Goal: Task Accomplishment & Management: Manage account settings

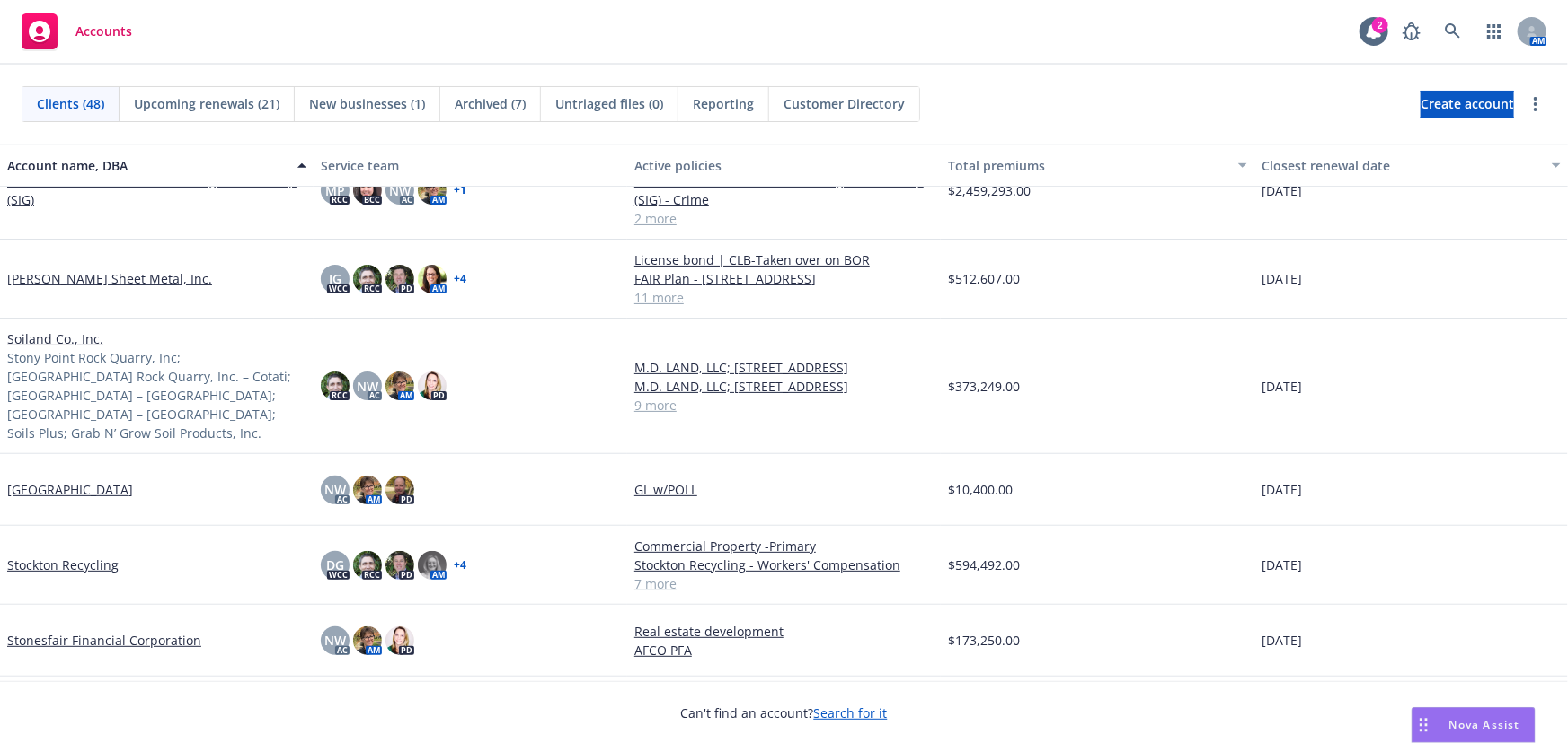
scroll to position [2694, 0]
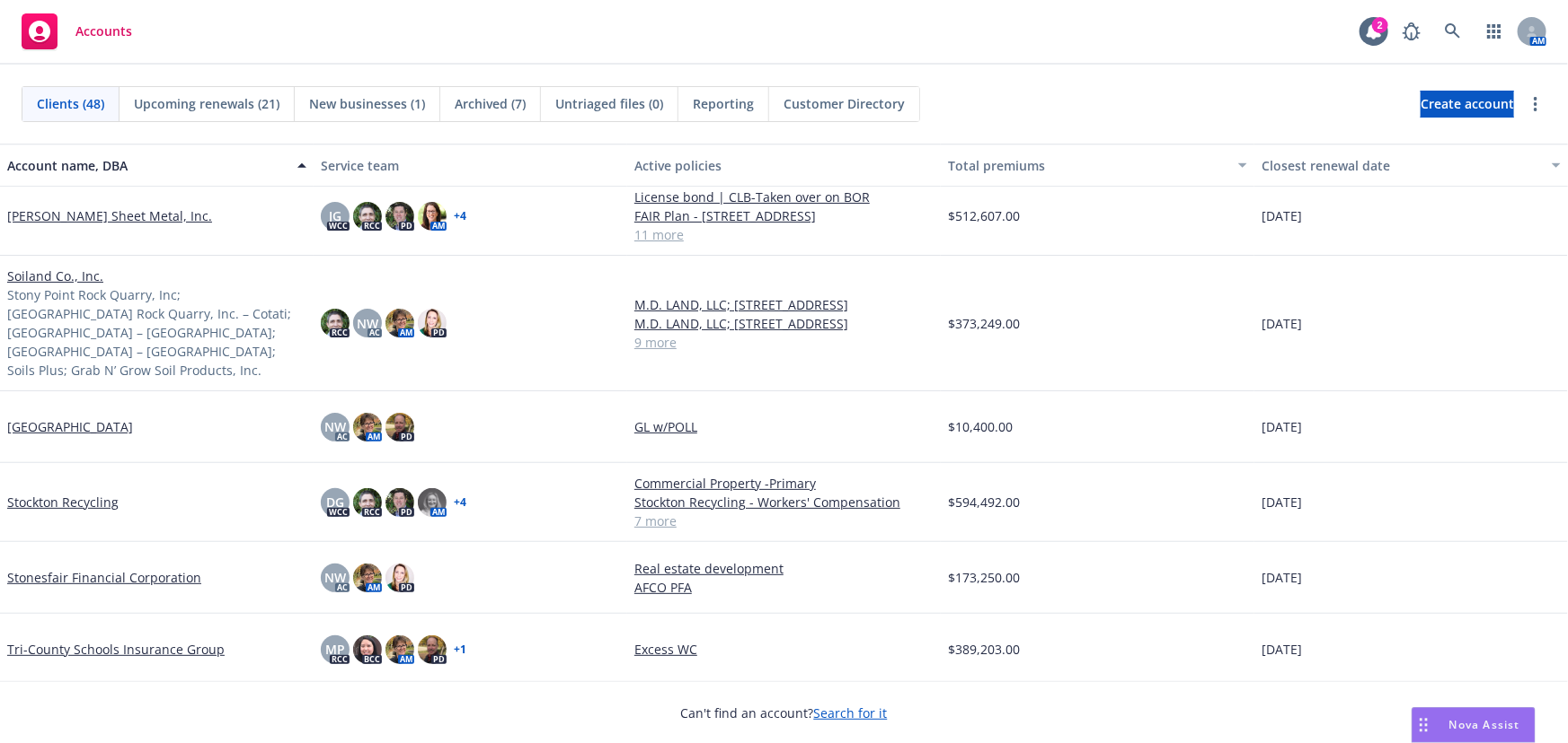
click at [77, 568] on link "Stonesfair Financial Corporation" at bounding box center [104, 577] width 195 height 19
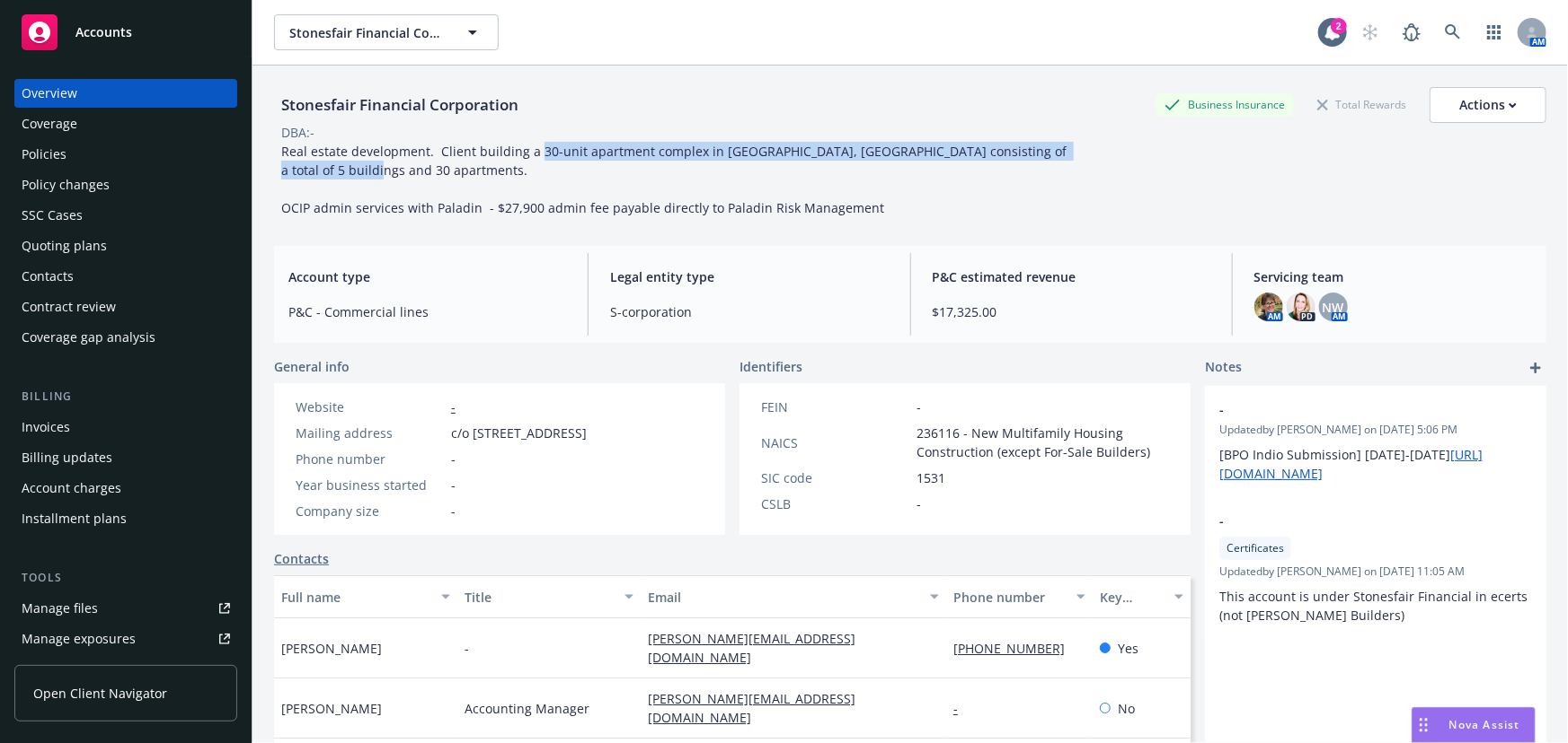
drag, startPoint x: 536, startPoint y: 150, endPoint x: 811, endPoint y: 169, distance: 275.7
click at [811, 169] on div "Real estate development. Client building a 30-unit apartment complex in Healdsb…" at bounding box center [678, 180] width 809 height 75
copy span "30-unit apartment complex in Healdsburg, CA consisting of a total of 5 building…"
click at [123, 39] on span "Accounts" at bounding box center [103, 32] width 57 height 14
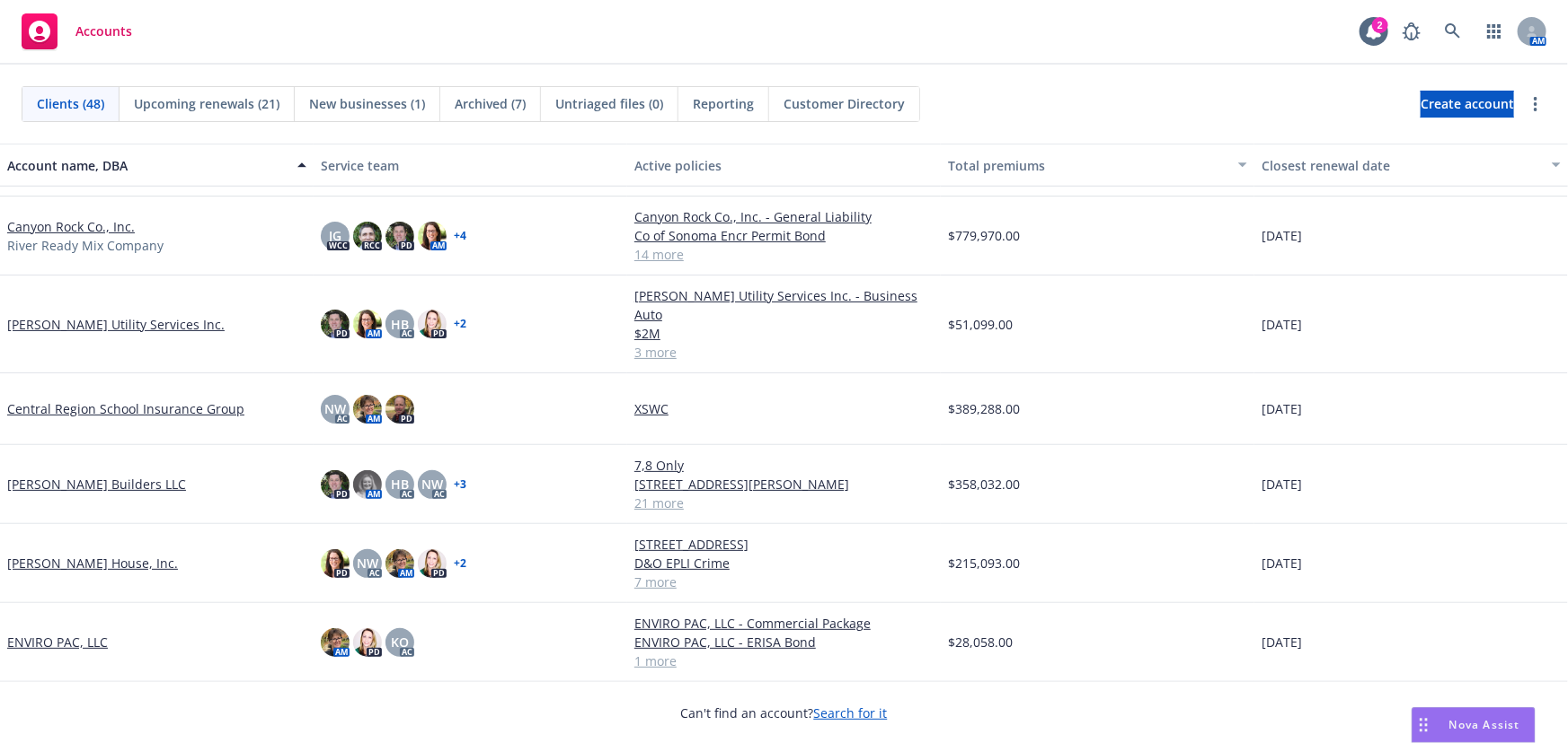
scroll to position [979, 0]
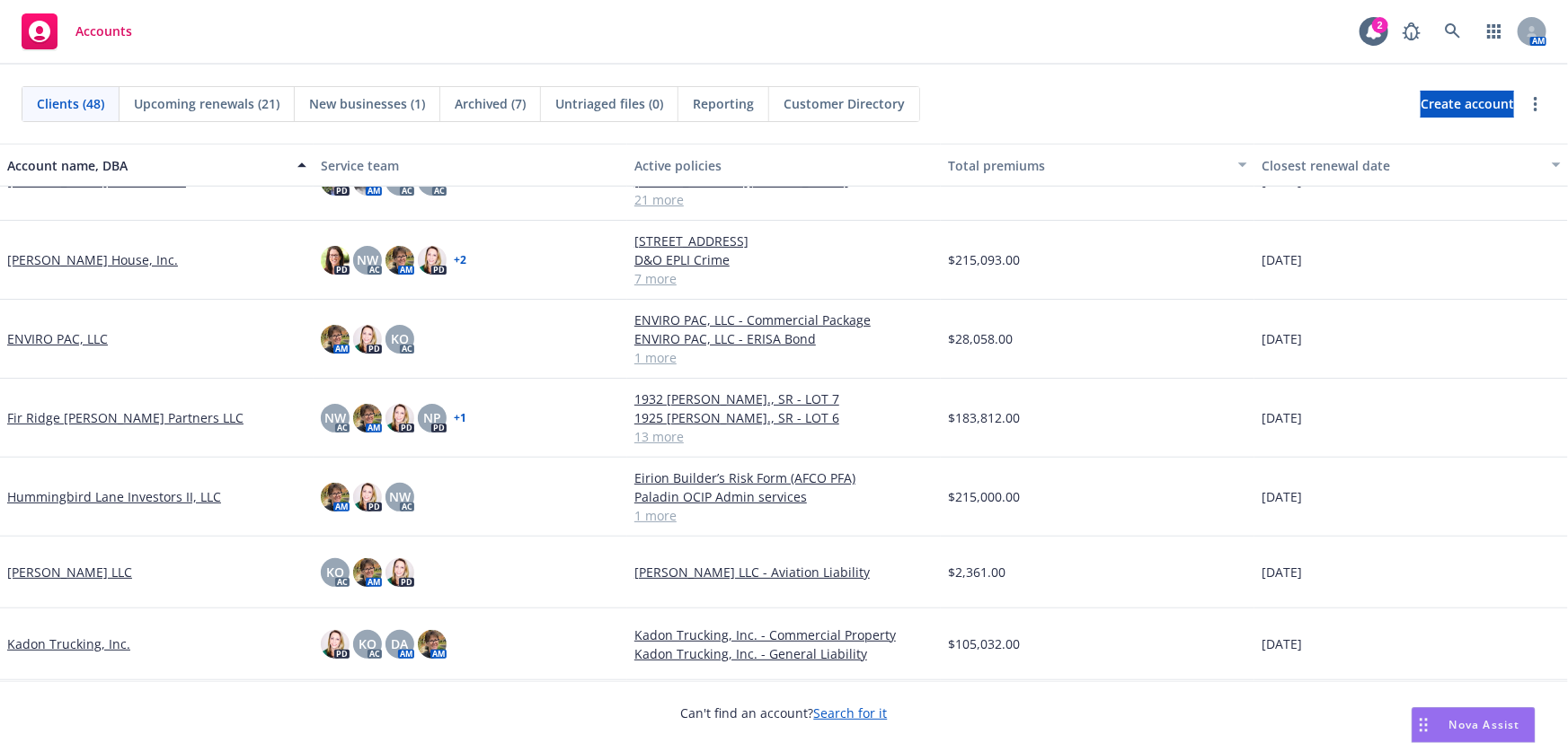
click at [98, 422] on link "Fir Ridge Meadows Partners LLC" at bounding box center [125, 418] width 236 height 19
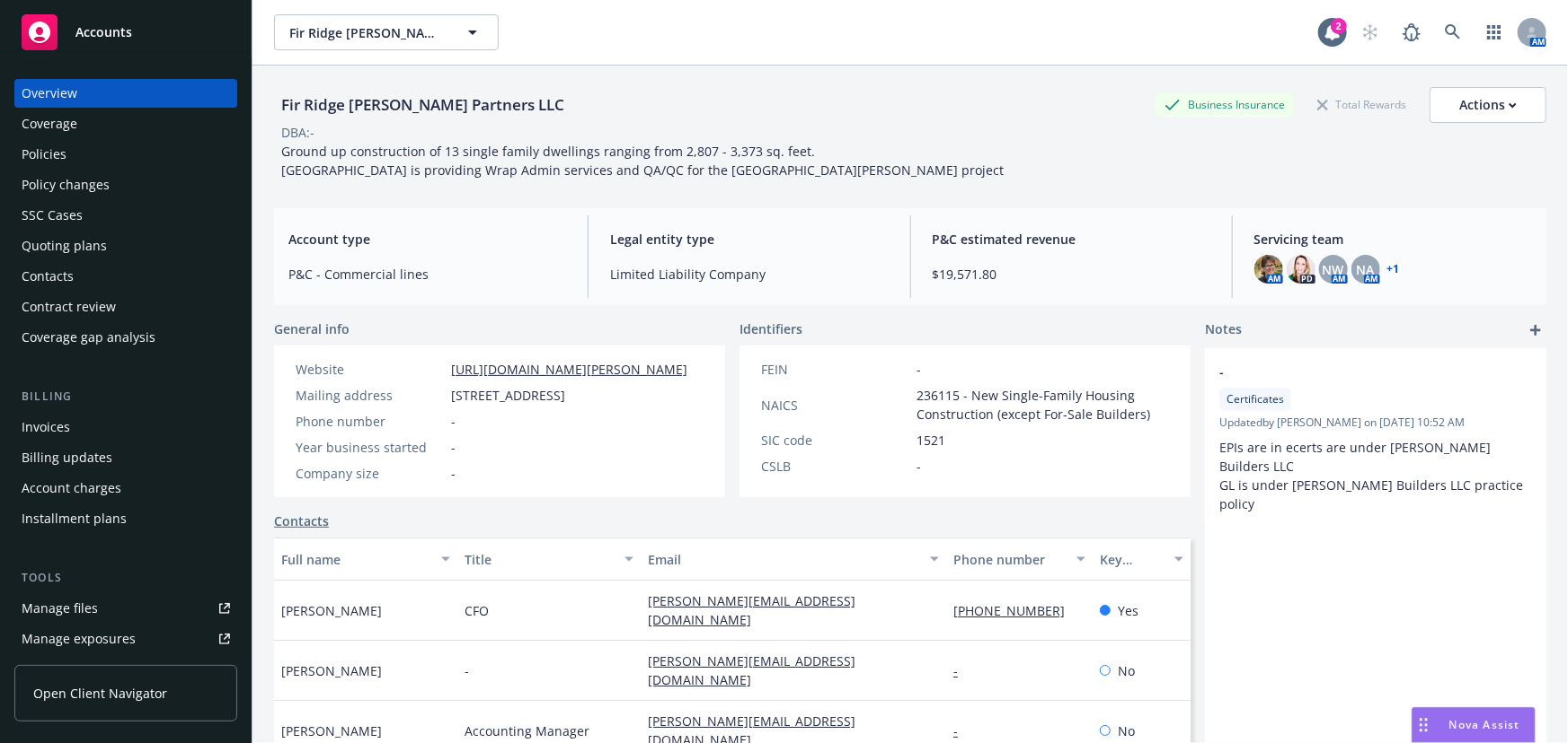
click at [293, 149] on span "Ground up construction of 13 single family dwellings ranging from 2,807 - 3,373…" at bounding box center [642, 161] width 722 height 36
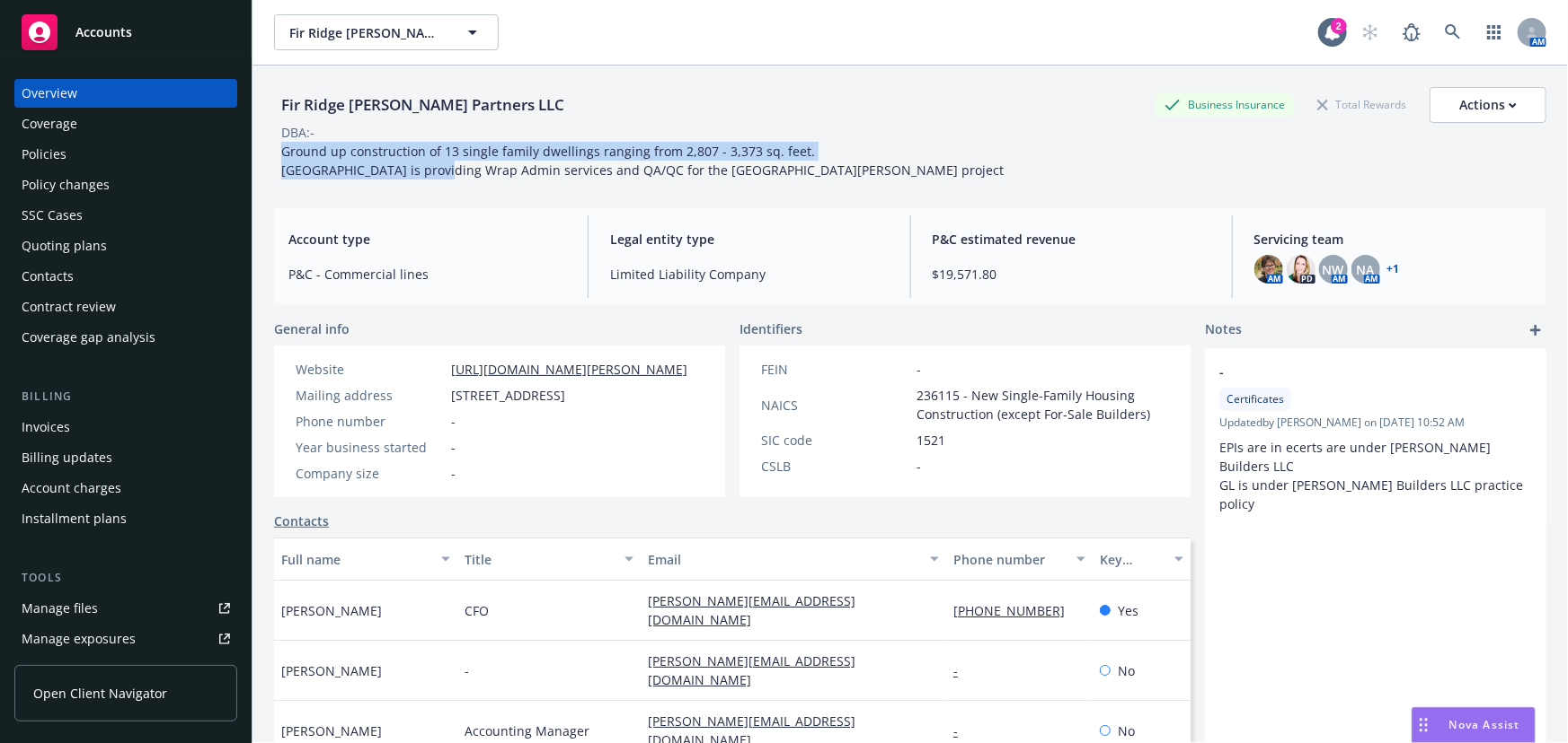
drag, startPoint x: 270, startPoint y: 150, endPoint x: 444, endPoint y: 179, distance: 176.4
click at [441, 178] on div "Fir Ridge Meadows Partners LLC Business Insurance Total Rewards Actions DBA: - …" at bounding box center [909, 436] width 1315 height 743
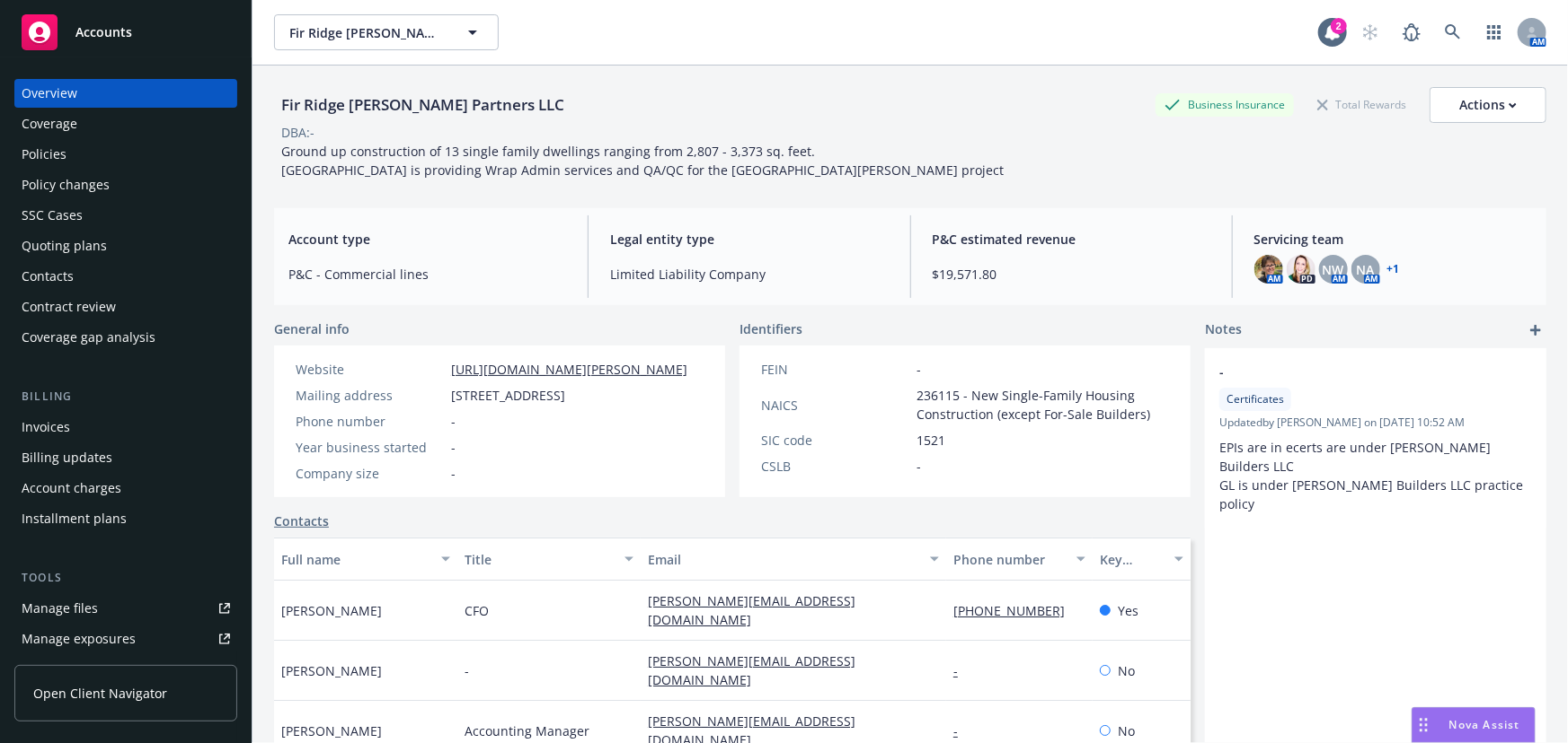
click at [488, 185] on div "Fir Ridge Meadows Partners LLC Business Insurance Total Rewards Actions DBA: - …" at bounding box center [910, 129] width 1272 height 128
click at [494, 173] on div "Fir Ridge Meadows Partners LLC Business Insurance Total Rewards Actions DBA: - …" at bounding box center [910, 129] width 1272 height 128
click at [494, 171] on span "Ground up construction of 13 single family dwellings ranging from 2,807 - 3,373…" at bounding box center [642, 161] width 722 height 36
click at [372, 143] on span "Ground up construction of 13 single family dwellings ranging from 2,807 - 3,373…" at bounding box center [642, 161] width 722 height 36
drag, startPoint x: 278, startPoint y: 151, endPoint x: 800, endPoint y: 152, distance: 522.0
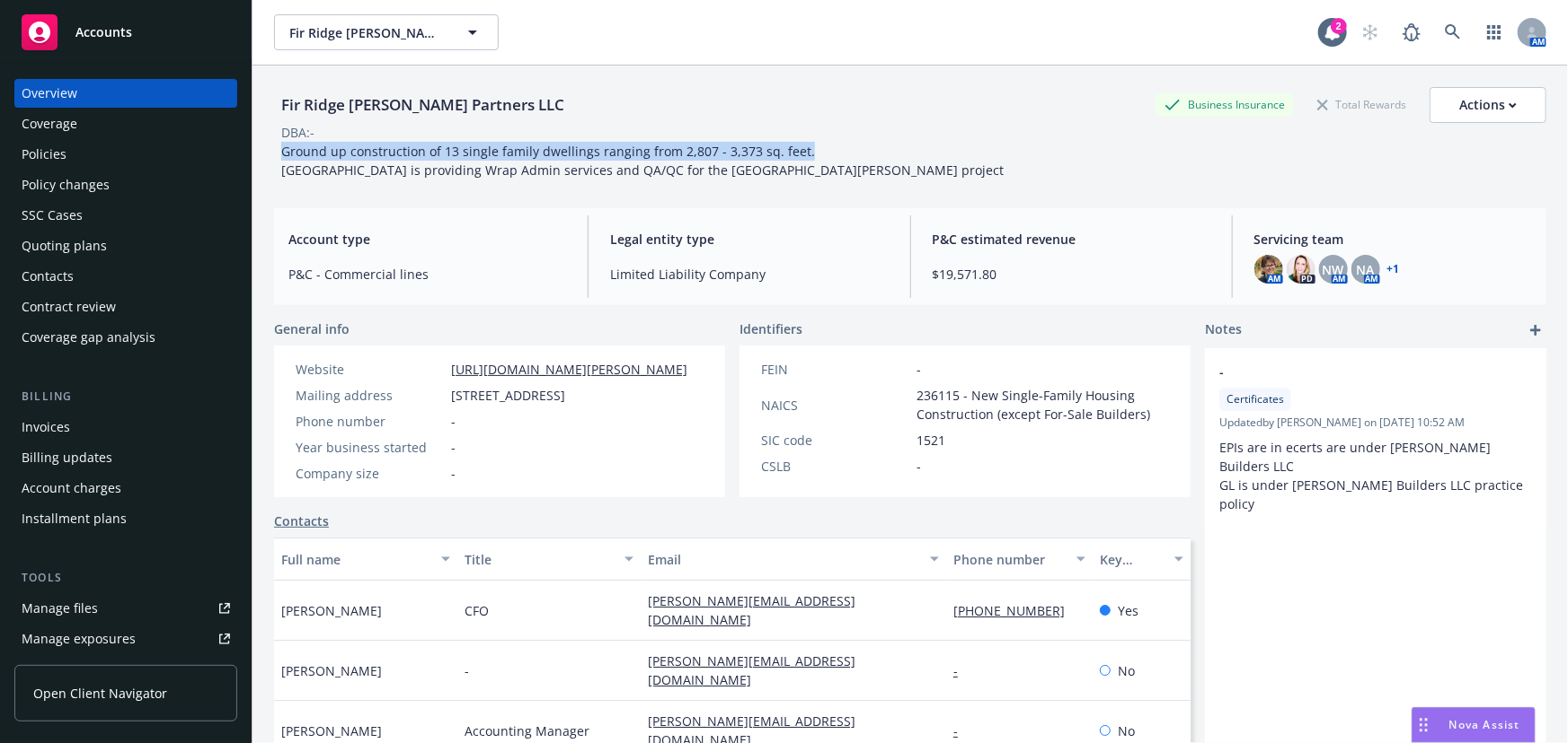
click at [800, 152] on div "Ground up construction of 13 single family dwellings ranging from 2,807 - 3,373…" at bounding box center [642, 161] width 736 height 38
copy span "Ground up construction of 13 single family dwellings ranging from 2,807 - 3,373…"
click at [100, 38] on span "Accounts" at bounding box center [103, 32] width 57 height 14
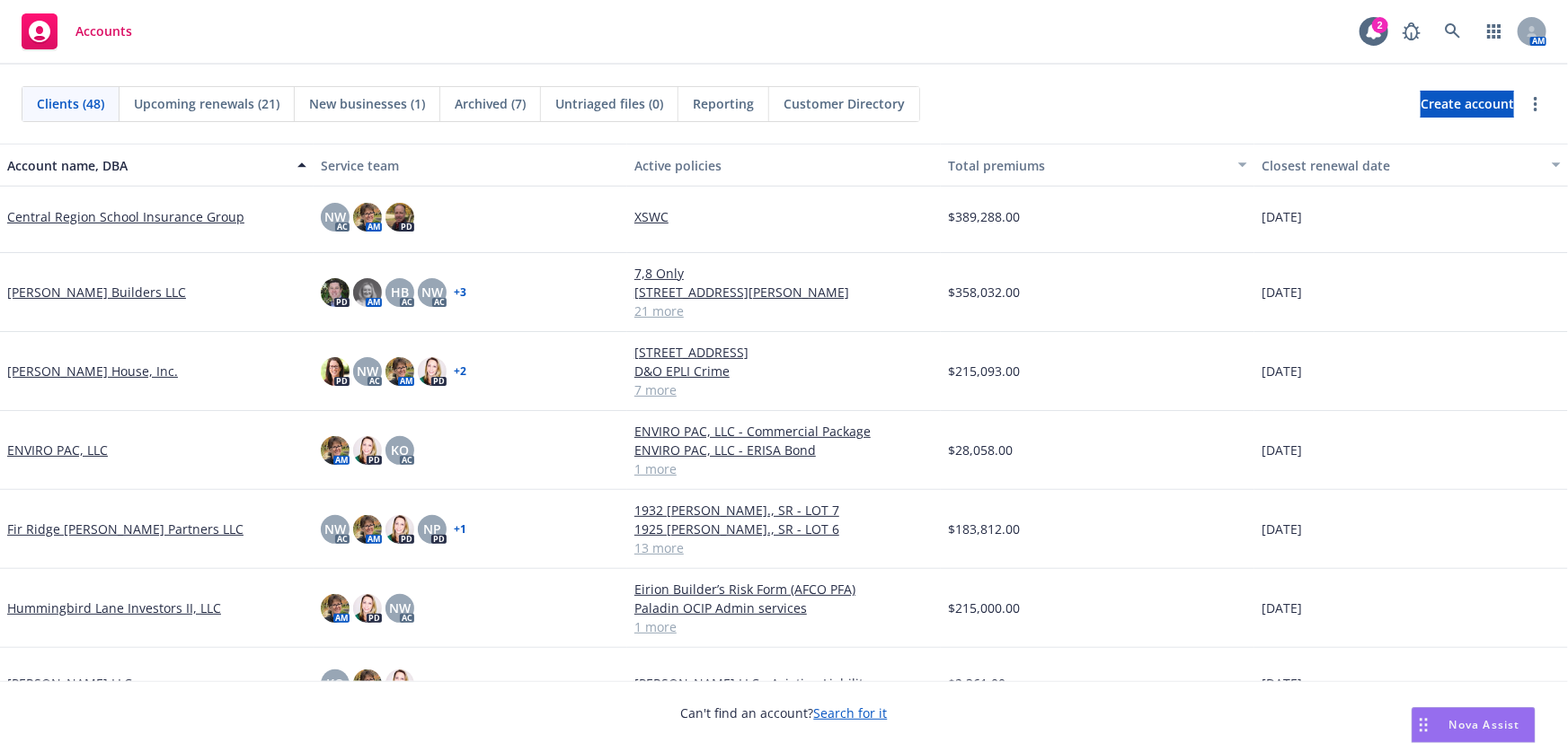
scroll to position [898, 0]
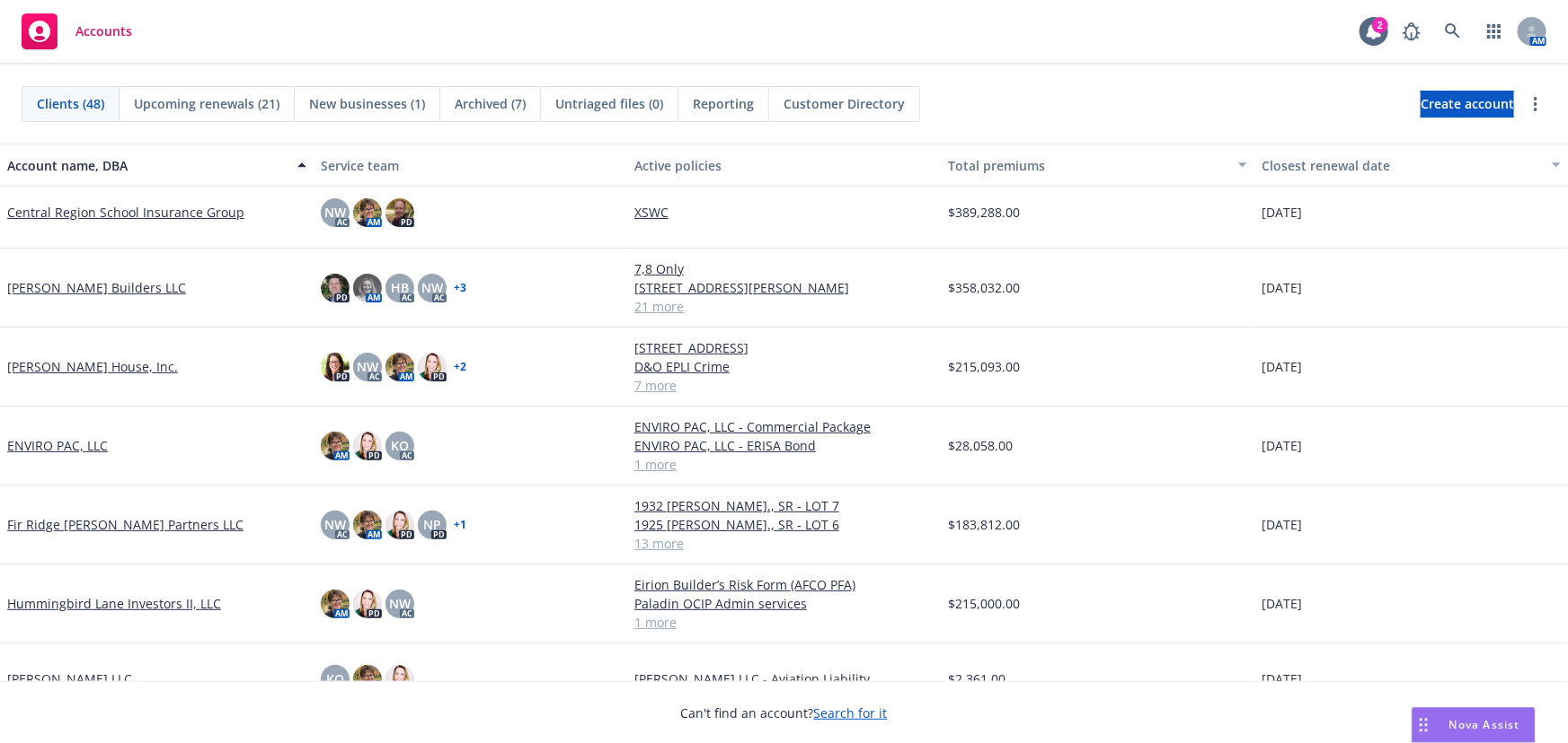
click at [101, 594] on link "Hummingbird Lane Investors II, LLC" at bounding box center [113, 603] width 213 height 19
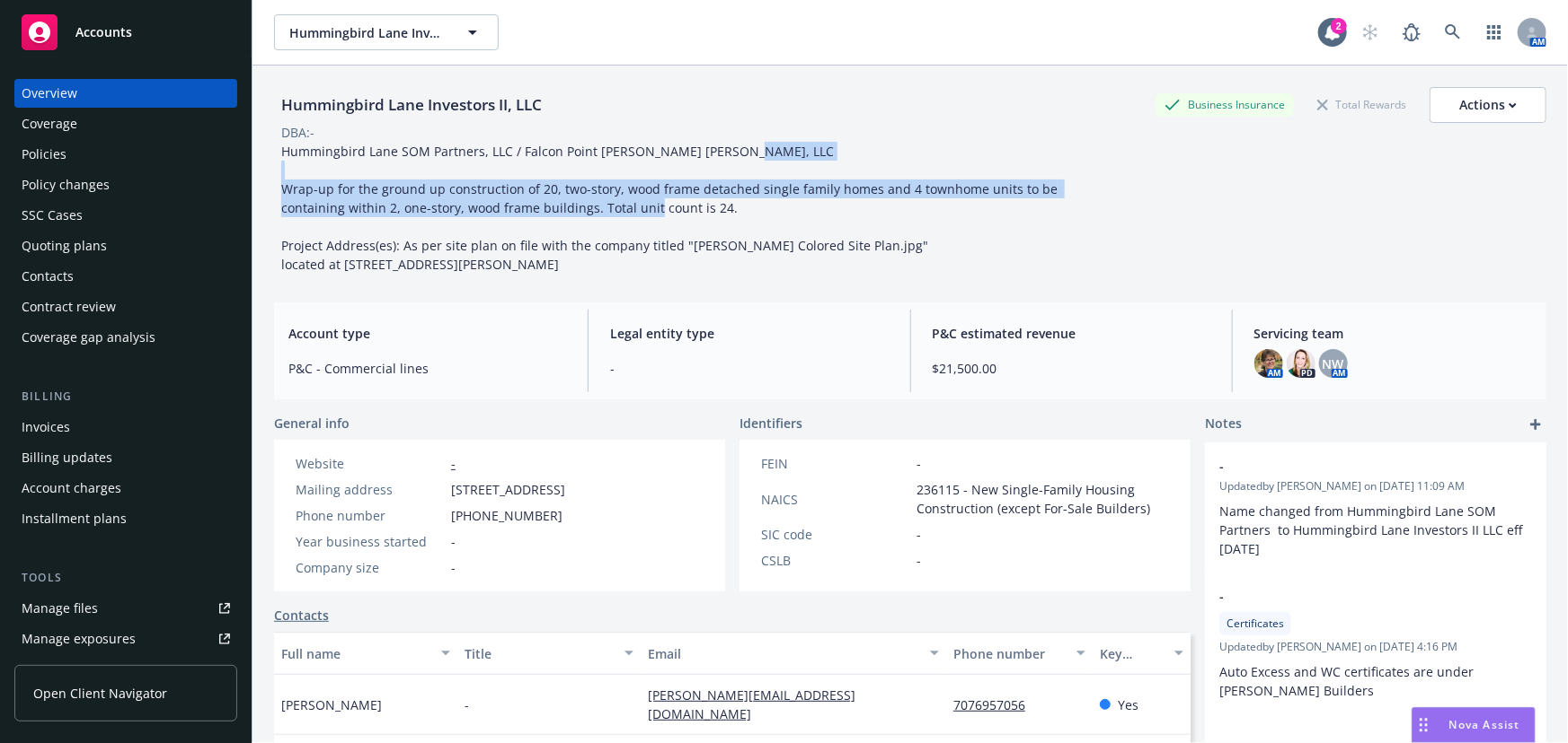
drag, startPoint x: 289, startPoint y: 186, endPoint x: 726, endPoint y: 213, distance: 437.8
click at [726, 213] on div "Hummingbird Lane SOM Partners, LLC / Falcon Point Bolten Hembree, LLC Wrap-up f…" at bounding box center [678, 207] width 809 height 132
copy span "rap-up for the ground up construction of 20, two-story, wood frame detached sin…"
click at [37, 149] on div "Policies" at bounding box center [44, 154] width 45 height 29
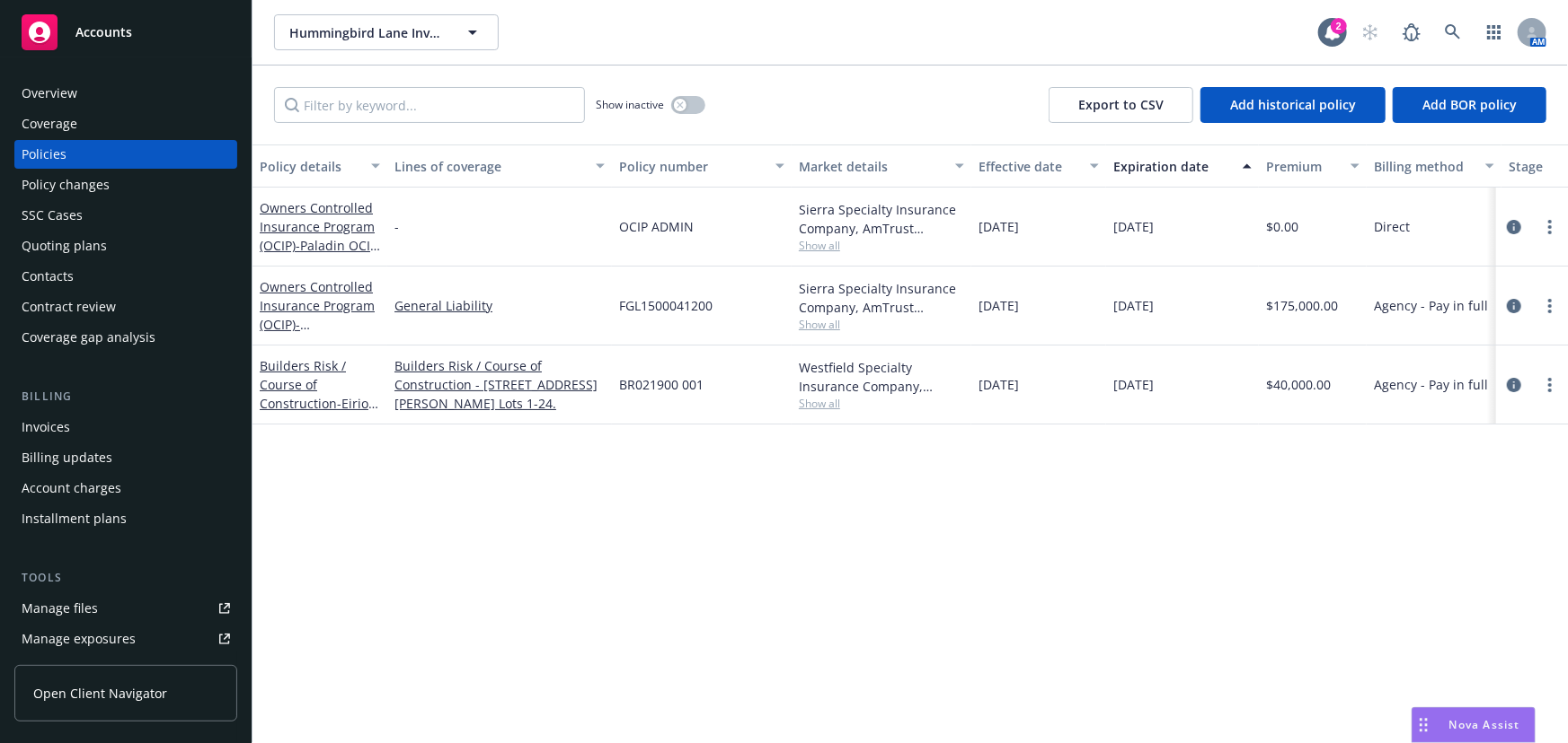
click at [99, 31] on span "Accounts" at bounding box center [103, 32] width 57 height 14
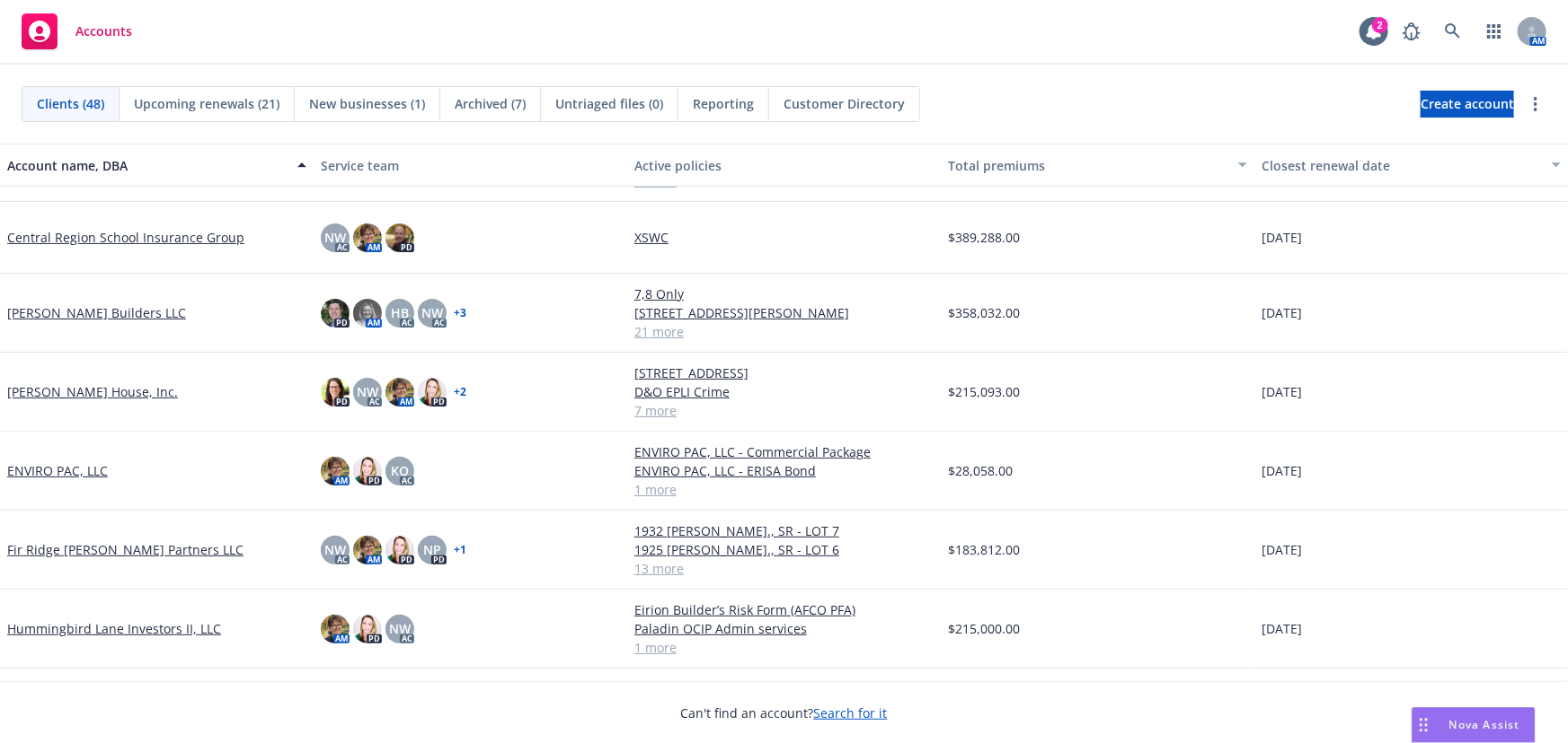
scroll to position [898, 0]
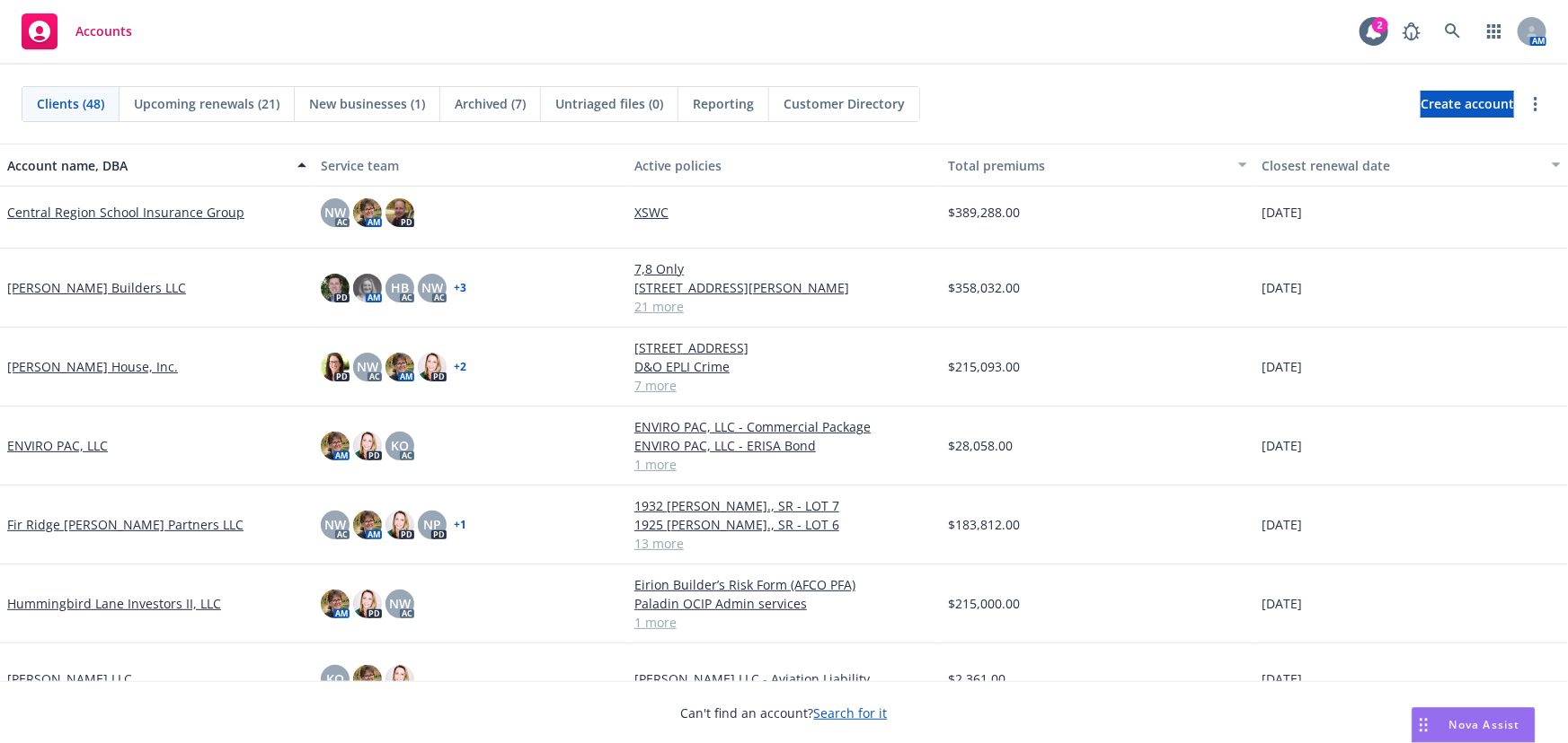
click at [108, 516] on link "Fir Ridge Meadows Partners LLC" at bounding box center [125, 525] width 236 height 19
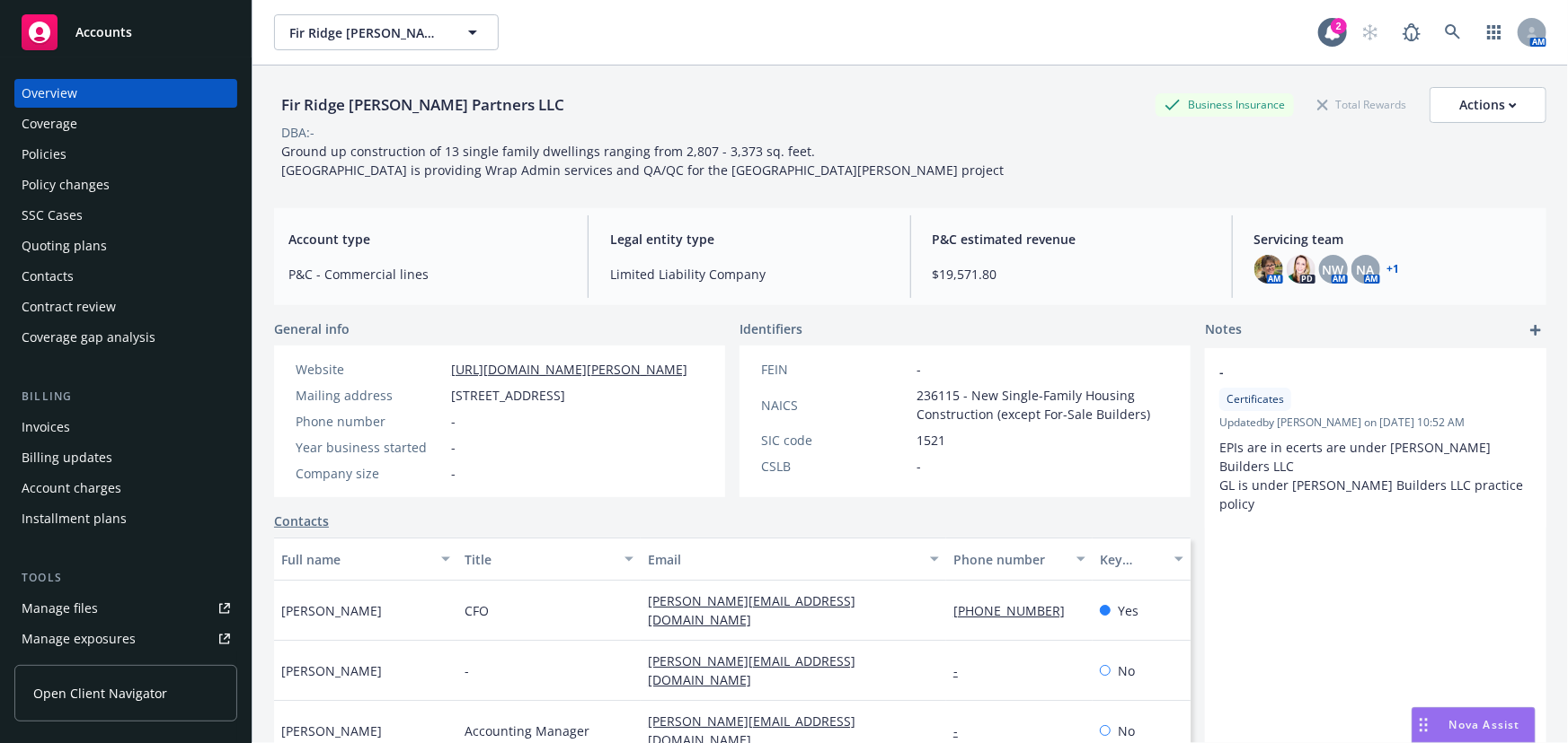
click at [63, 159] on div "Policies" at bounding box center [44, 154] width 45 height 29
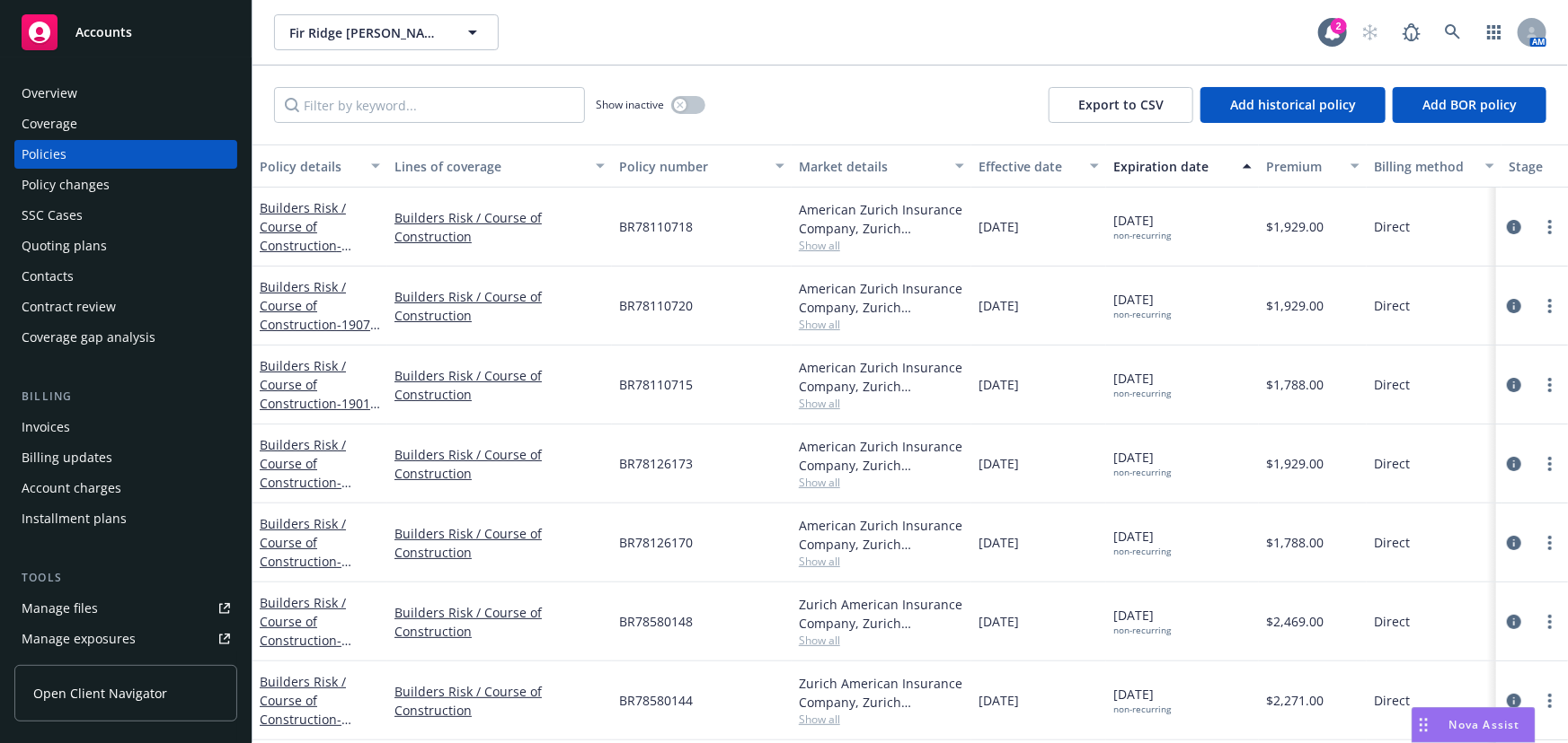
click at [98, 32] on span "Accounts" at bounding box center [103, 32] width 57 height 14
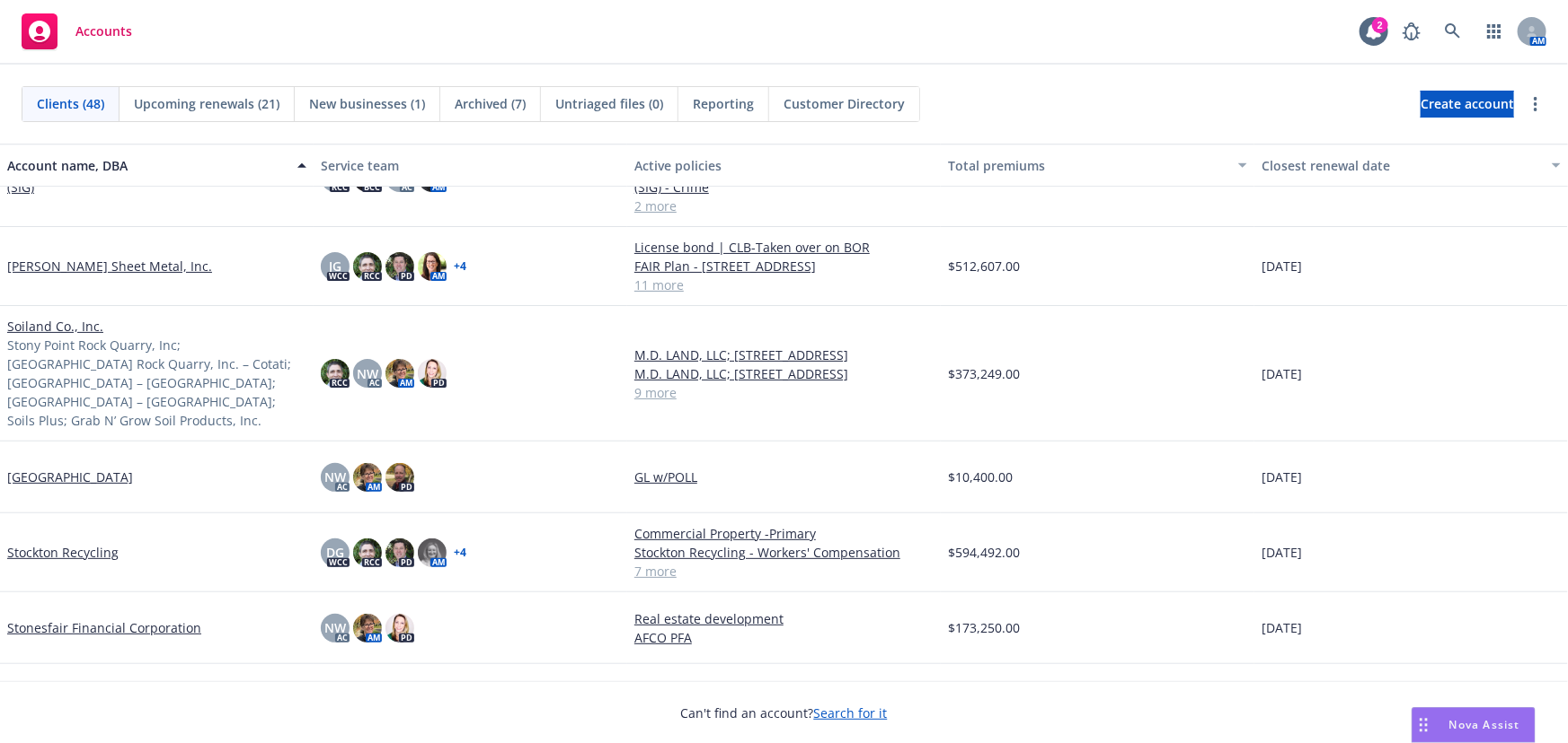
scroll to position [2775, 0]
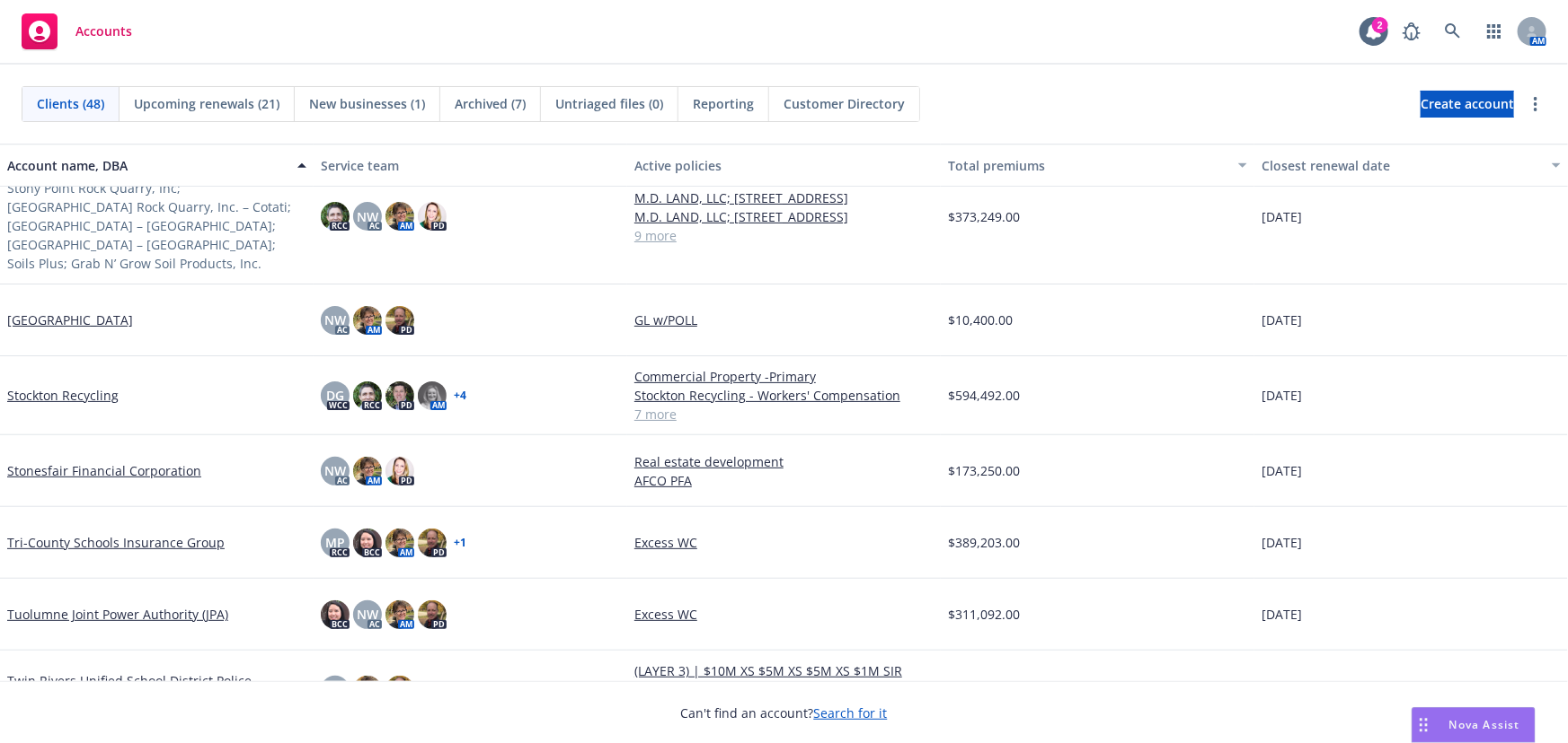
click at [102, 461] on link "Stonesfair Financial Corporation" at bounding box center [104, 470] width 195 height 19
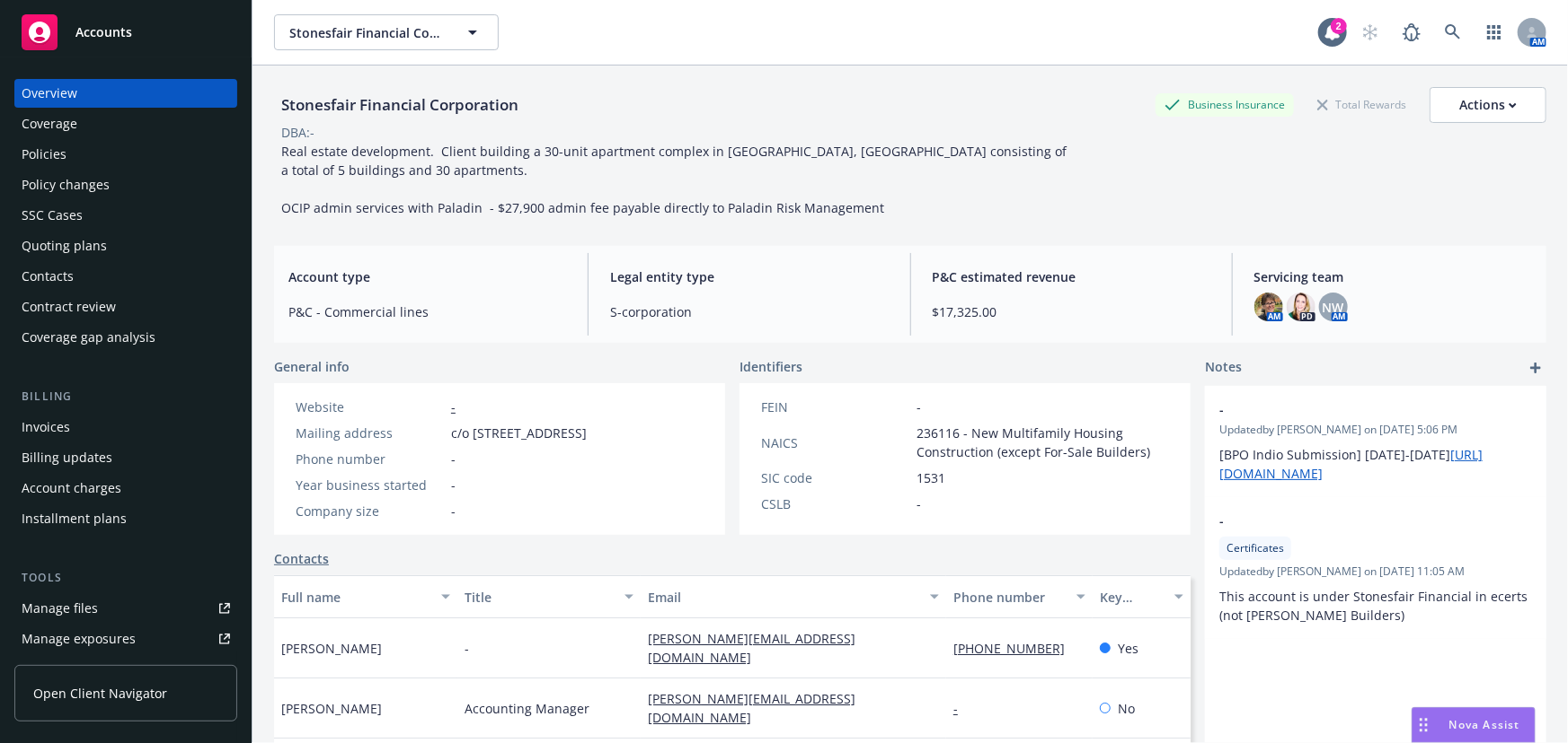
click at [80, 140] on div "Policies" at bounding box center [126, 154] width 208 height 29
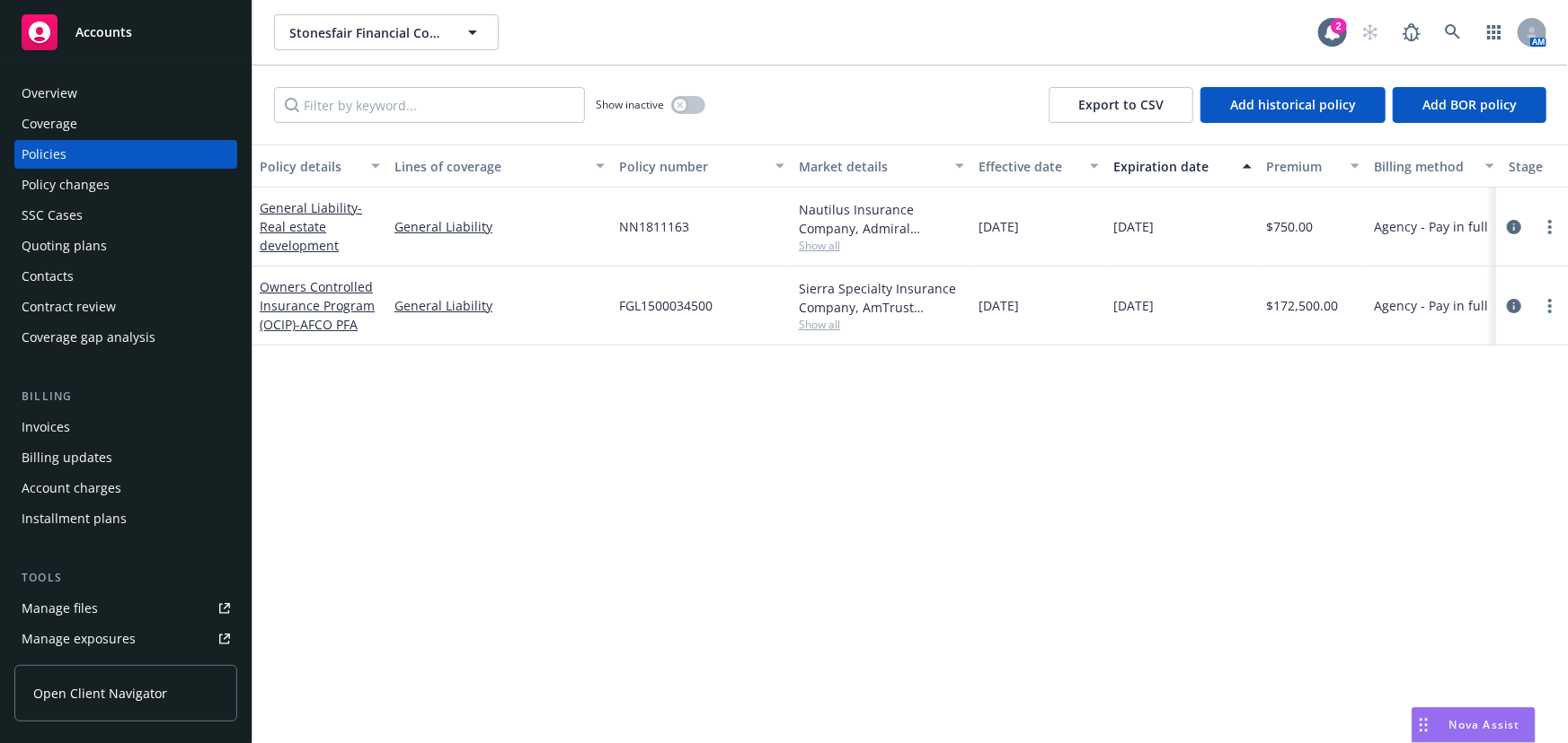
click at [100, 37] on span "Accounts" at bounding box center [103, 32] width 57 height 14
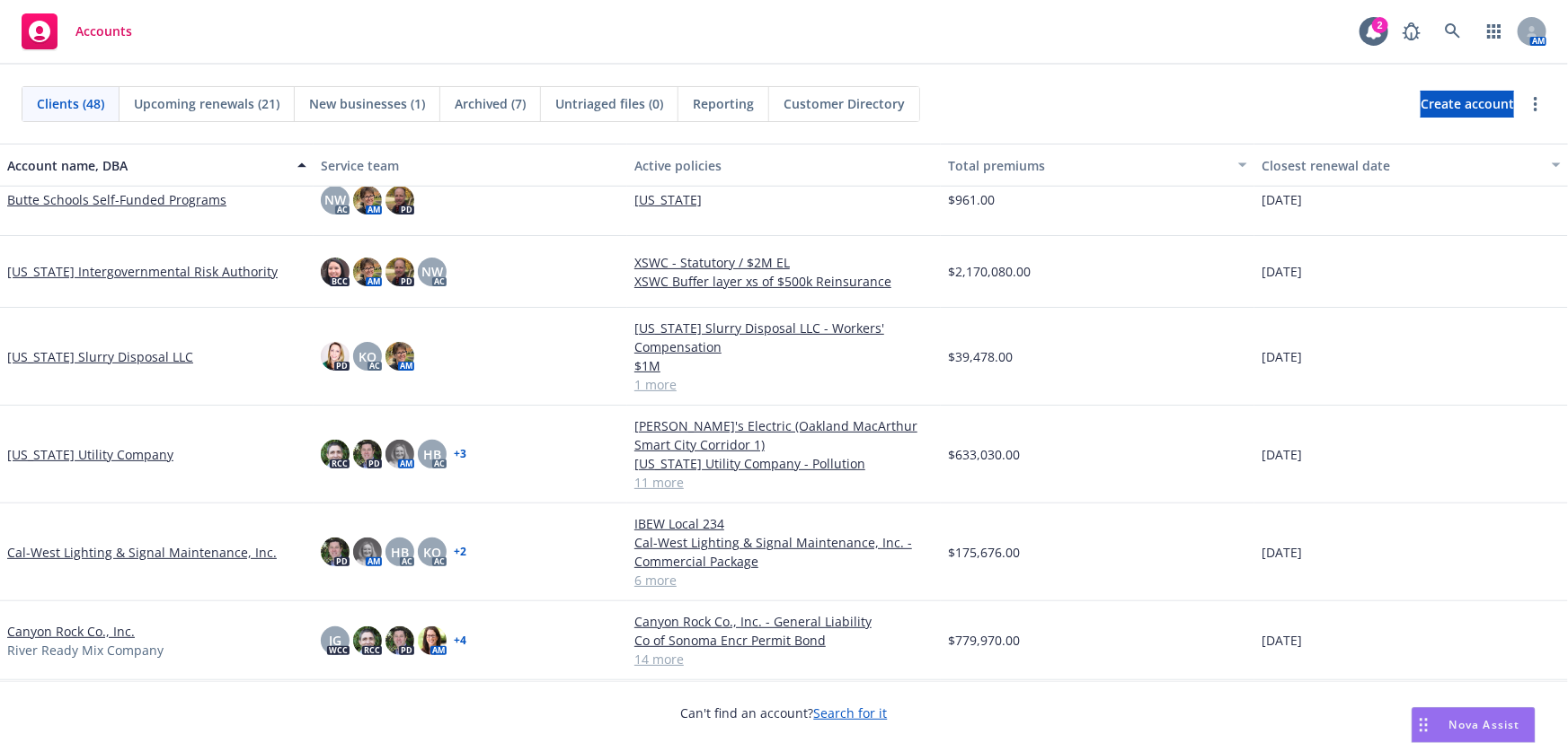
scroll to position [326, 0]
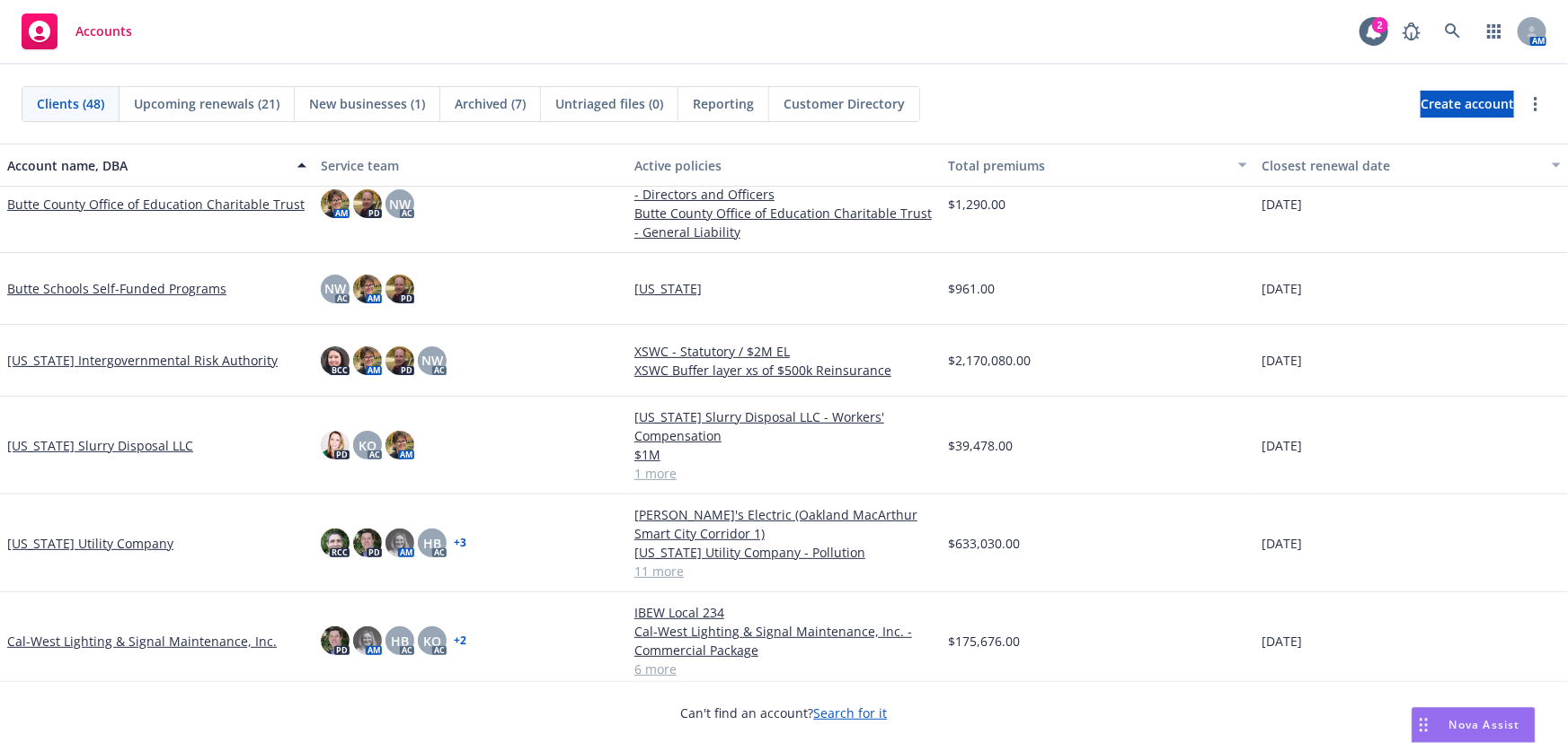
click at [93, 545] on link "[US_STATE] Utility Company" at bounding box center [89, 544] width 166 height 19
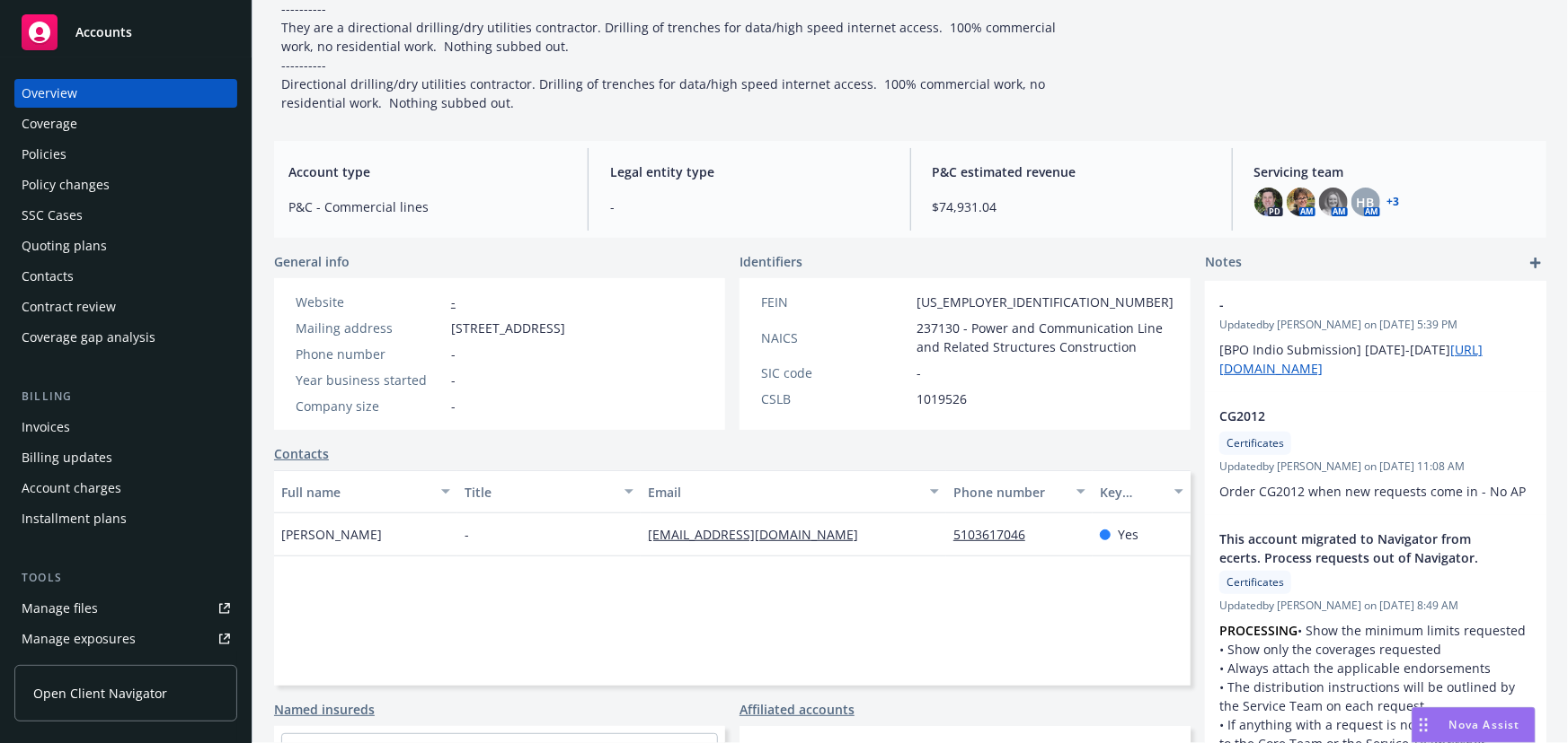
scroll to position [163, 0]
click at [45, 610] on div "Manage files" at bounding box center [60, 608] width 76 height 29
drag, startPoint x: 453, startPoint y: 321, endPoint x: 549, endPoint y: 347, distance: 99.5
click at [549, 336] on span "16185 Los Gatos Blvd Suite 205, Los Gatos, CA, 95032" at bounding box center [507, 326] width 114 height 19
copy span "16185 Los Gatos Blvd Suite 205, Los Gatos, CA, 95032"
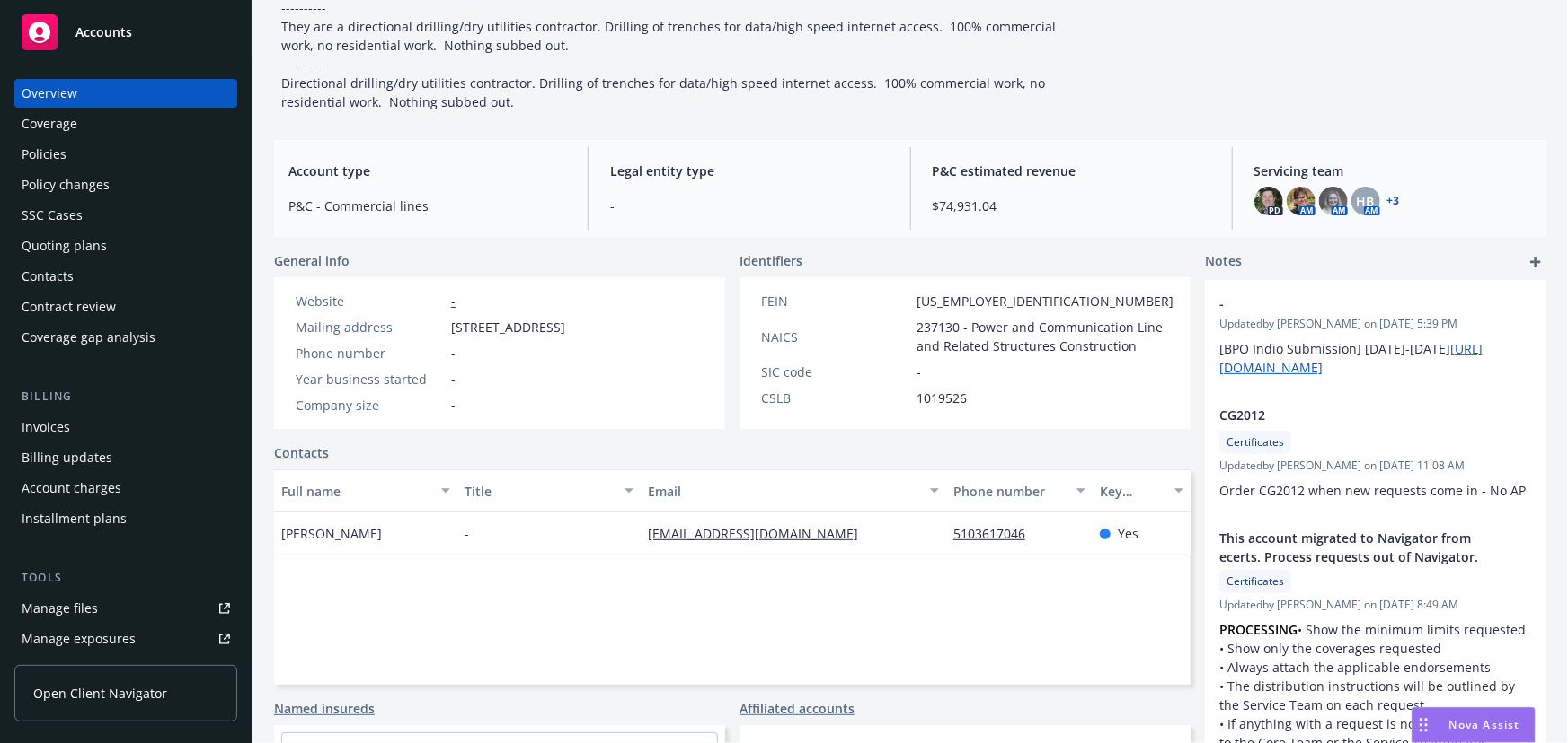
click at [71, 605] on div "Manage files" at bounding box center [60, 608] width 76 height 29
click at [126, 37] on span "Accounts" at bounding box center [103, 32] width 57 height 14
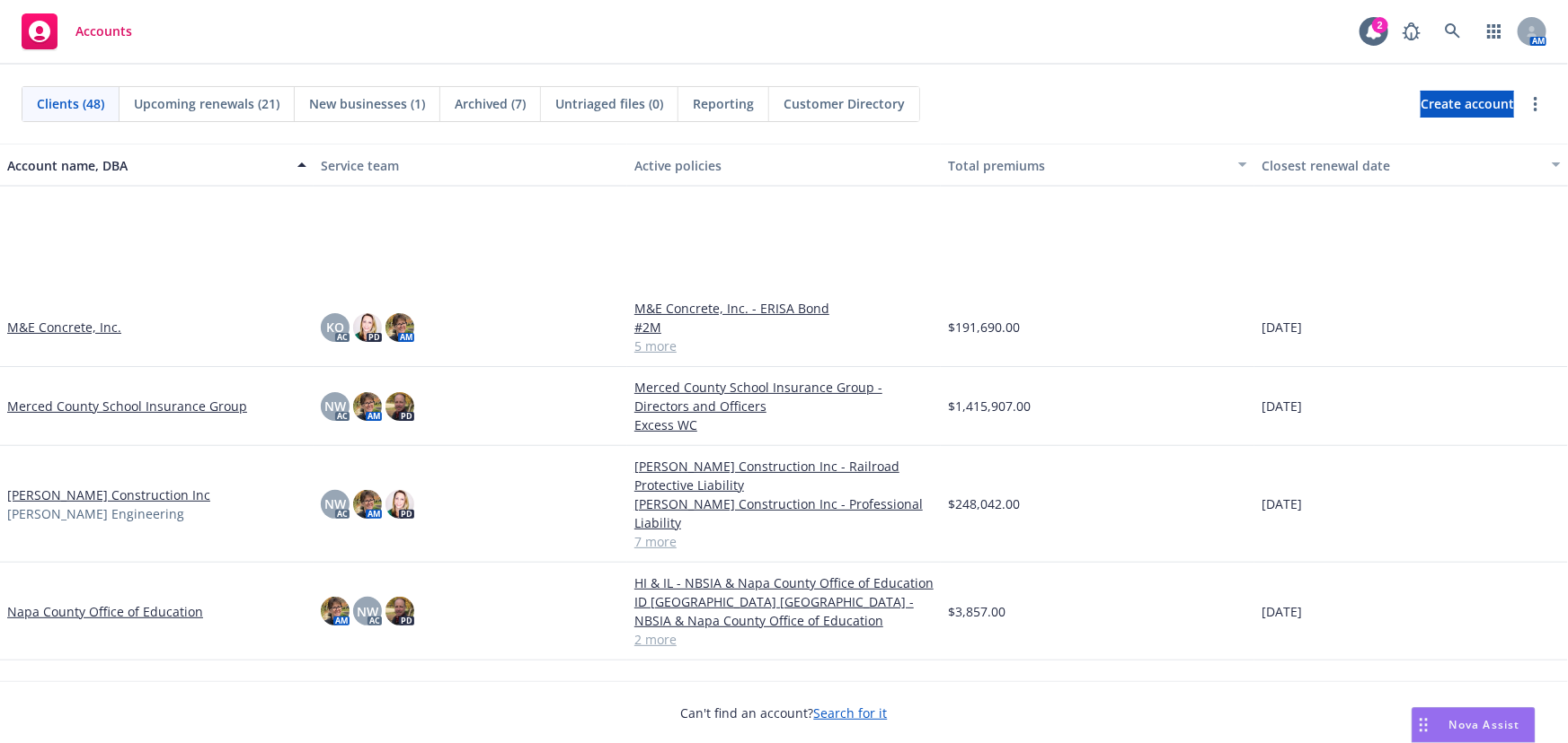
scroll to position [1958, 0]
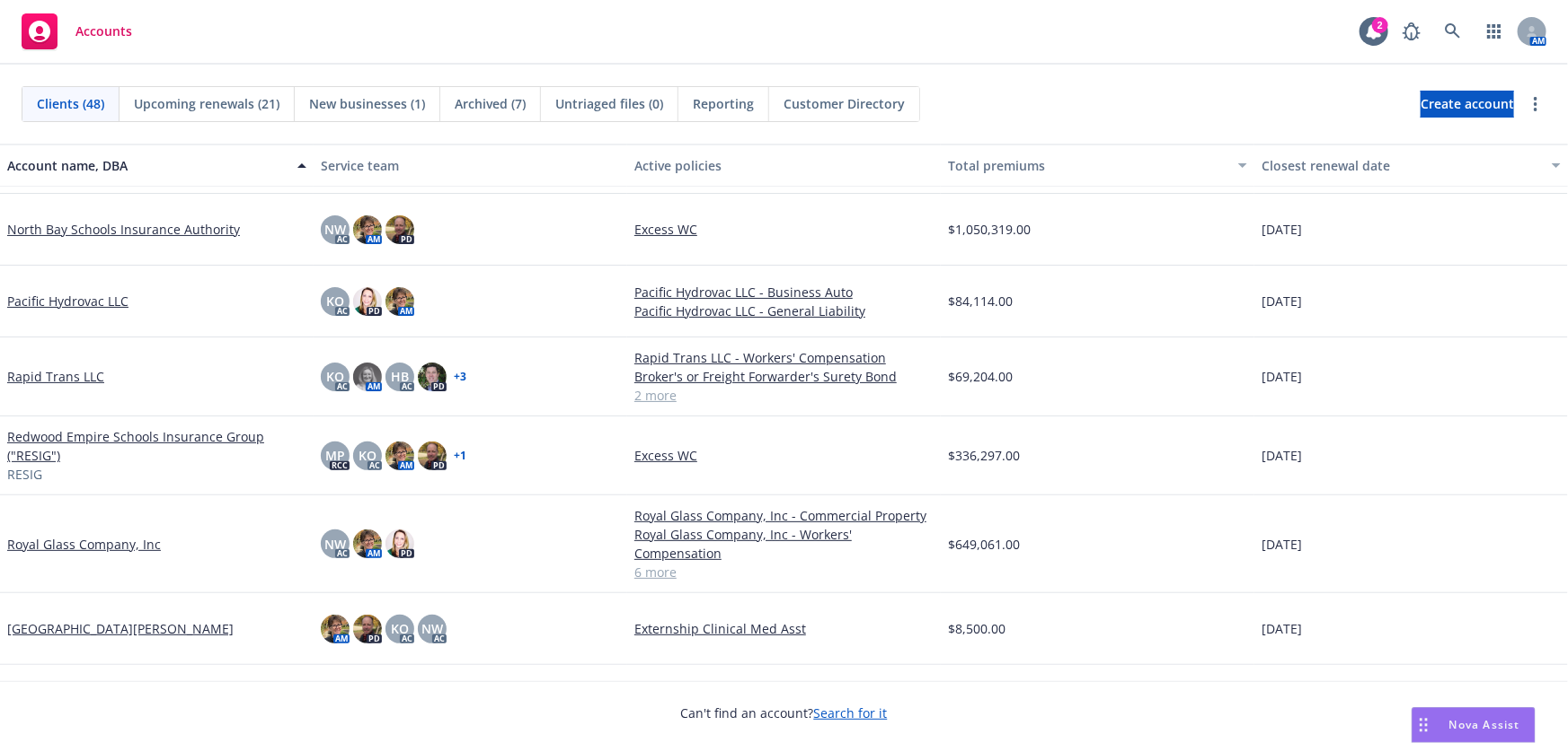
click at [149, 222] on link "North Bay Schools Insurance Authority" at bounding box center [123, 229] width 232 height 19
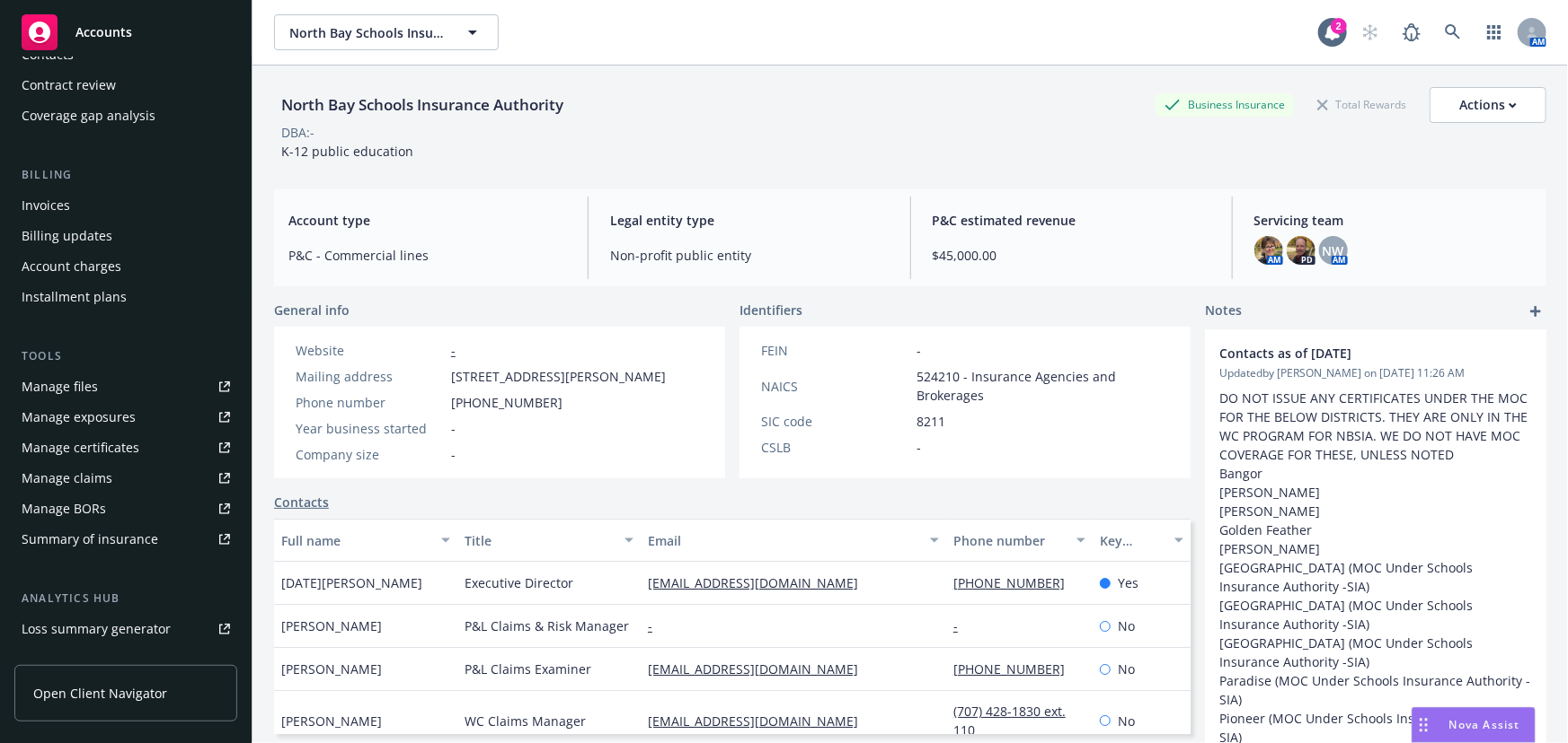
scroll to position [244, 0]
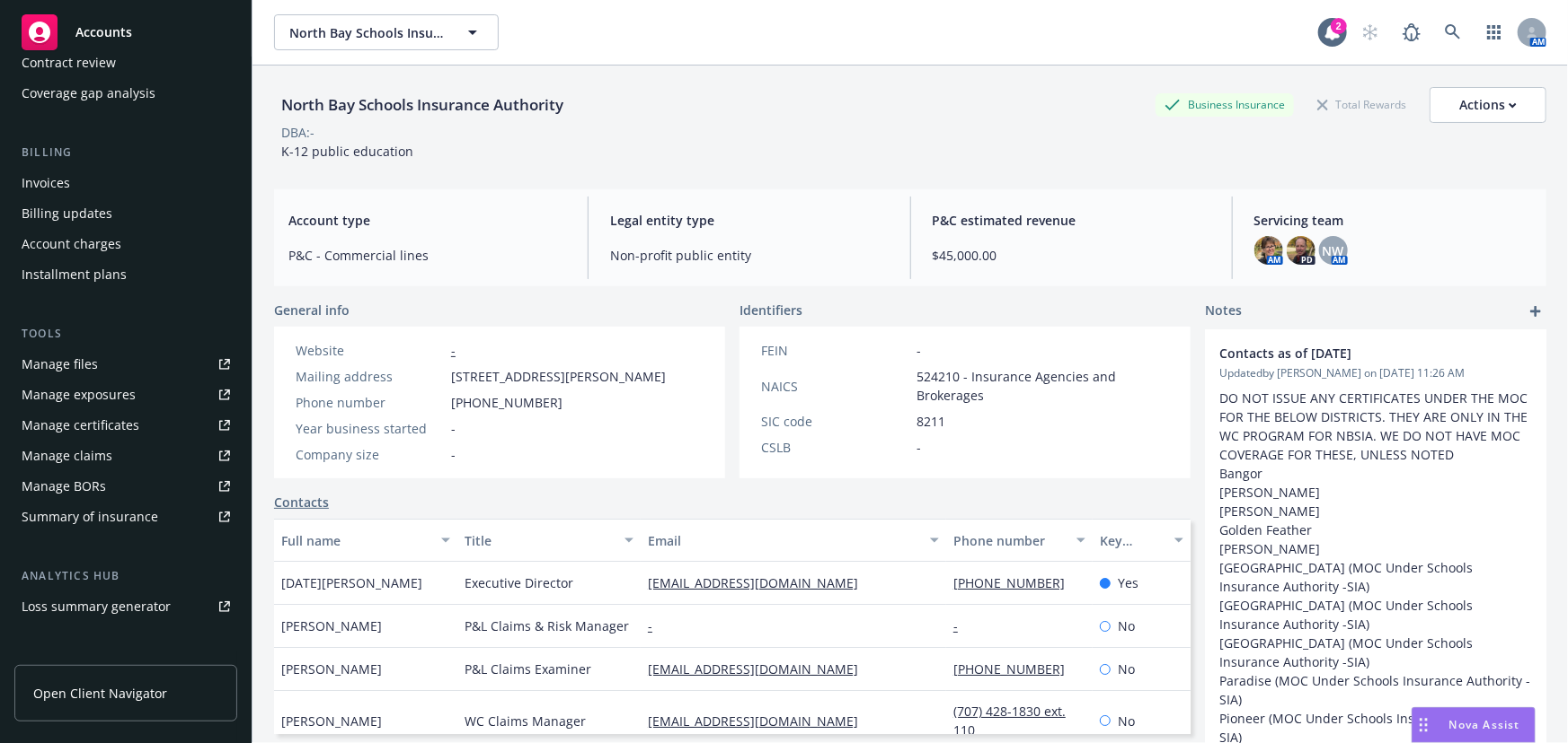
click at [153, 422] on link "Manage certificates" at bounding box center [125, 426] width 222 height 29
click at [75, 365] on div "Manage files" at bounding box center [60, 364] width 76 height 29
click at [111, 28] on span "Accounts" at bounding box center [103, 32] width 57 height 14
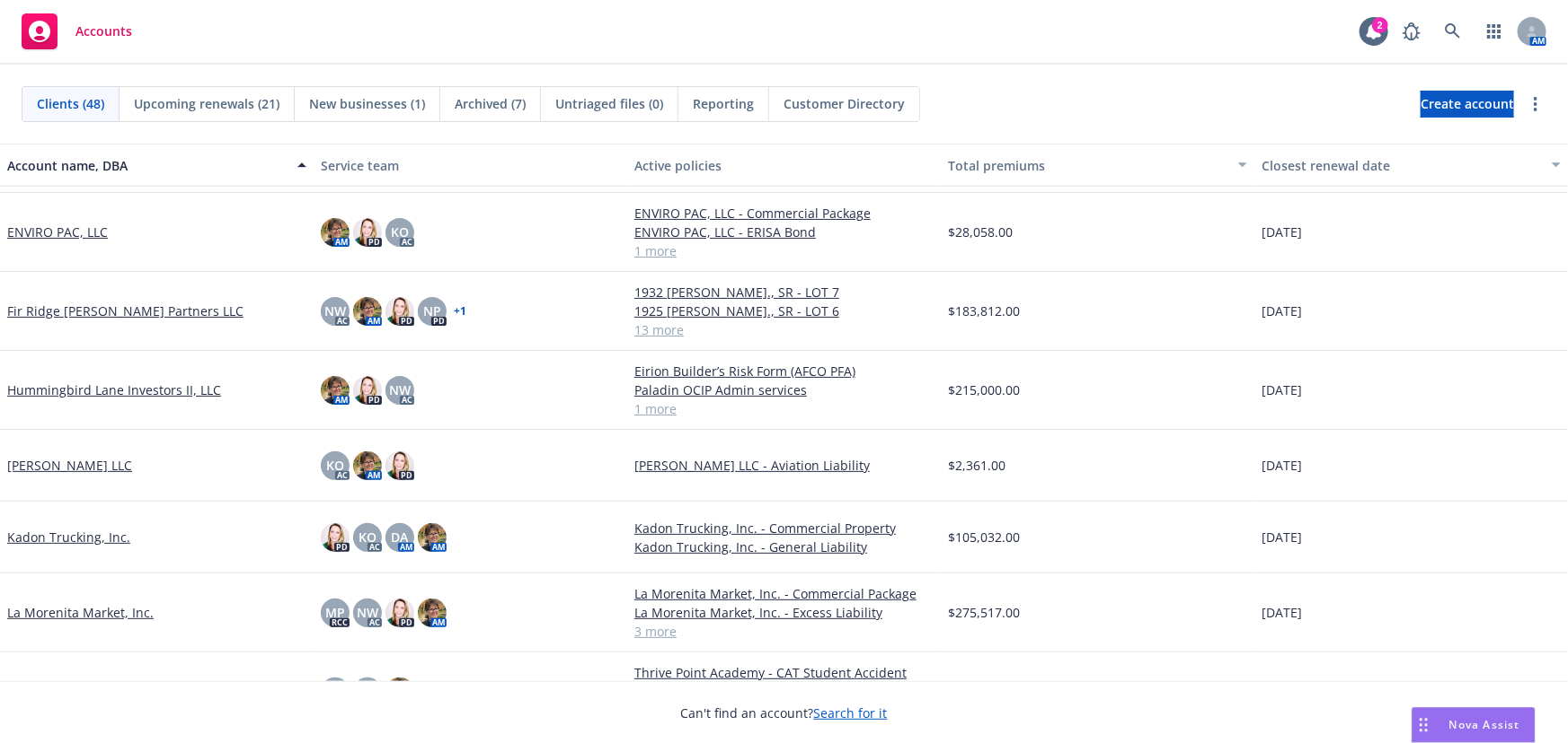
scroll to position [1142, 0]
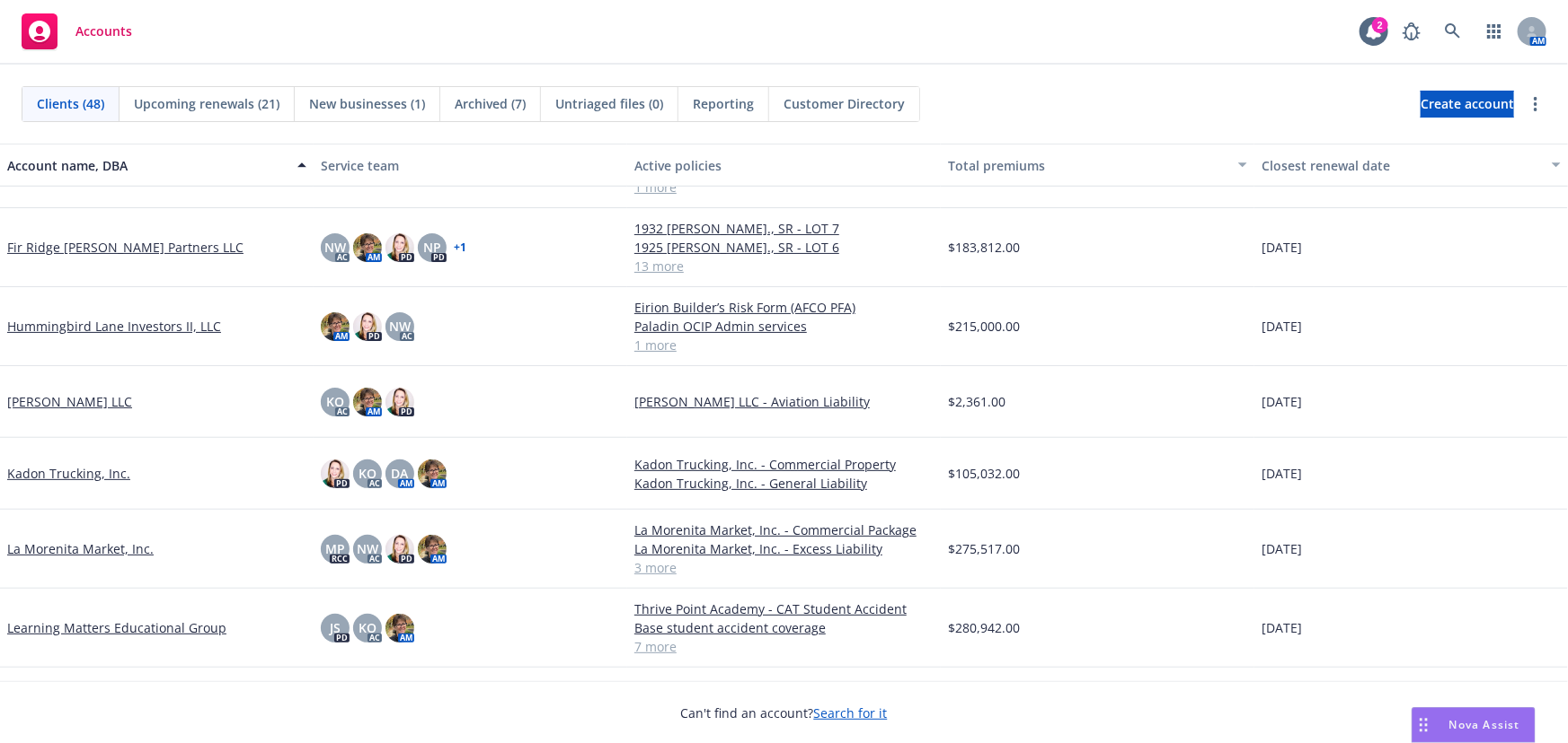
click at [97, 545] on link "La Morenita Market, Inc." at bounding box center [80, 549] width 147 height 19
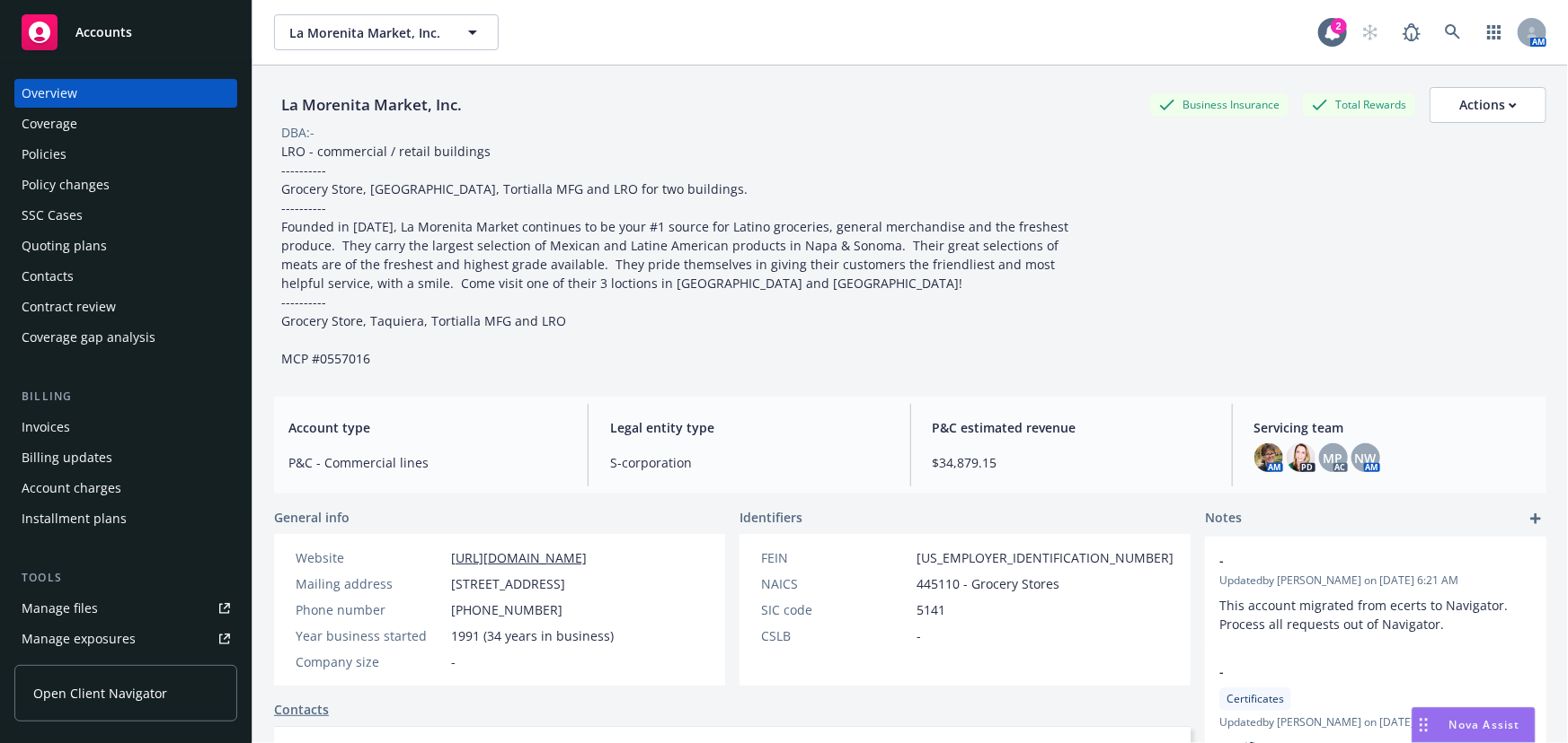
click at [60, 244] on div "Quoting plans" at bounding box center [65, 246] width 85 height 29
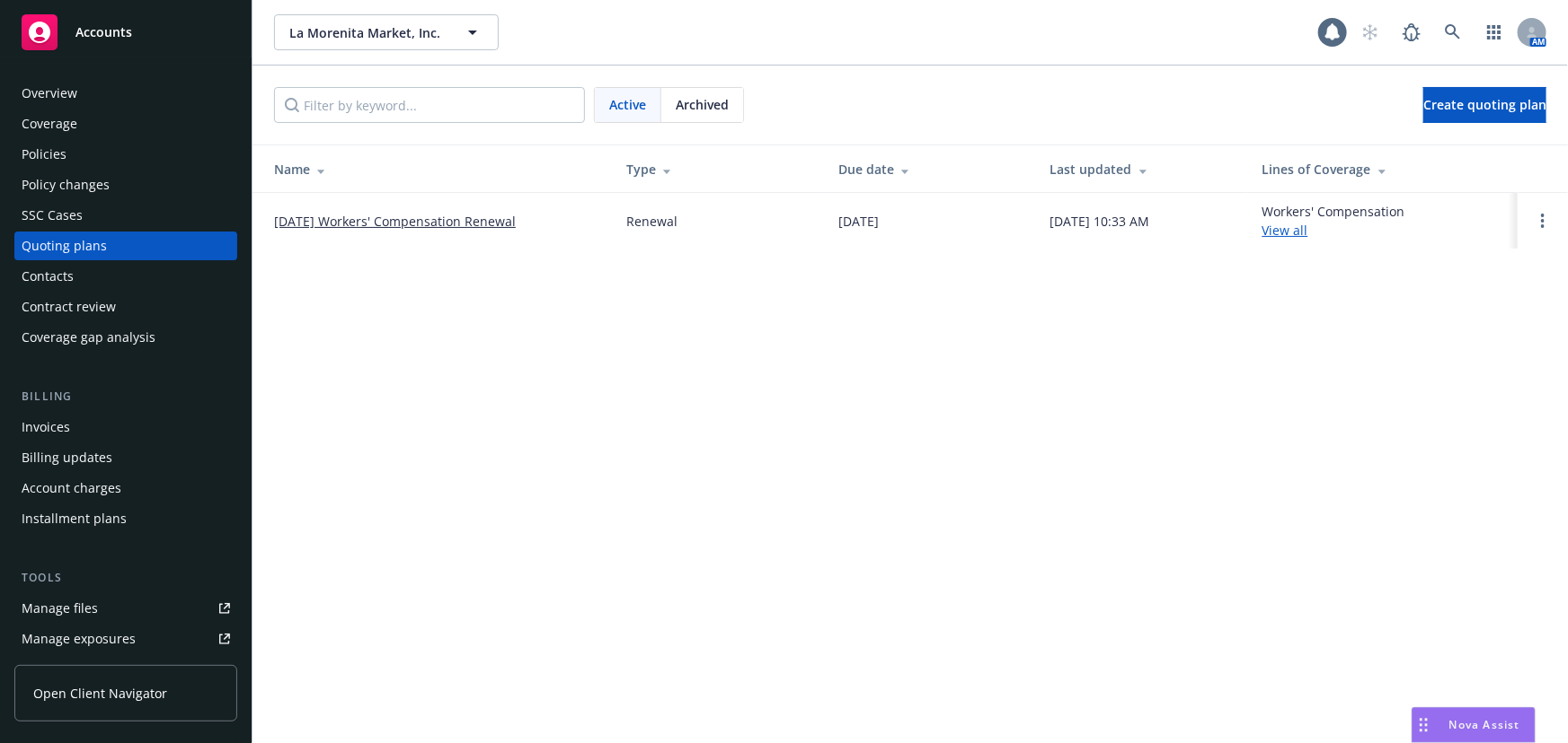
click at [441, 217] on link "[DATE] Workers' Compensation Renewal" at bounding box center [394, 221] width 241 height 19
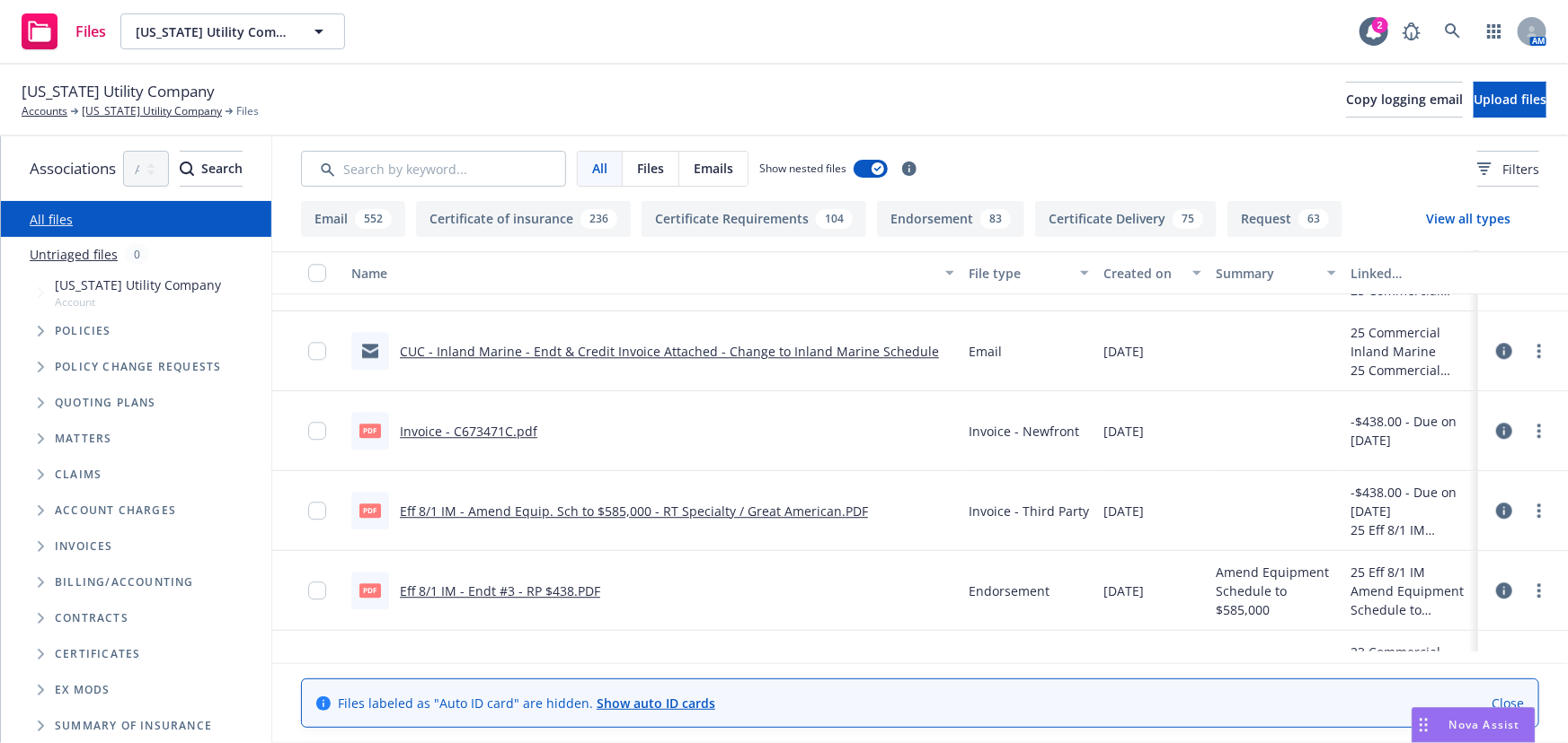
scroll to position [2448, 0]
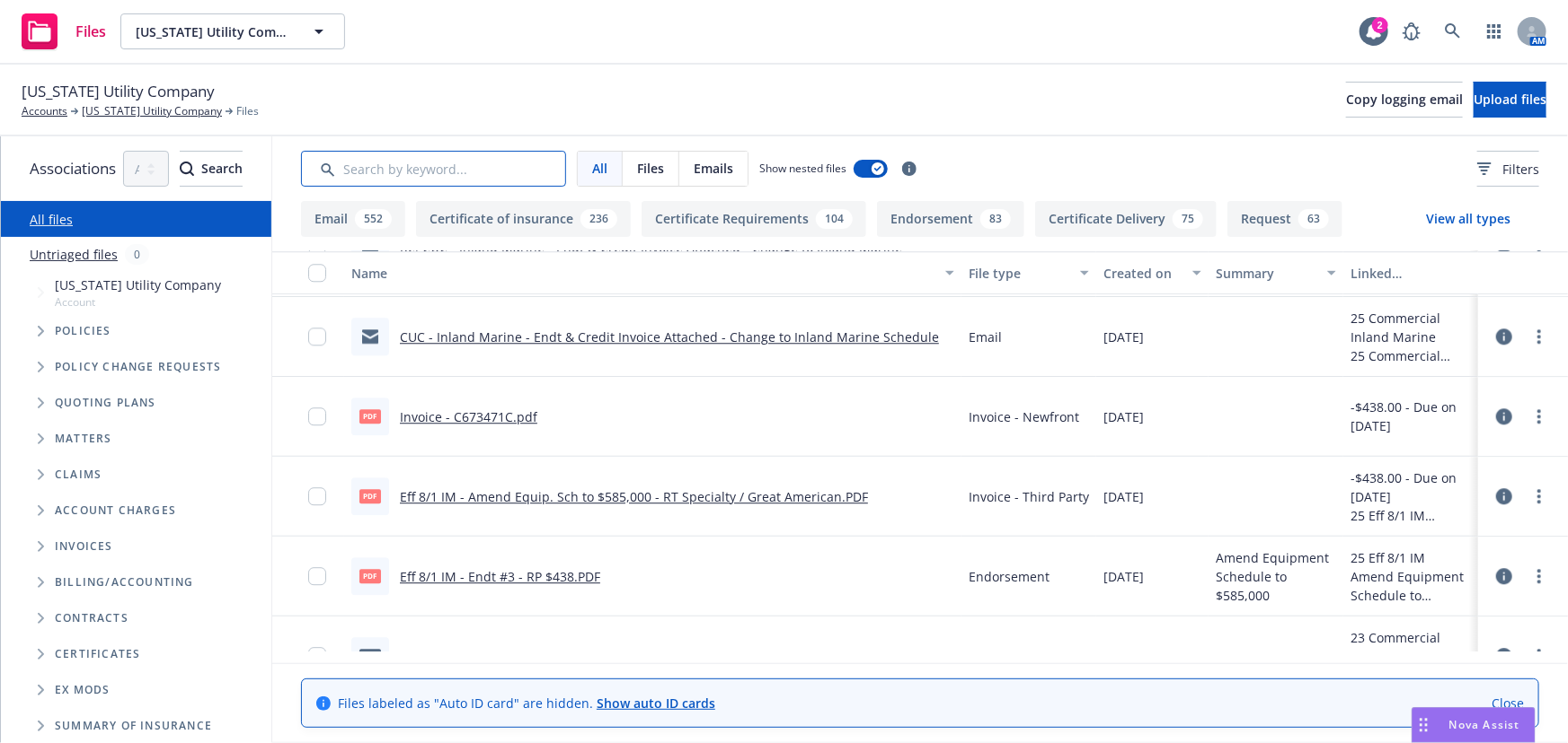
click at [446, 171] on input "Search by keyword..." at bounding box center [433, 169] width 265 height 36
type input "check"
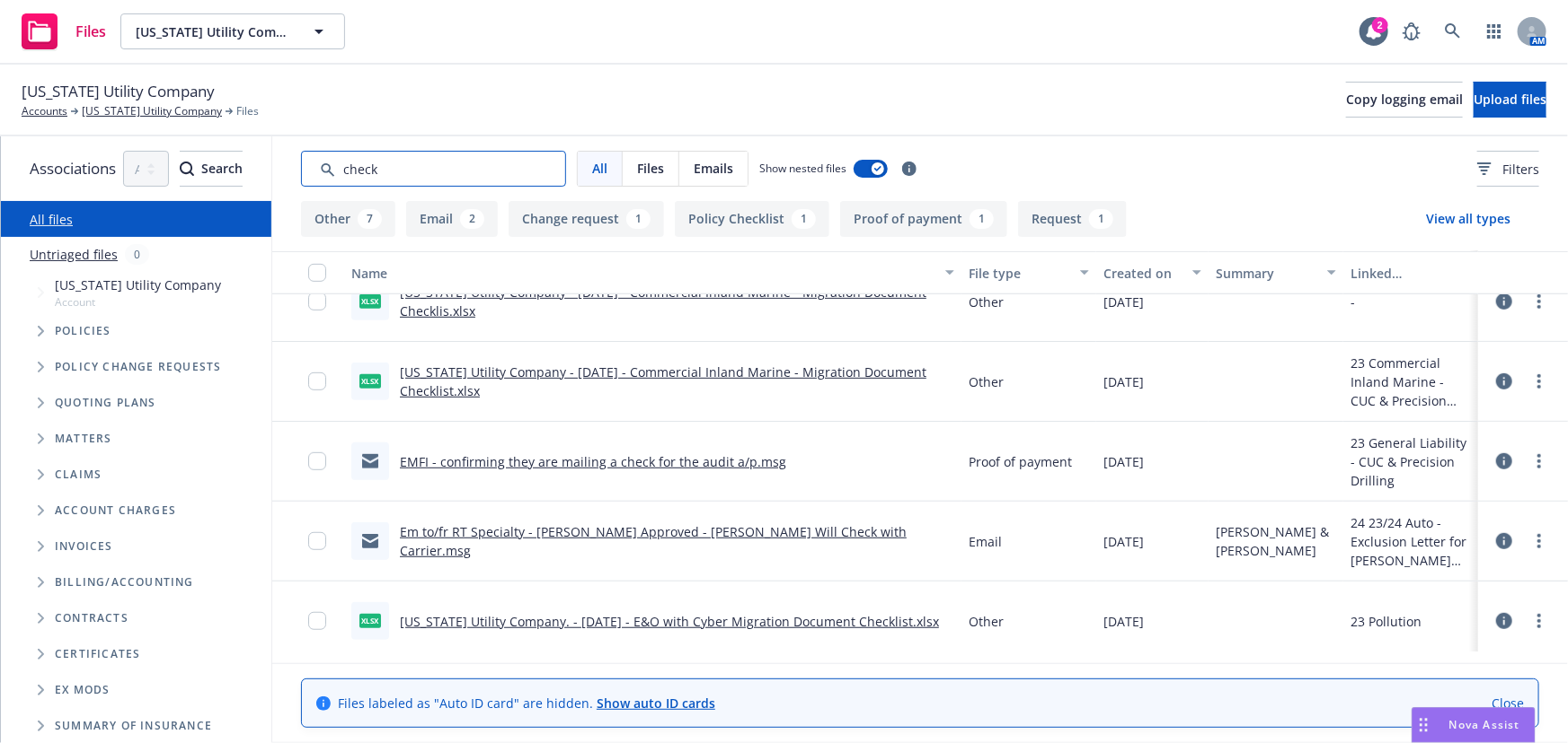
scroll to position [426, 0]
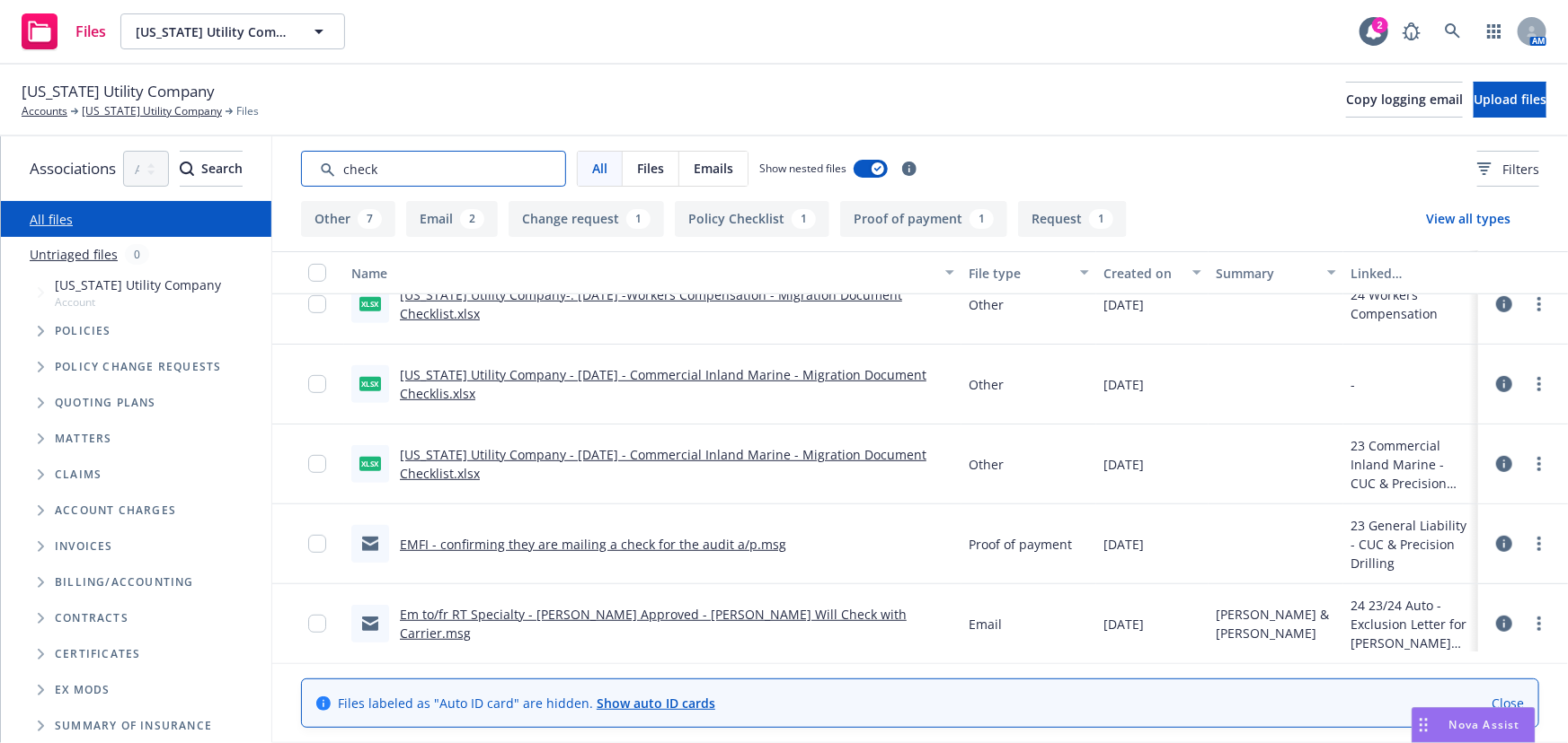
drag, startPoint x: 488, startPoint y: 172, endPoint x: 354, endPoint y: 159, distance: 134.6
click at [354, 159] on div "All Files Emails Show nested files Filters" at bounding box center [919, 169] width 1295 height 64
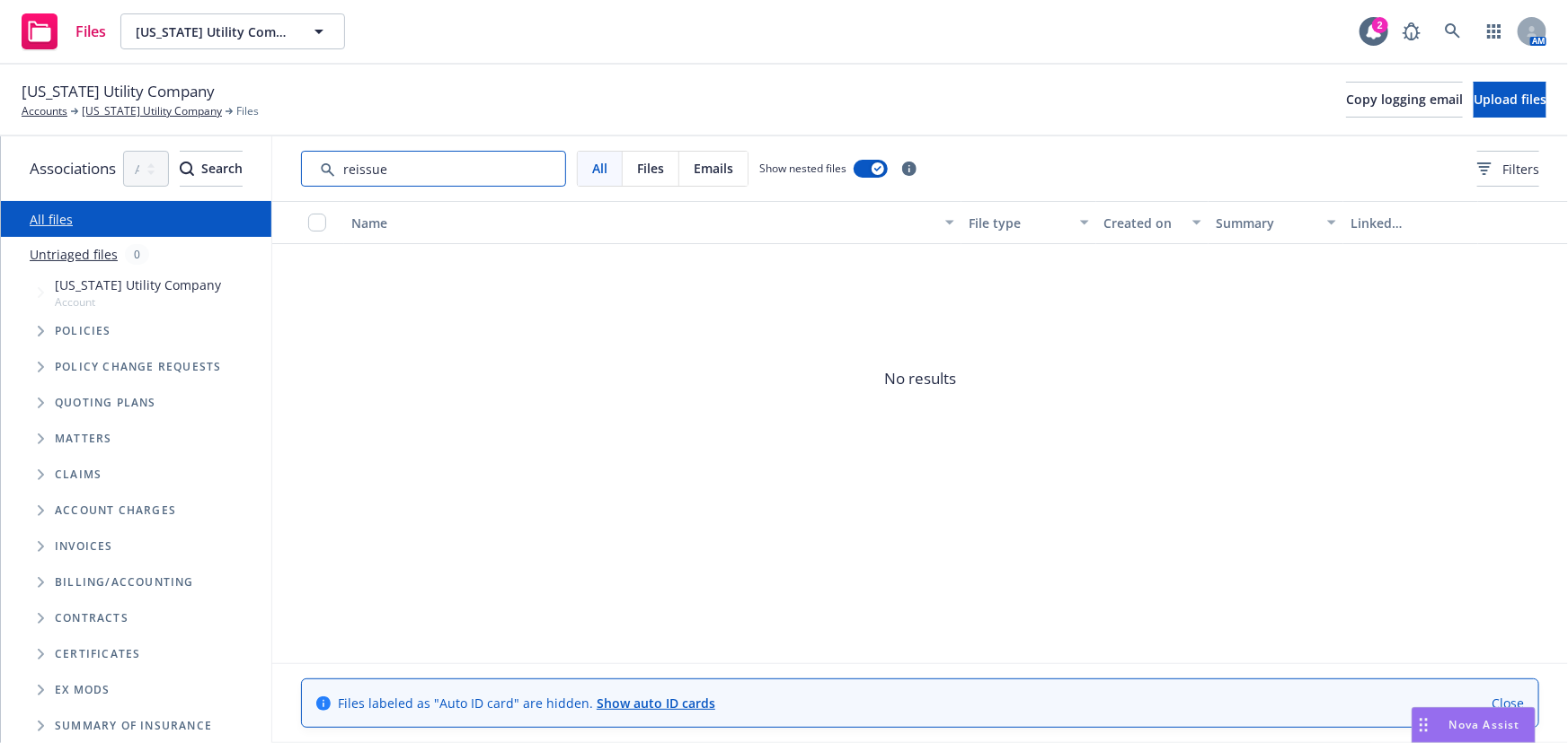
click at [419, 164] on input "Search by keyword..." at bounding box center [433, 169] width 265 height 36
type input "issue"
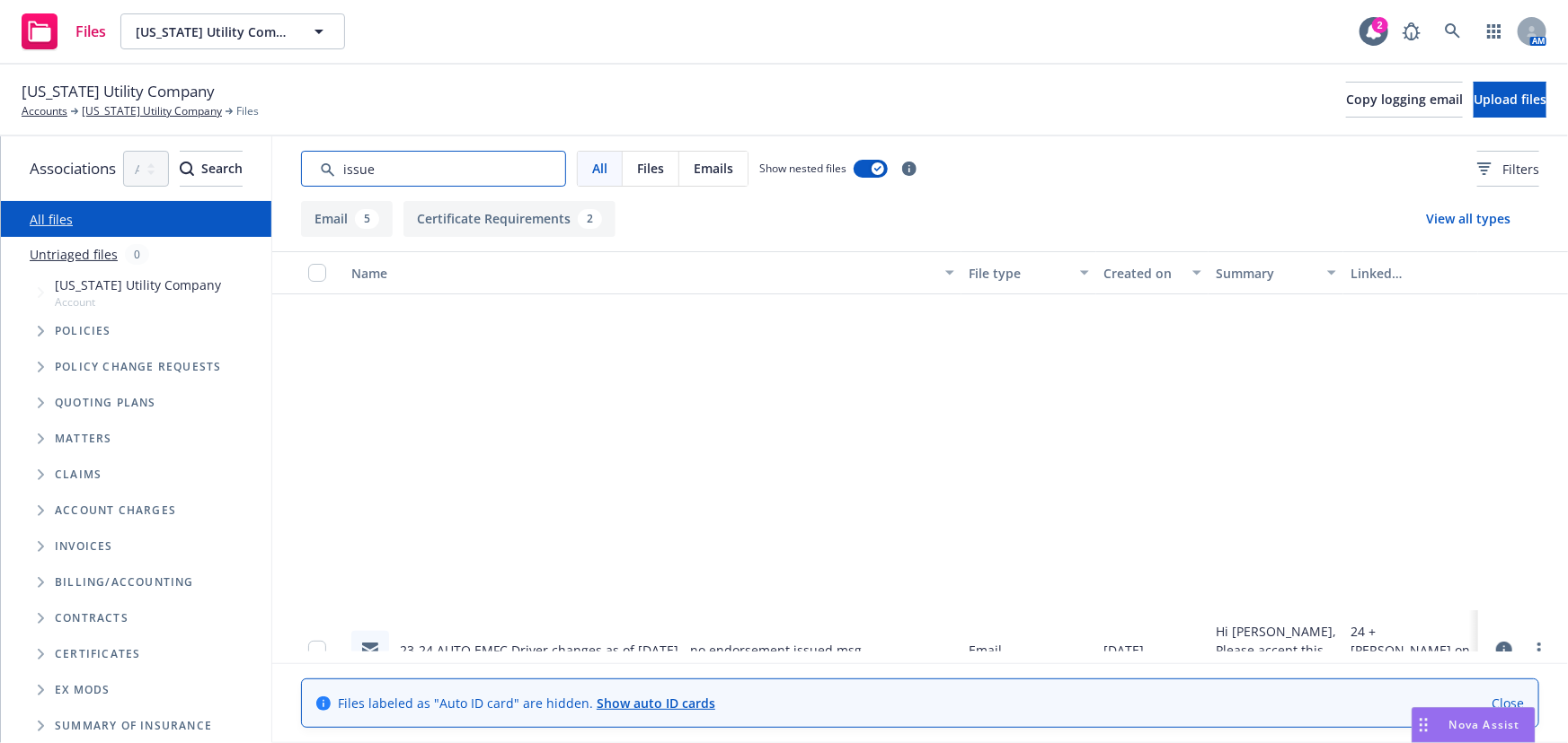
drag, startPoint x: 476, startPoint y: 171, endPoint x: 341, endPoint y: 166, distance: 135.1
click at [341, 166] on div "All Files Emails Show nested files Filters" at bounding box center [919, 169] width 1295 height 64
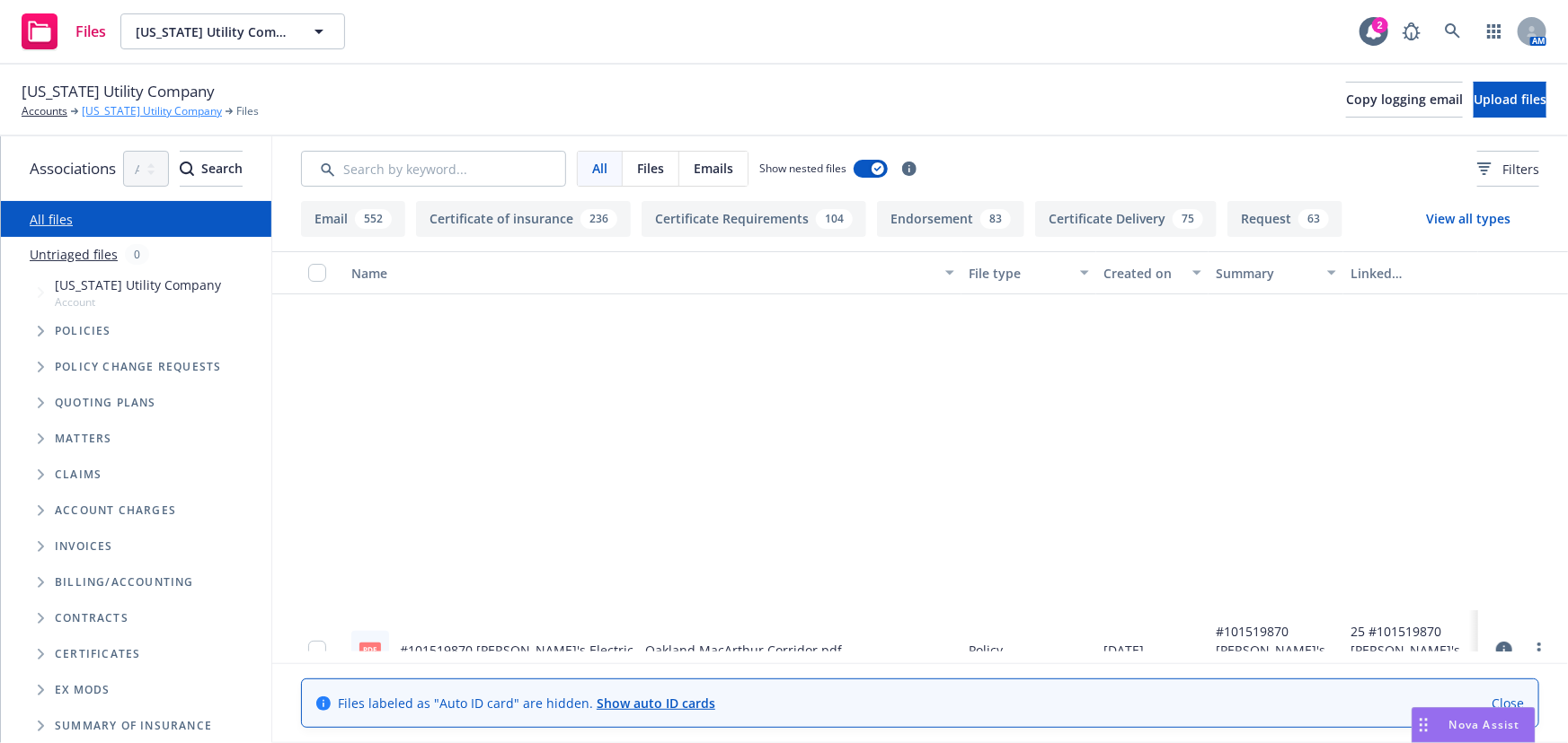
click at [134, 110] on link "[US_STATE] Utility Company" at bounding box center [151, 111] width 140 height 16
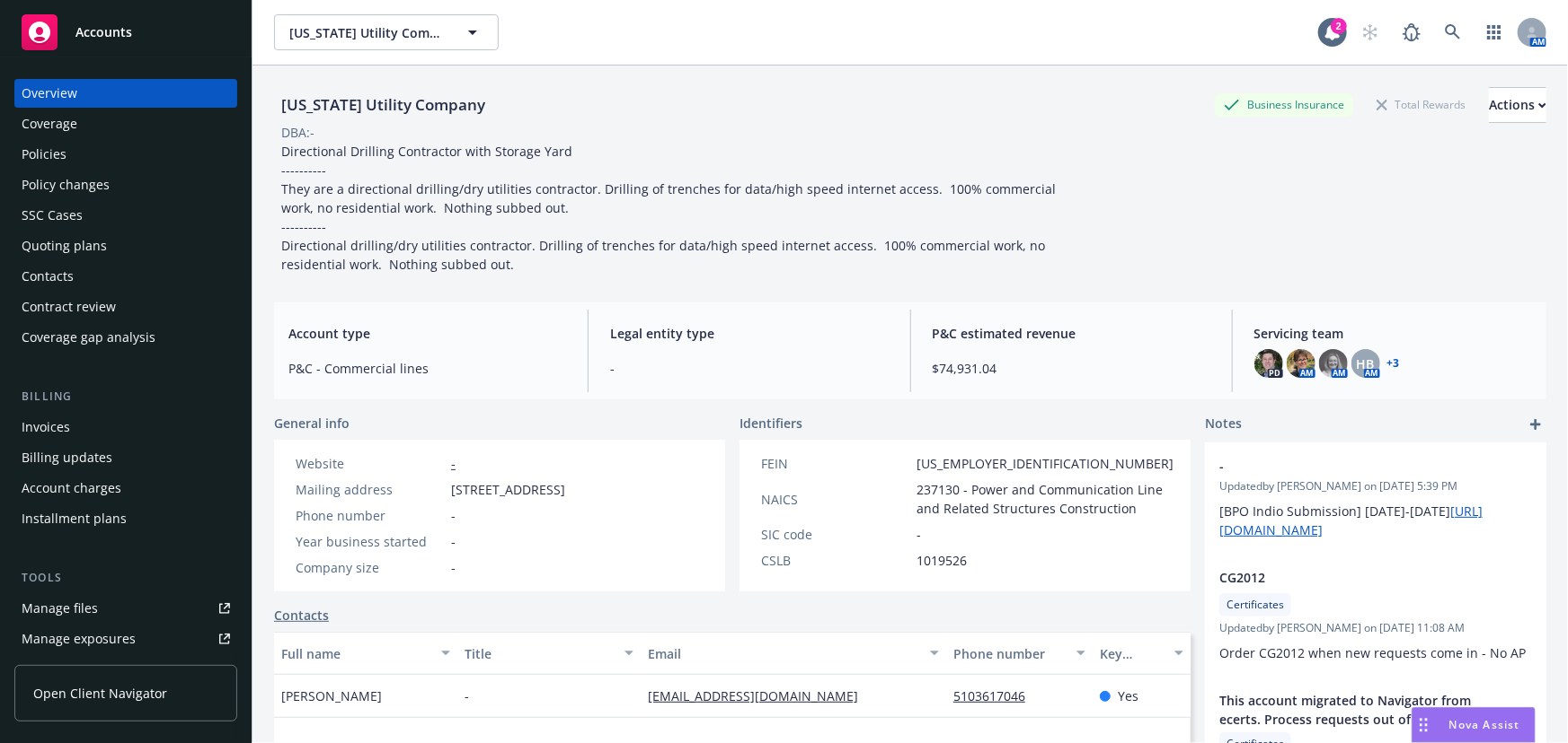
click at [92, 186] on div "Policy changes" at bounding box center [65, 185] width 88 height 29
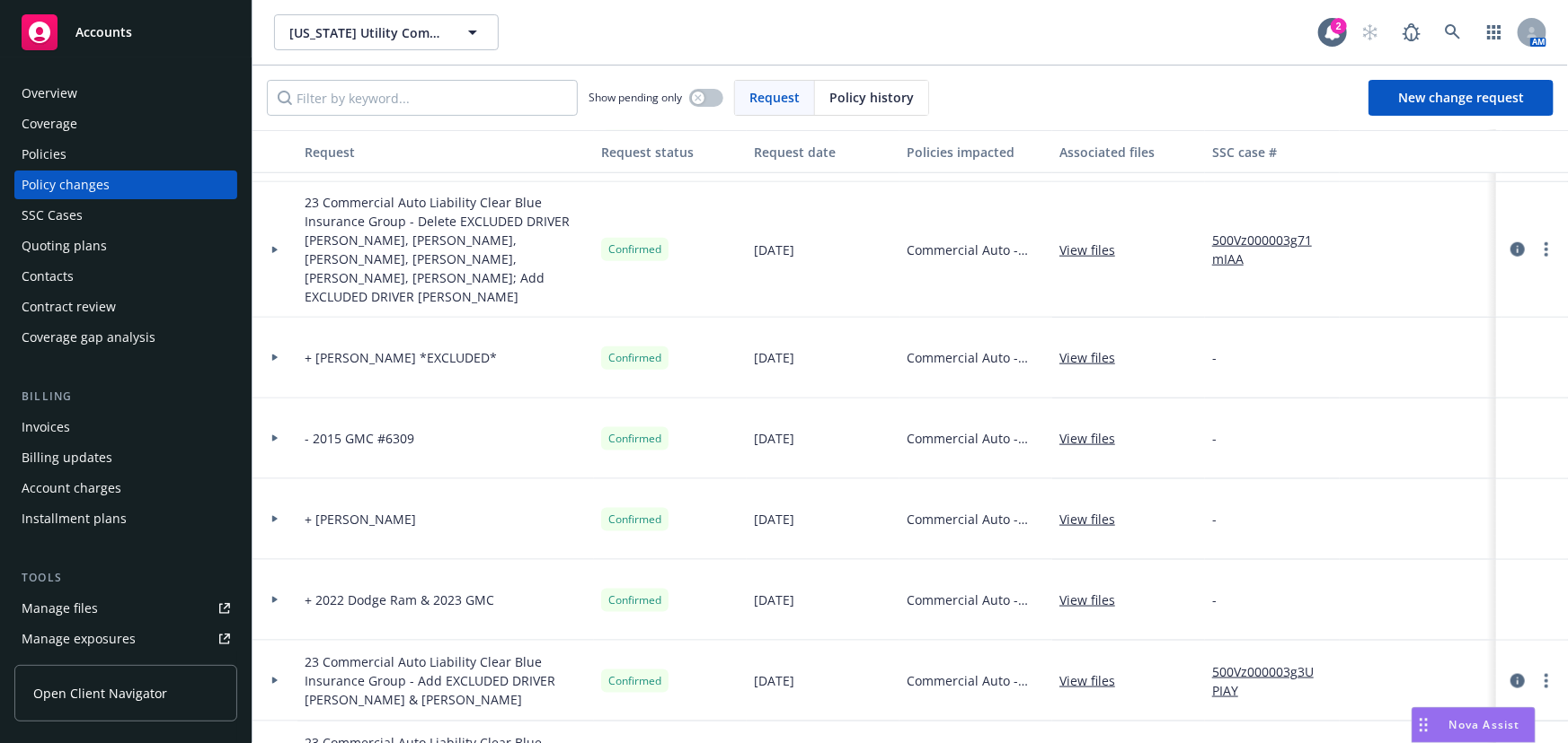
scroll to position [7918, 0]
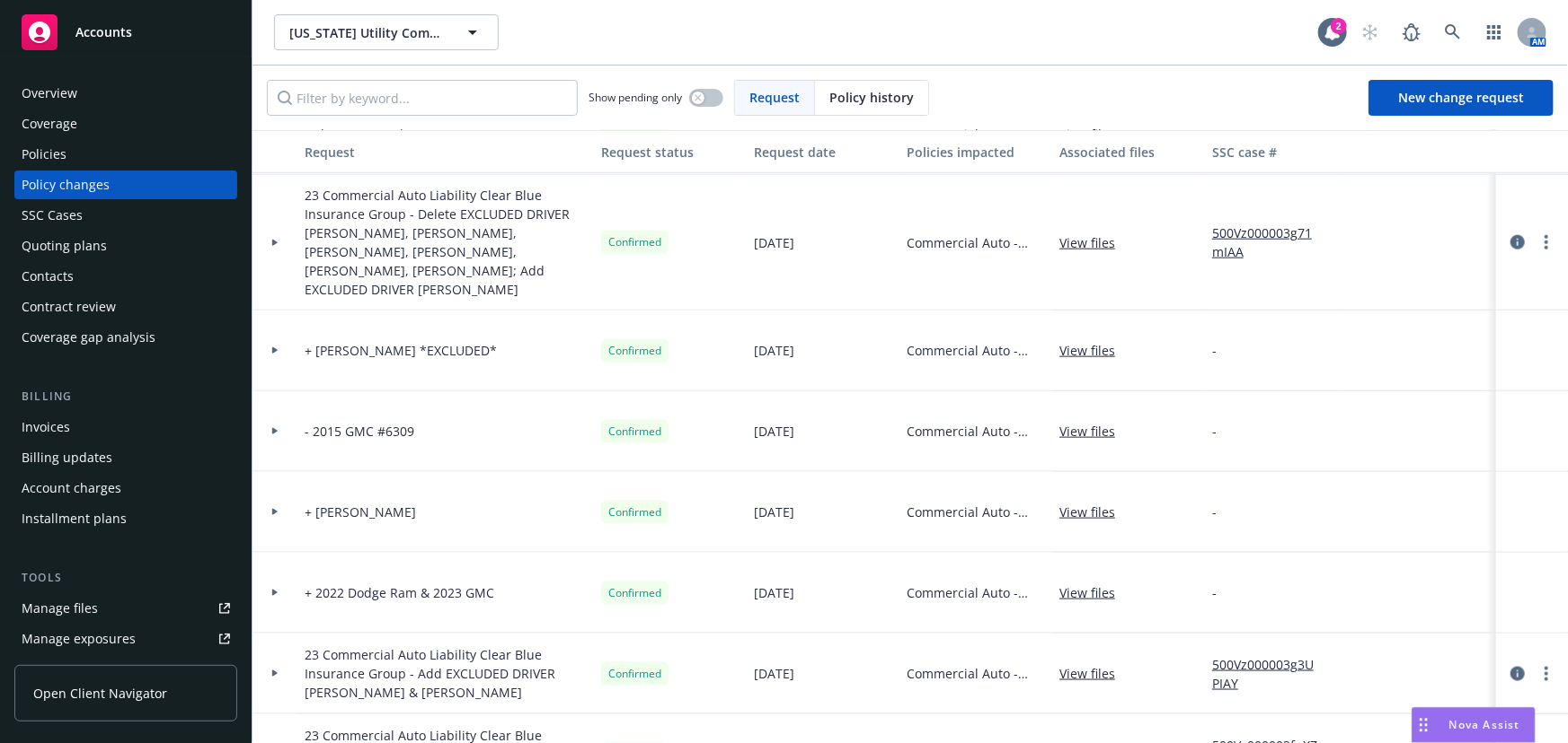
click at [275, 431] on icon at bounding box center [274, 432] width 5 height 7
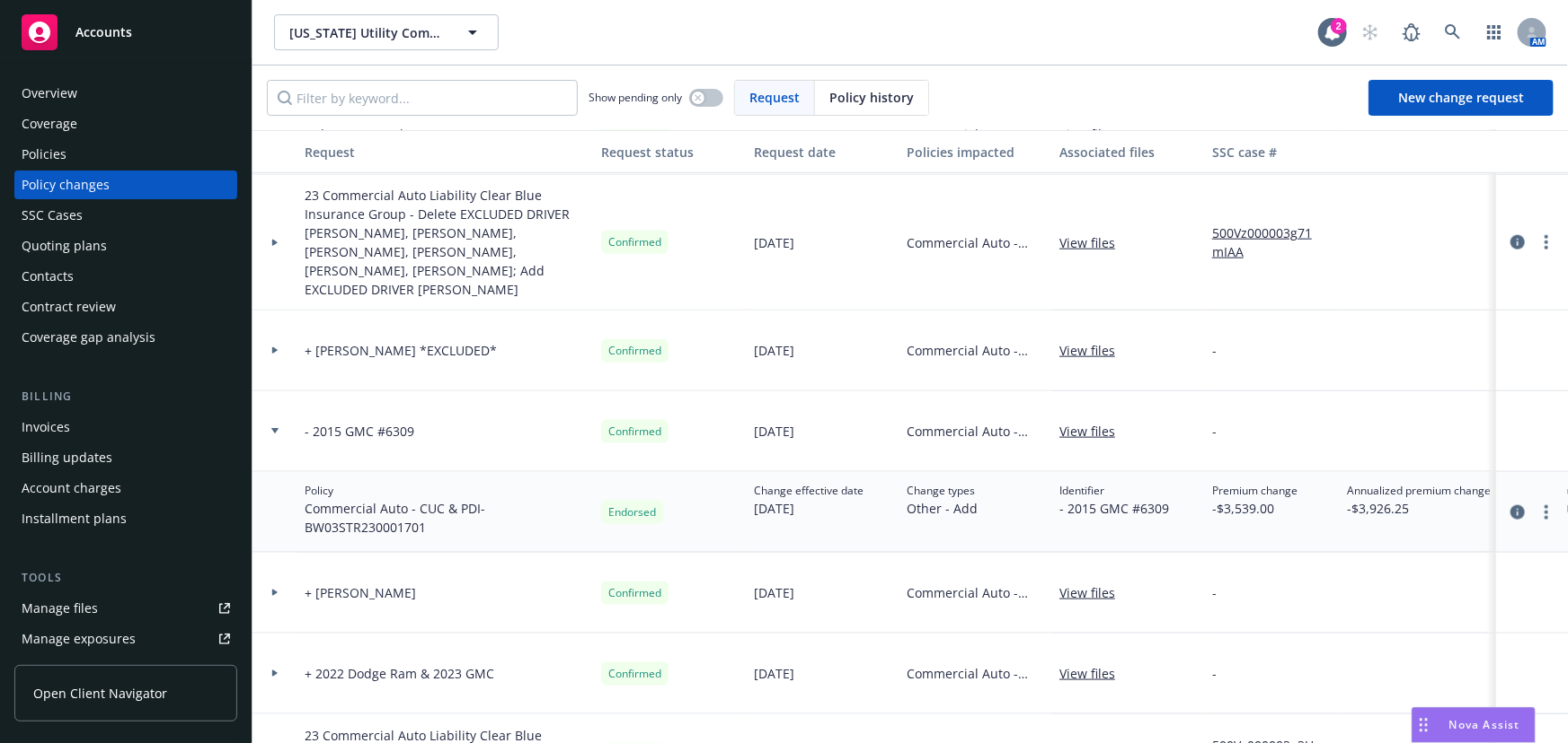
click at [266, 429] on div at bounding box center [275, 432] width 31 height 6
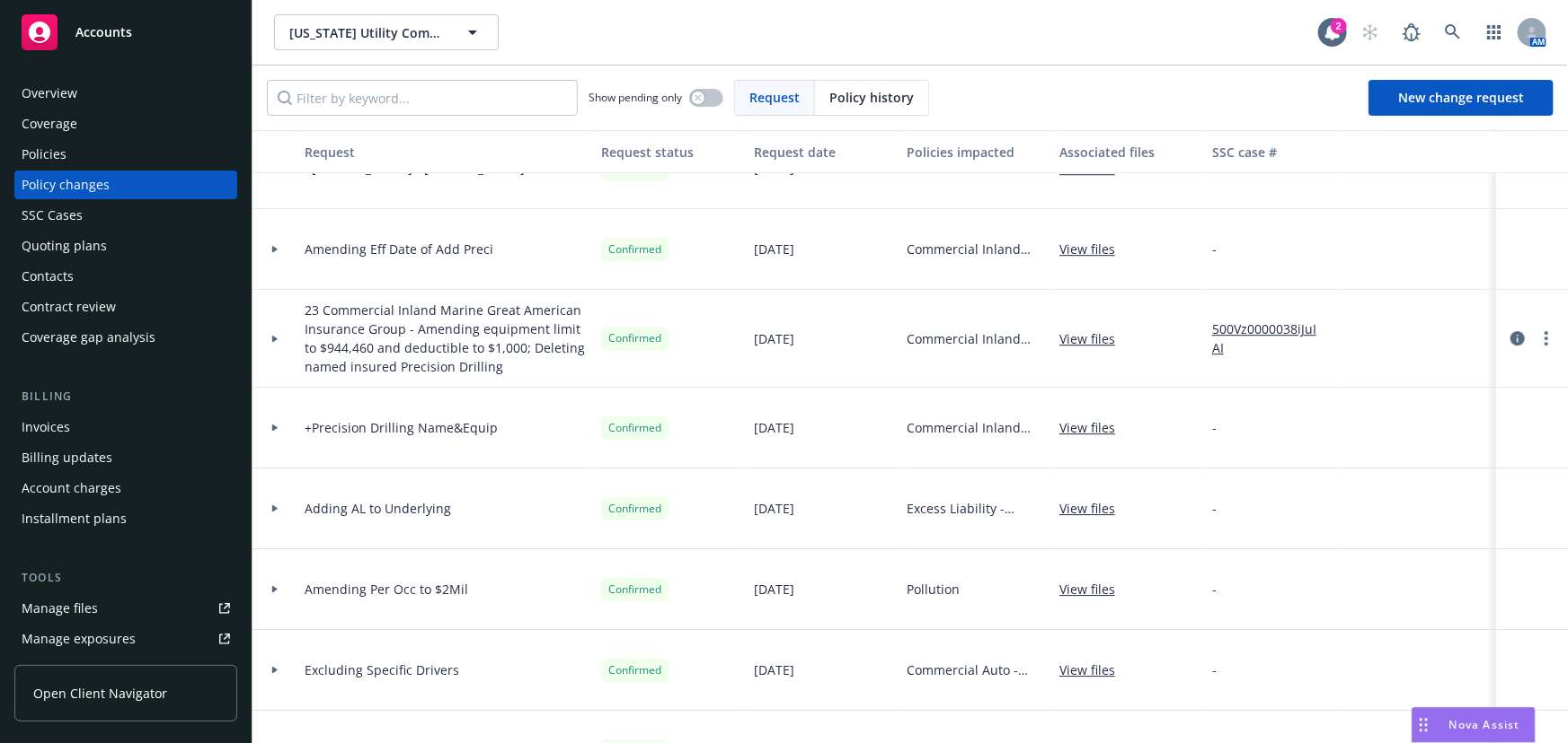
scroll to position [9632, 0]
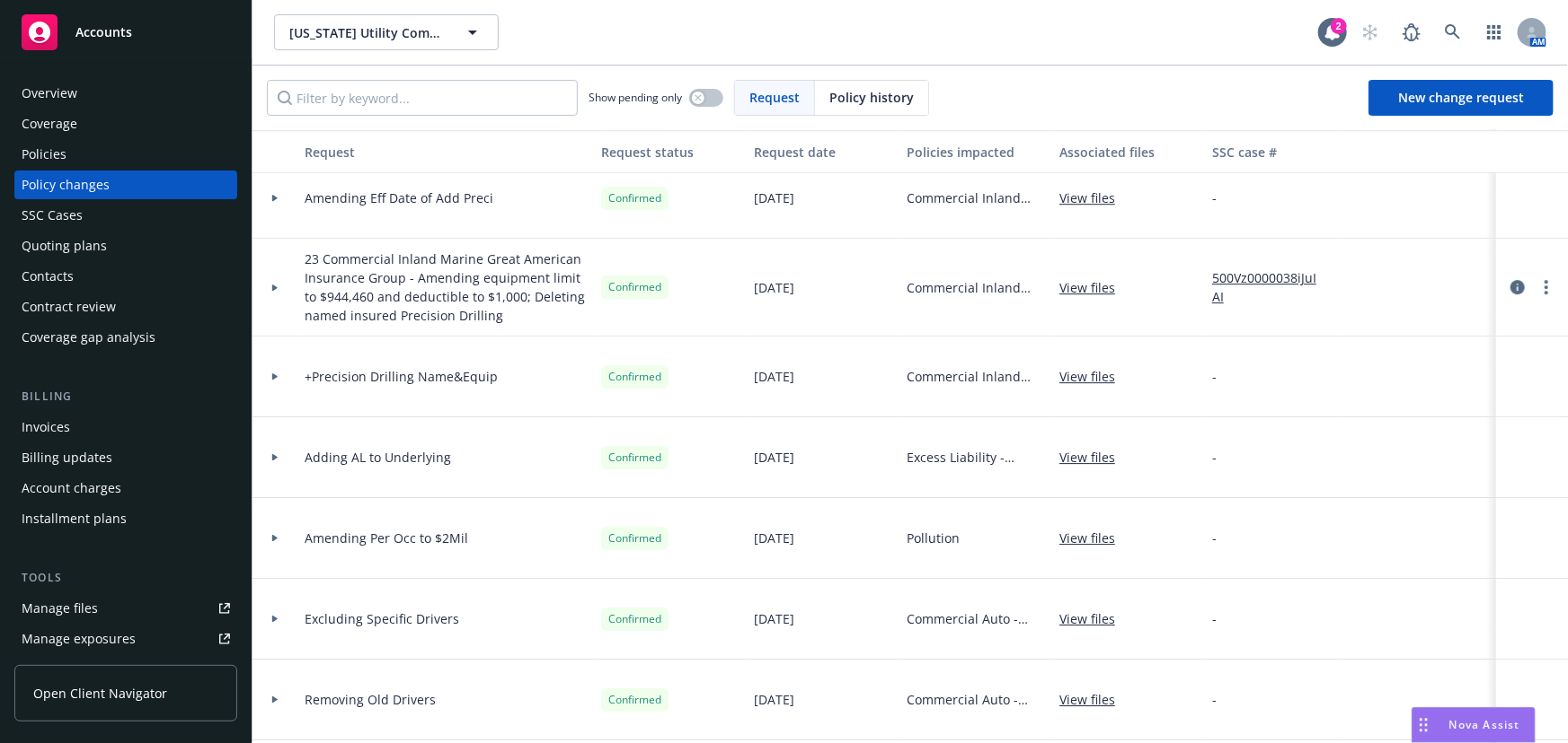
click at [271, 287] on icon at bounding box center [274, 288] width 7 height 6
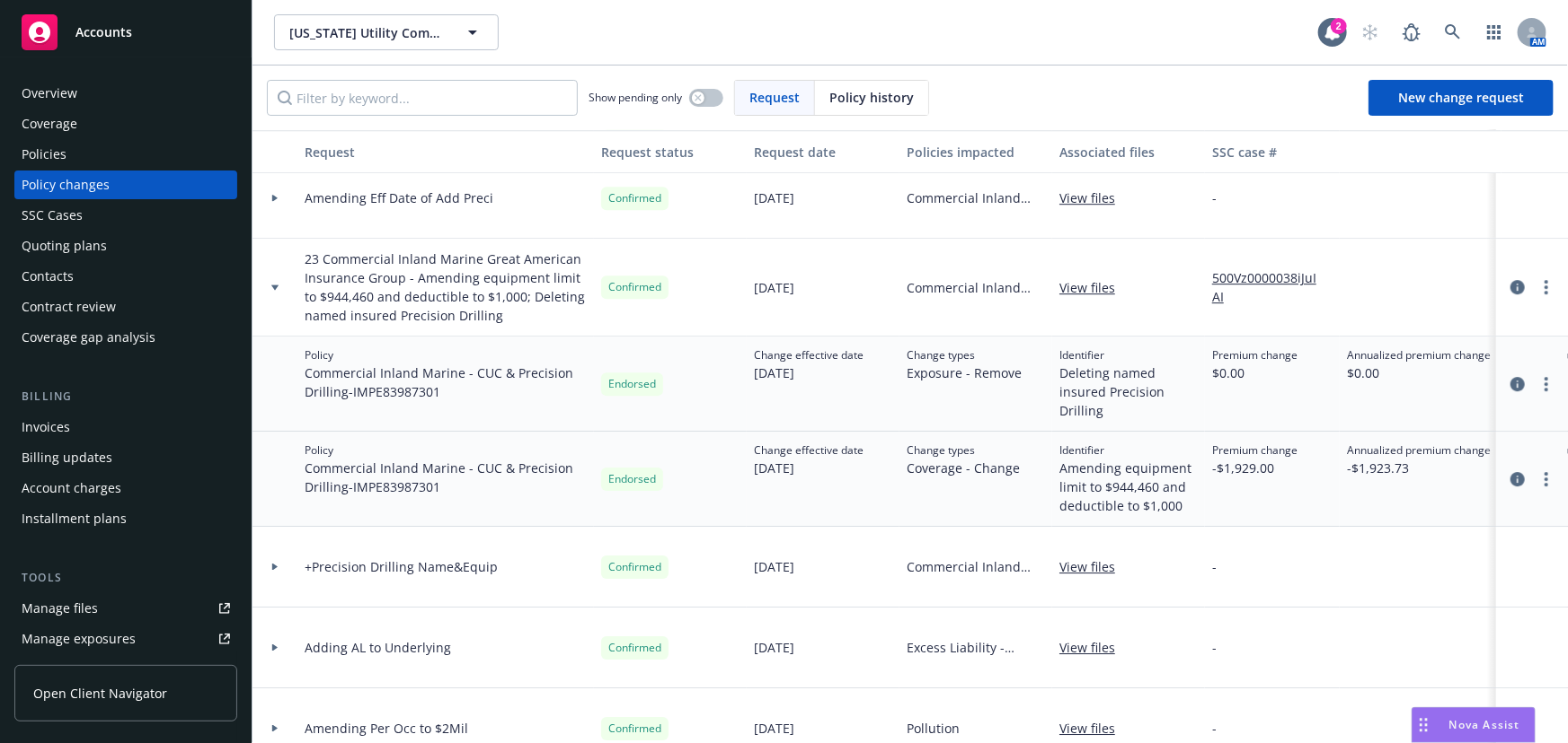
click at [271, 287] on icon at bounding box center [274, 288] width 7 height 6
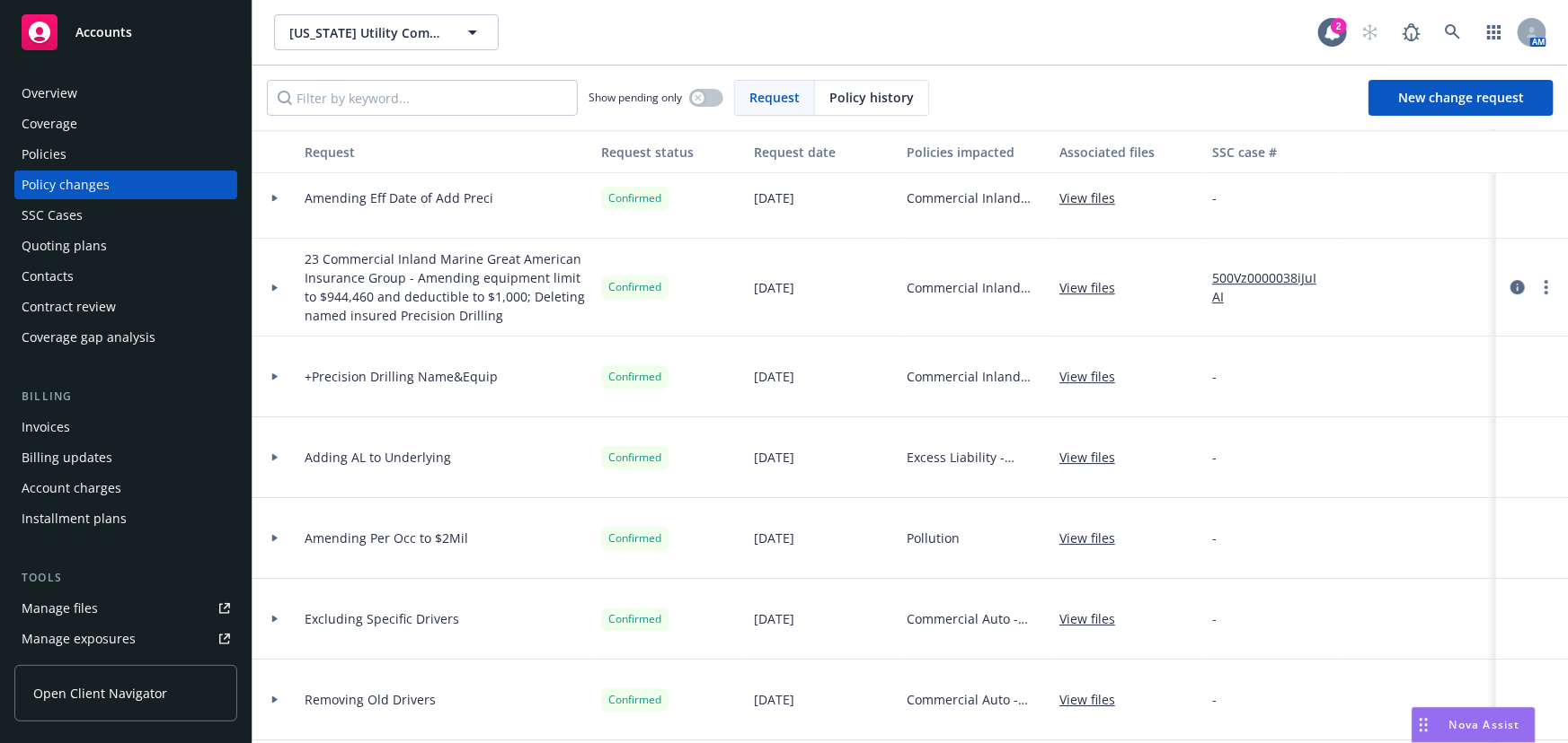
click at [271, 287] on icon at bounding box center [274, 288] width 7 height 6
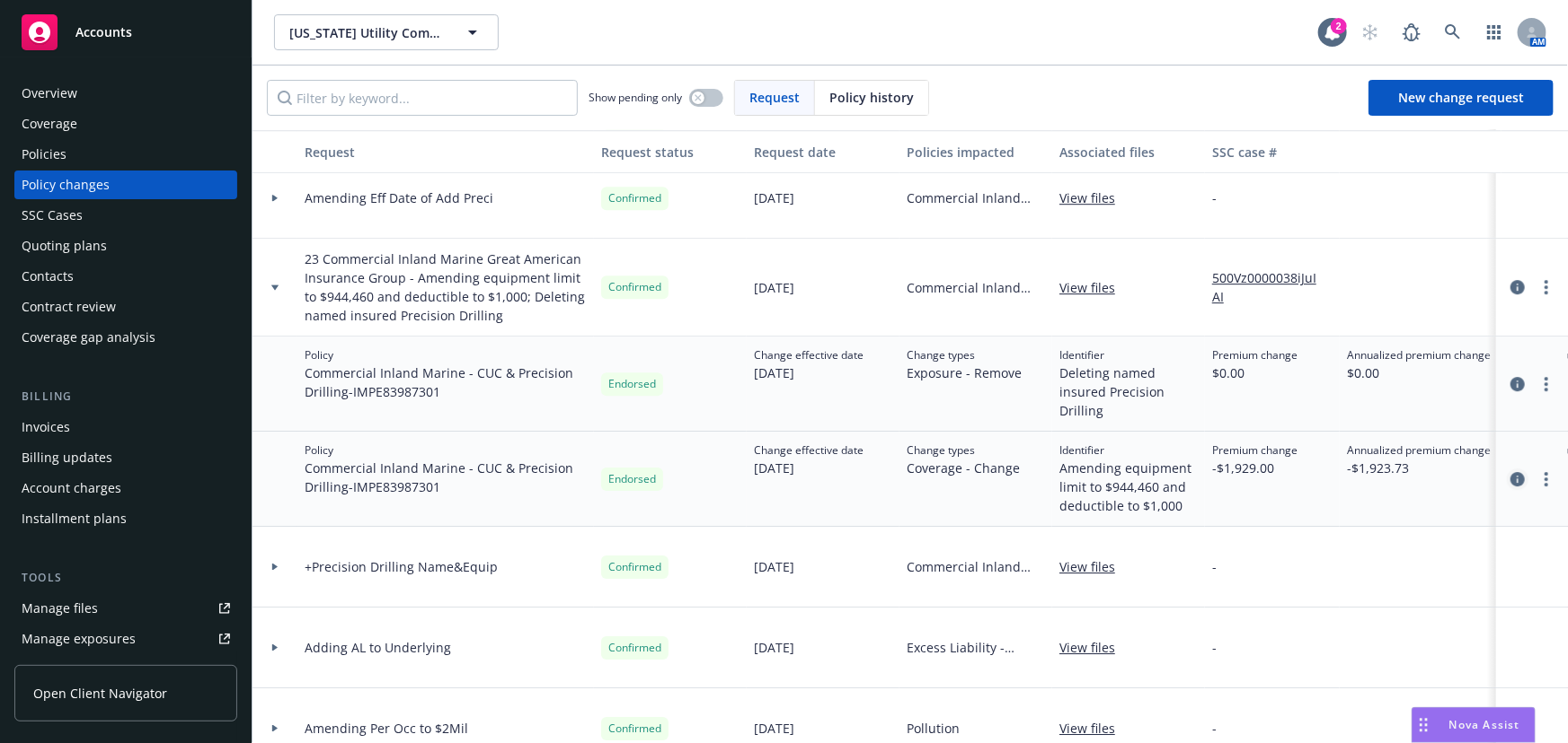
click at [1510, 479] on icon "circleInformation" at bounding box center [1517, 479] width 14 height 14
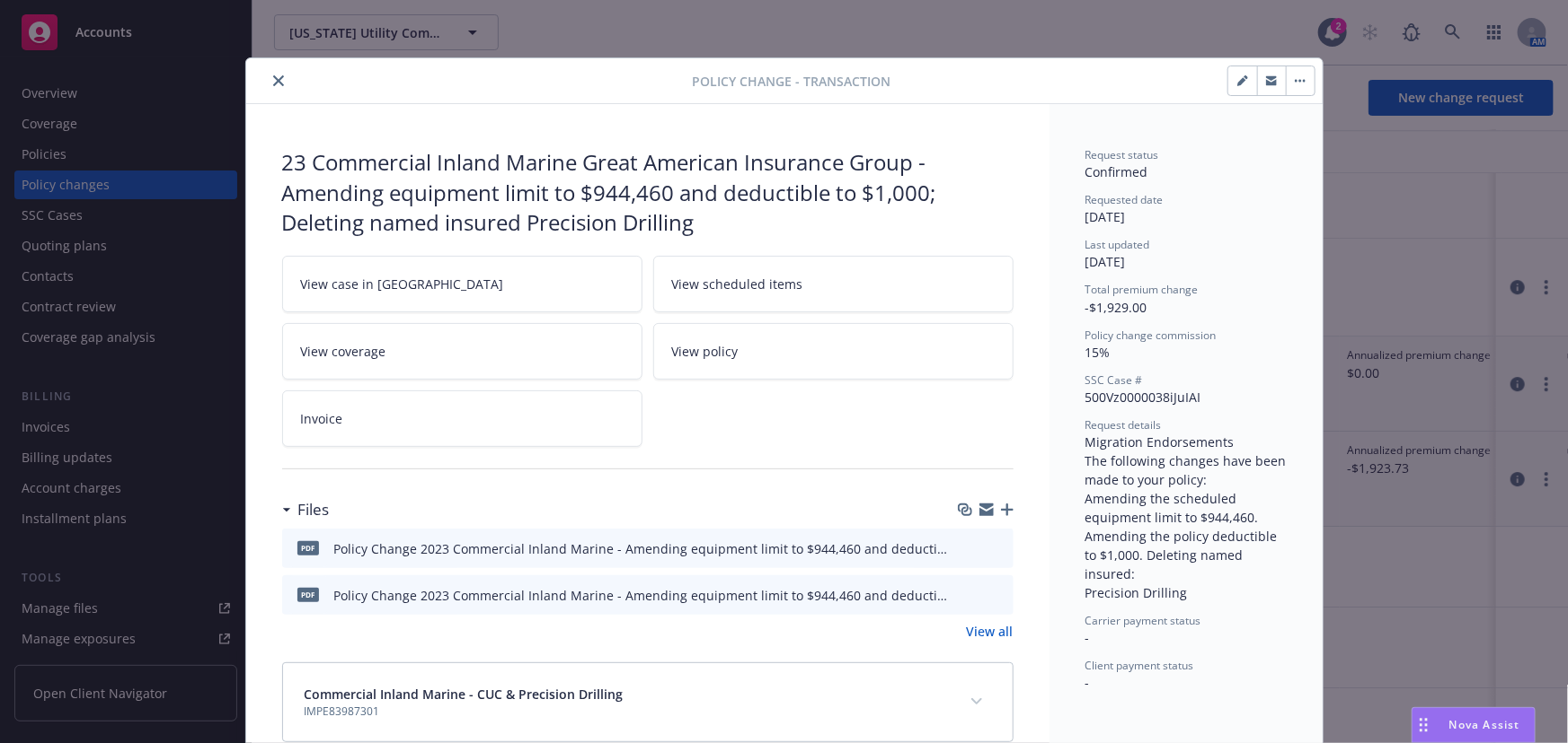
scroll to position [36, 0]
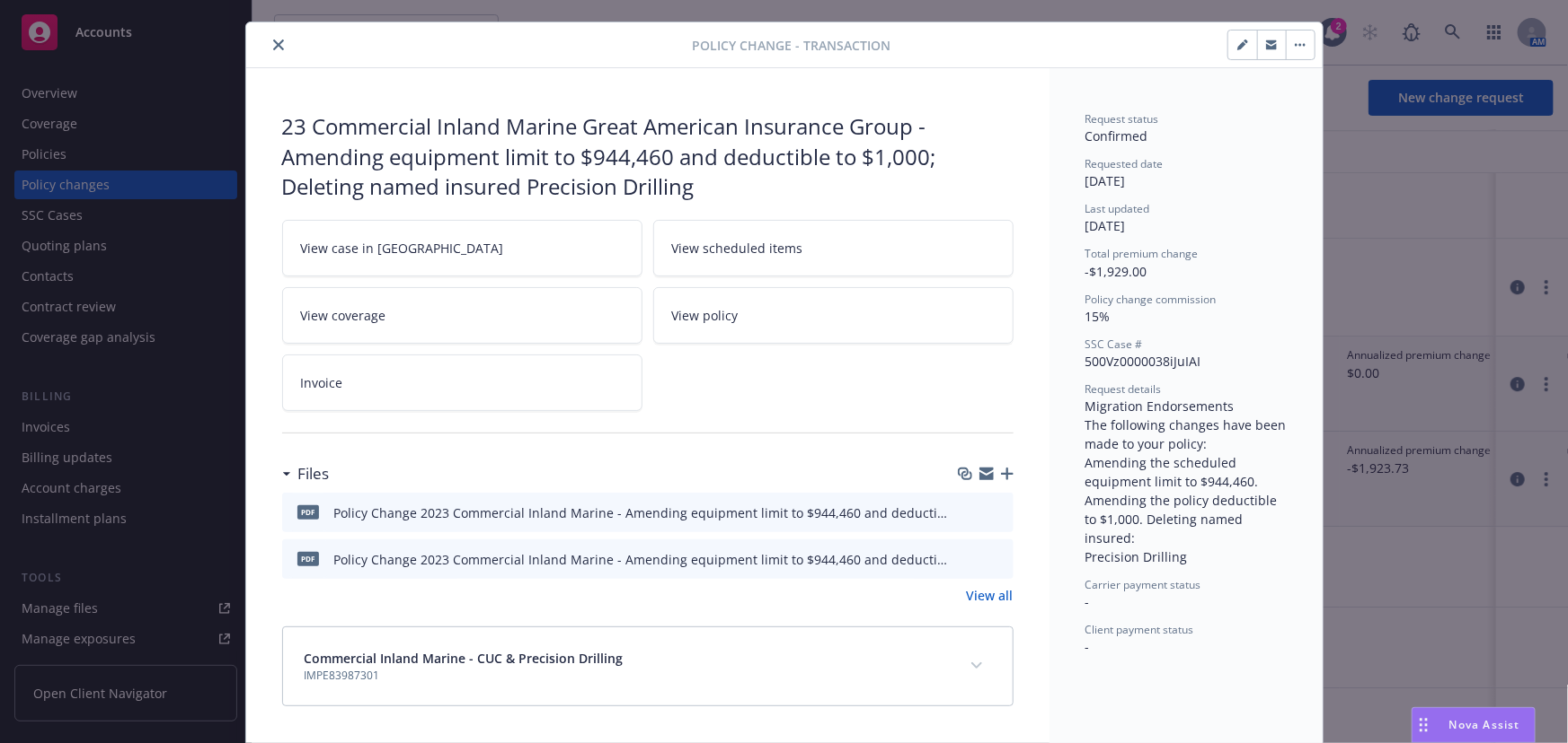
click at [993, 510] on icon "preview file" at bounding box center [996, 512] width 16 height 13
click at [273, 43] on icon "close" at bounding box center [278, 45] width 11 height 11
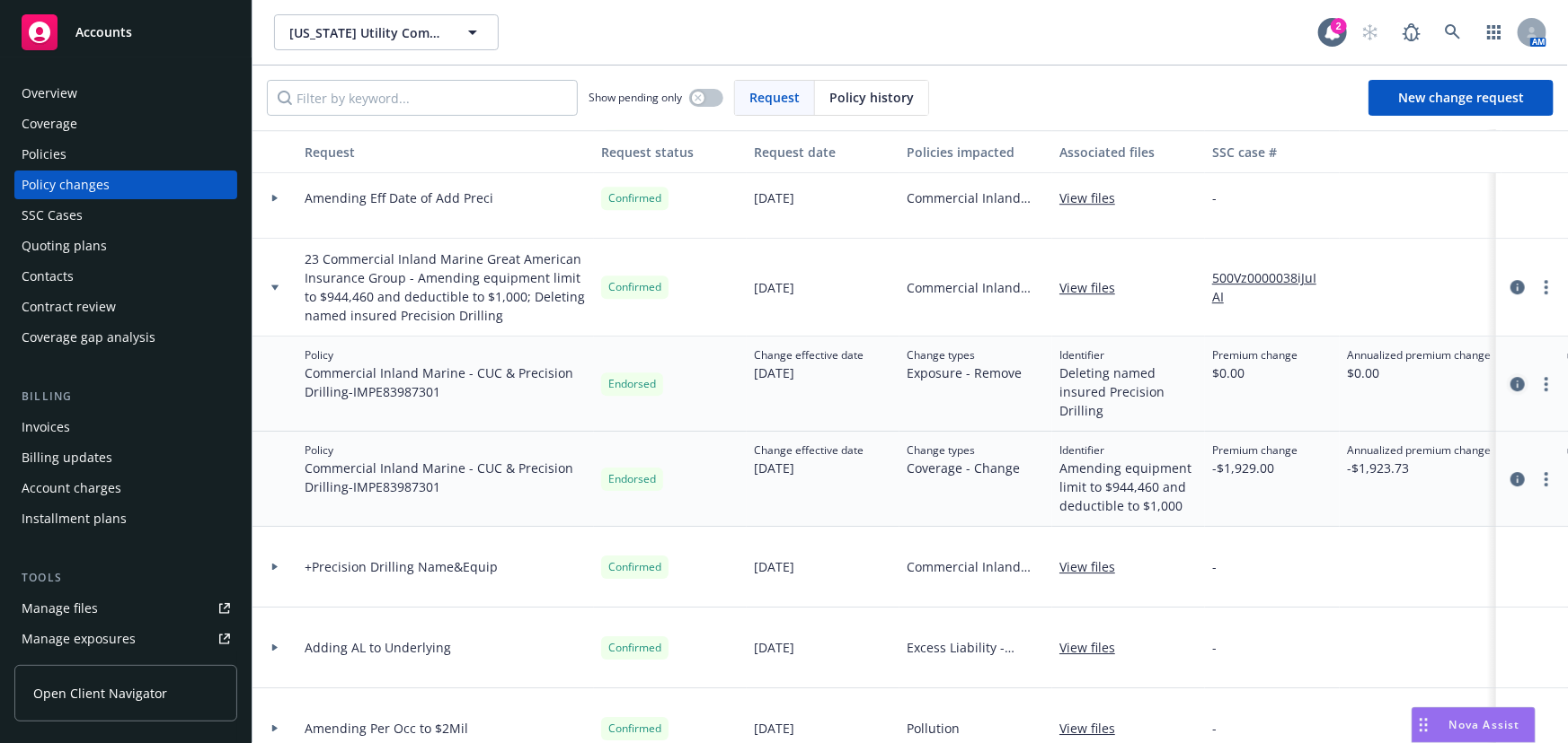
click at [1510, 377] on icon "circleInformation" at bounding box center [1517, 384] width 14 height 14
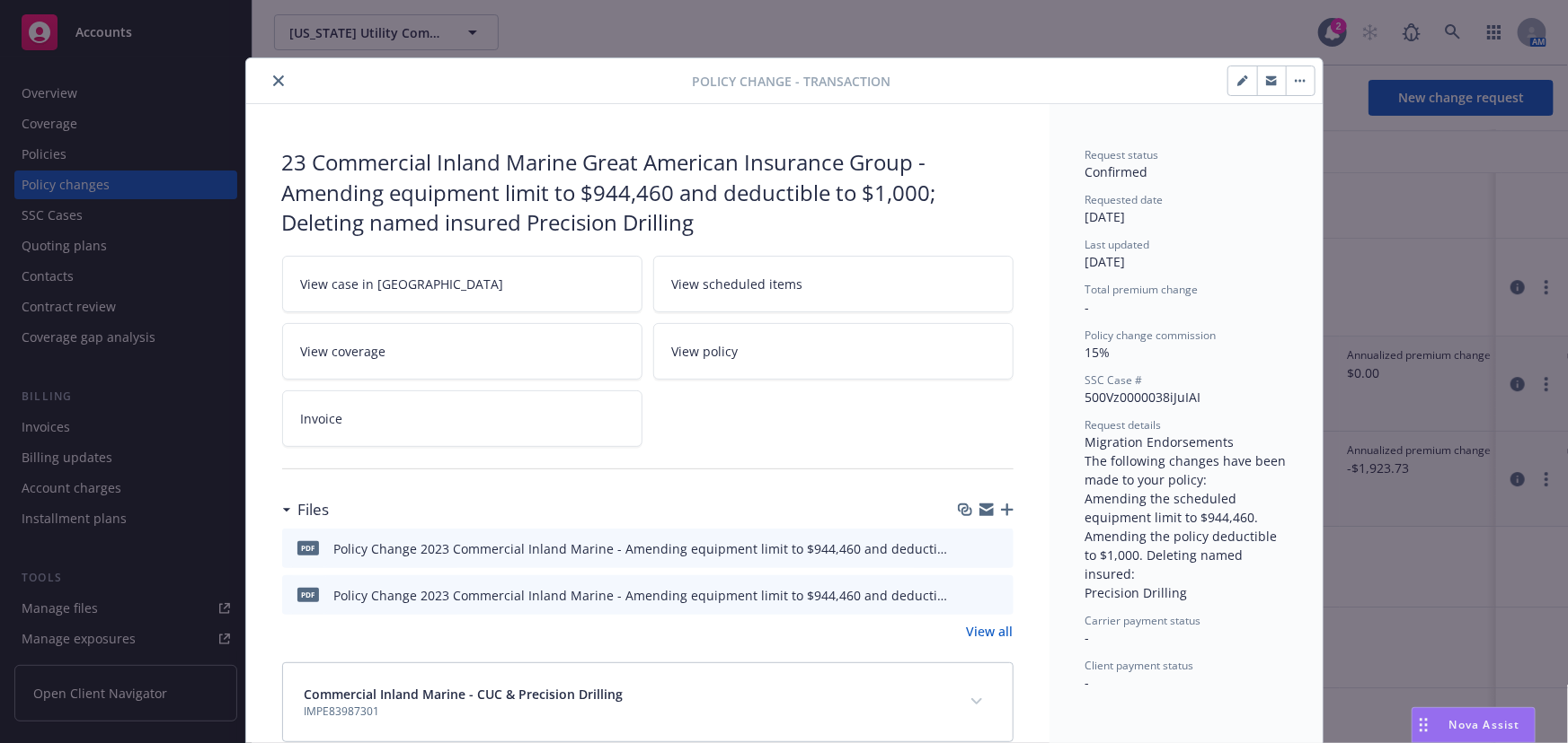
click at [273, 85] on icon "close" at bounding box center [278, 80] width 11 height 11
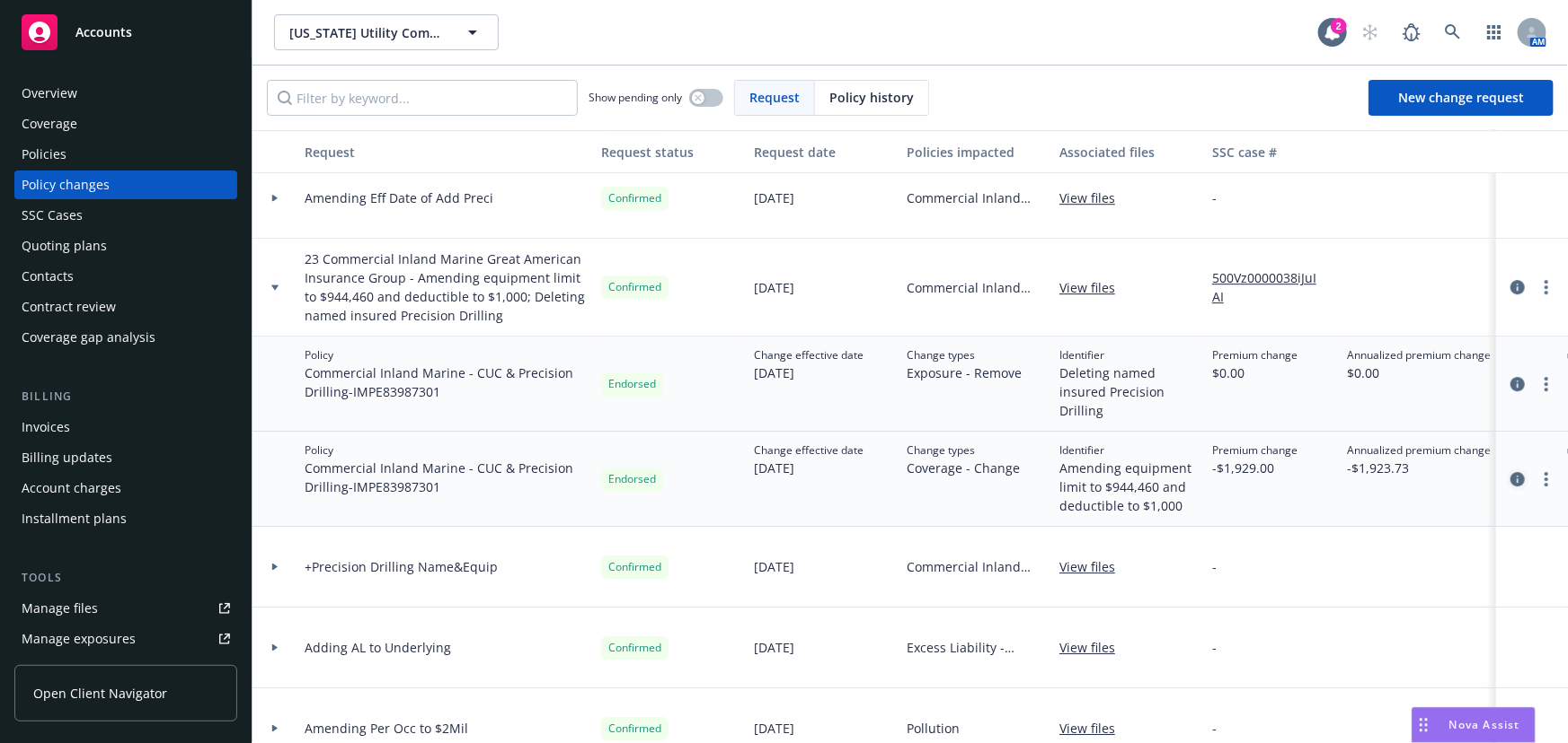
click at [1511, 480] on icon "circleInformation" at bounding box center [1517, 479] width 14 height 14
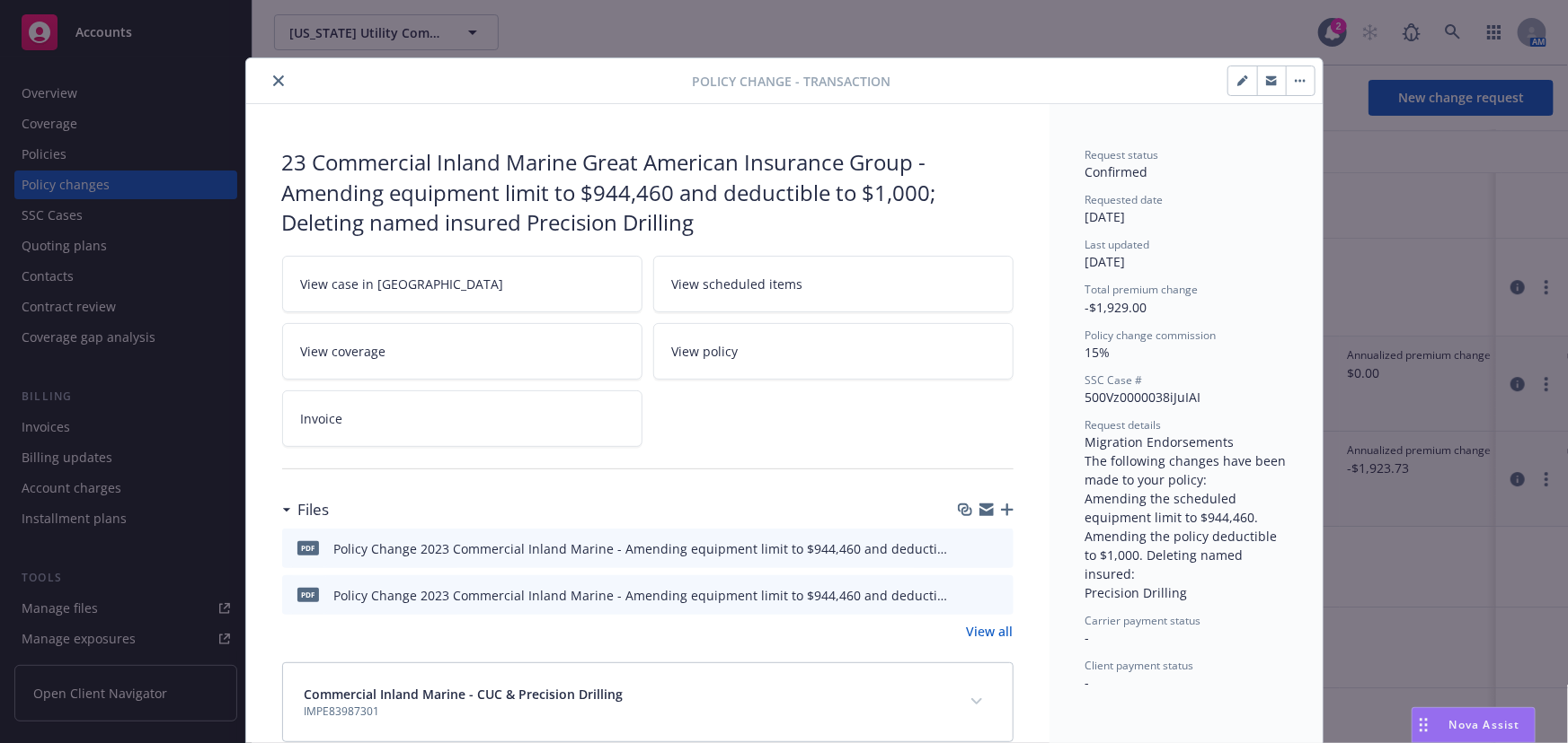
scroll to position [36, 0]
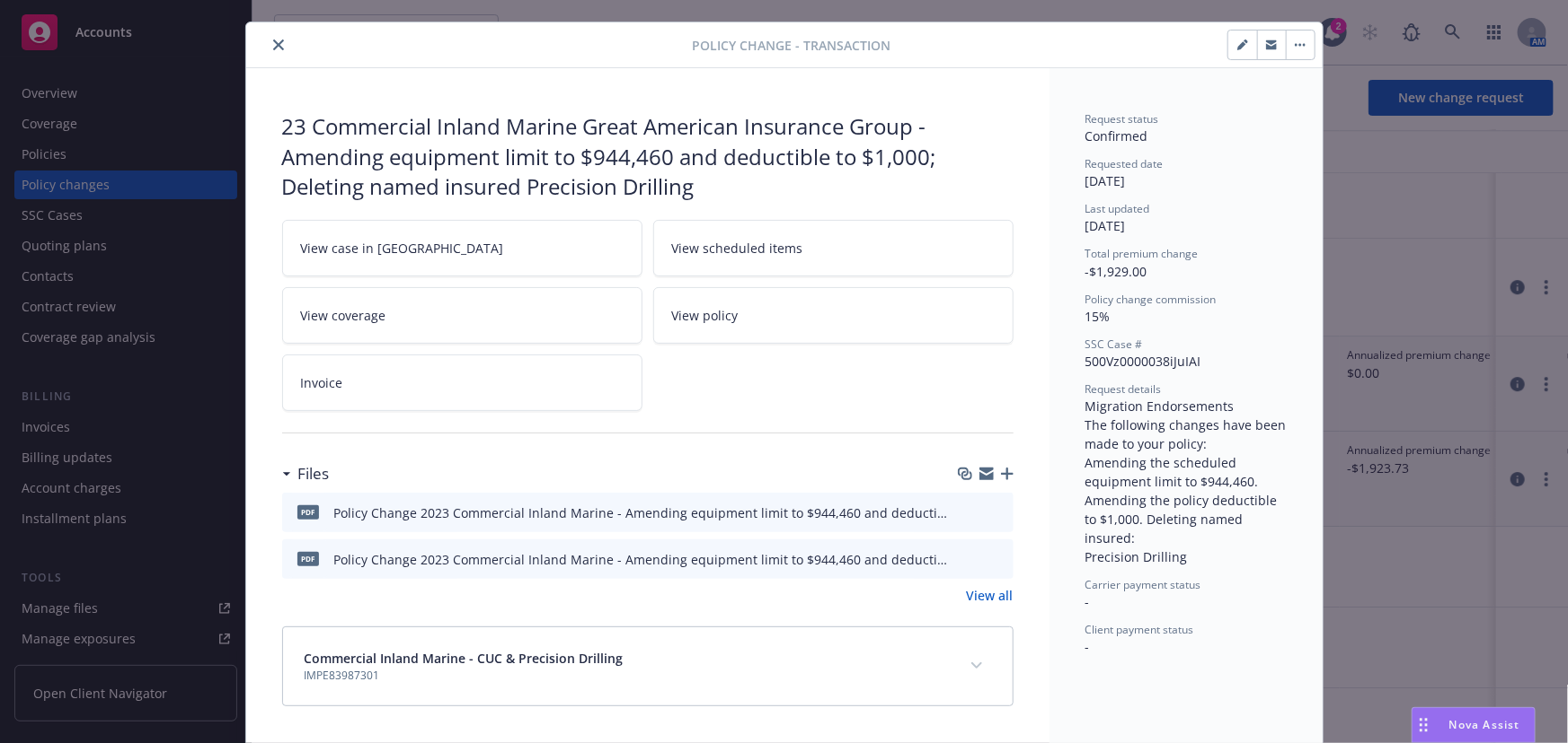
click at [273, 44] on icon "close" at bounding box center [278, 45] width 11 height 11
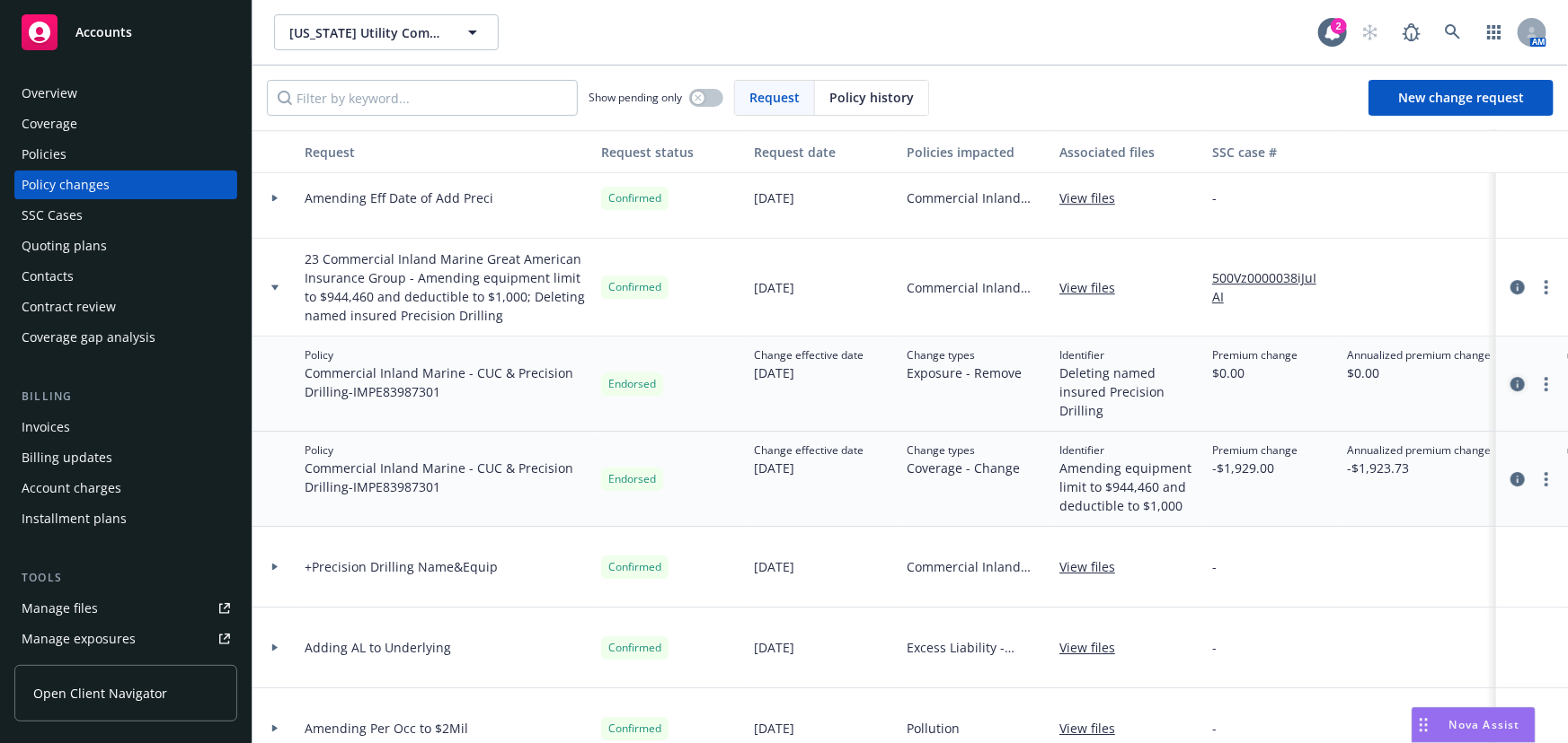
click at [1510, 382] on icon "circleInformation" at bounding box center [1517, 384] width 14 height 14
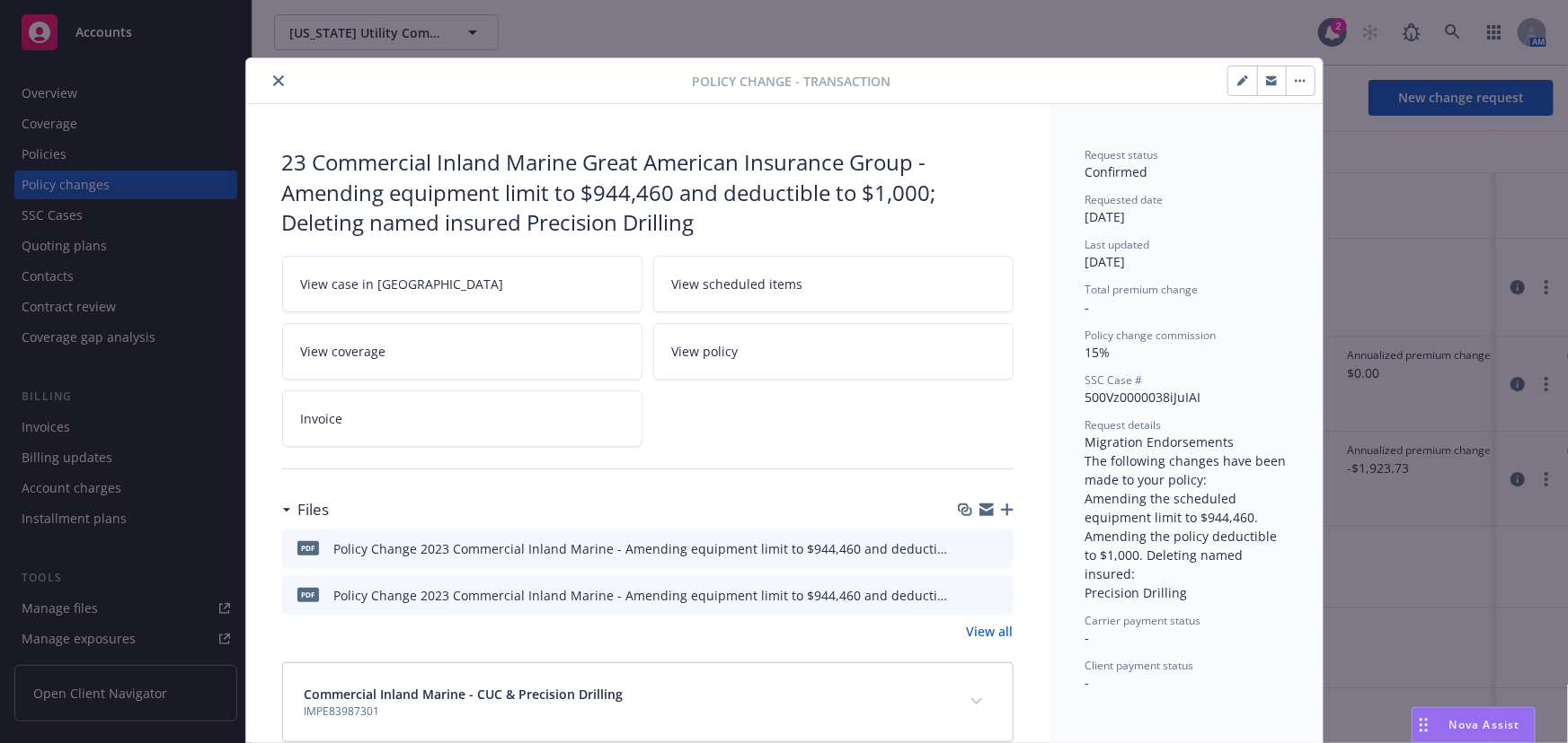
scroll to position [36, 0]
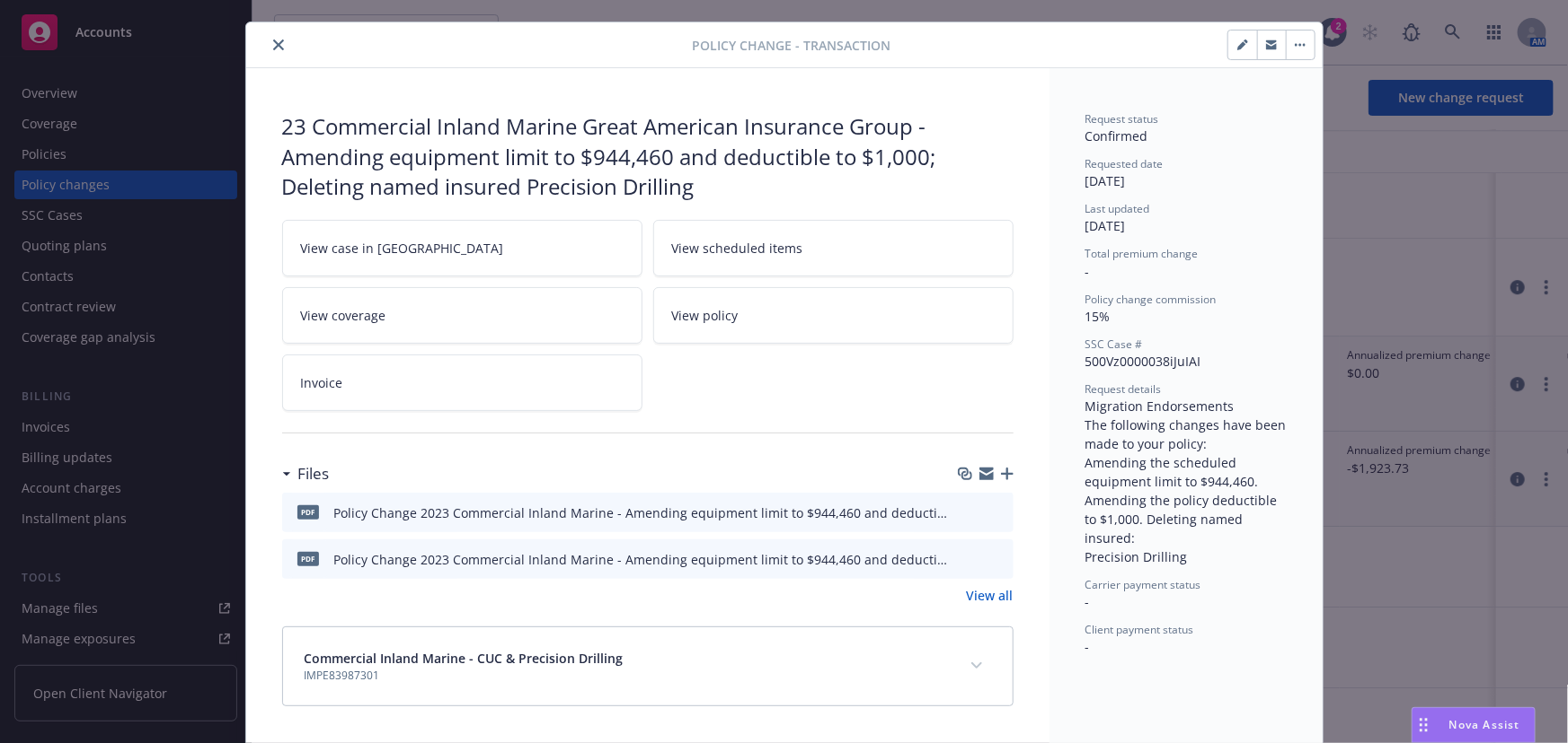
click at [275, 41] on icon "close" at bounding box center [278, 45] width 11 height 11
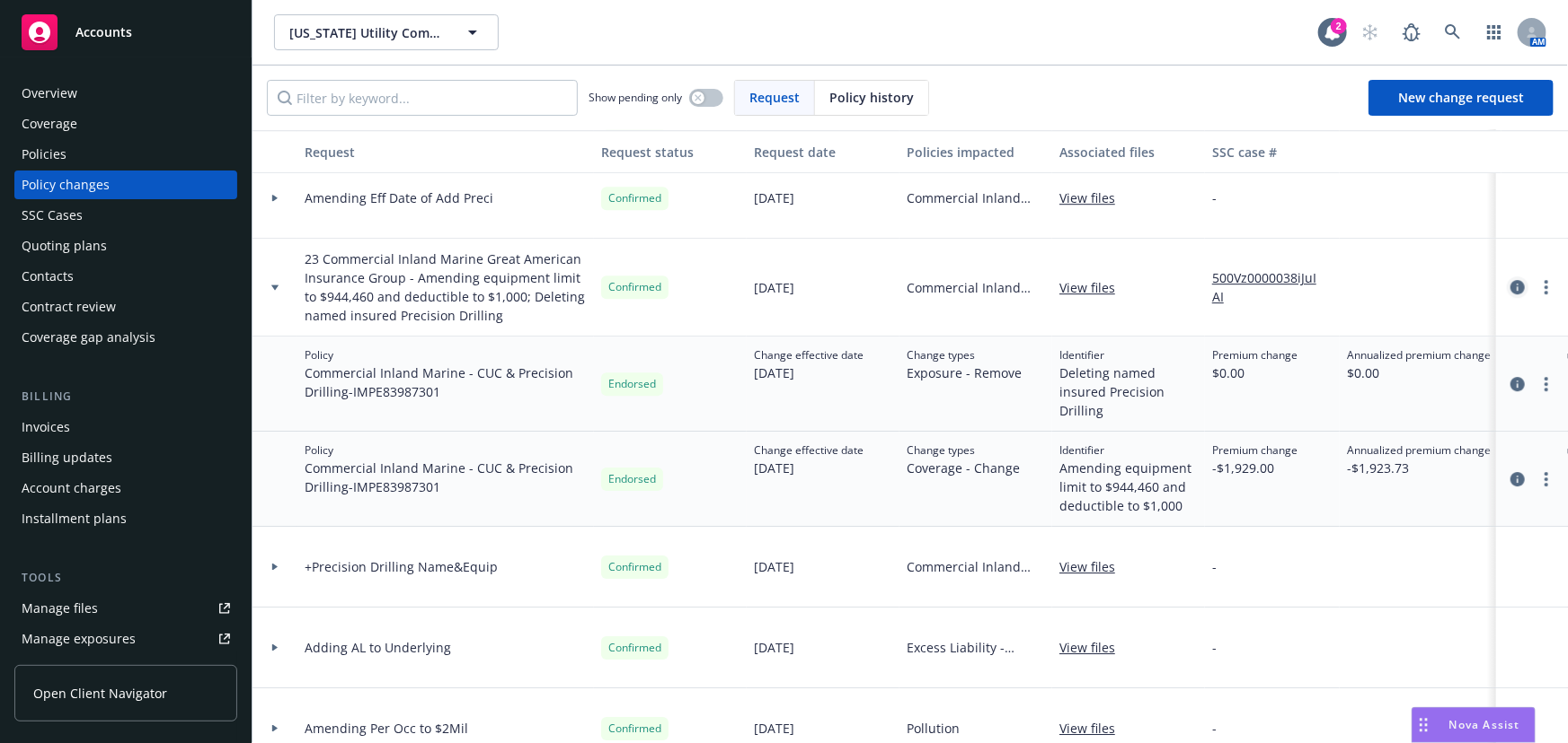
click at [1510, 287] on icon "circleInformation" at bounding box center [1517, 287] width 14 height 14
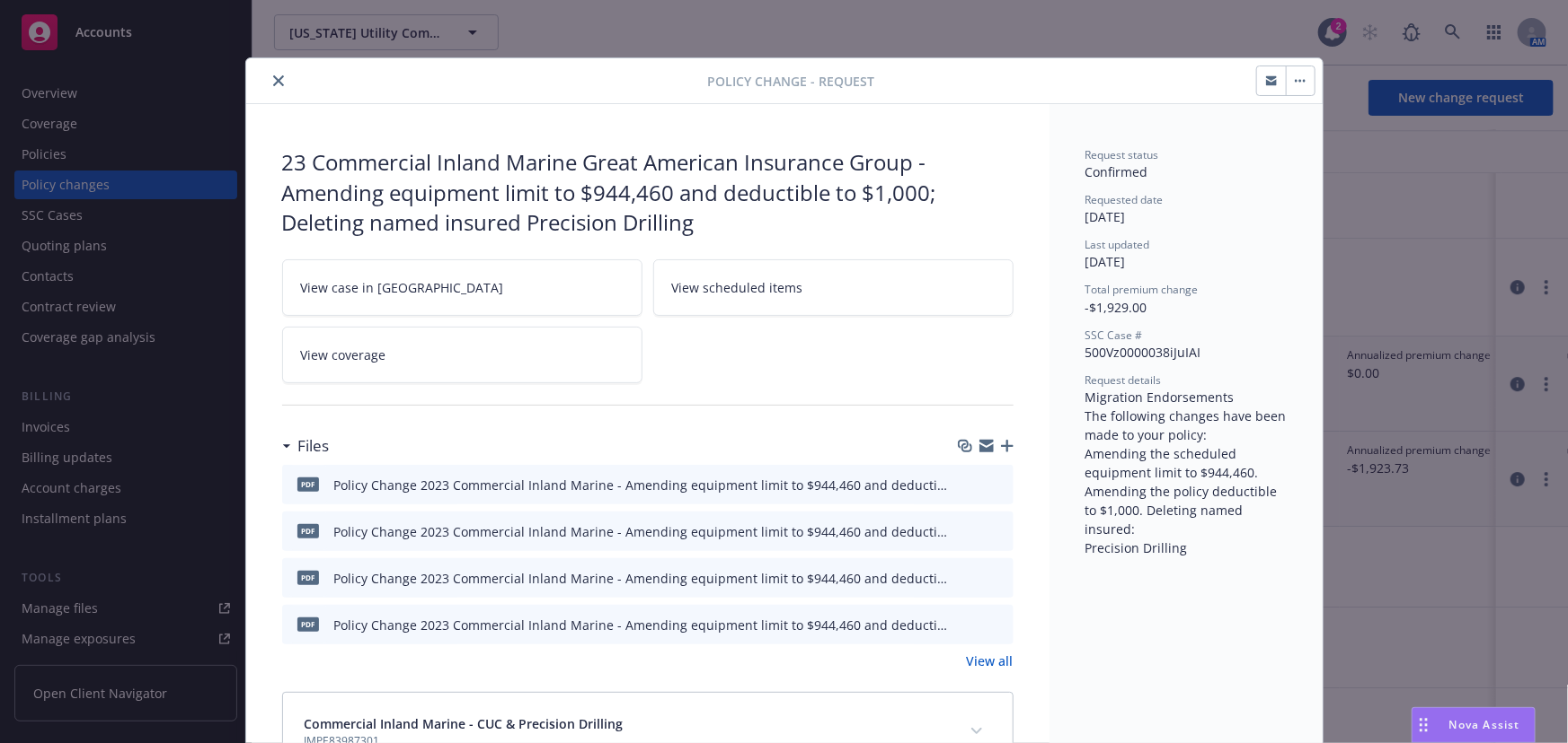
click at [270, 71] on button "close" at bounding box center [279, 81] width 22 height 22
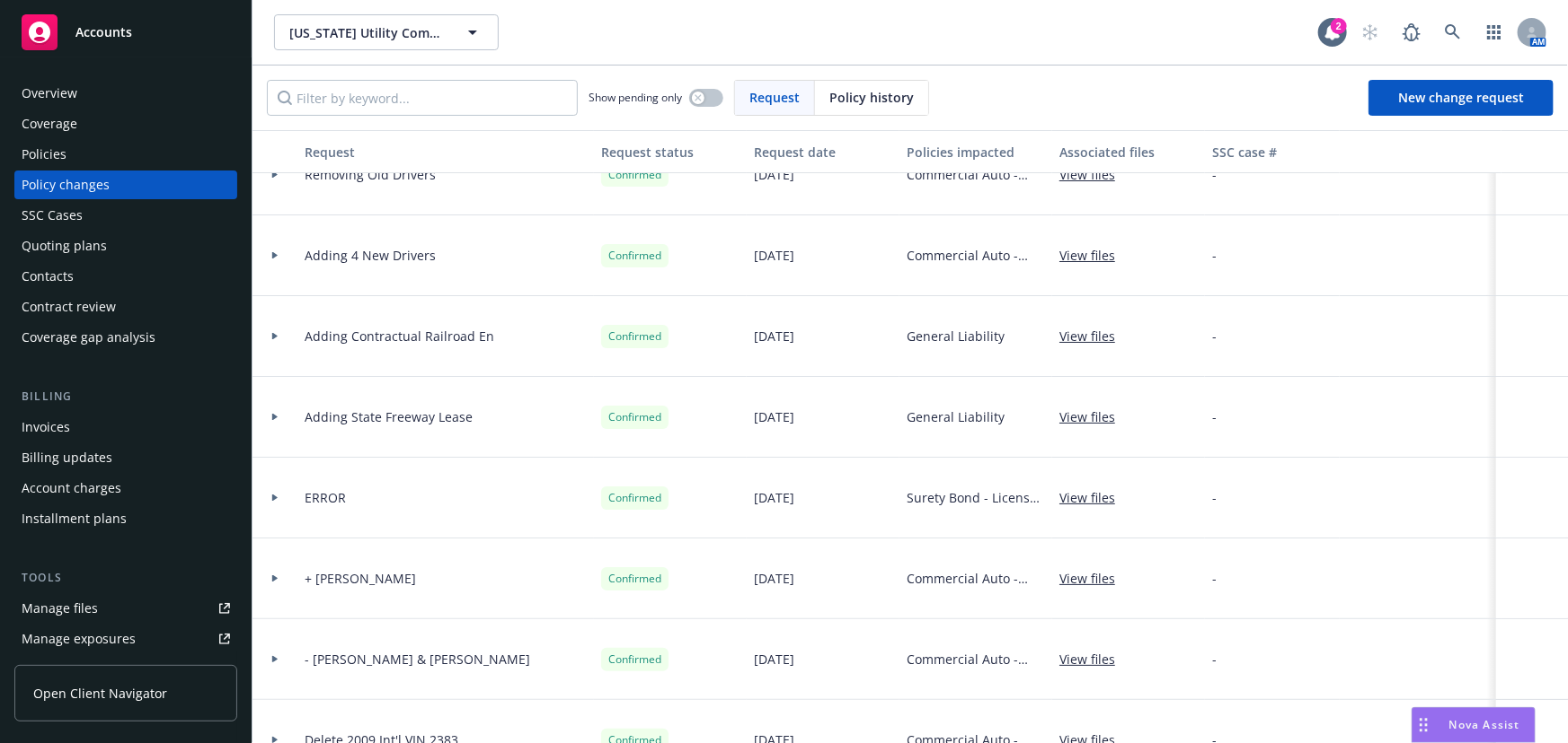
scroll to position [10449, 0]
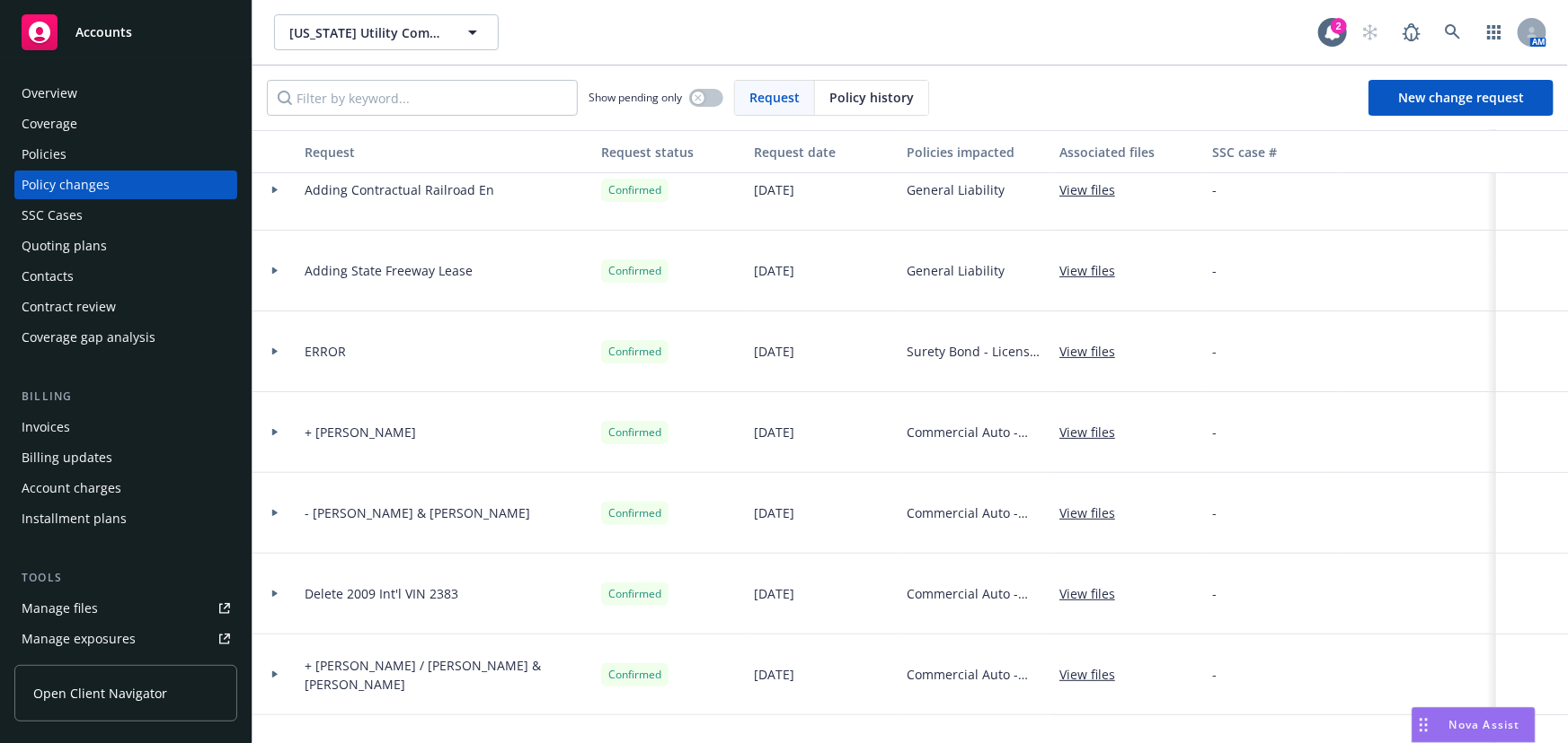
click at [276, 592] on icon at bounding box center [274, 594] width 5 height 7
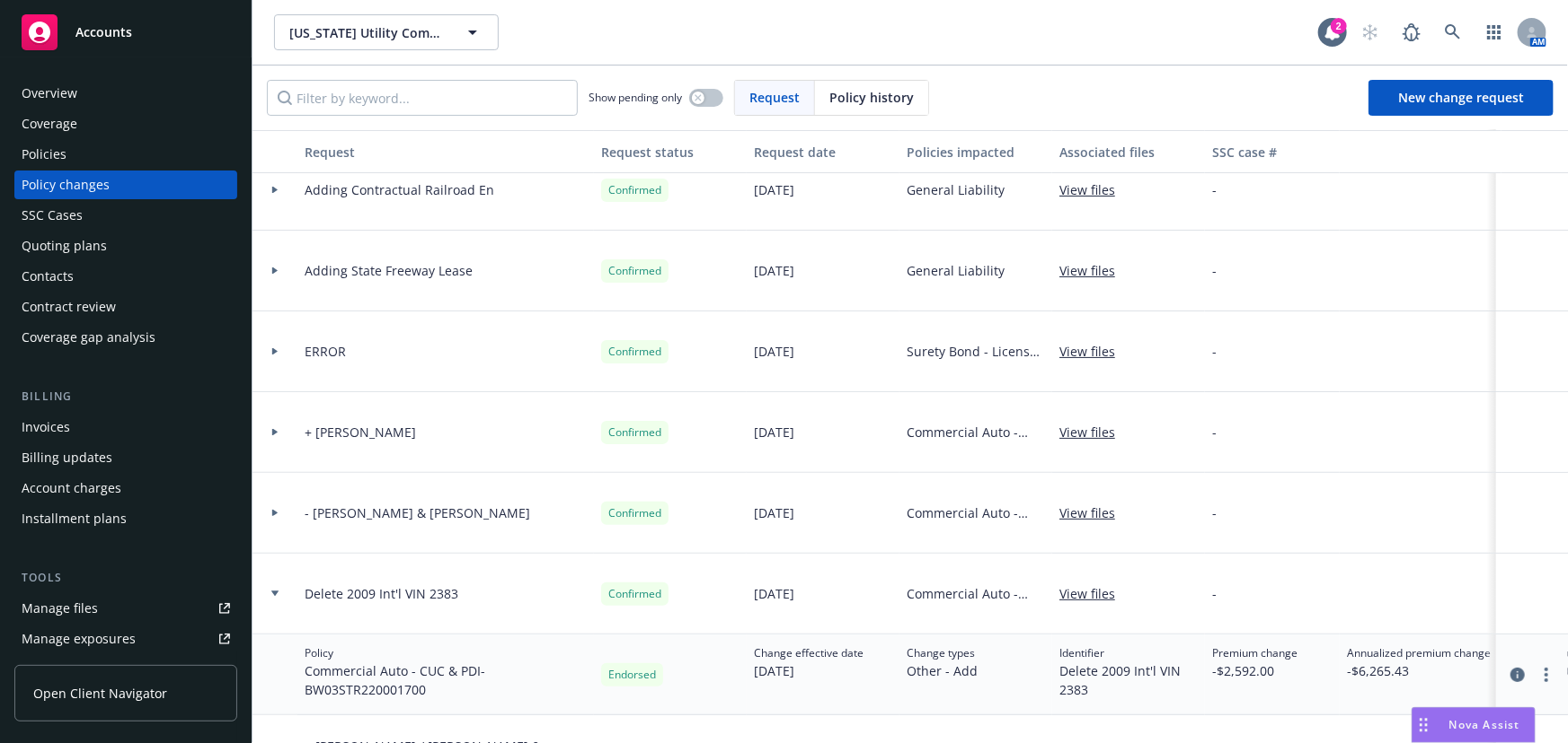
click at [276, 592] on icon at bounding box center [274, 593] width 7 height 5
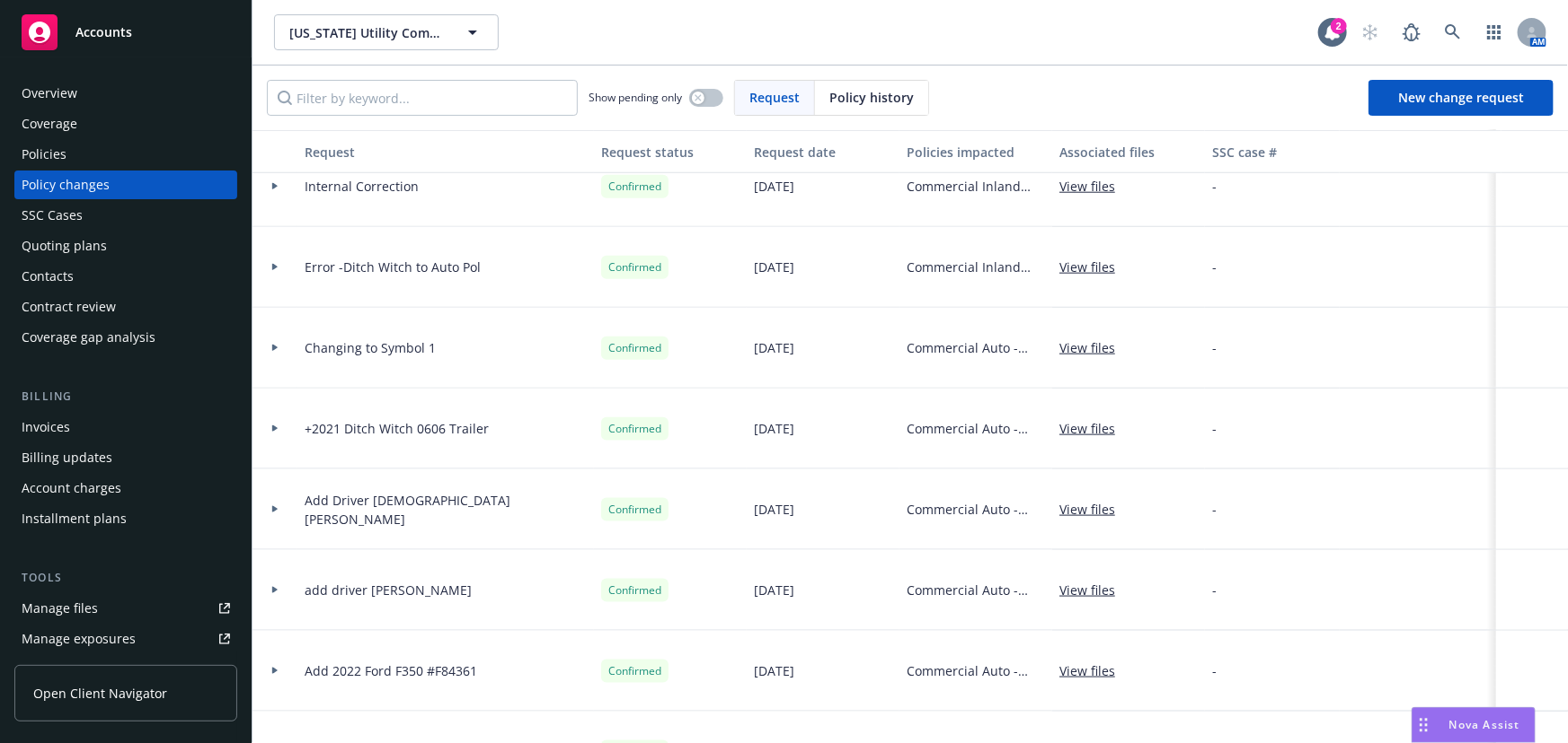
scroll to position [11264, 0]
click at [56, 428] on div "Invoices" at bounding box center [46, 427] width 49 height 29
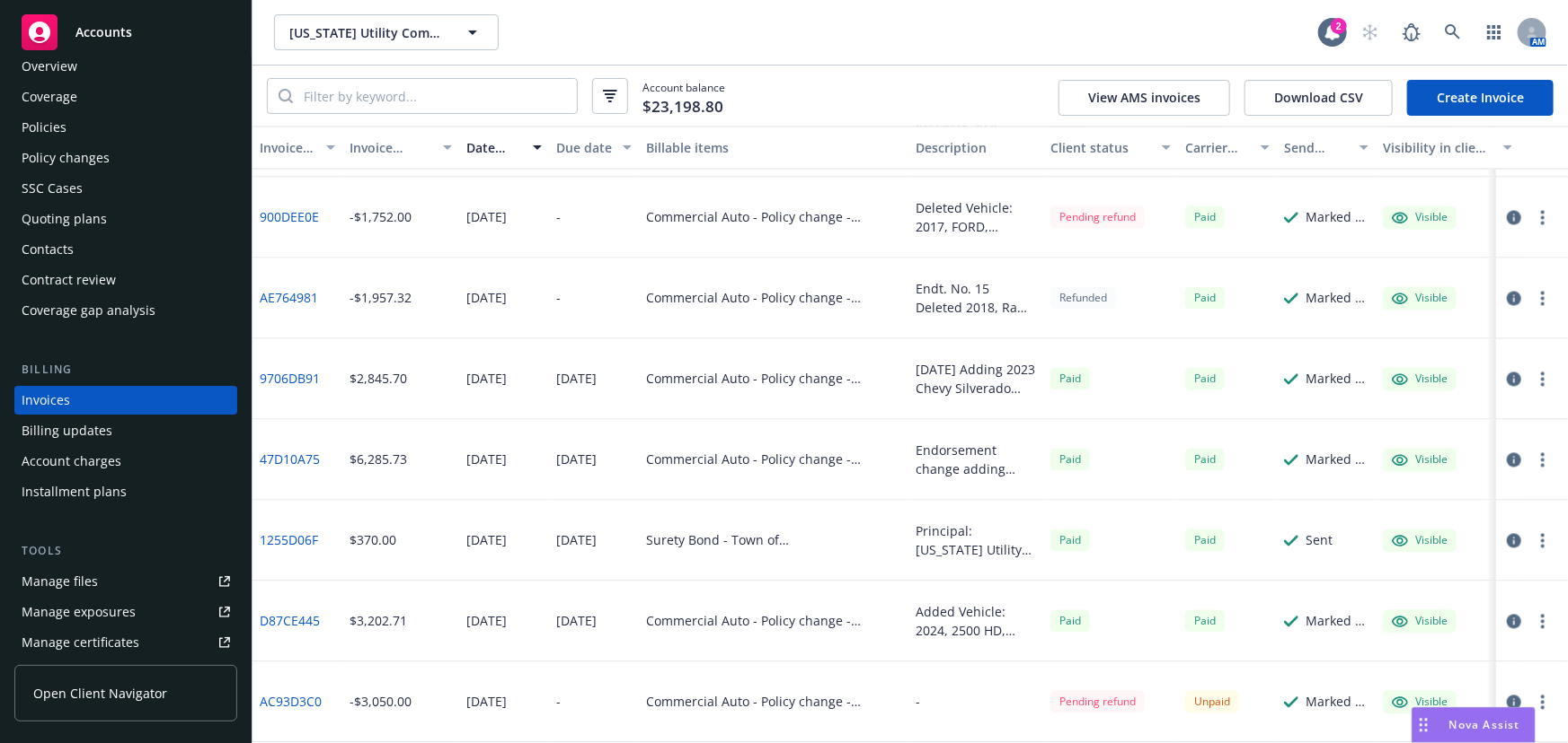
scroll to position [1782, 0]
click at [1506, 696] on icon "button" at bounding box center [1513, 703] width 14 height 14
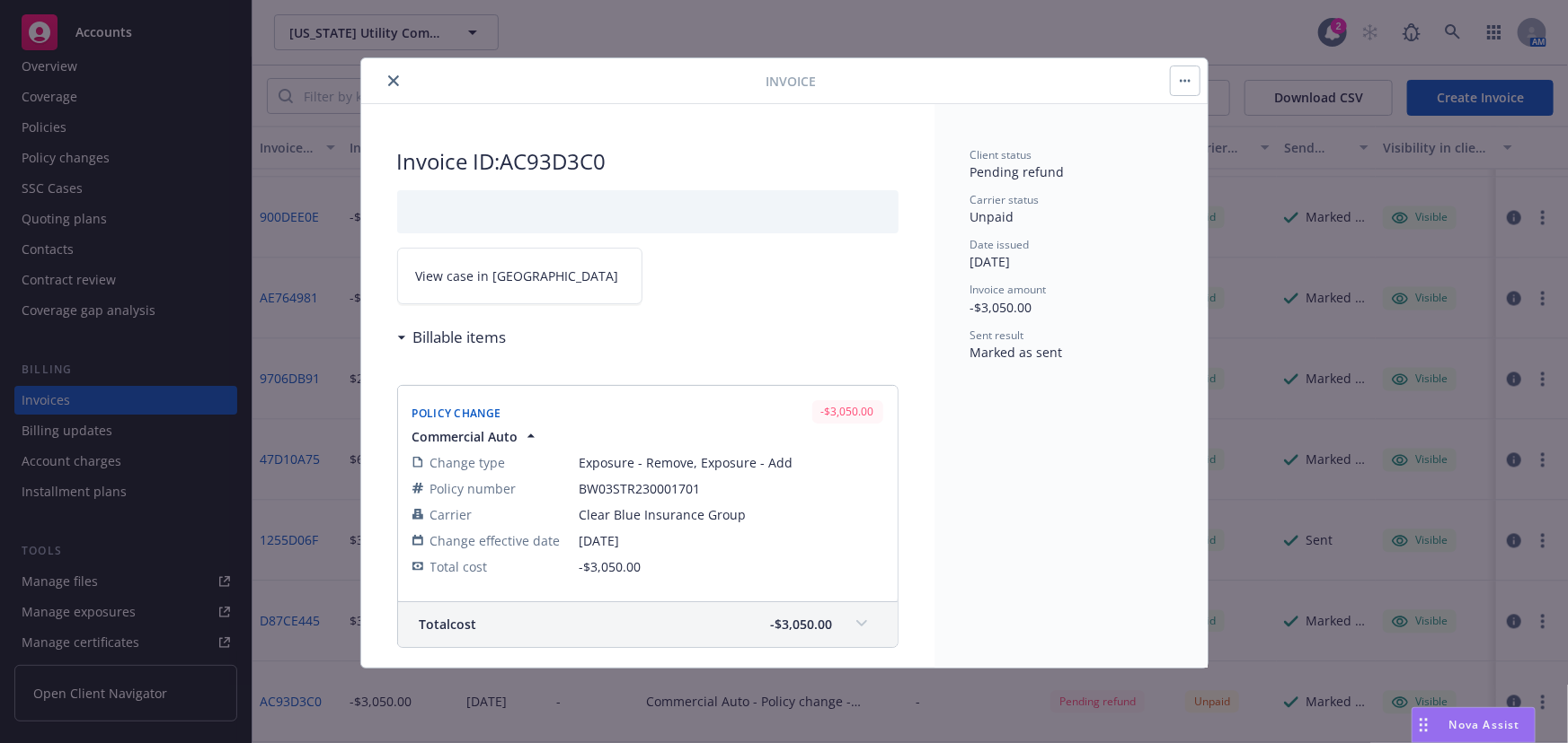
click at [397, 80] on icon "close" at bounding box center [393, 80] width 11 height 11
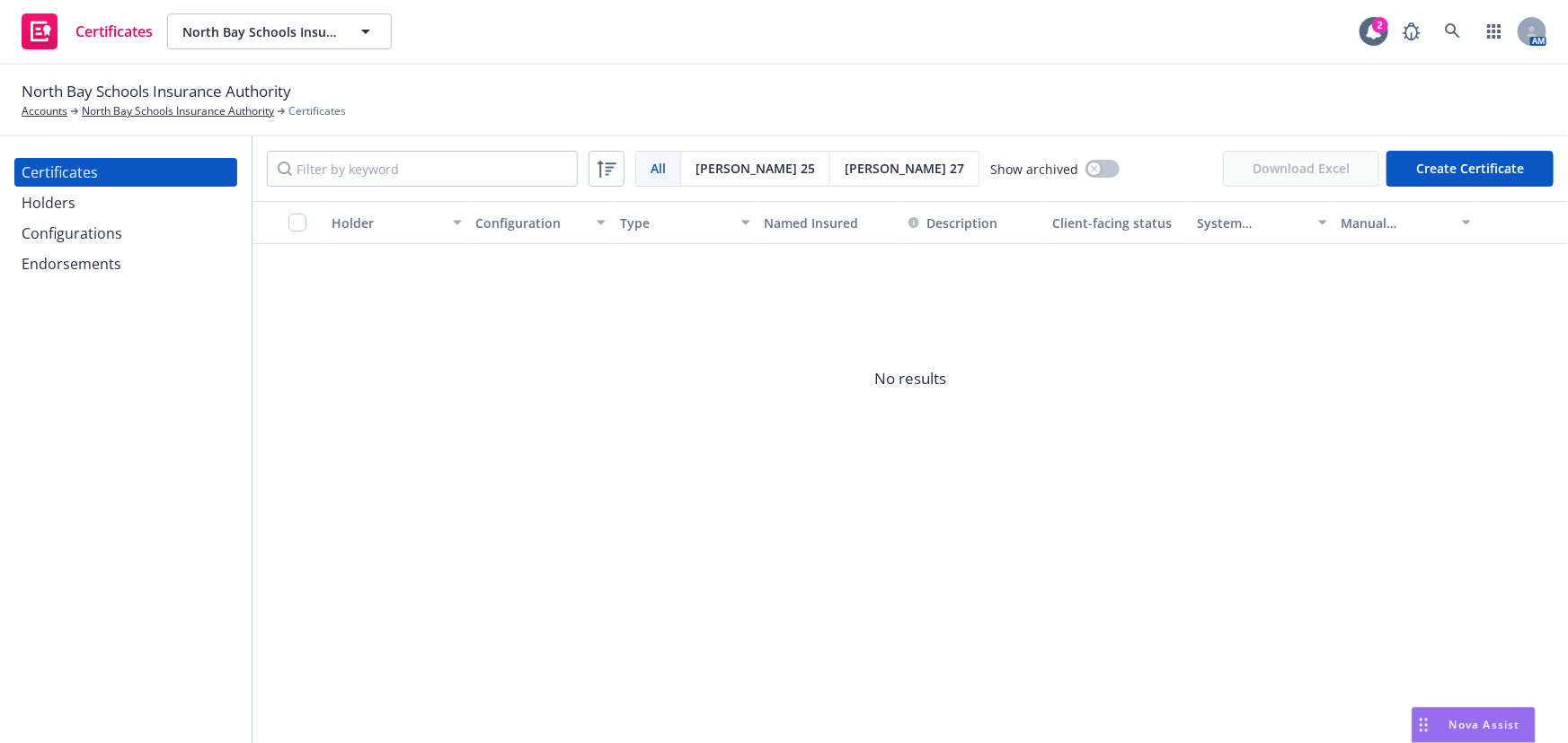
click at [80, 233] on div "Configurations" at bounding box center [71, 233] width 100 height 29
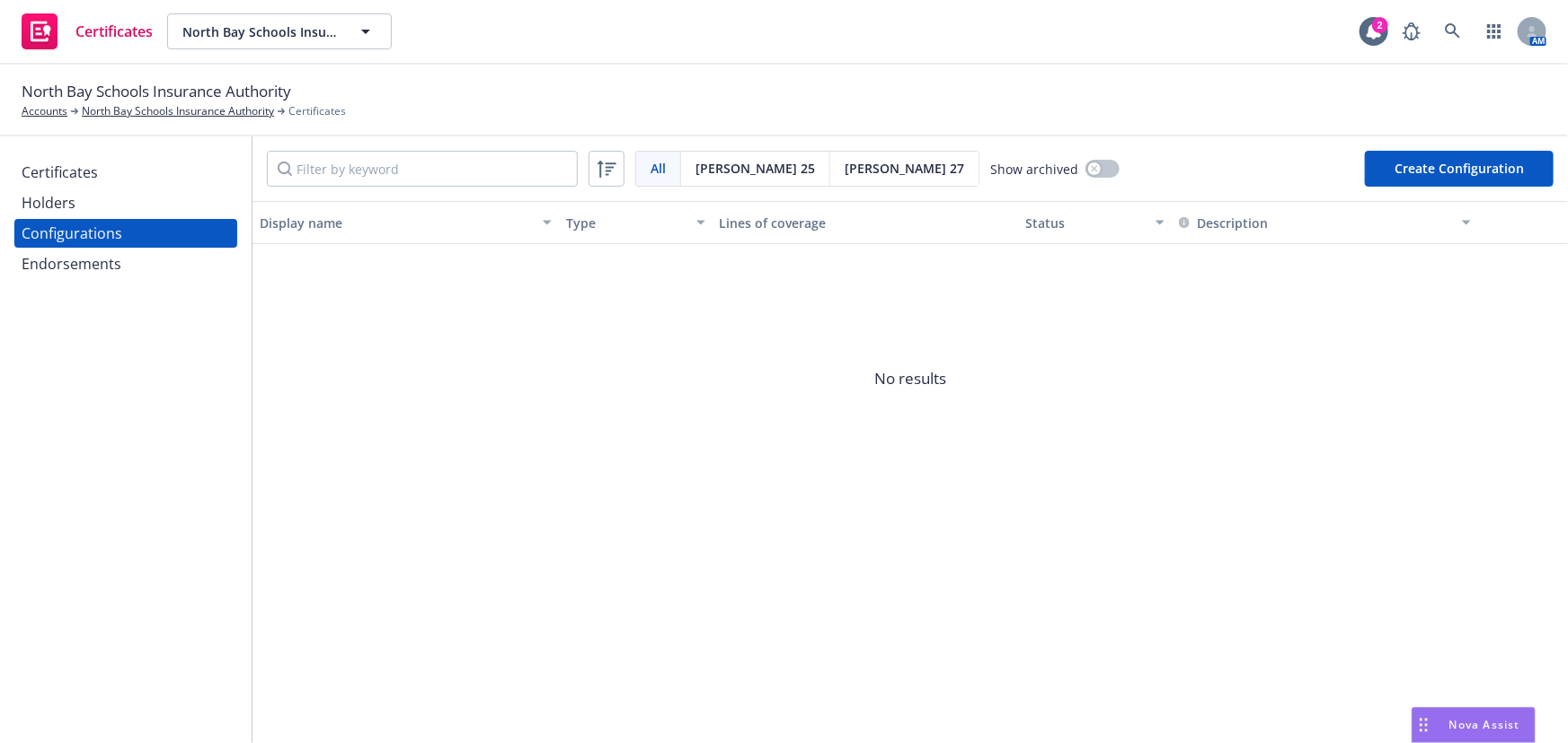
click at [42, 213] on div "Holders" at bounding box center [49, 202] width 54 height 29
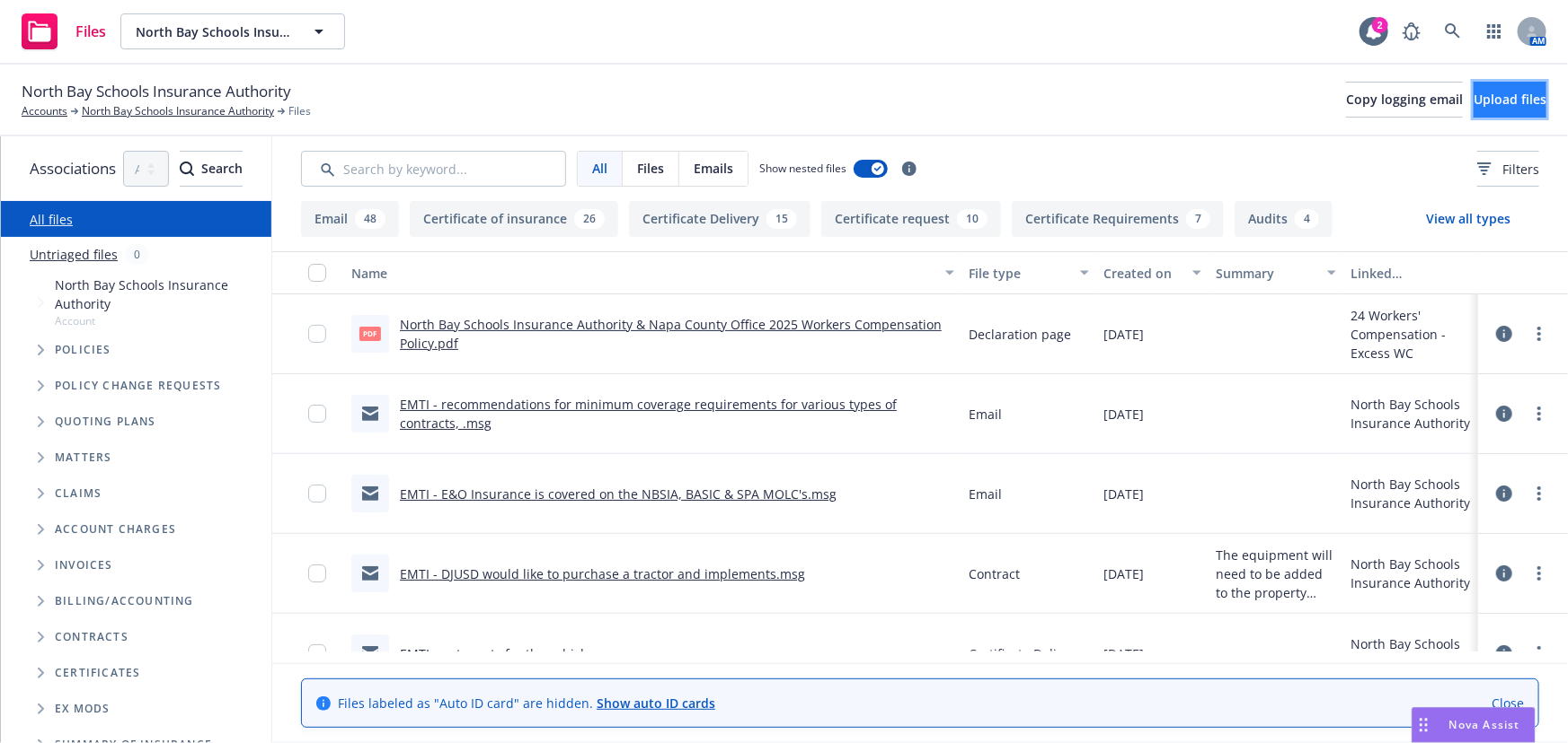
click at [1478, 100] on span "Upload files" at bounding box center [1508, 98] width 72 height 17
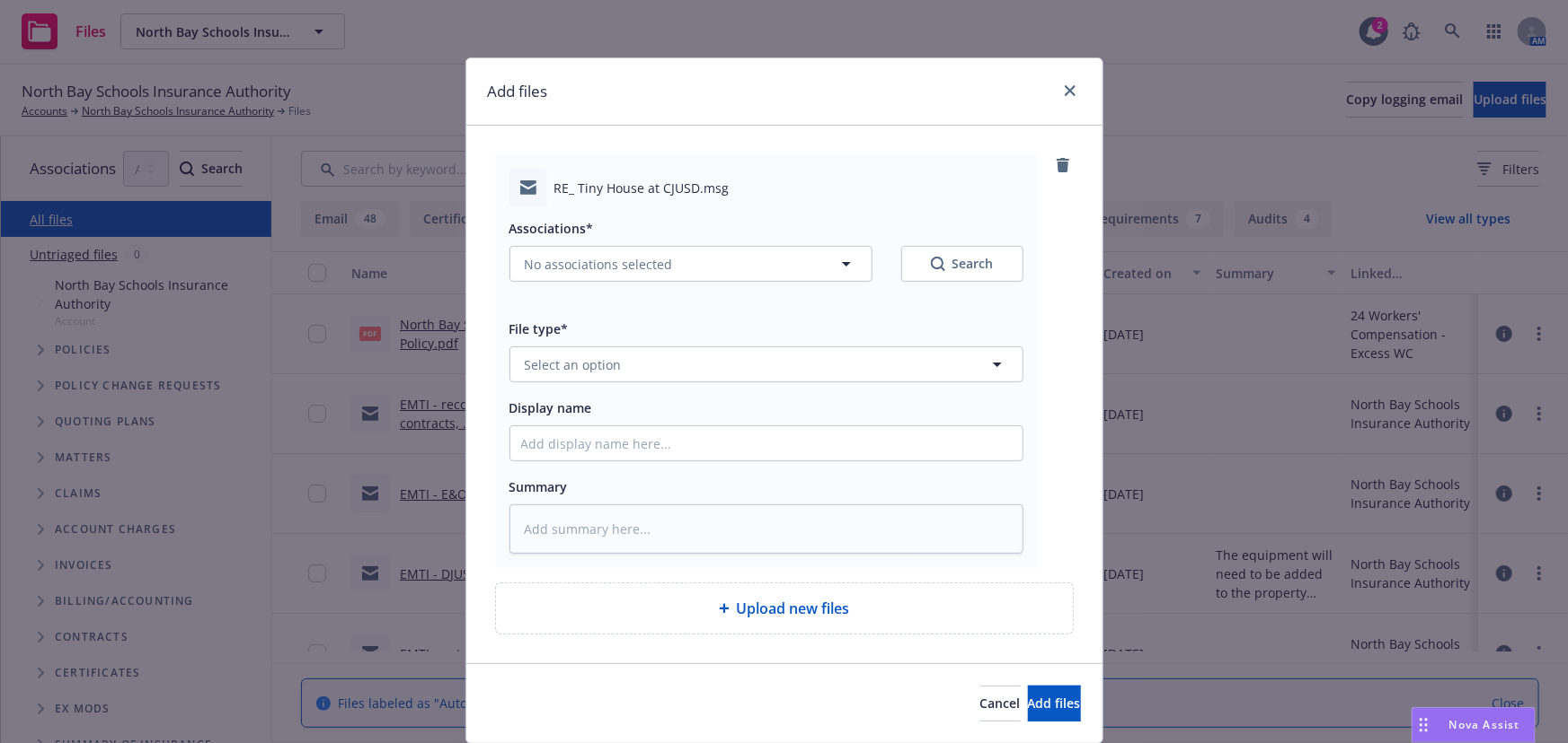
click at [668, 166] on div "RE_ Tiny House at CJUSD.msg Associations* No associations selected Search File …" at bounding box center [784, 395] width 579 height 480
click at [610, 264] on span "No associations selected" at bounding box center [598, 264] width 148 height 19
type textarea "x"
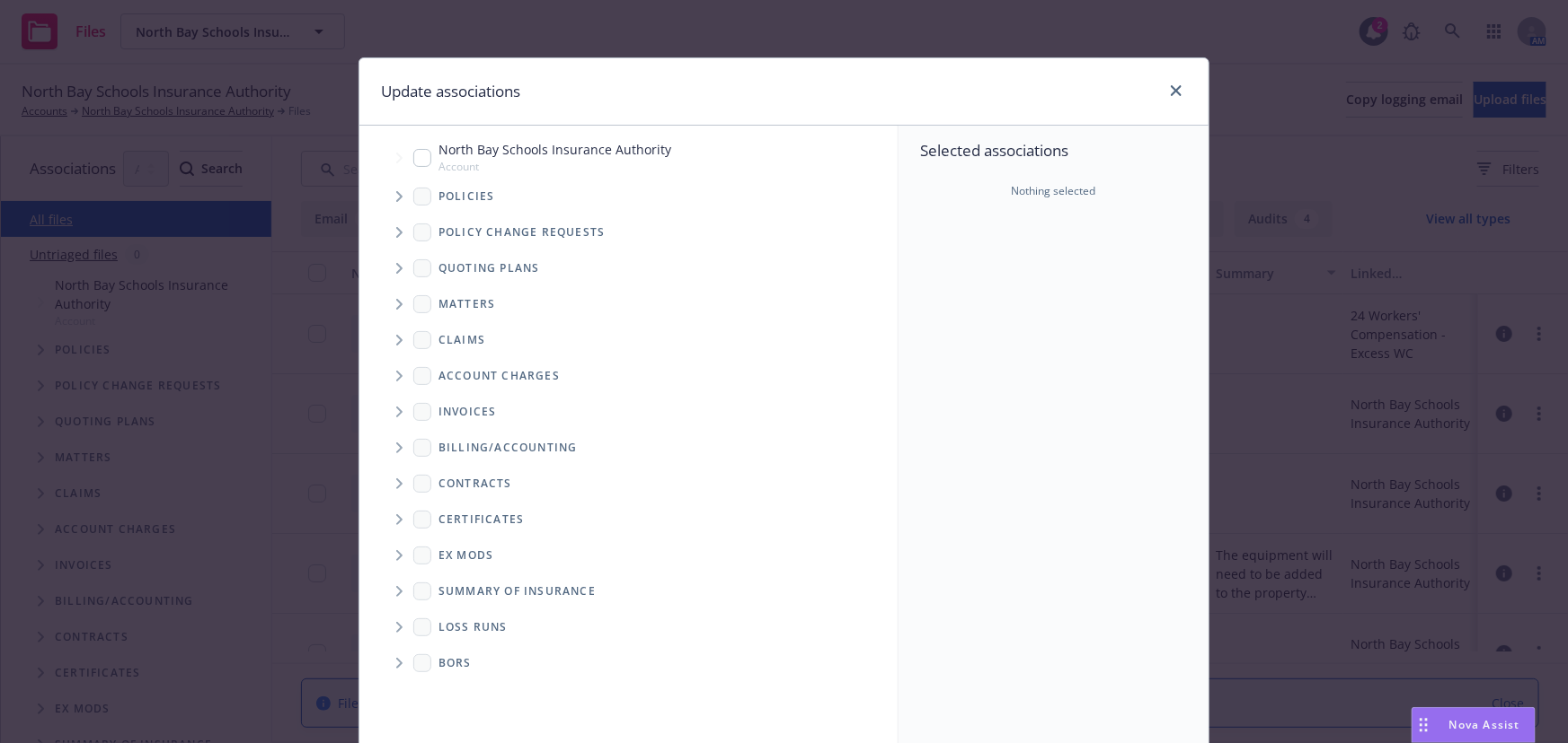
drag, startPoint x: 420, startPoint y: 164, endPoint x: 821, endPoint y: 407, distance: 468.9
click at [420, 165] on input "Tree Example" at bounding box center [422, 158] width 18 height 18
checkbox input "true"
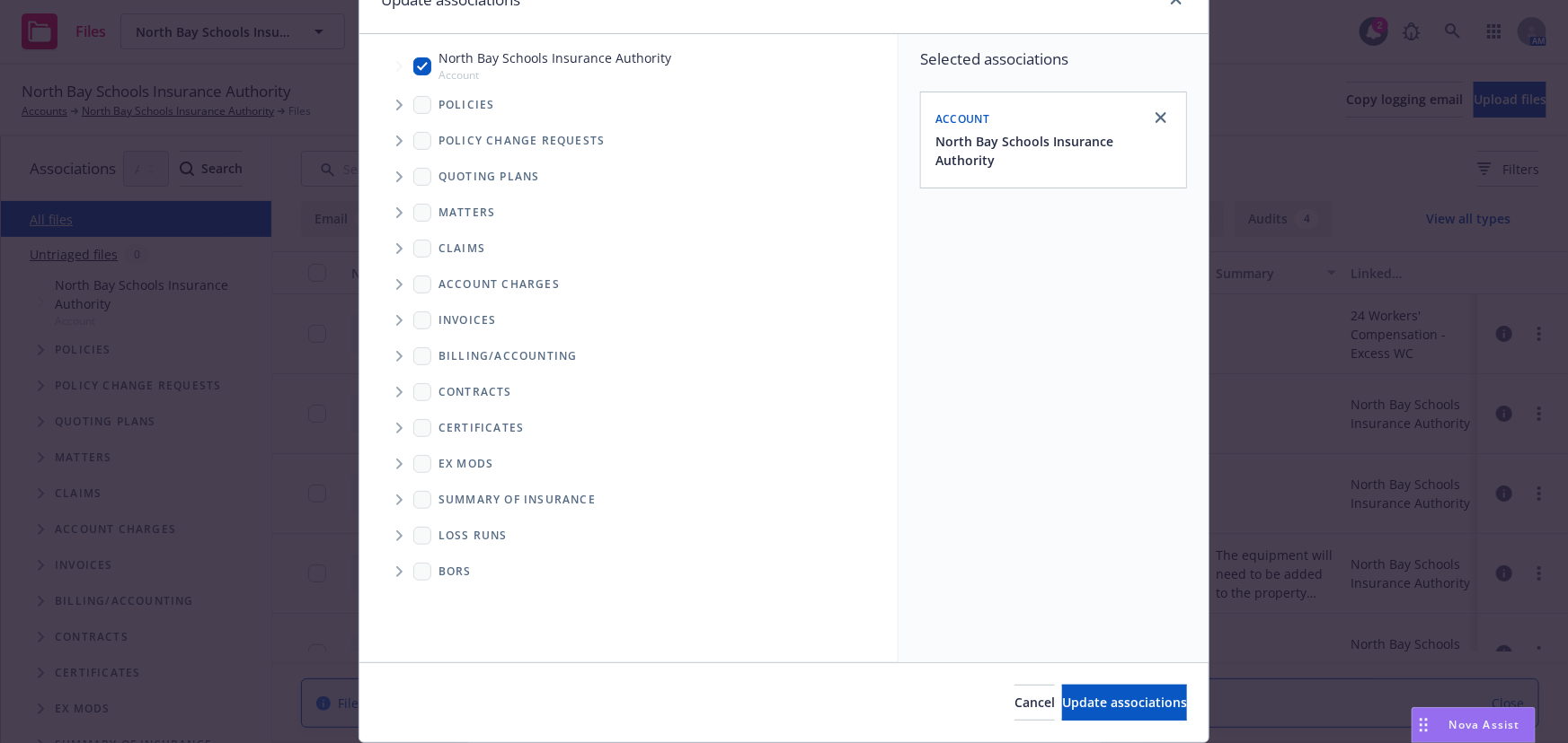
scroll to position [148, 0]
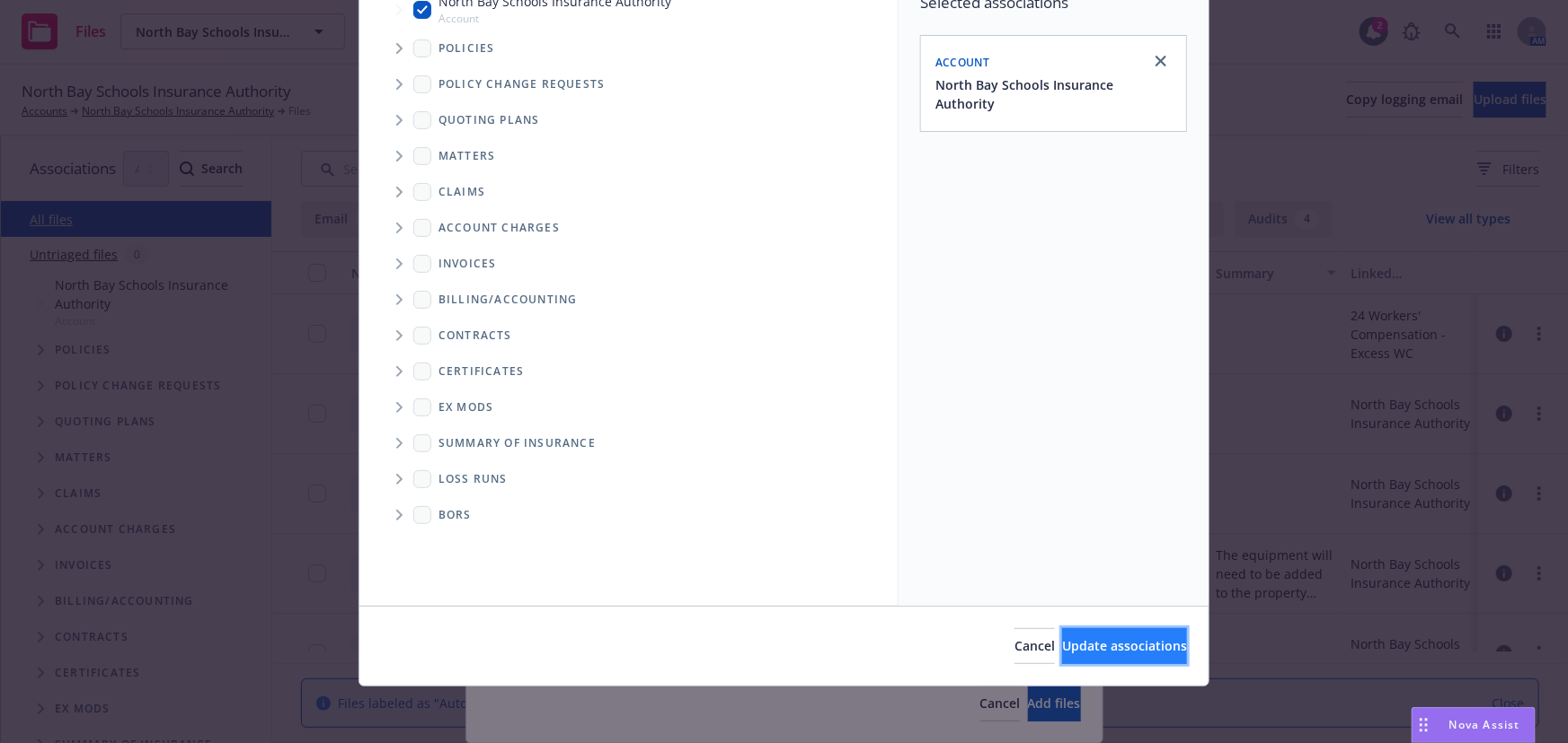
click at [1082, 656] on button "Update associations" at bounding box center [1124, 647] width 125 height 36
type textarea "x"
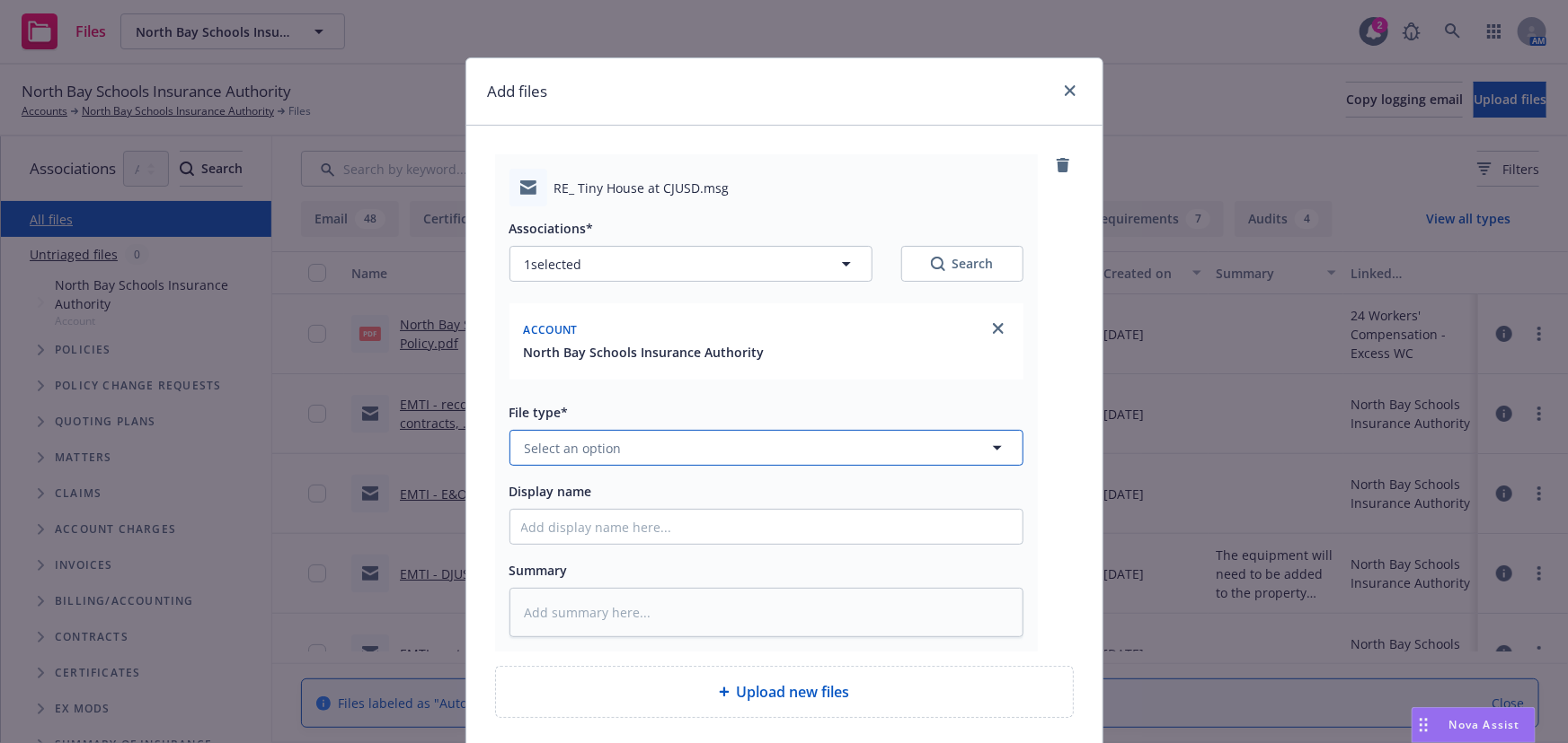
click at [552, 457] on span "Select an option" at bounding box center [574, 448] width 97 height 19
type input "emai"
click at [598, 492] on div "Email" at bounding box center [766, 499] width 490 height 26
click at [575, 526] on input "Display name" at bounding box center [766, 527] width 512 height 34
type textarea "x"
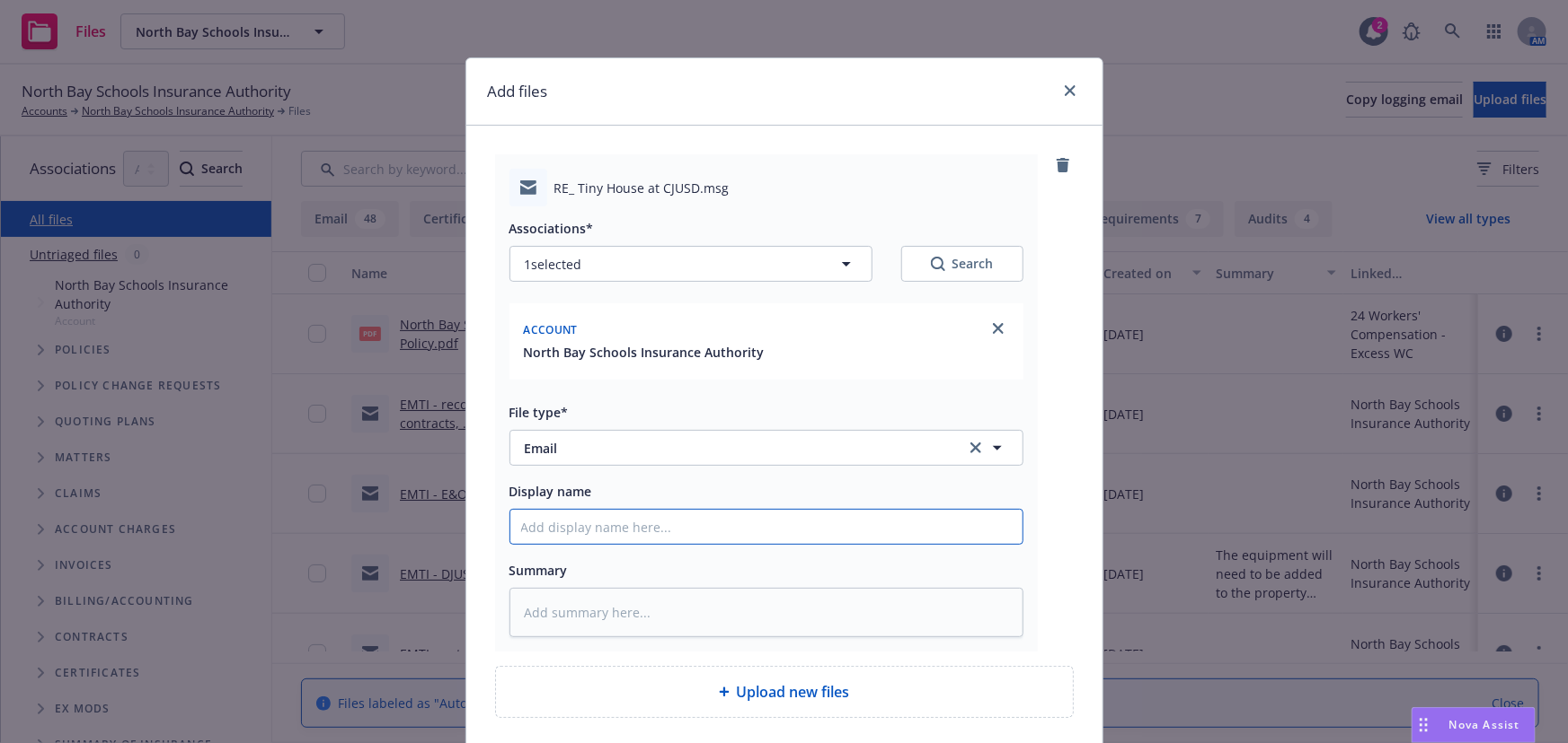
type input "E"
type textarea "x"
type input "EM"
type textarea "x"
type input "EMT"
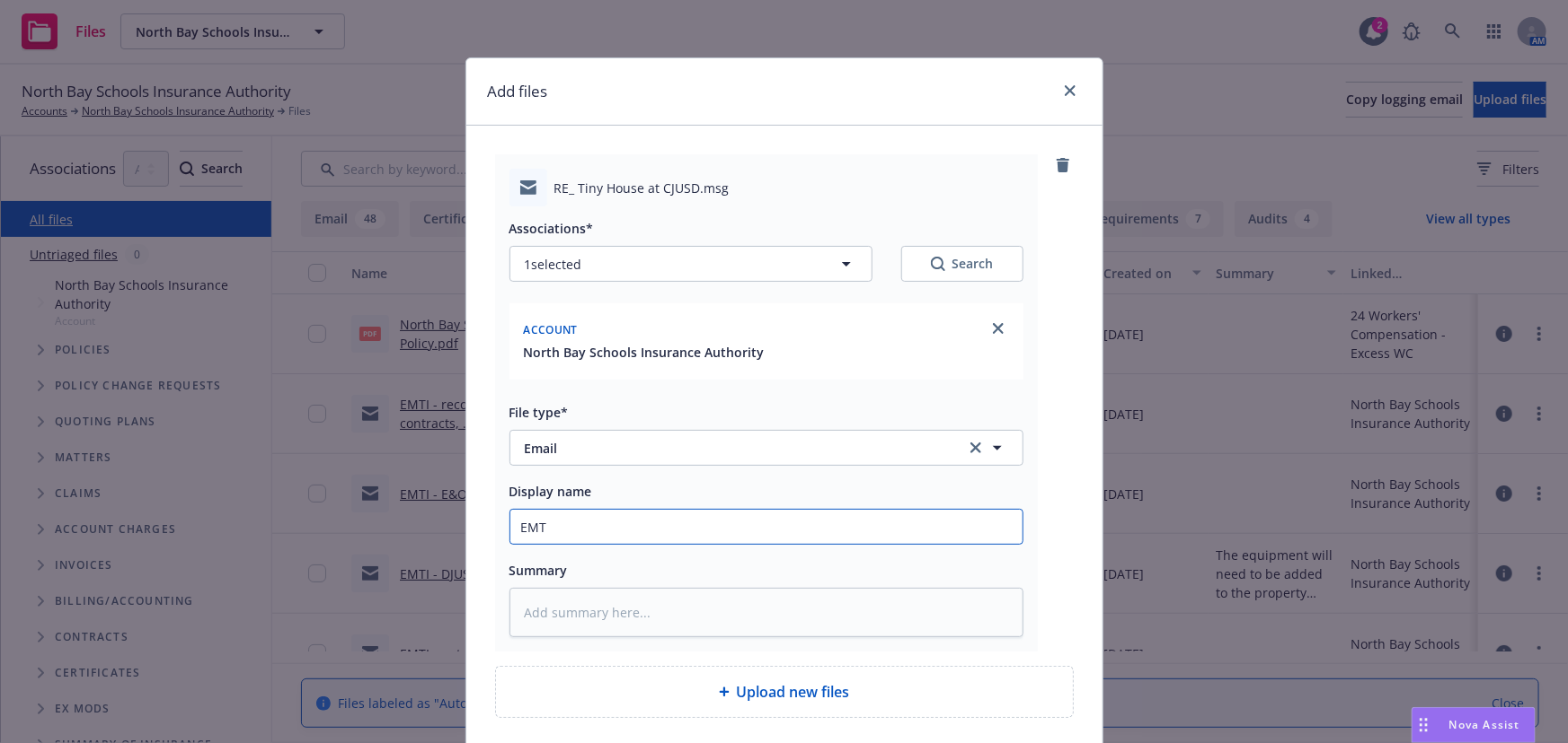
type textarea "x"
type input "EMTI"
type textarea "x"
type input "EMTI"
type textarea "x"
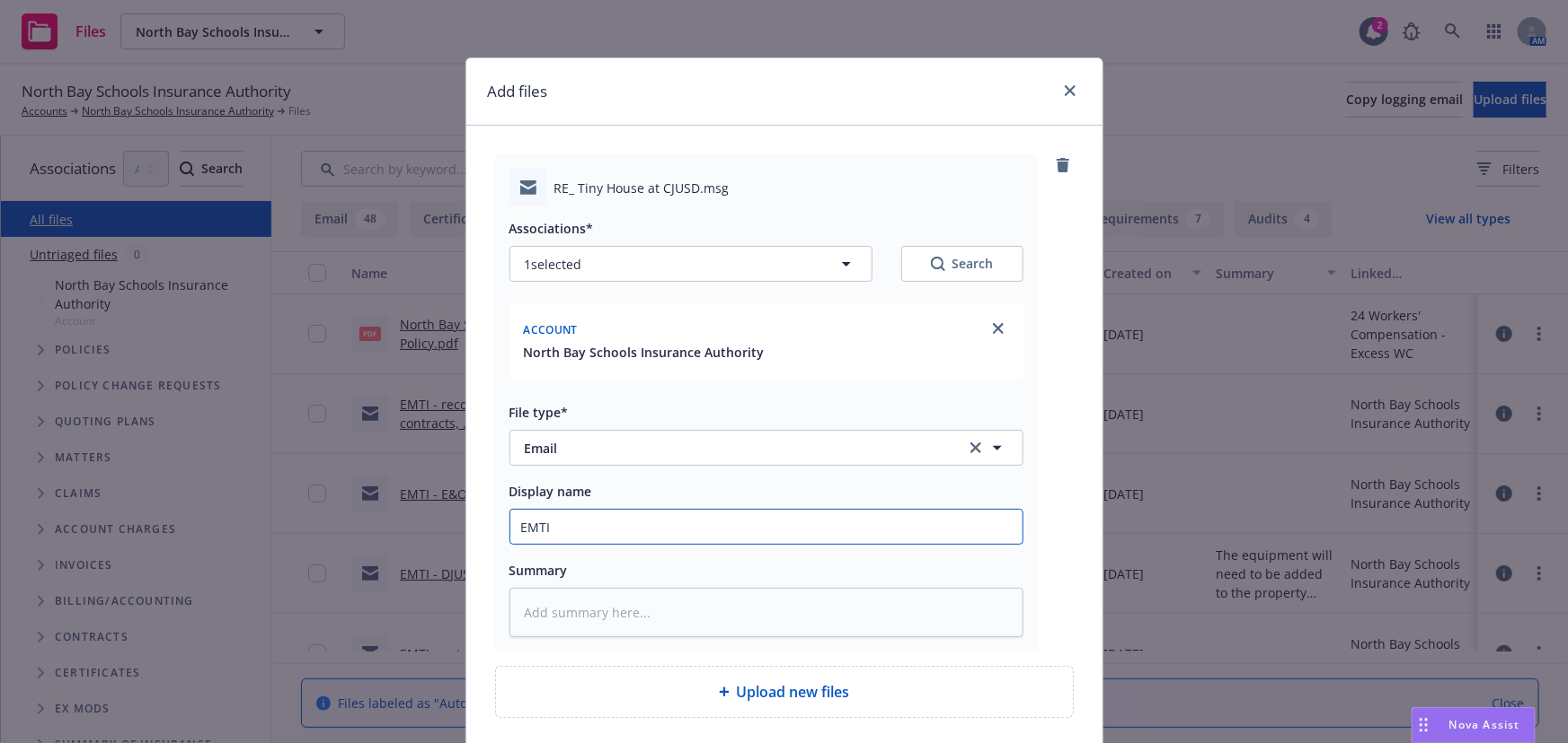
type input "EMTI -"
type textarea "x"
type input "EMTI -"
type textarea "x"
type input "EMTI - c"
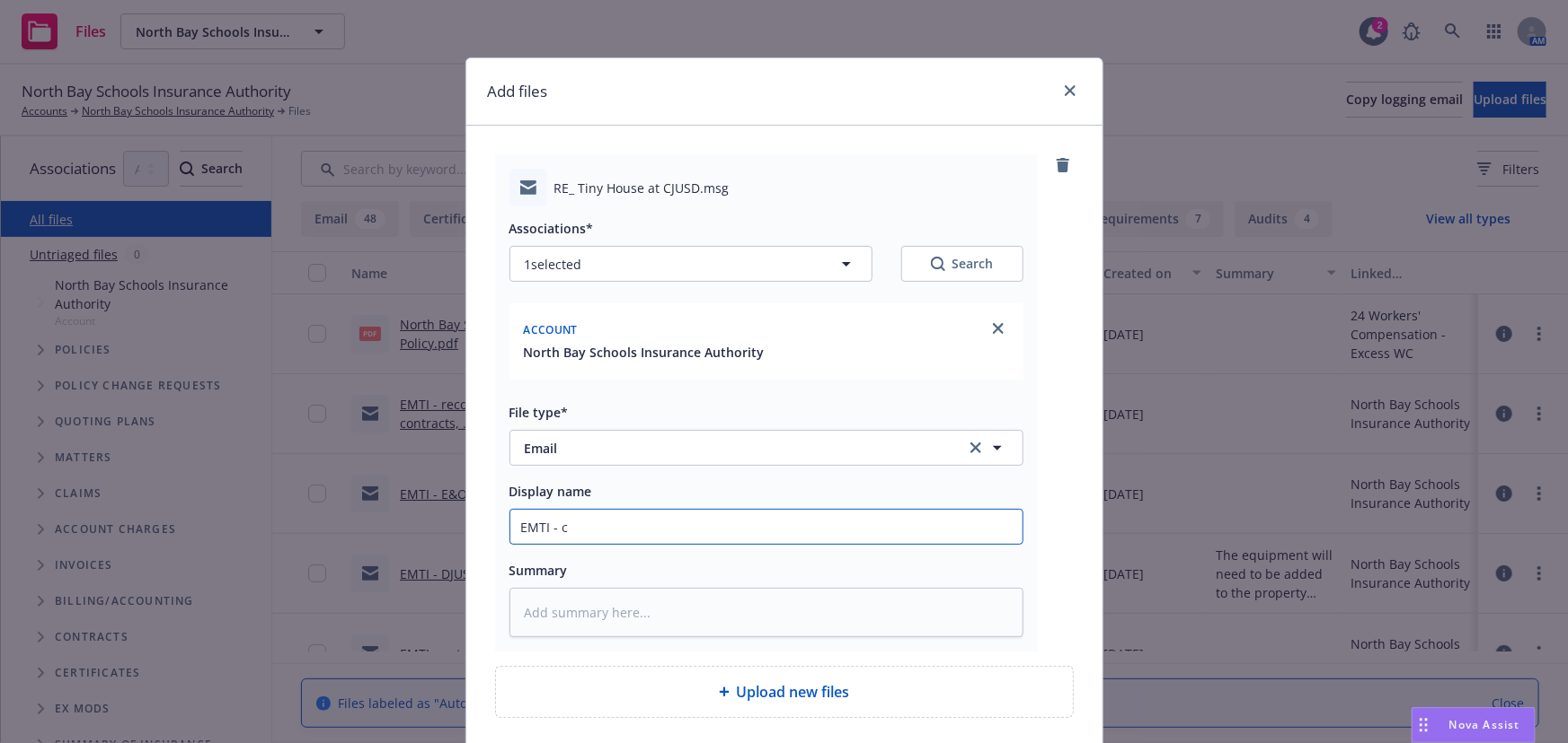
type textarea "x"
type input "EMTI - co"
type textarea "x"
type input "EMTI - cov"
type textarea "x"
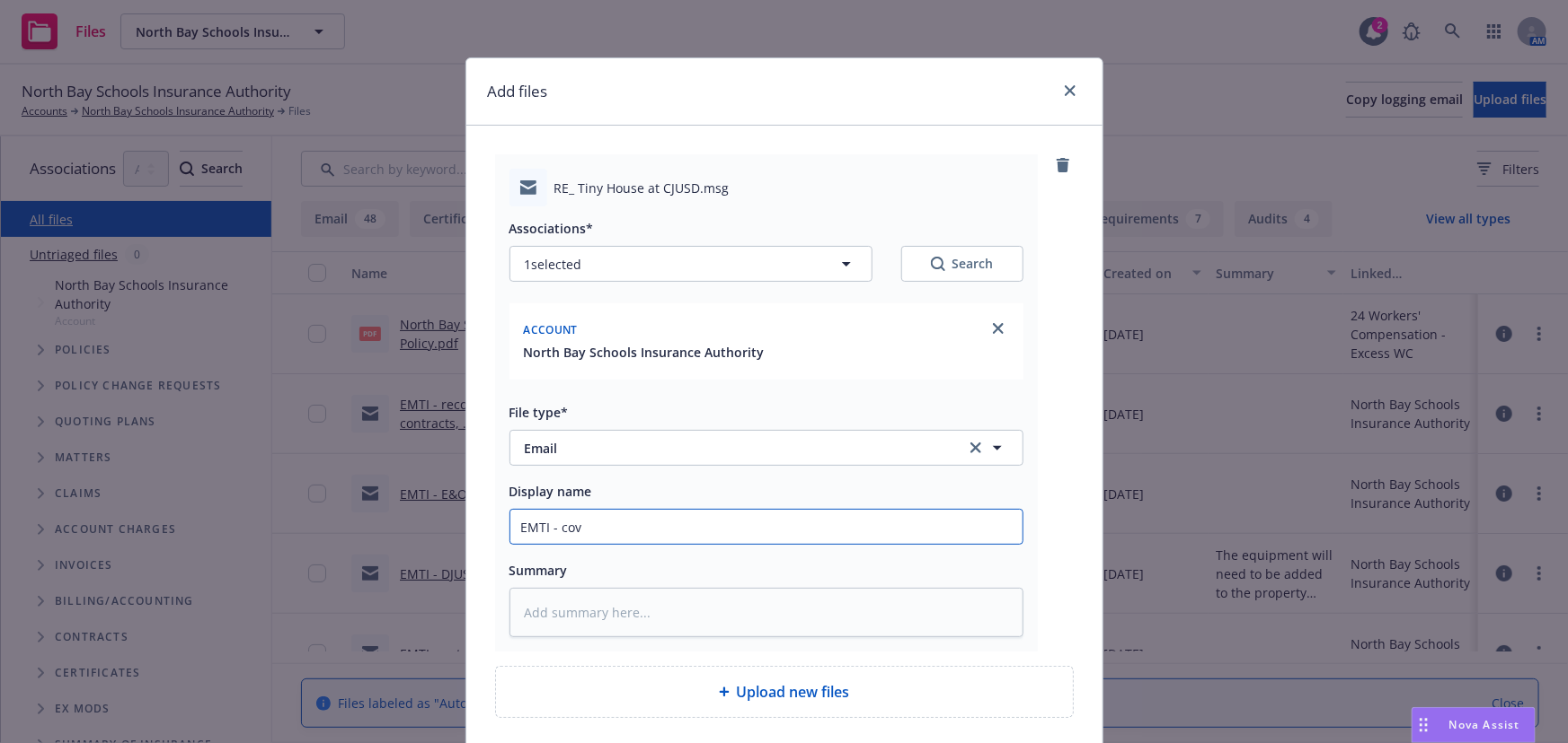
type input "EMTI - cove"
type textarea "x"
type input "EMTI - cover"
type textarea "x"
type input "EMTI - covera"
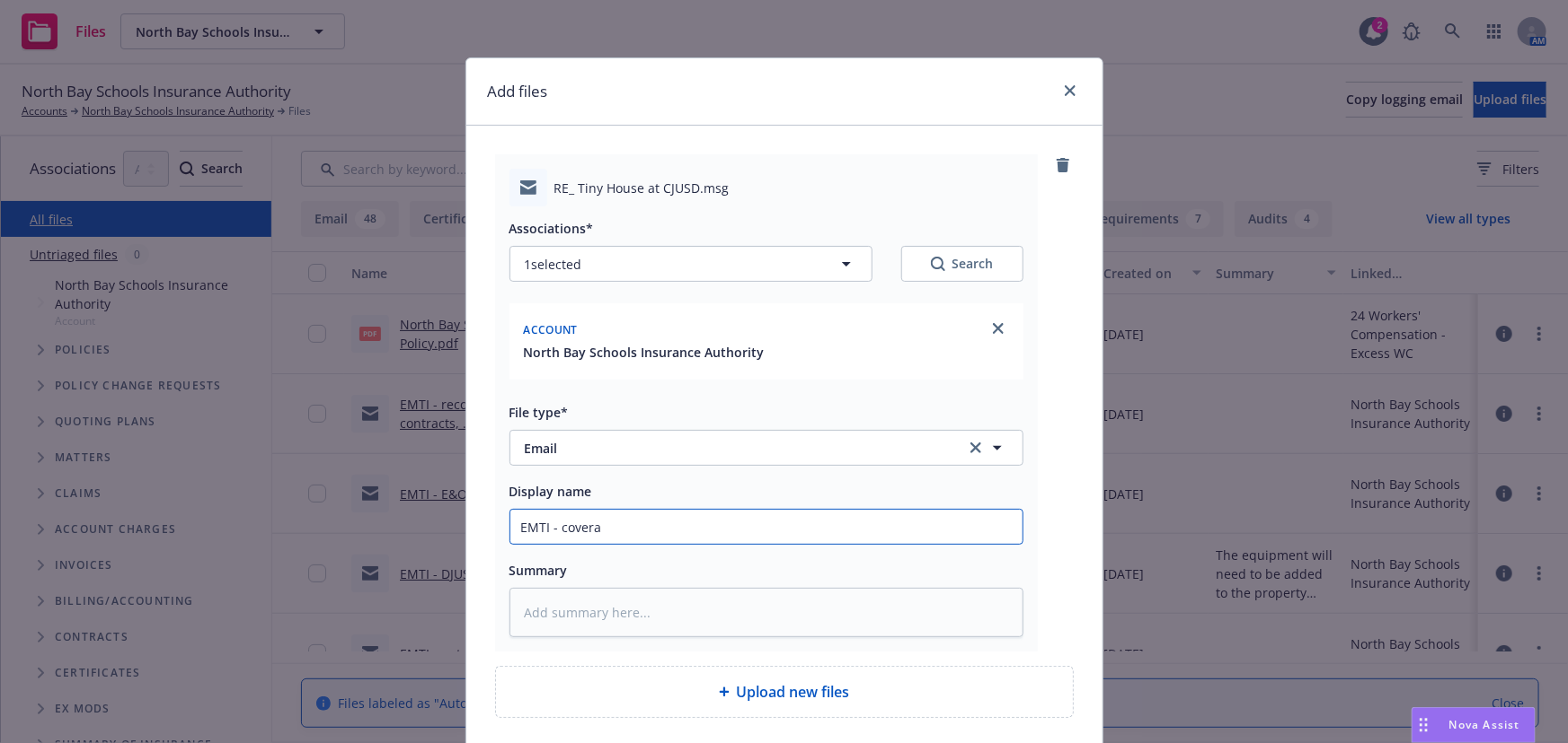
type textarea "x"
type input "EMTI - coverag"
type textarea "x"
type input "EMTI - coverage"
type textarea "x"
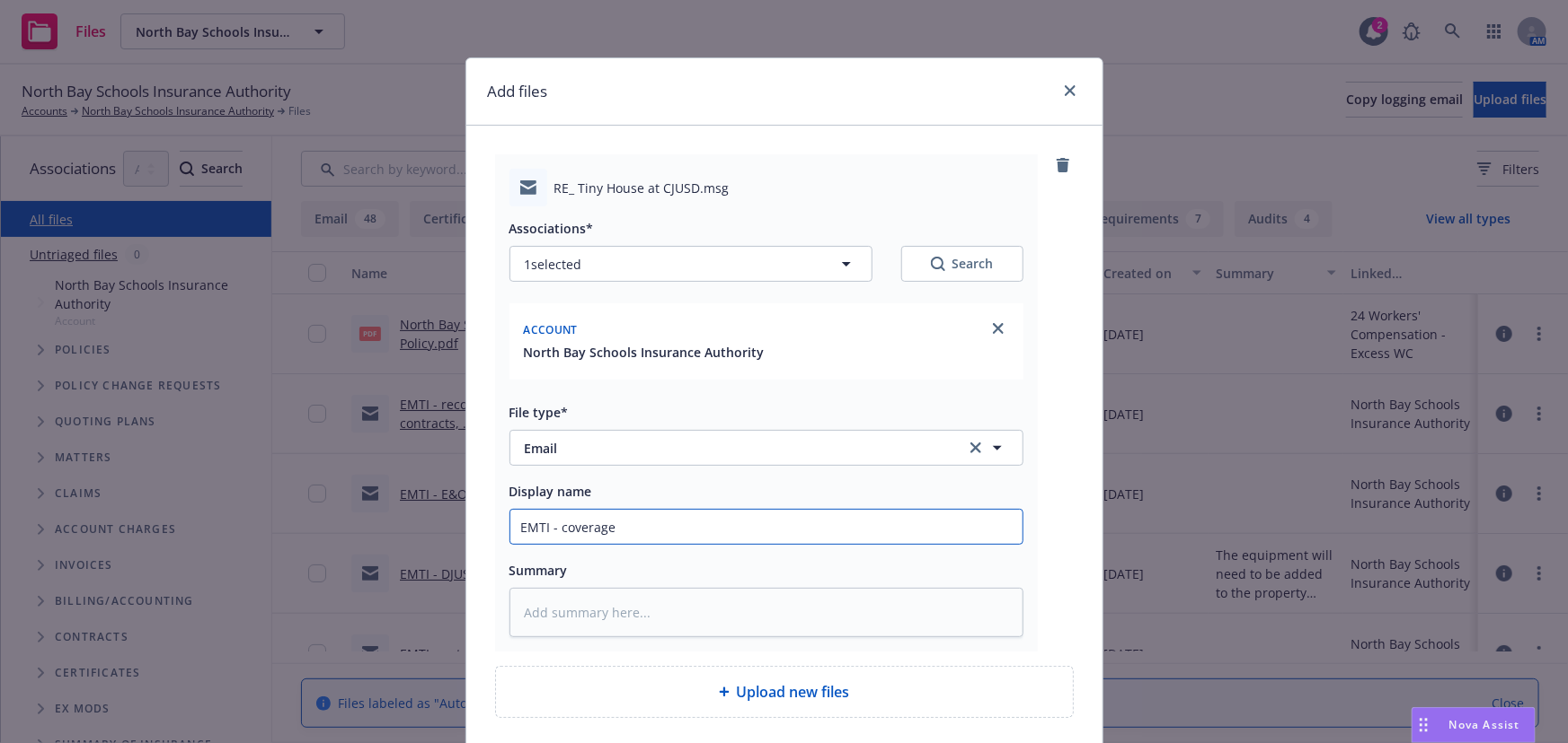
type input "EMTI - coverage"
type textarea "x"
type input "EMTI - coverage f"
type textarea "x"
type input "EMTI - coverage fo"
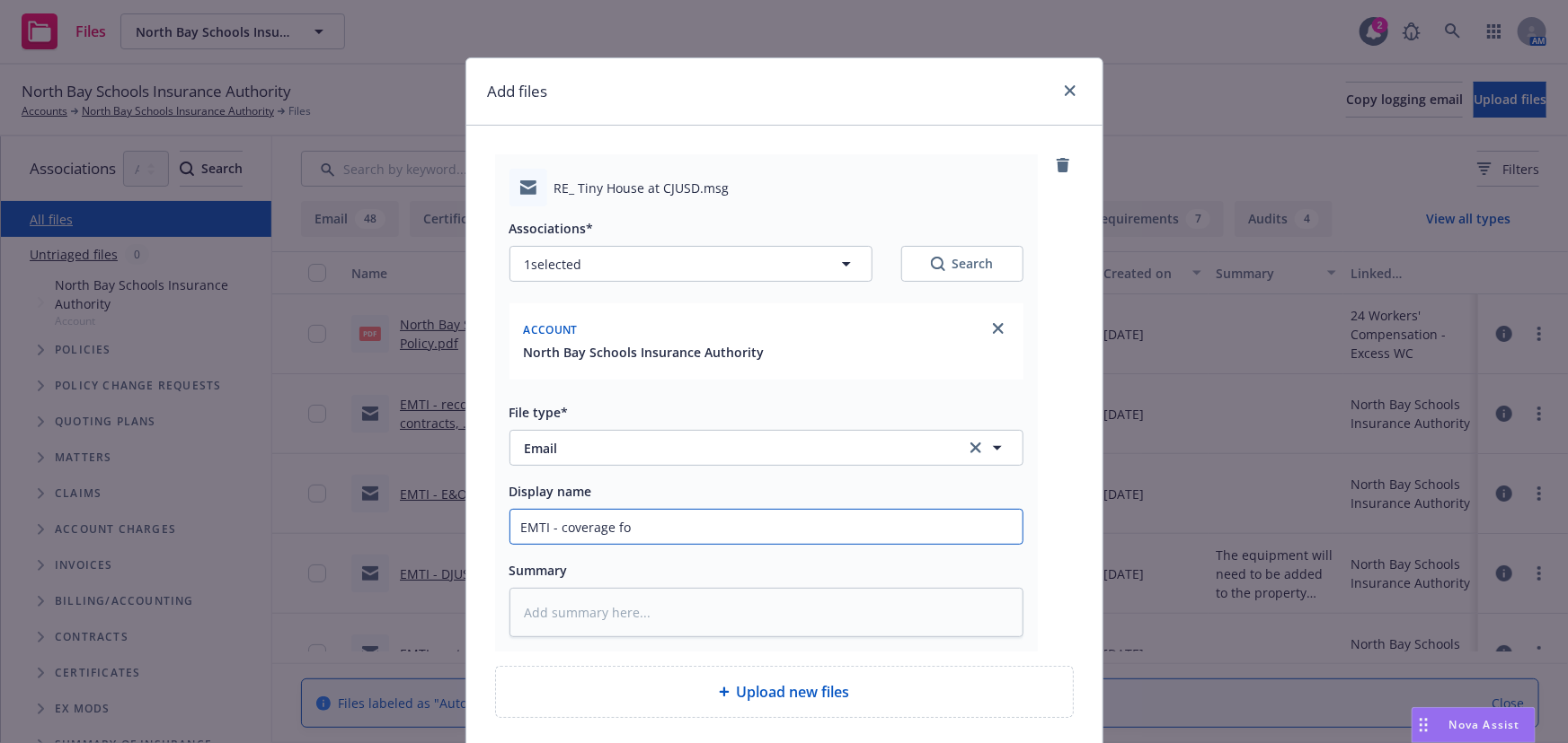
type textarea "x"
type input "EMTI - coverage for"
type textarea "x"
type input "EMTI - coverage for"
type textarea "x"
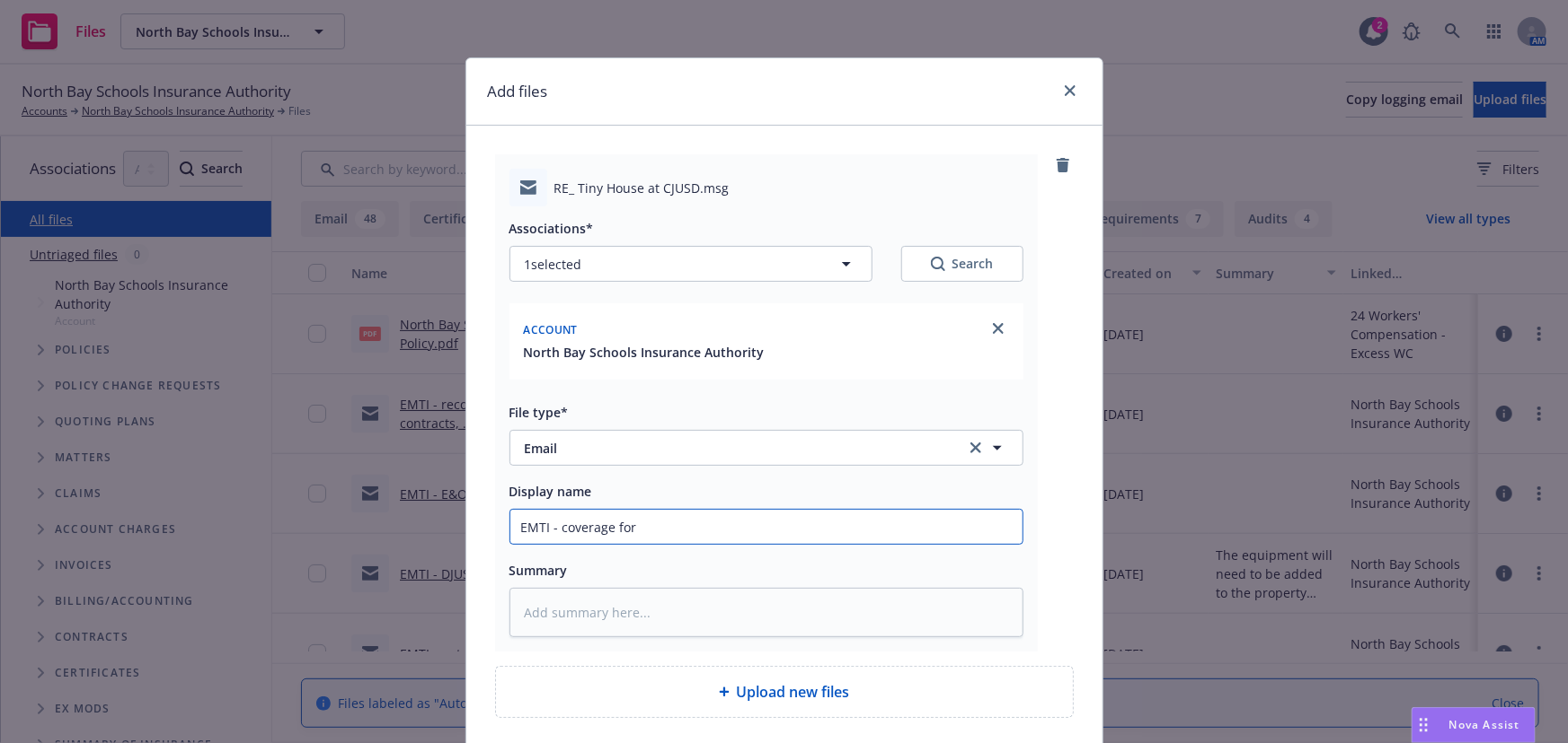
type input "EMTI - coverage for t"
type textarea "x"
type input "EMTI - coverage for ti"
type textarea "x"
type input "EMTI - coverage for tin"
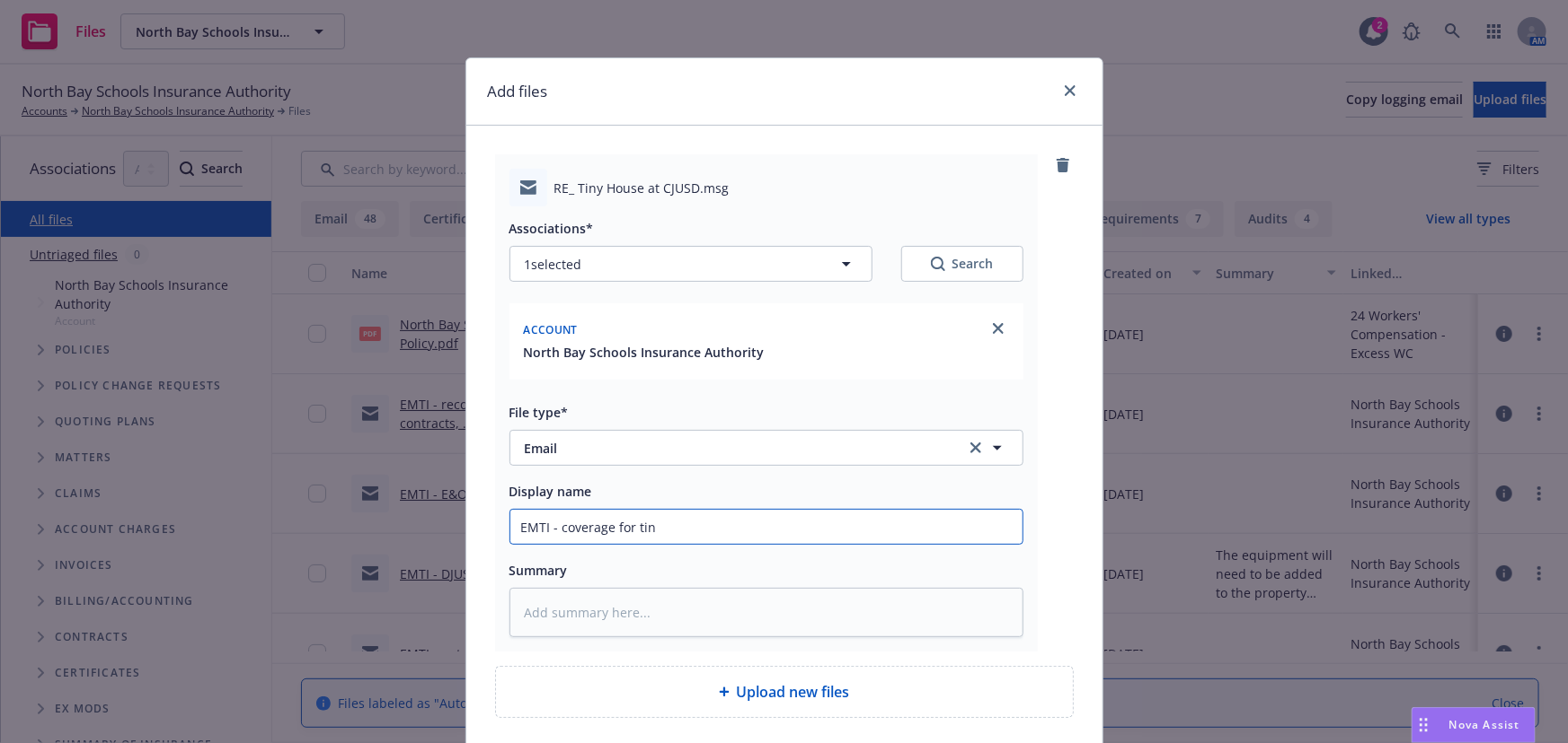
type textarea "x"
type input "EMTI - coverage for tiny"
type textarea "x"
type input "EMTI - coverage for tiny"
type textarea "x"
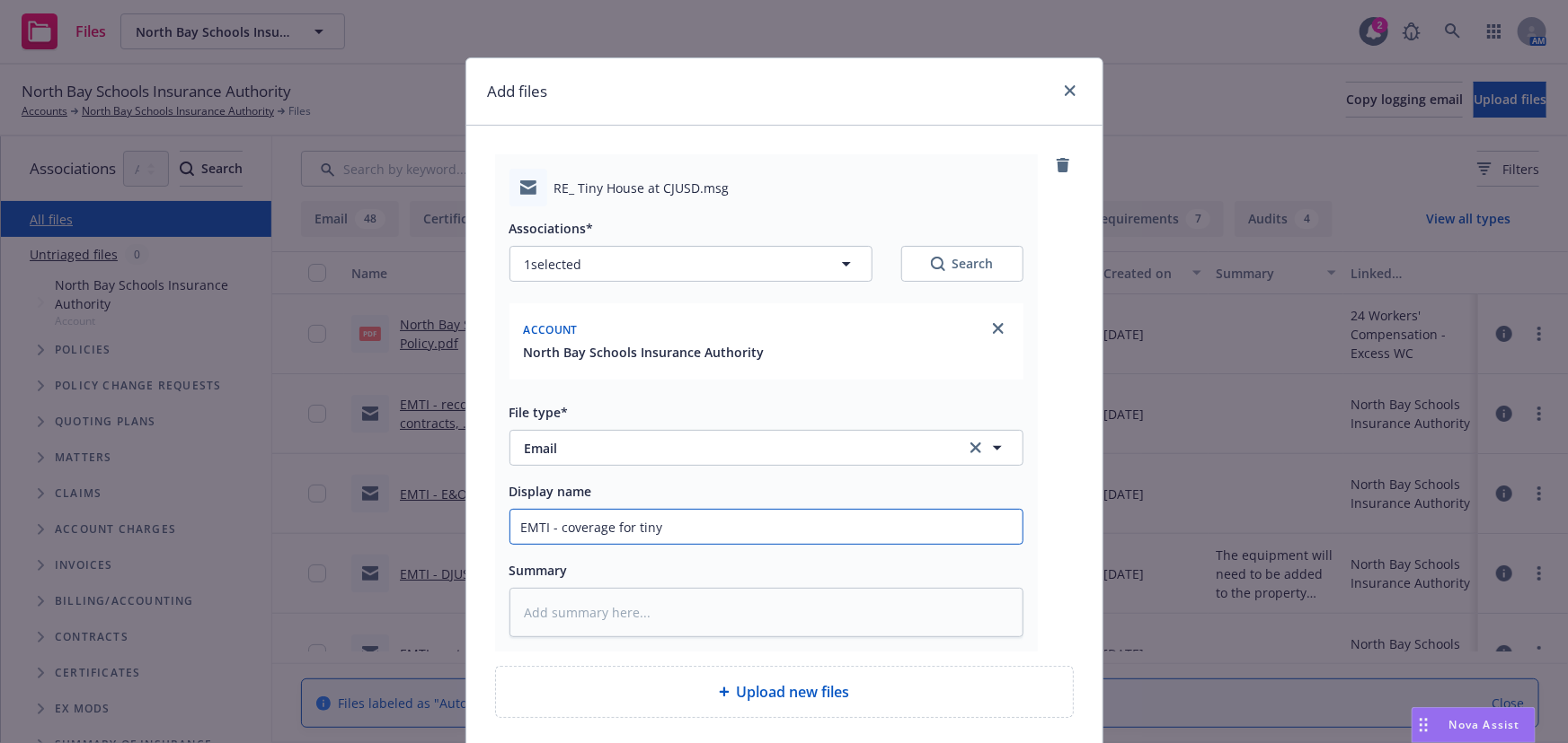
type input "EMTI - coverage for tiny h"
type textarea "x"
type input "EMTI - coverage for tiny ho"
type textarea "x"
type input "EMTI - coverage for tiny hou"
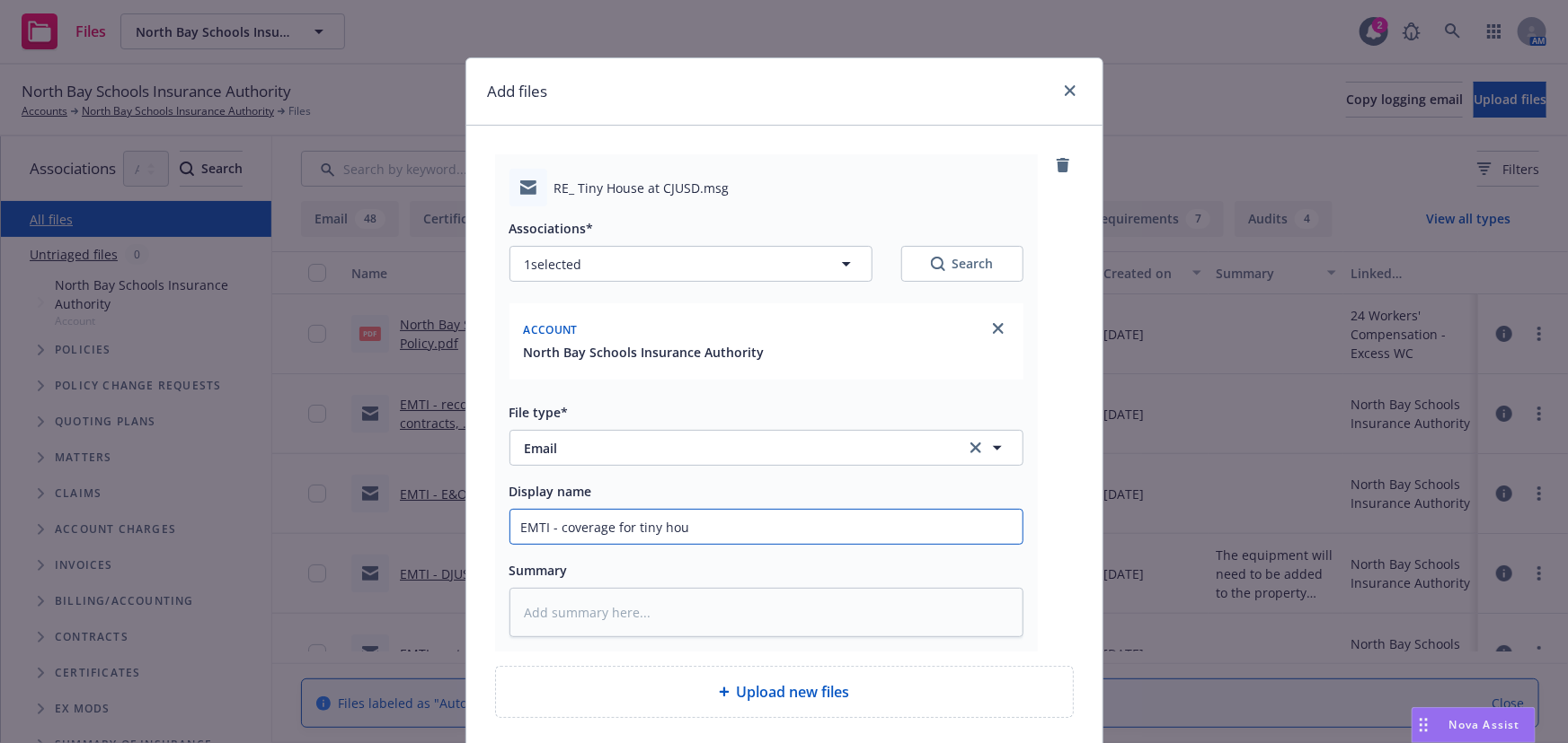
type textarea "x"
type input "EMTI - coverage for tiny hous"
type textarea "x"
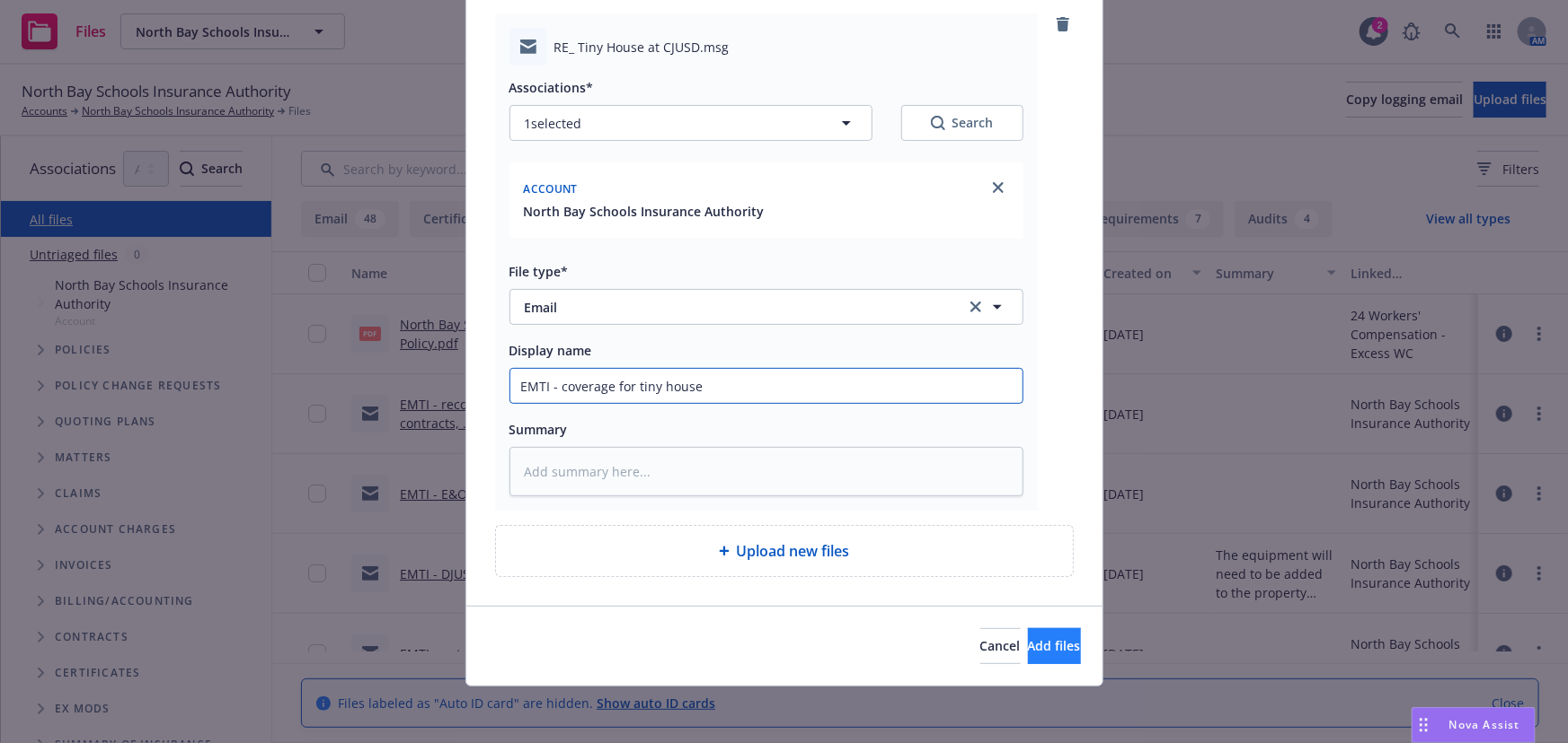
type input "EMTI - coverage for tiny house"
click at [1028, 657] on button "Add files" at bounding box center [1054, 647] width 53 height 36
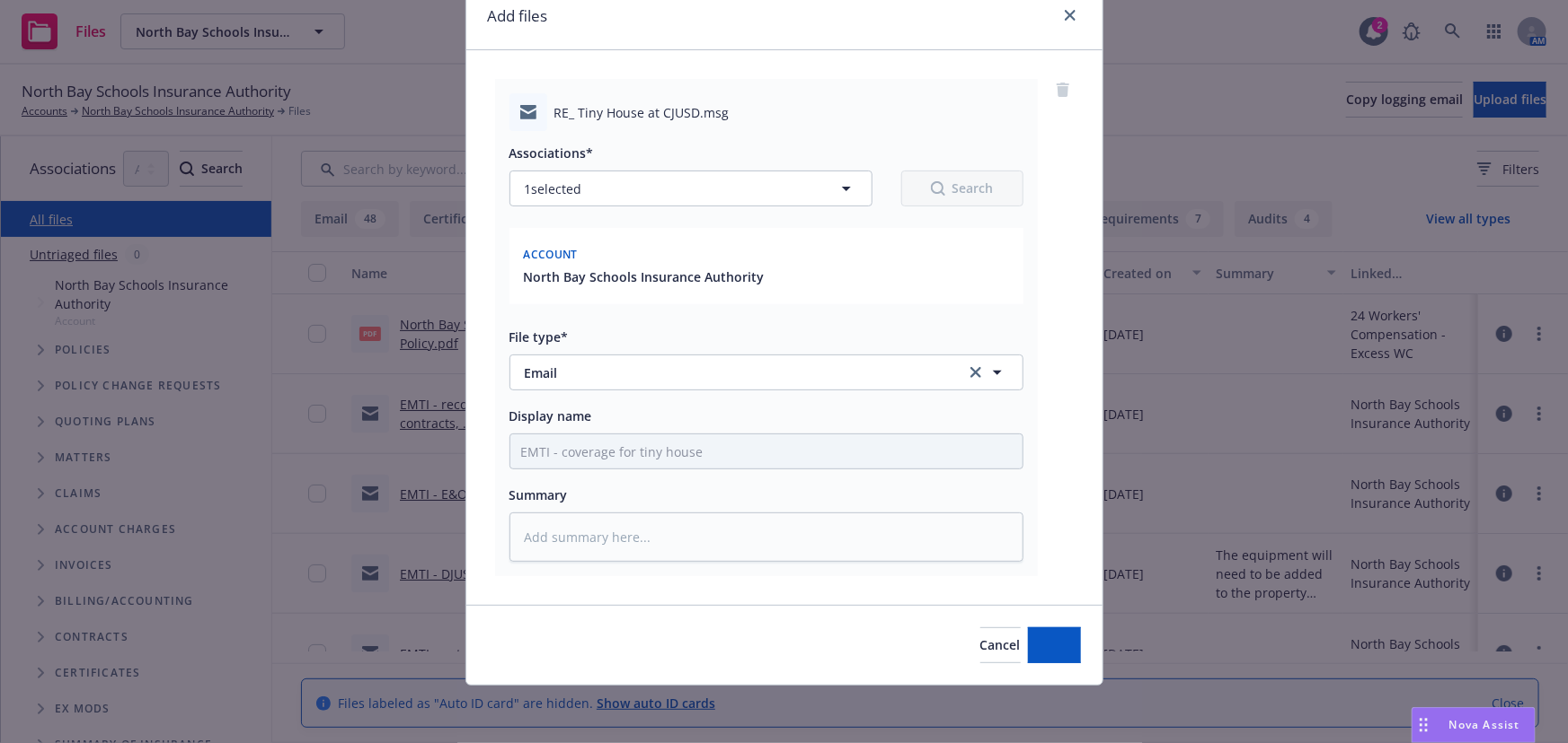
scroll to position [74, 0]
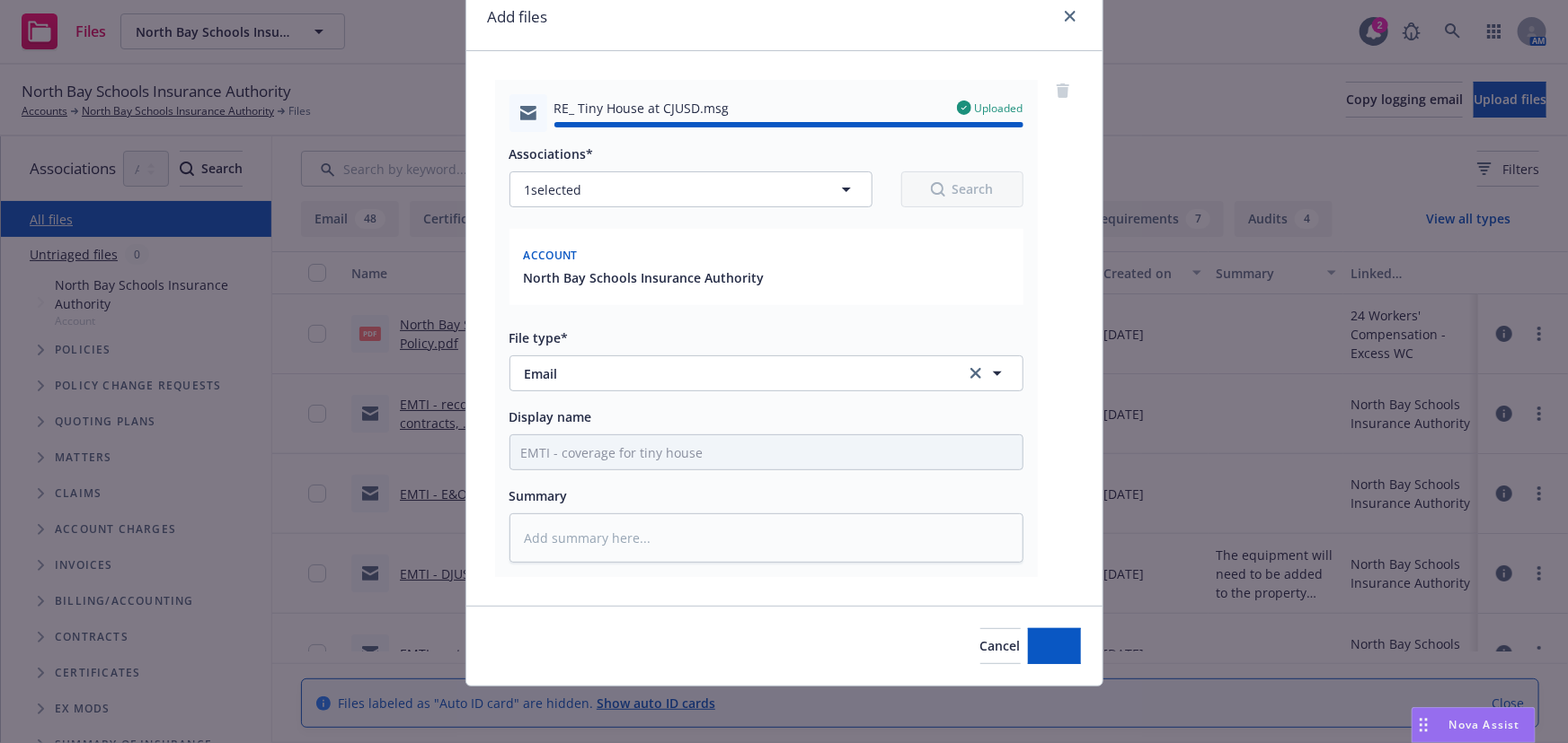
type textarea "x"
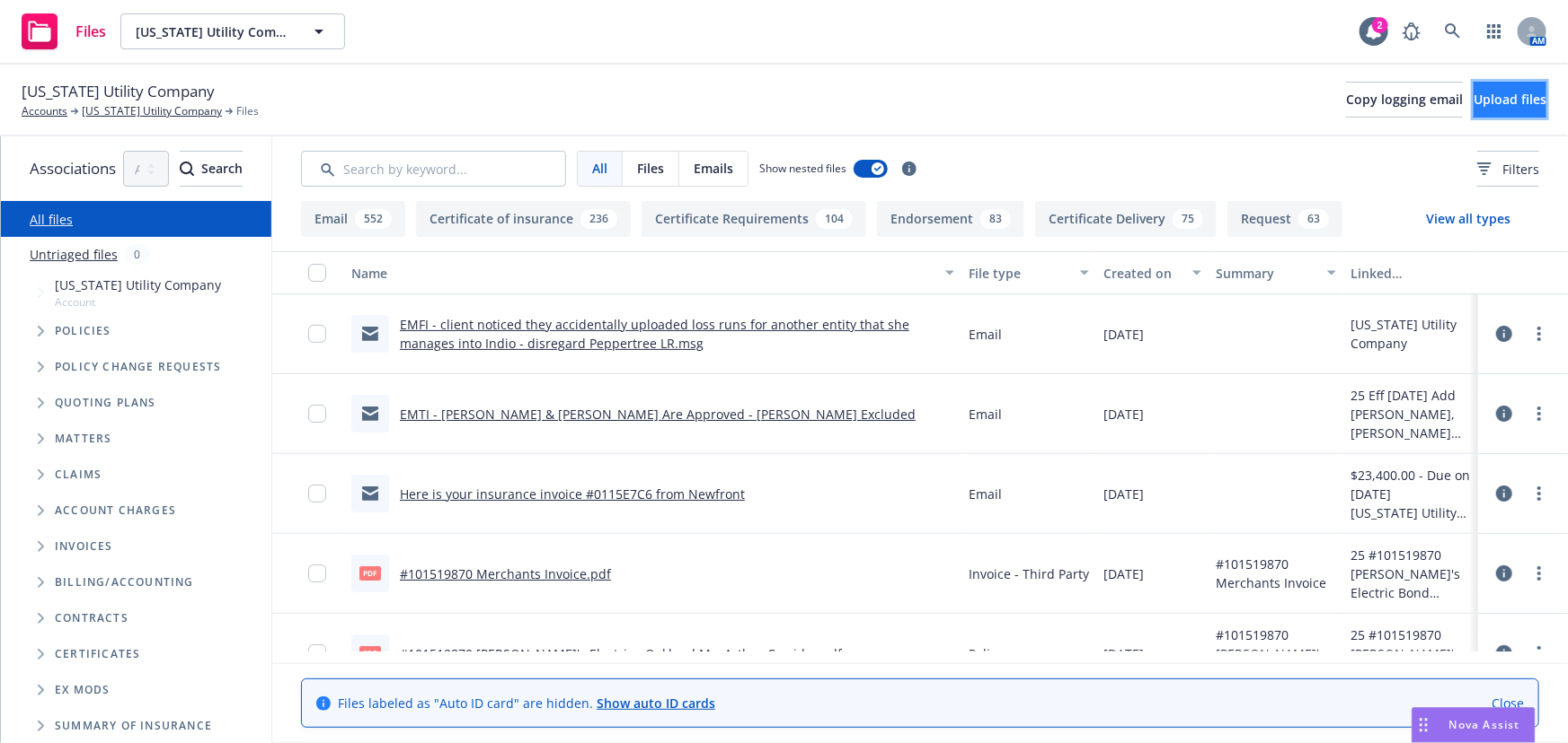
click at [1475, 100] on span "Upload files" at bounding box center [1508, 98] width 72 height 17
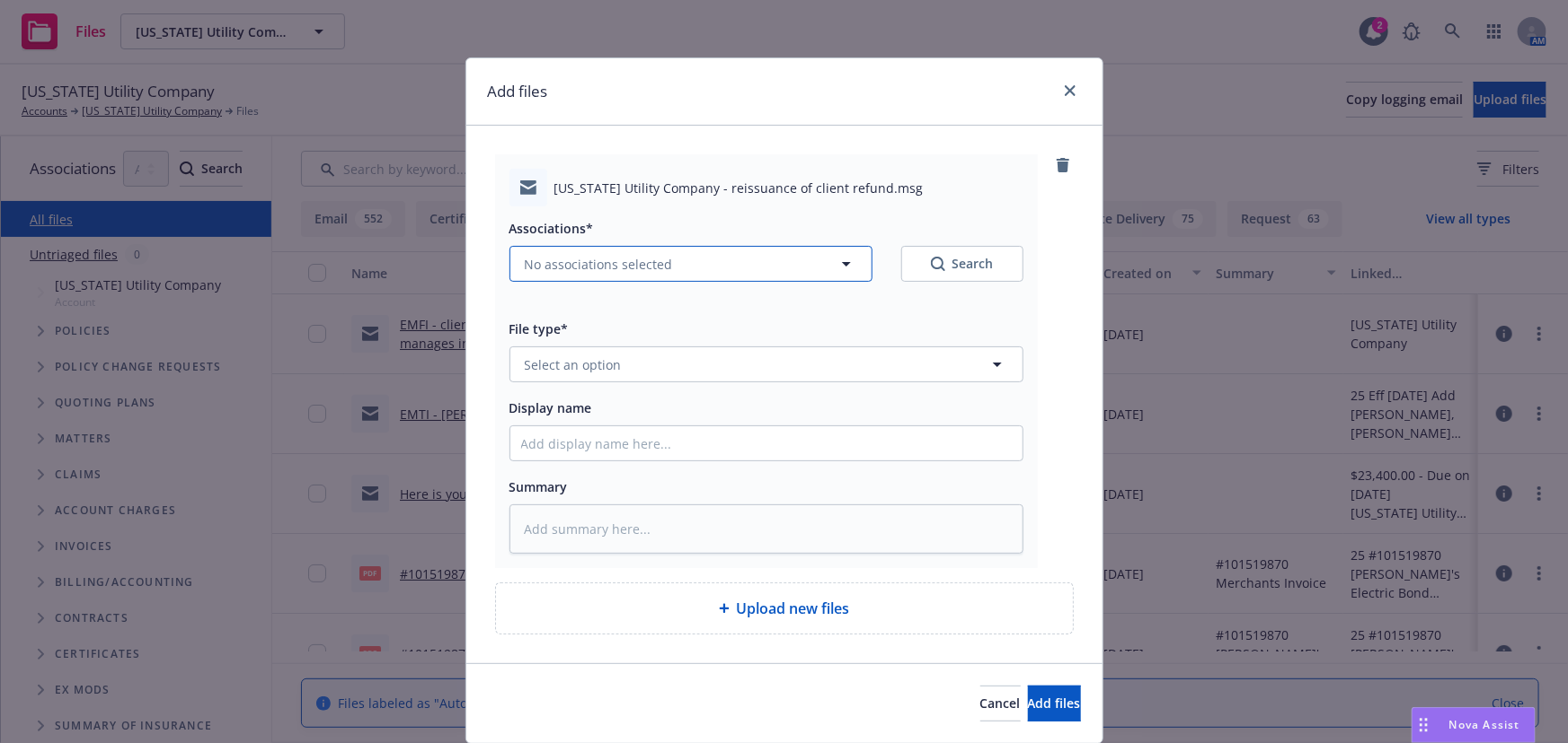
click at [572, 263] on span "No associations selected" at bounding box center [598, 264] width 148 height 19
type textarea "x"
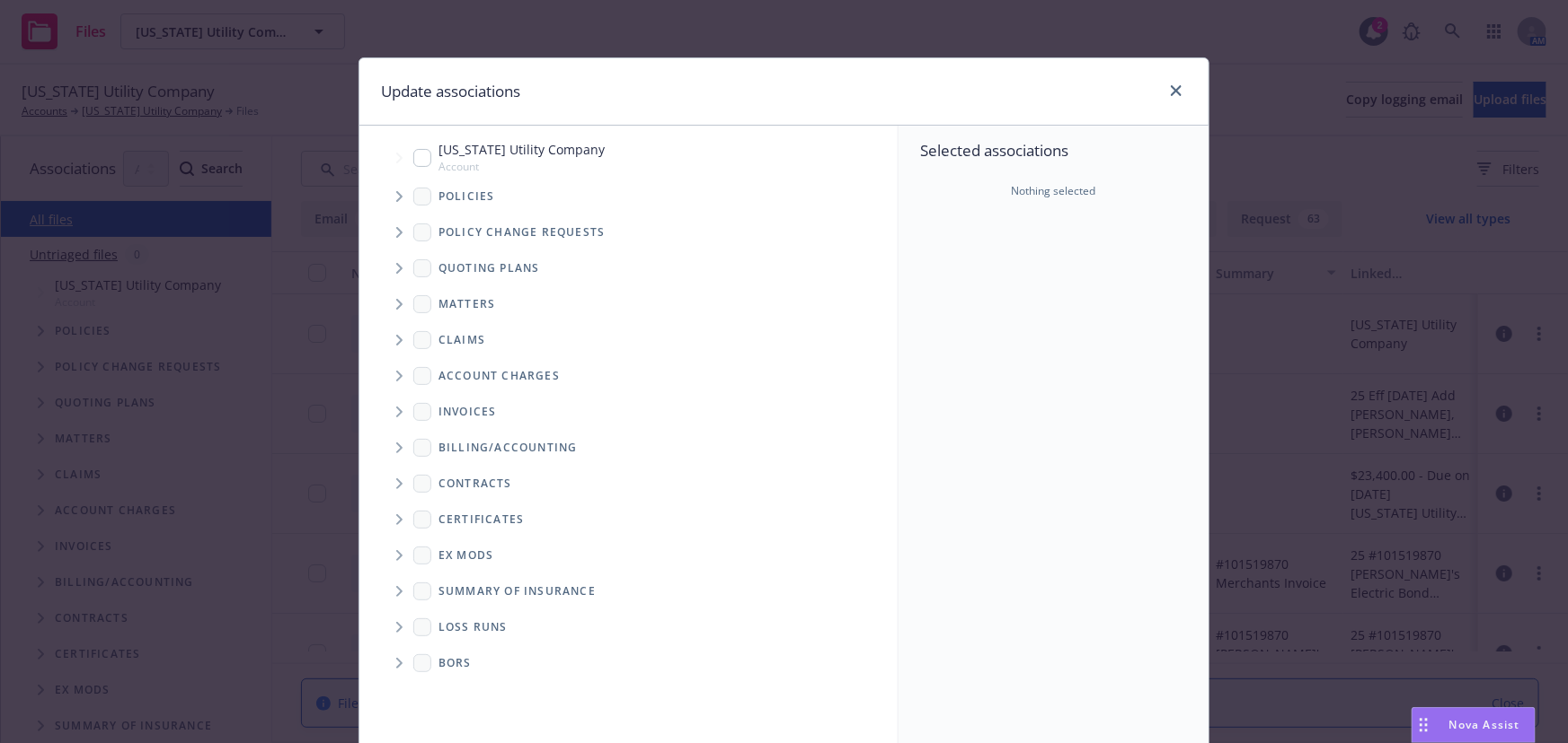
click at [396, 199] on icon "Tree Example" at bounding box center [399, 196] width 6 height 11
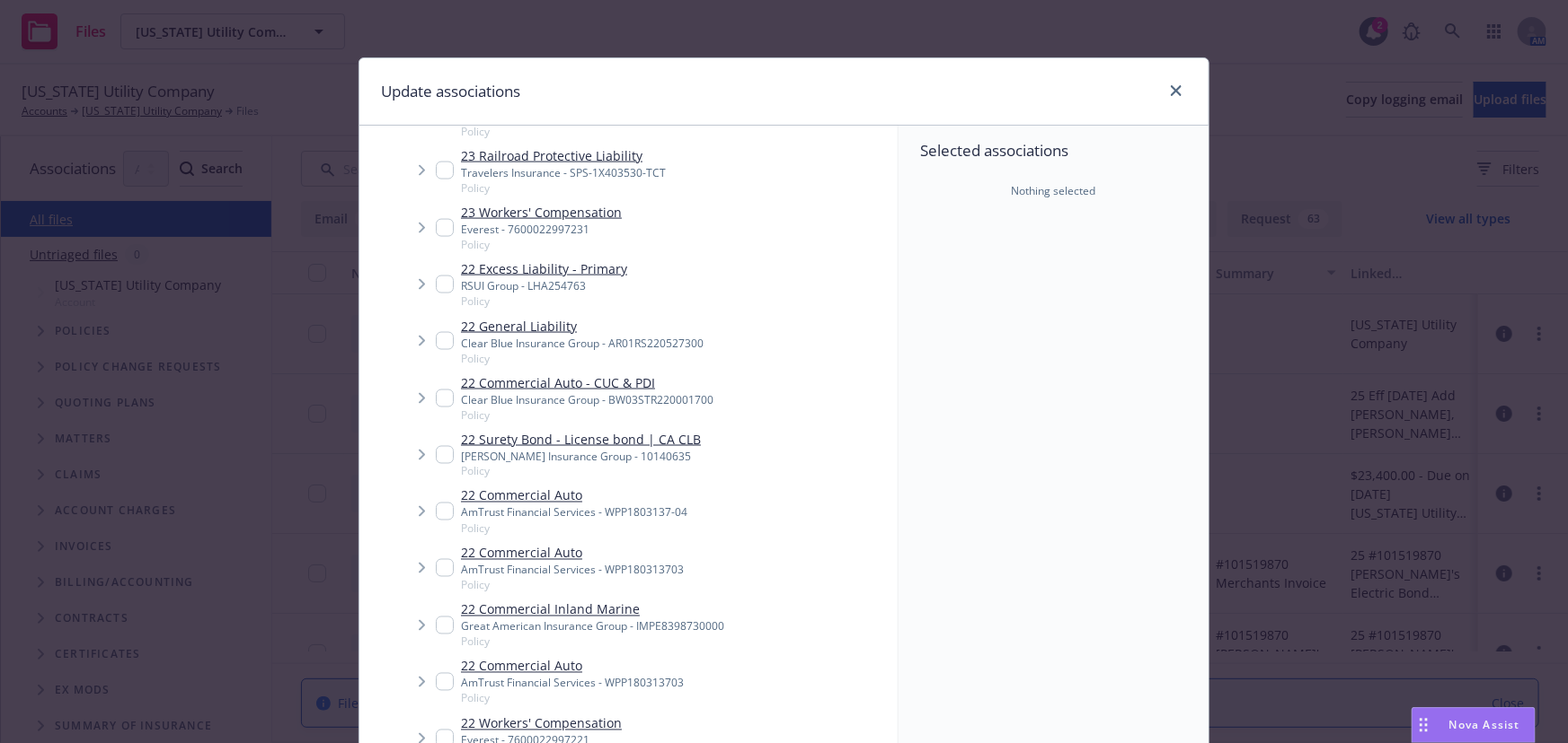
scroll to position [1387, 0]
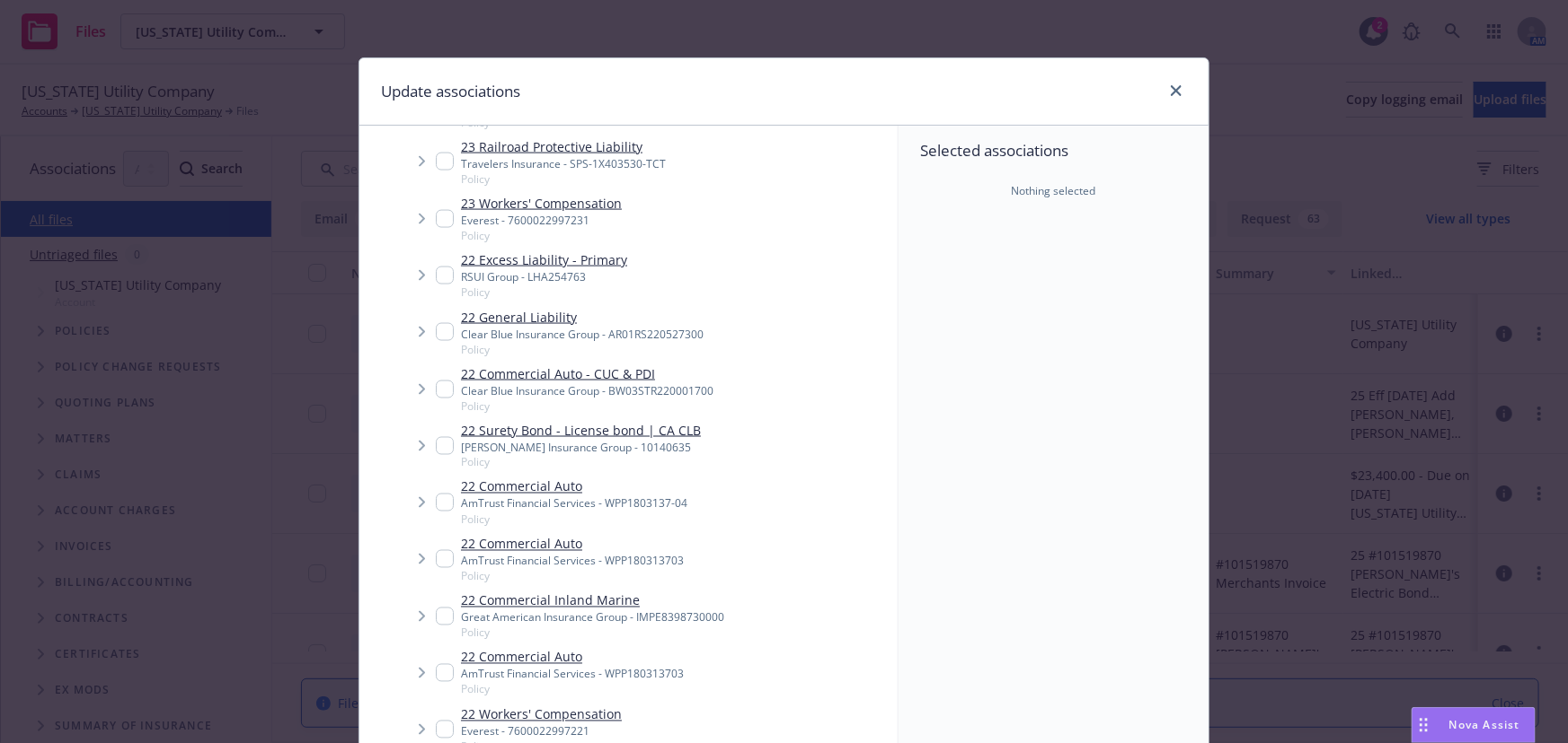
click at [441, 608] on input "Tree Example" at bounding box center [445, 617] width 18 height 18
checkbox input "true"
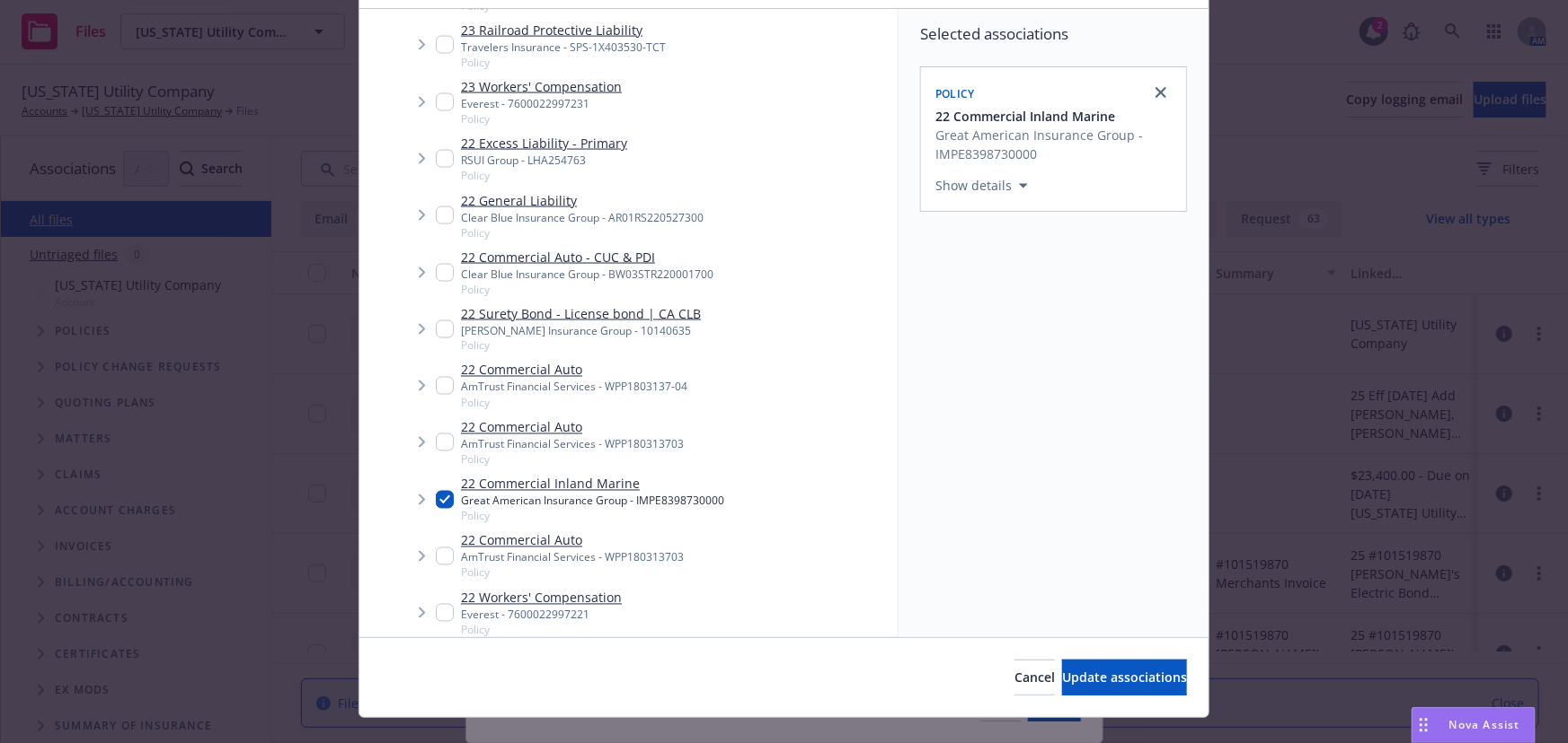
scroll to position [148, 0]
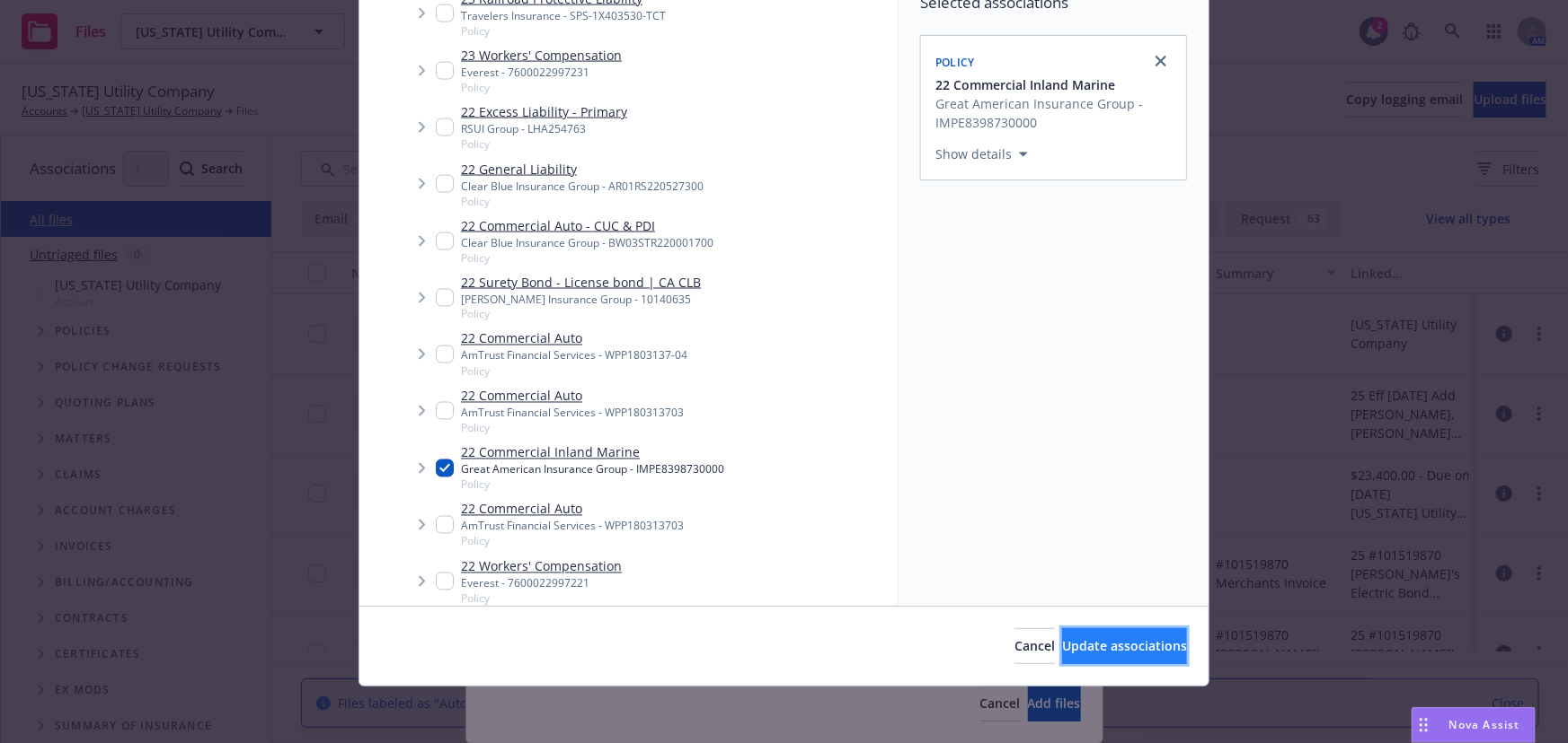
click at [1090, 649] on span "Update associations" at bounding box center [1124, 646] width 125 height 17
type textarea "x"
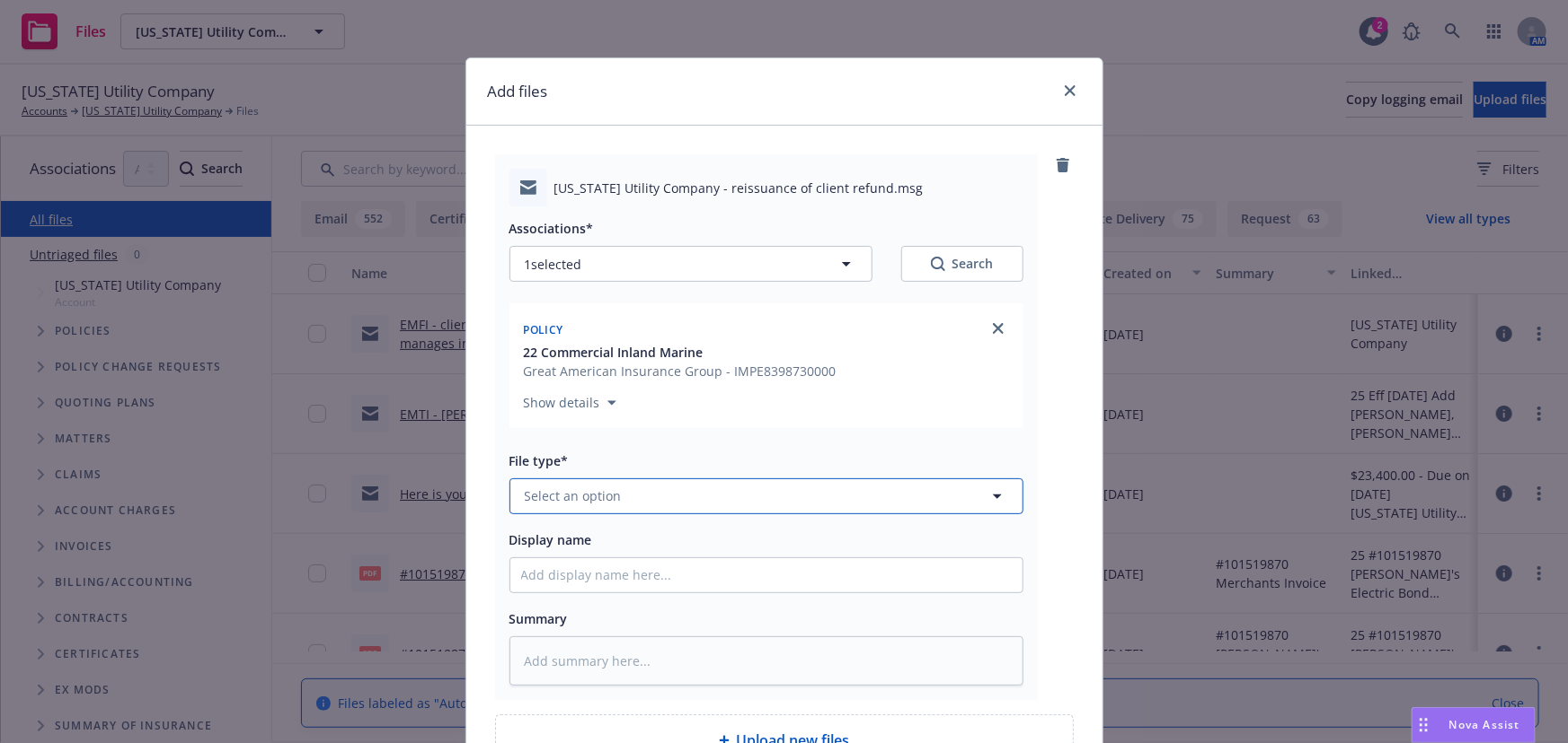
click at [601, 504] on span "Select an option" at bounding box center [574, 496] width 97 height 19
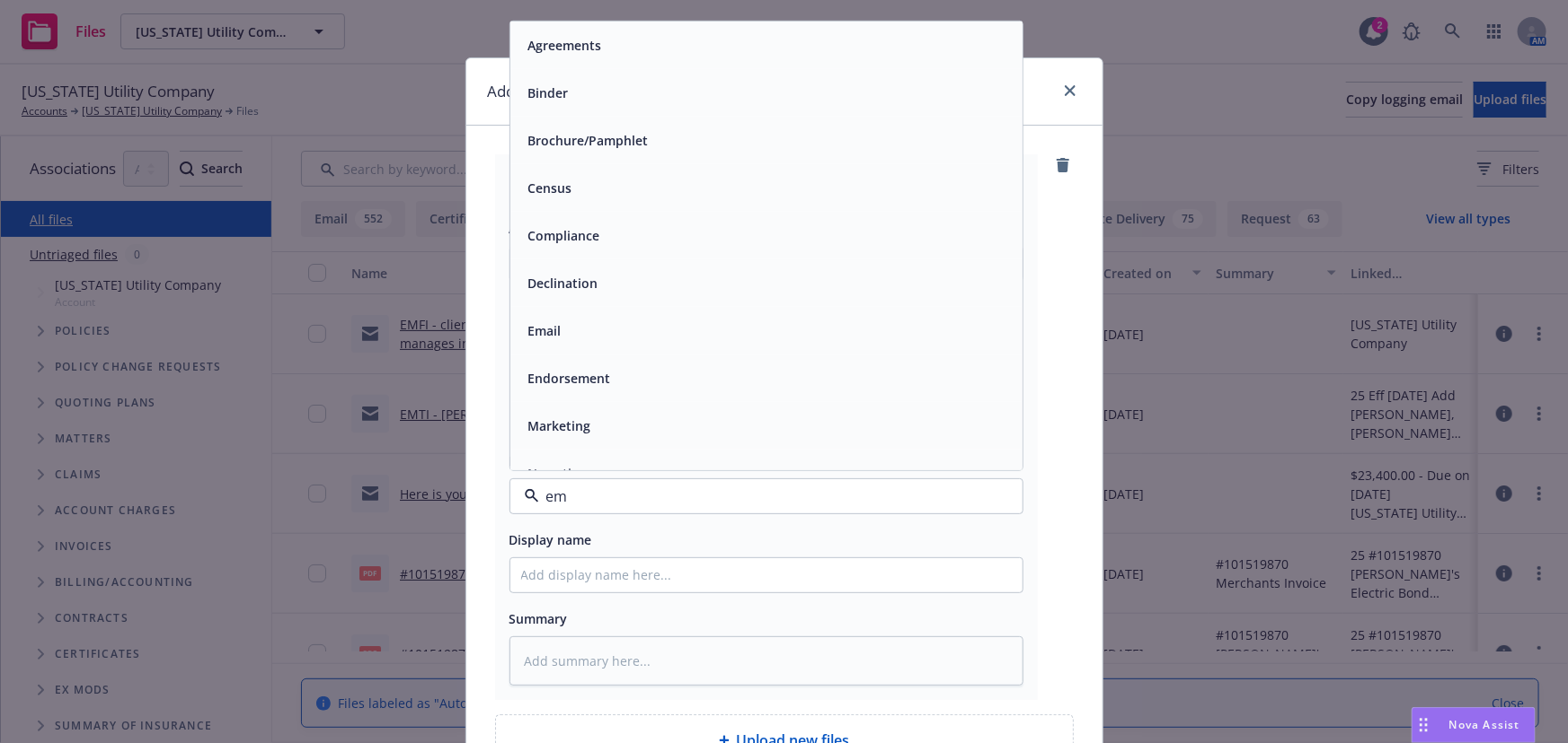
type input "ema"
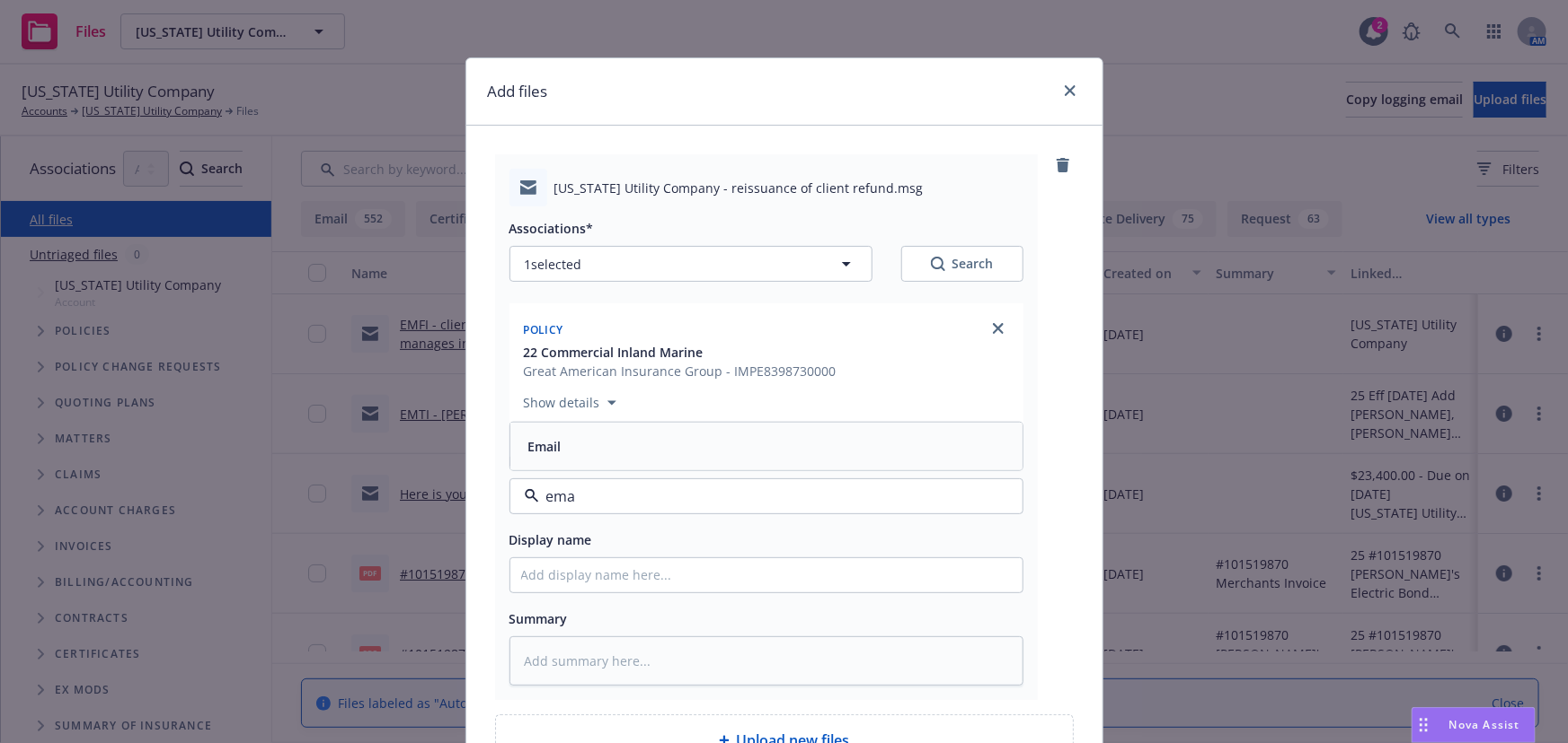
click at [554, 447] on span "Email" at bounding box center [544, 446] width 33 height 19
click at [583, 574] on input "Display name" at bounding box center [766, 575] width 512 height 34
type textarea "x"
type input "EM"
type textarea "x"
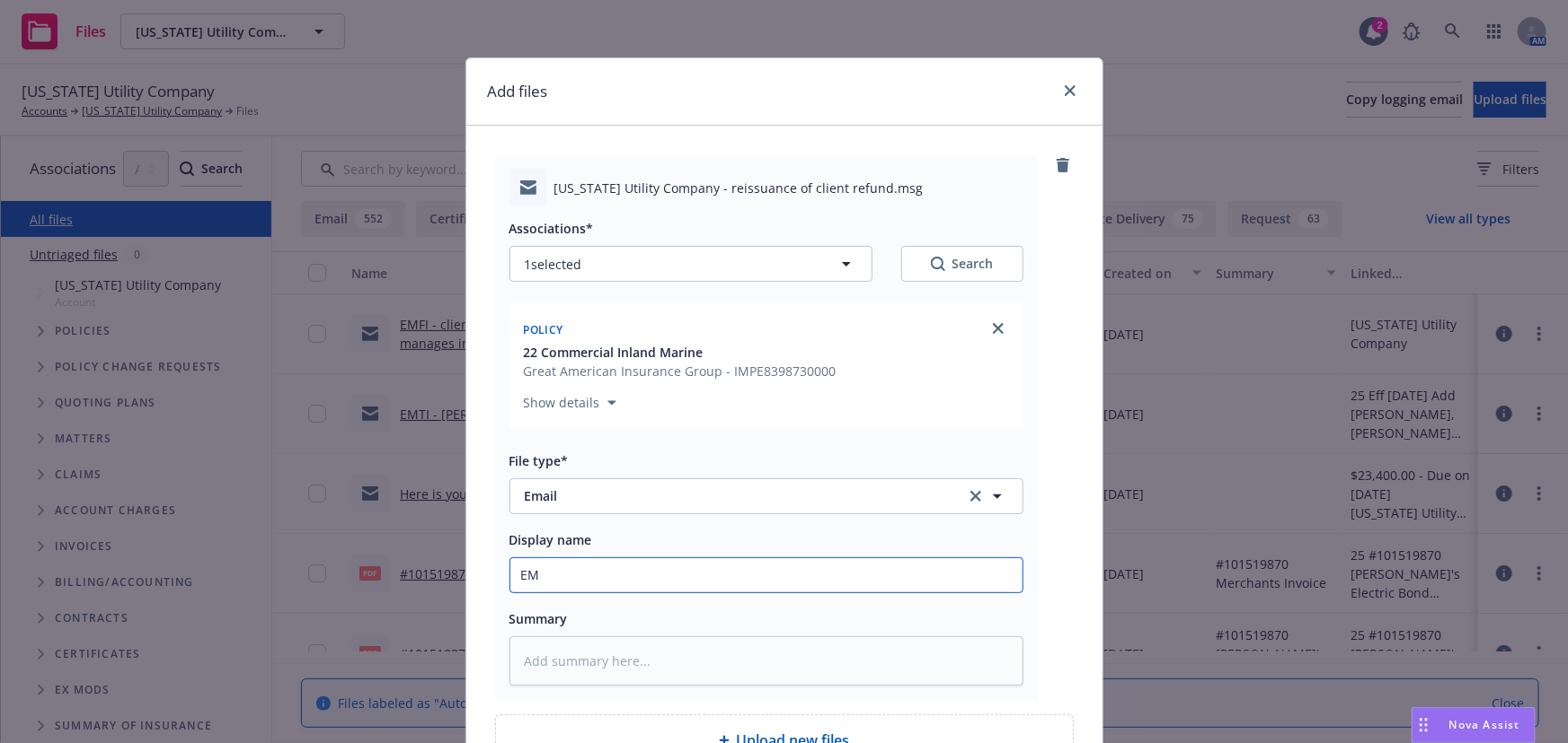
type input "EMT"
type textarea "x"
type input "EMTI"
type textarea "x"
type input "EMTI"
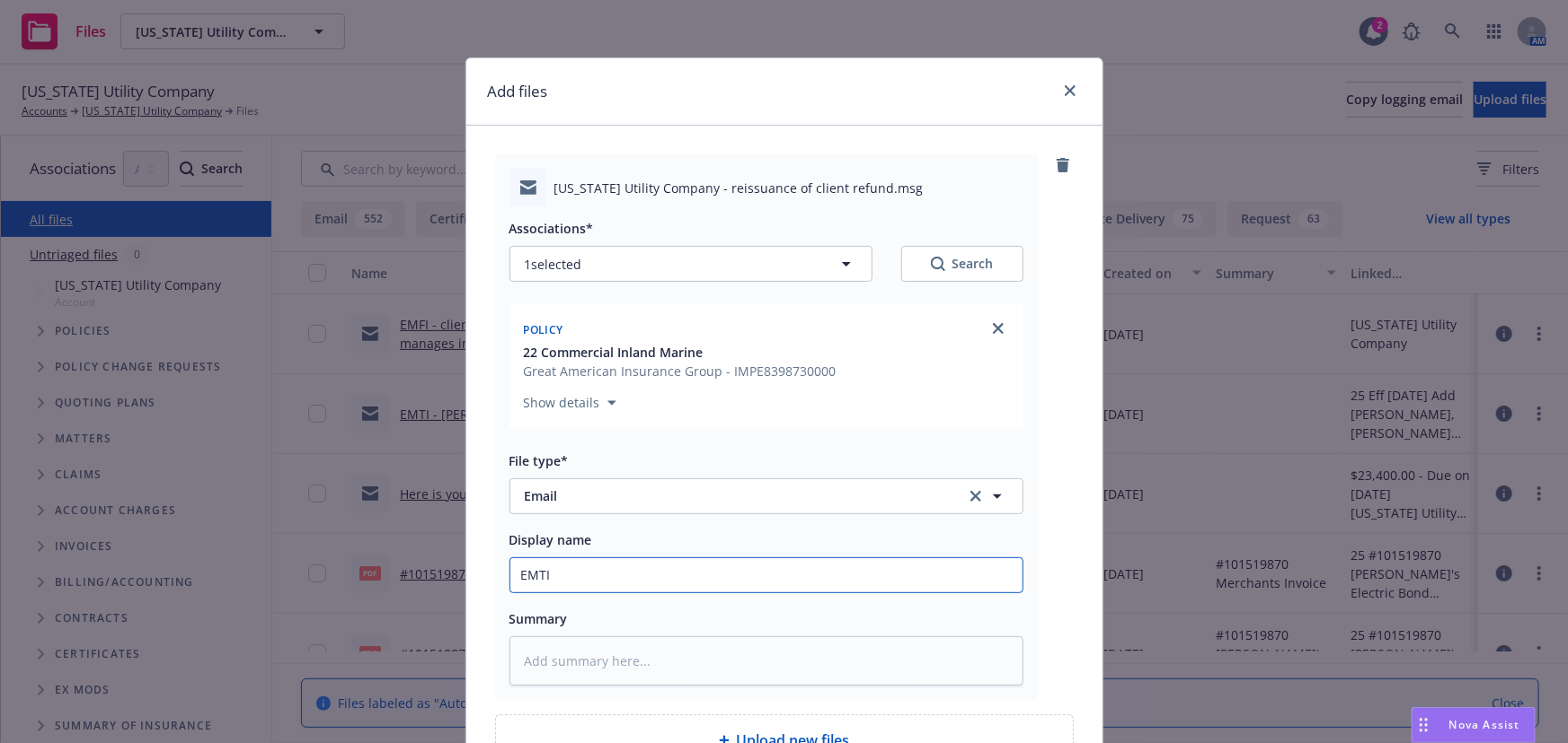
type textarea "x"
type input "EMTI -"
type textarea "x"
type input "EMTI -"
type textarea "x"
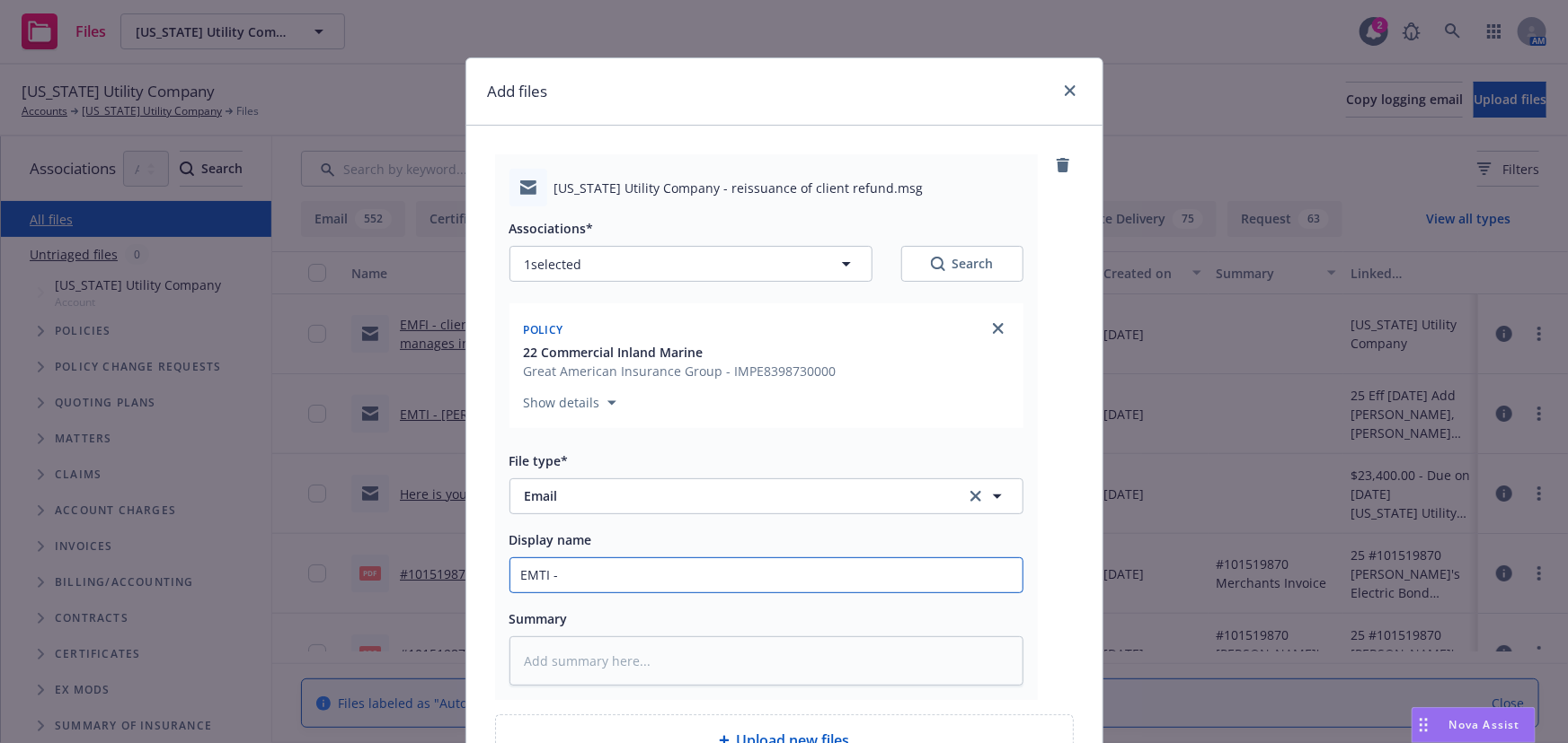
type input "EMTI - r"
type textarea "x"
type input "EMTI - rp"
type textarea "x"
type input "EMTI - r"
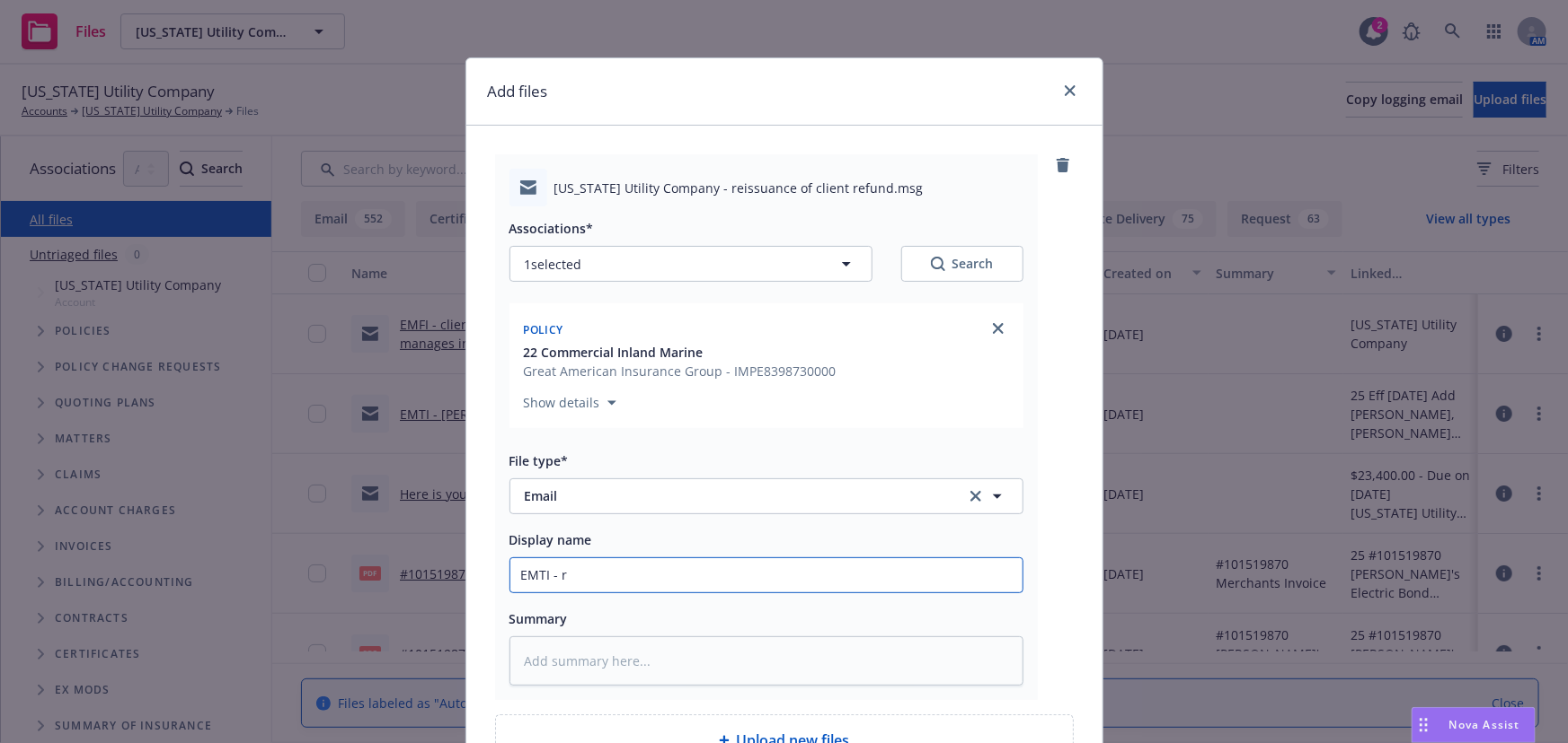
type textarea "x"
type input "EMTI - re"
type textarea "x"
type input "EMTI - rep"
type textarea "x"
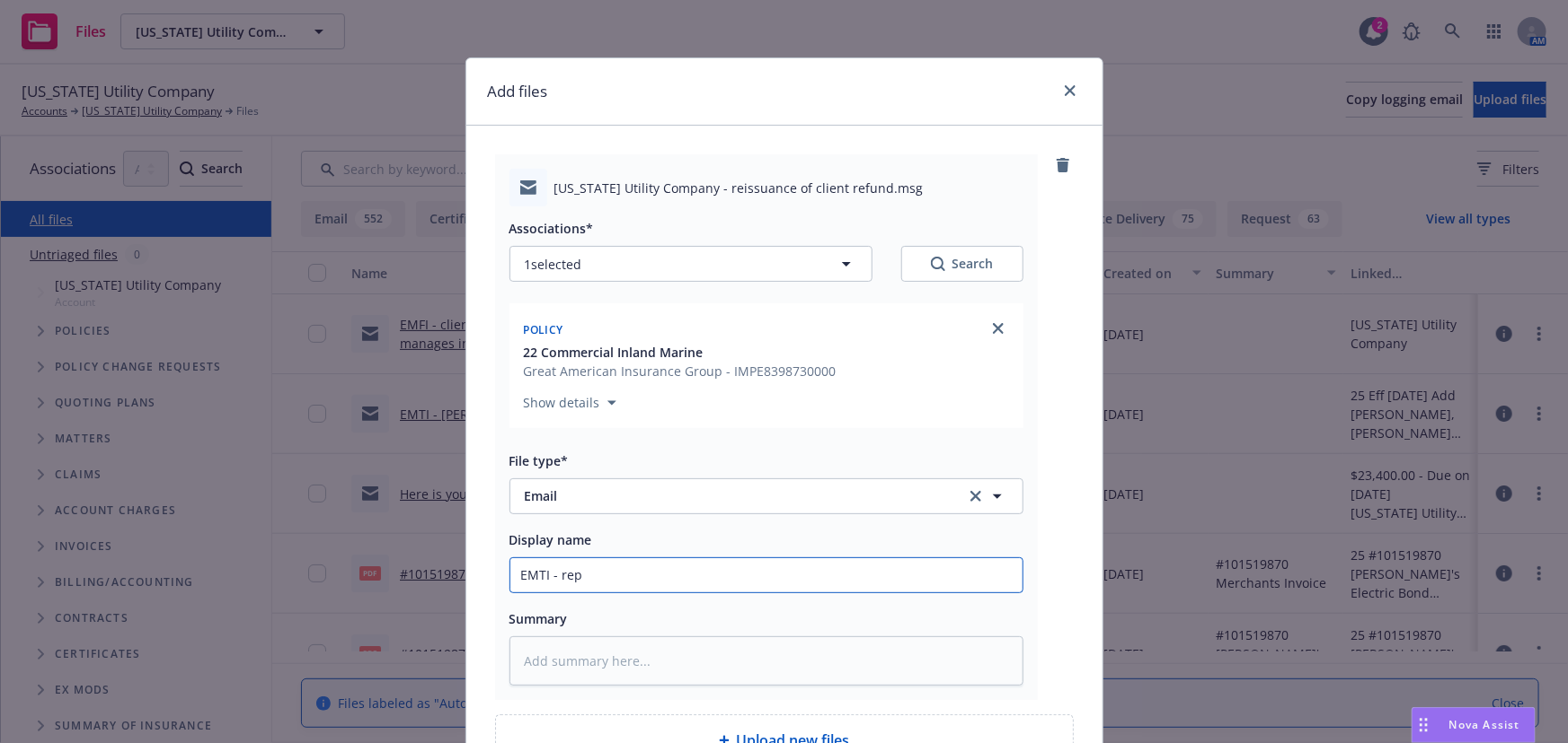
type input "EMTI - repl"
type textarea "x"
type input "EMTI - repla"
type textarea "x"
type input "EMTI - replac"
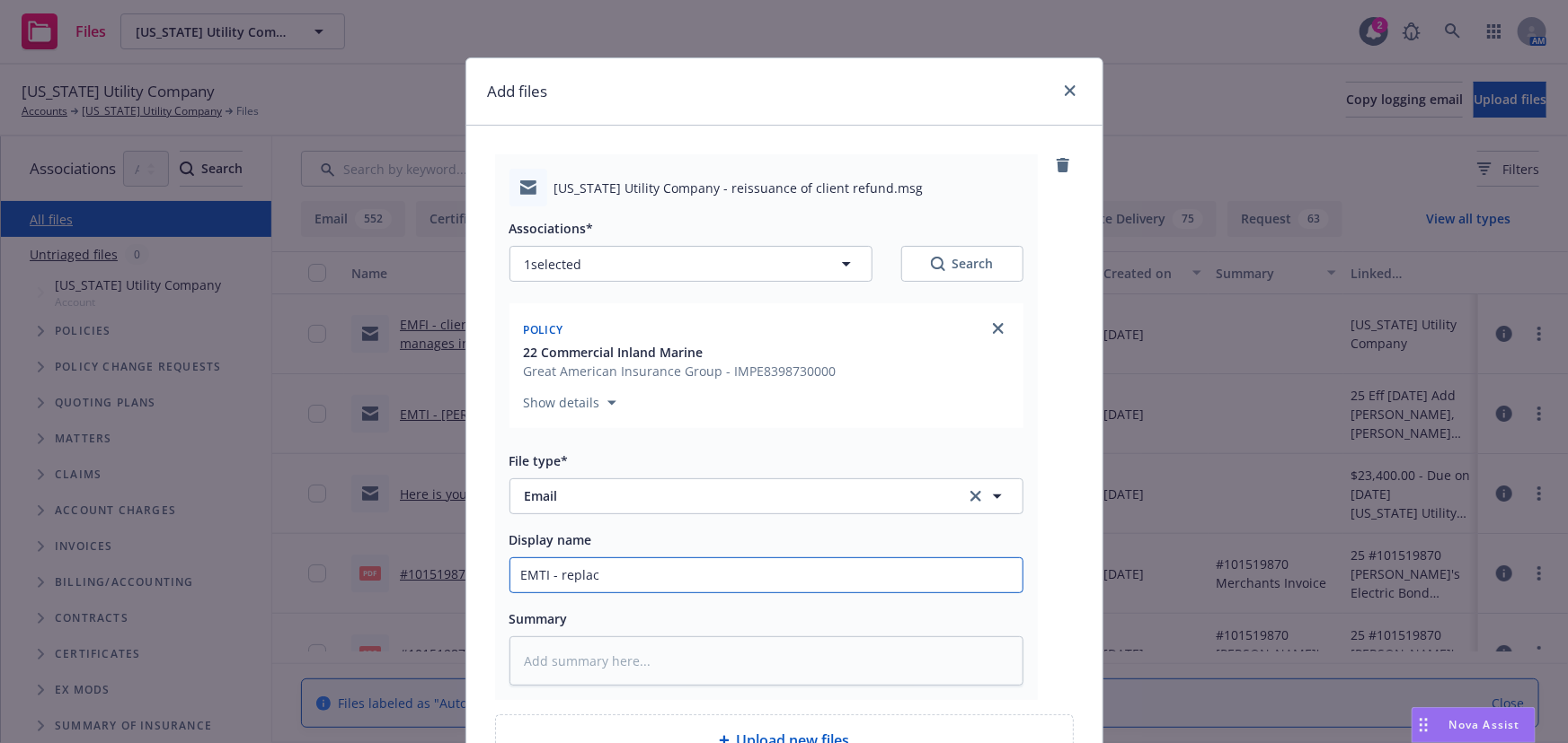
type textarea "x"
type input "EMTI - replace"
type textarea "x"
type input "EMTI - replacem"
type textarea "x"
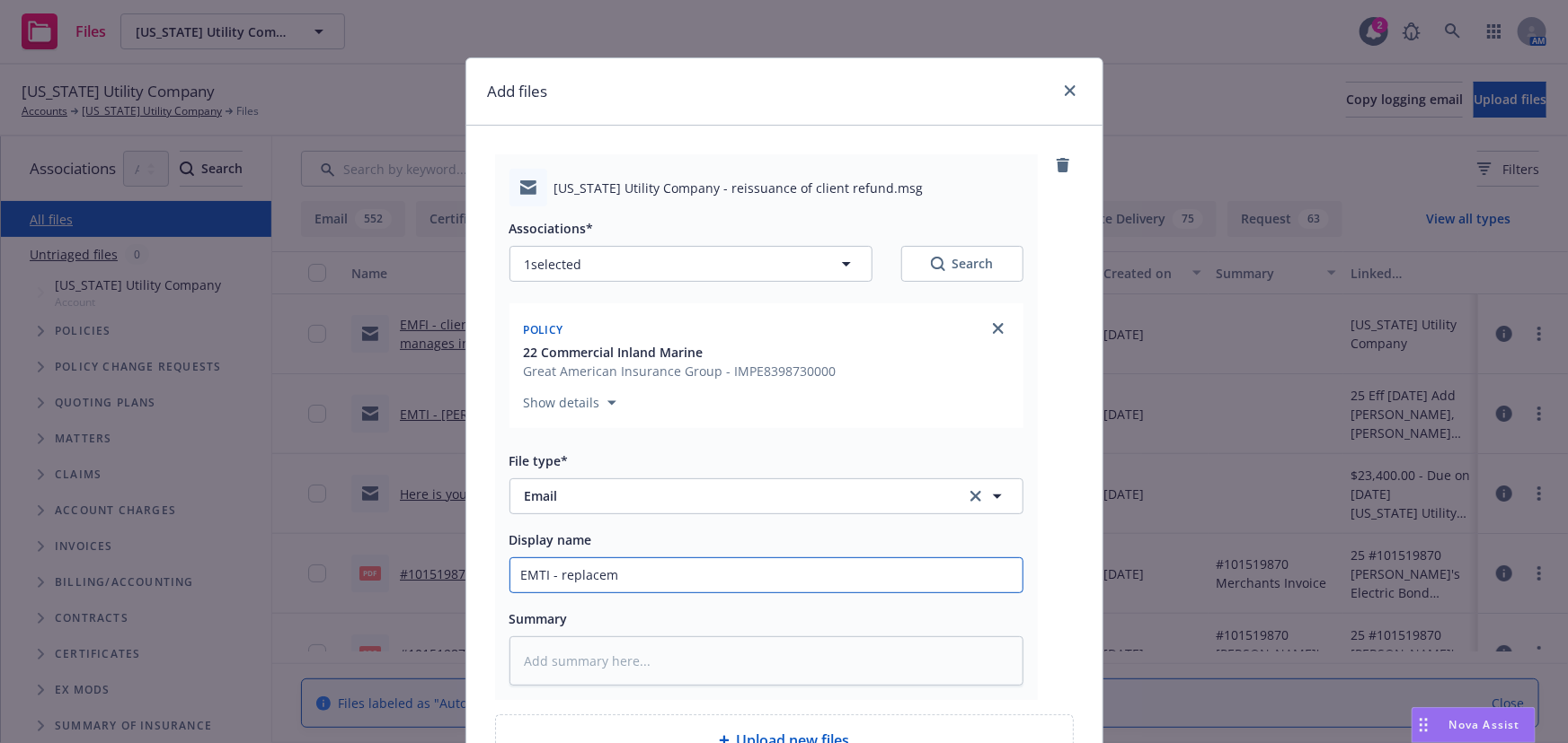
type input "EMTI - replaceme"
type textarea "x"
type input "EMTI - replacemen"
type textarea "x"
type input "EMTI - replacement"
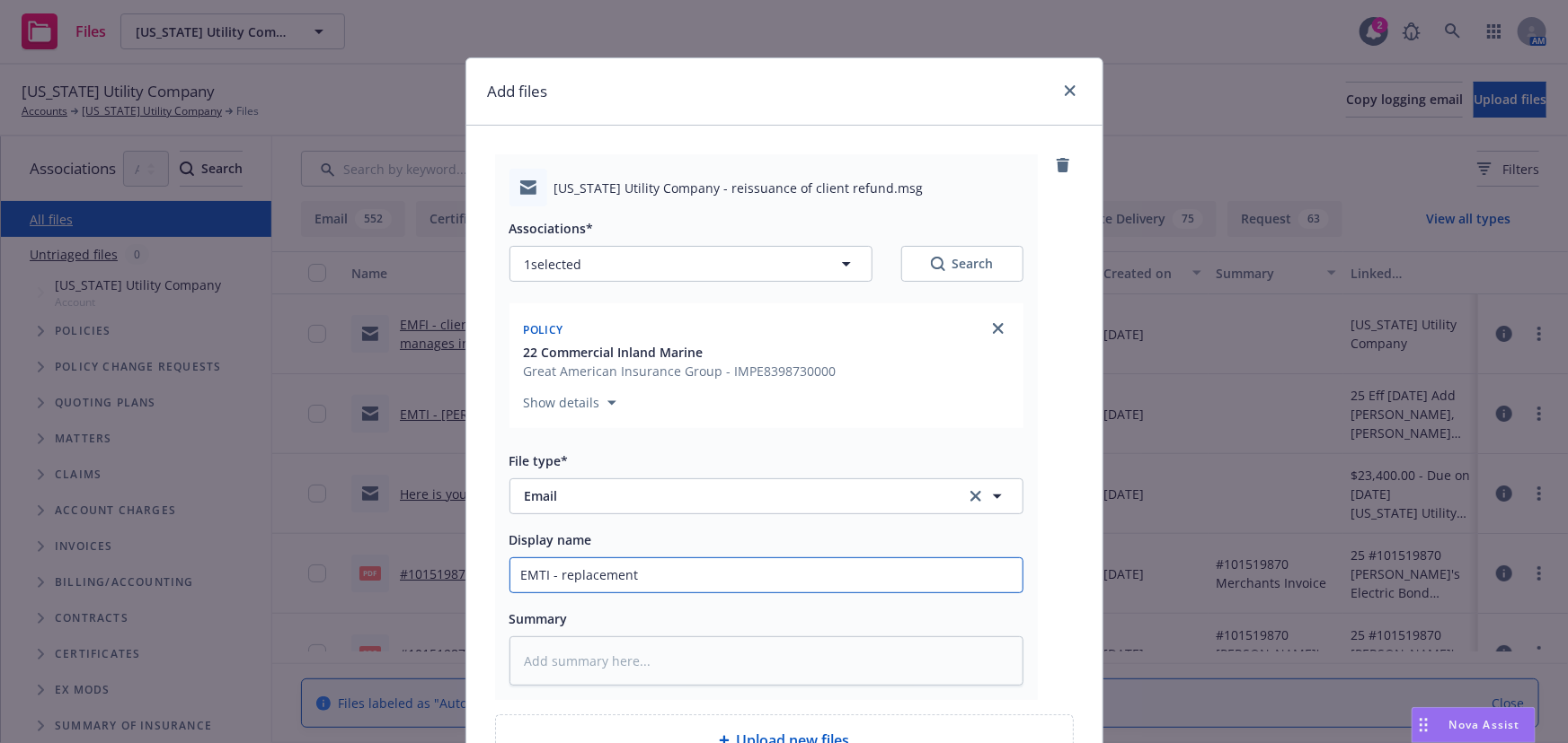
type textarea "x"
type input "EMTI - replacement"
type textarea "x"
type input "EMTI - replacement c"
type textarea "x"
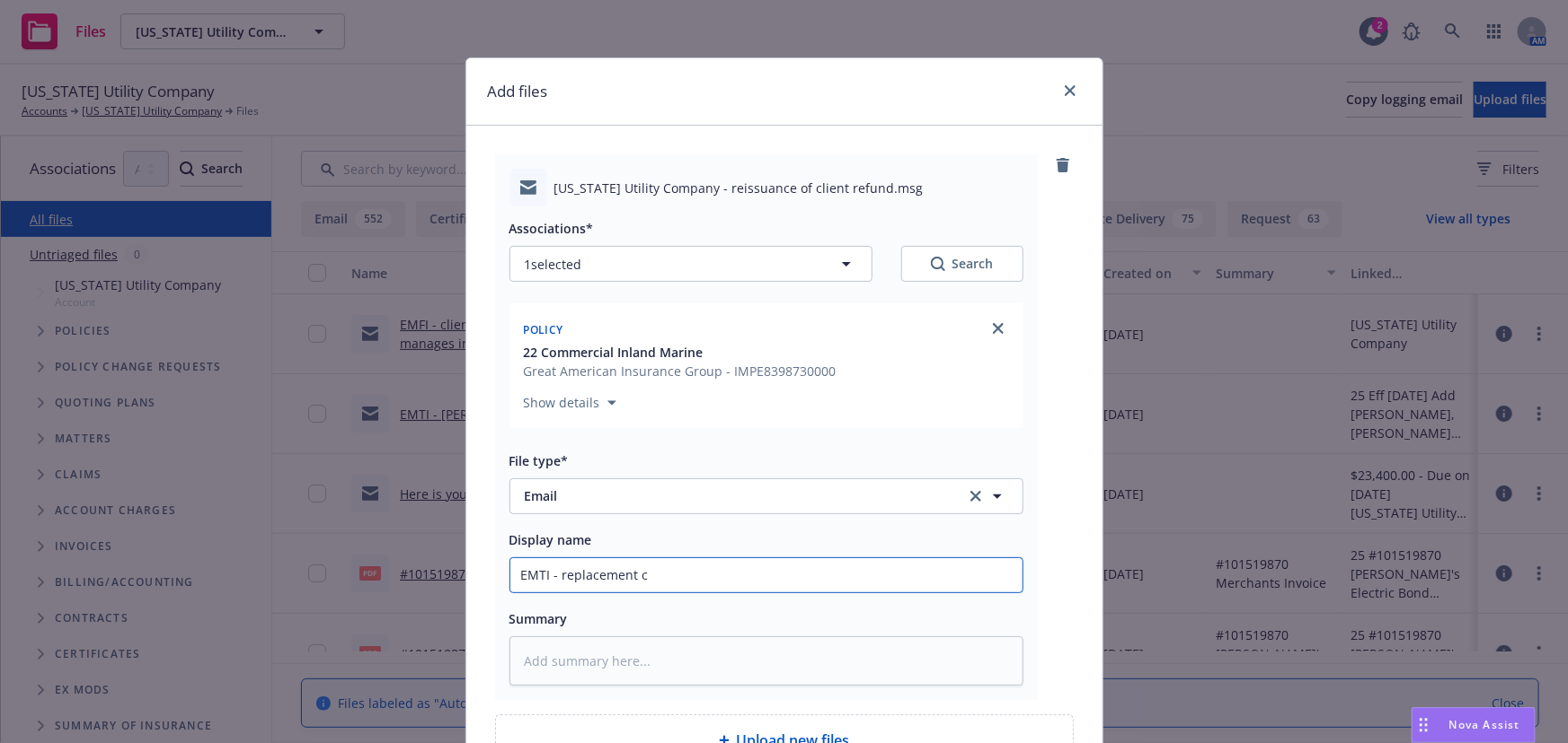
type input "EMTI - replacement ch"
type textarea "x"
type input "EMTI - replacement che"
type textarea "x"
type input "EMTI - replacement chec"
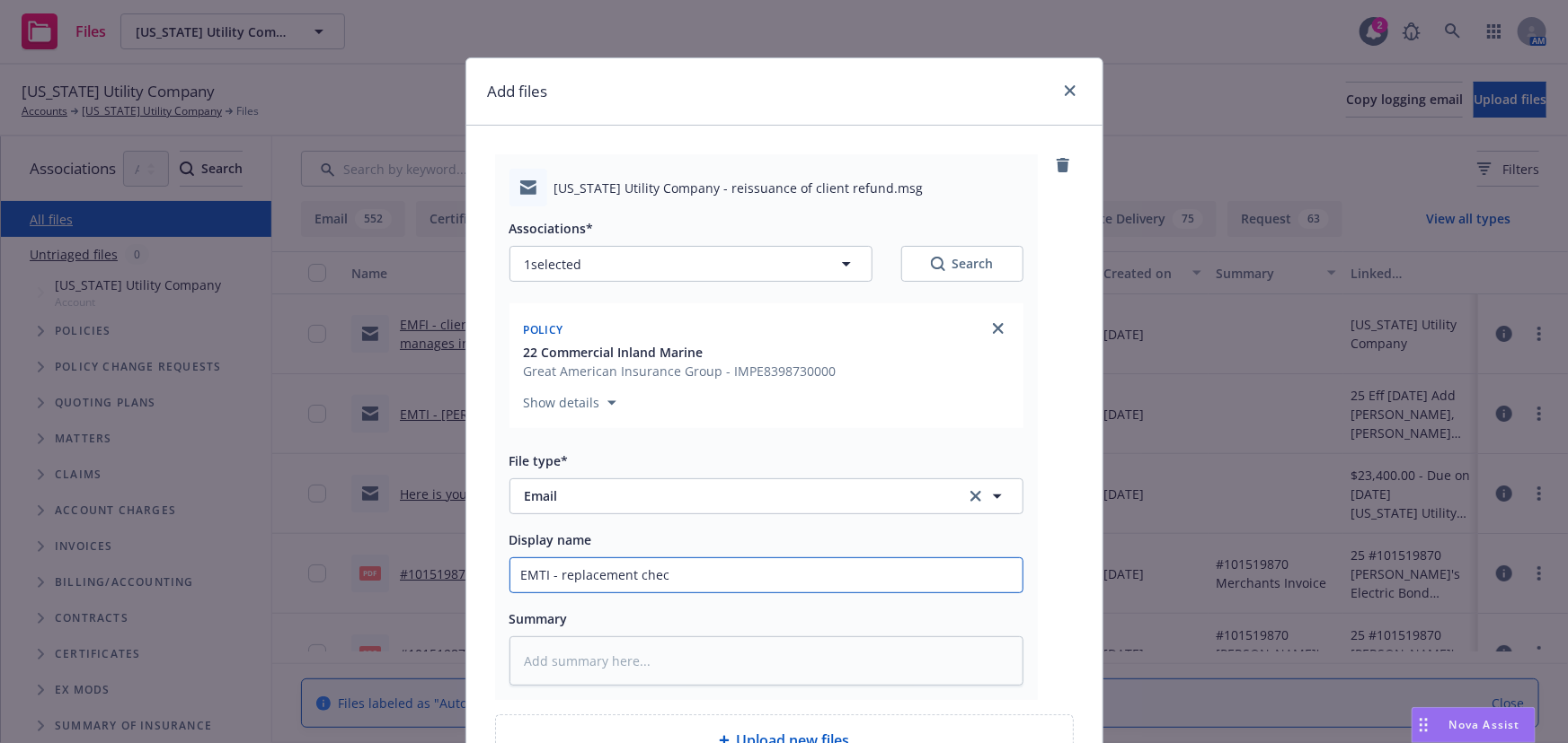
type textarea "x"
type input "EMTI - replacement check"
type textarea "x"
type input "EMTI - replacement check"
type textarea "x"
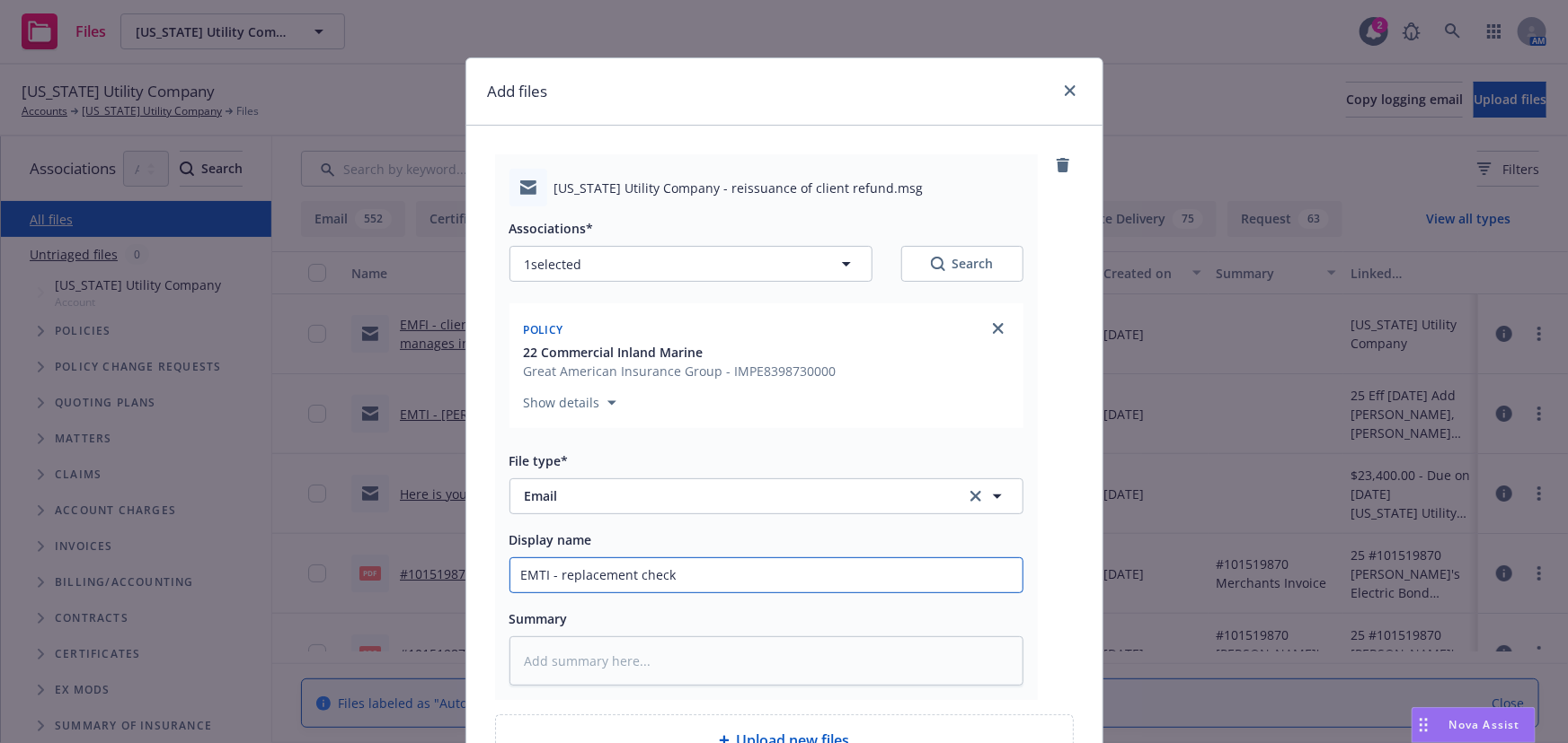
type input "EMTI - replacement check m"
type textarea "x"
type input "EMTI - replacement check ma"
type textarea "x"
type input "EMTI - replacement check mai"
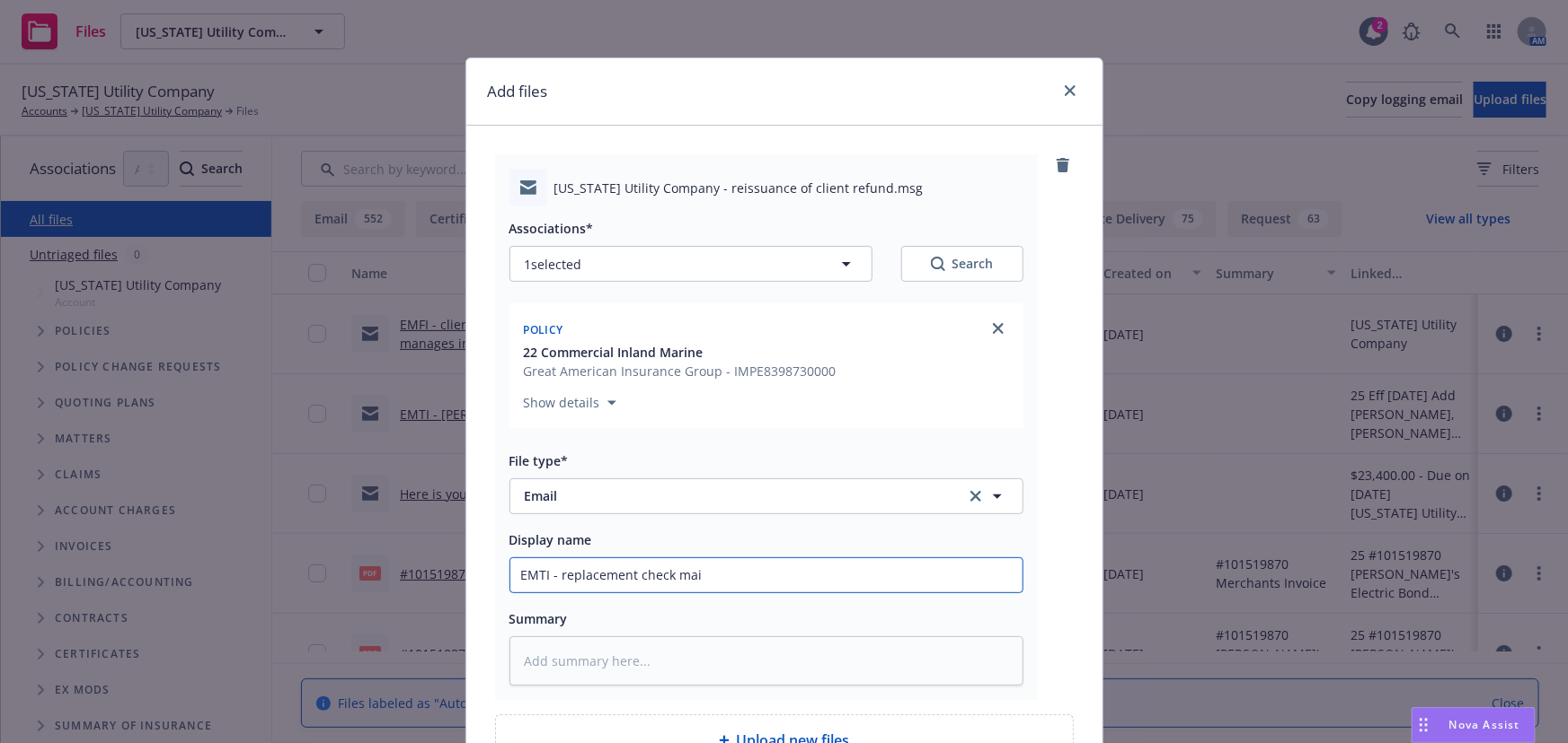
type textarea "x"
type input "EMTI - replacement check mail"
type textarea "x"
type input "EMTI - replacement check maile"
type textarea "x"
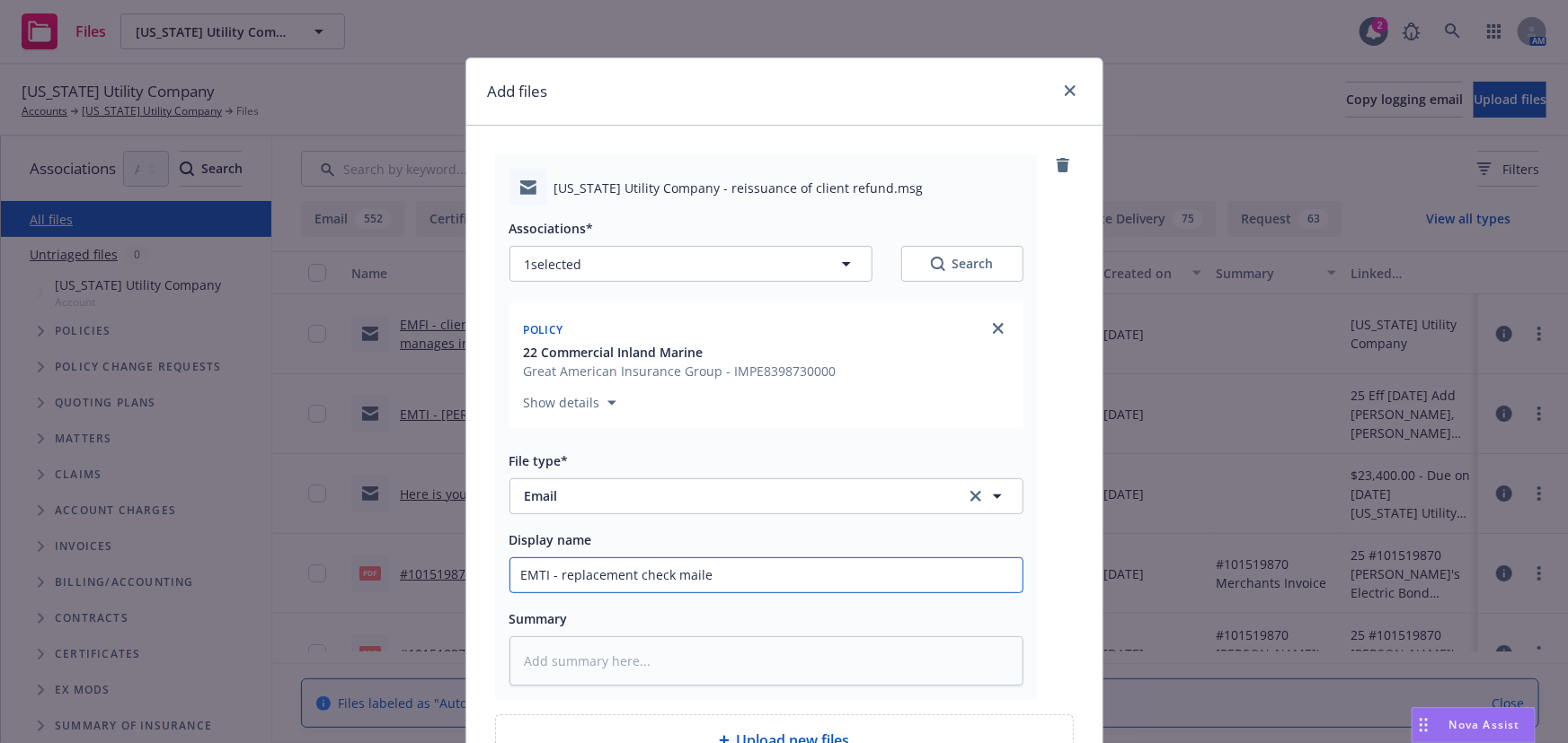
type input "EMTI - replacement check mailed"
type textarea "x"
type input "EMTI - replacement check mailed"
type textarea "x"
type input "EMTI - replacement check mailed t"
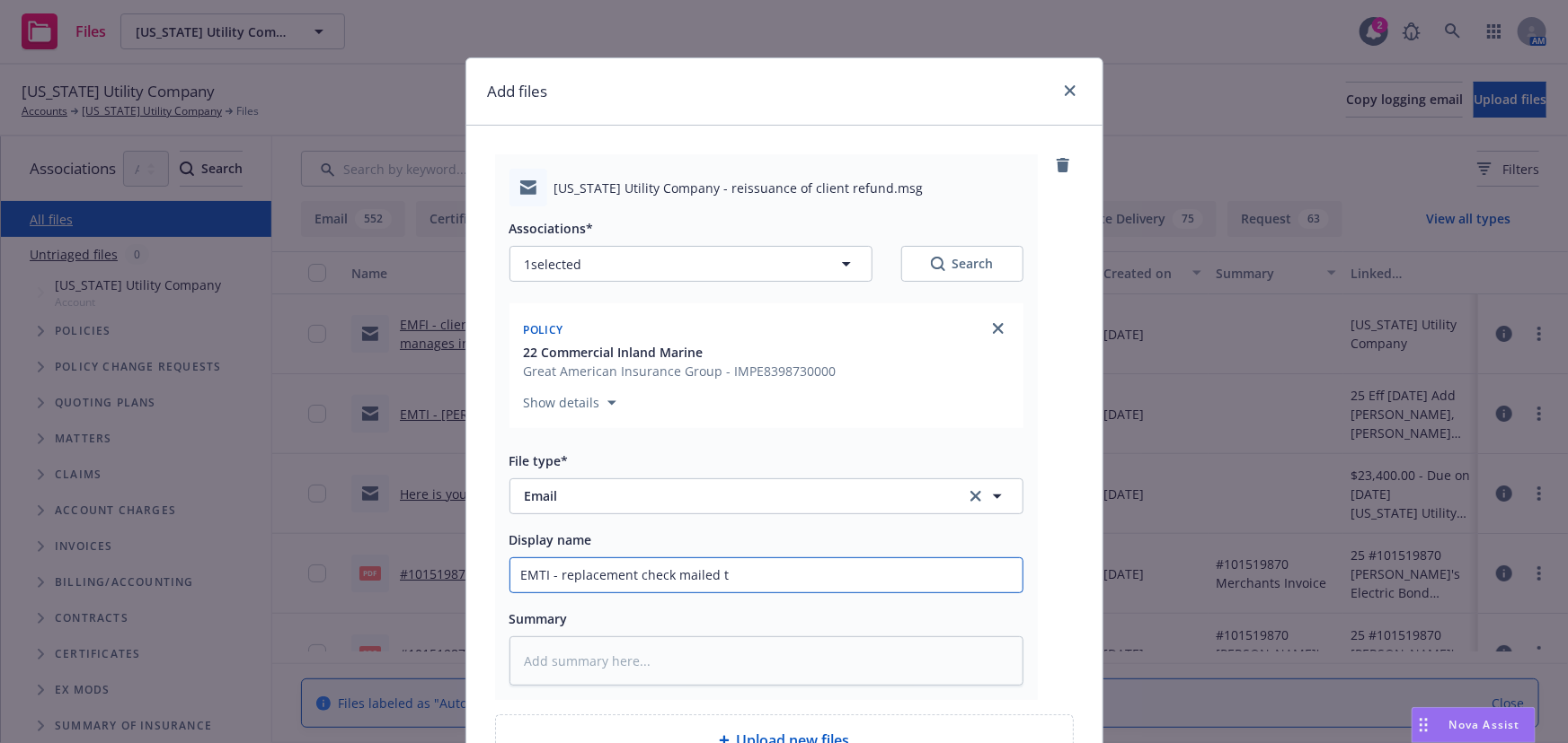
type textarea "x"
type input "EMTI - replacement check mailed to"
type textarea "x"
type input "EMTI - replacement check mailed to i"
type textarea "x"
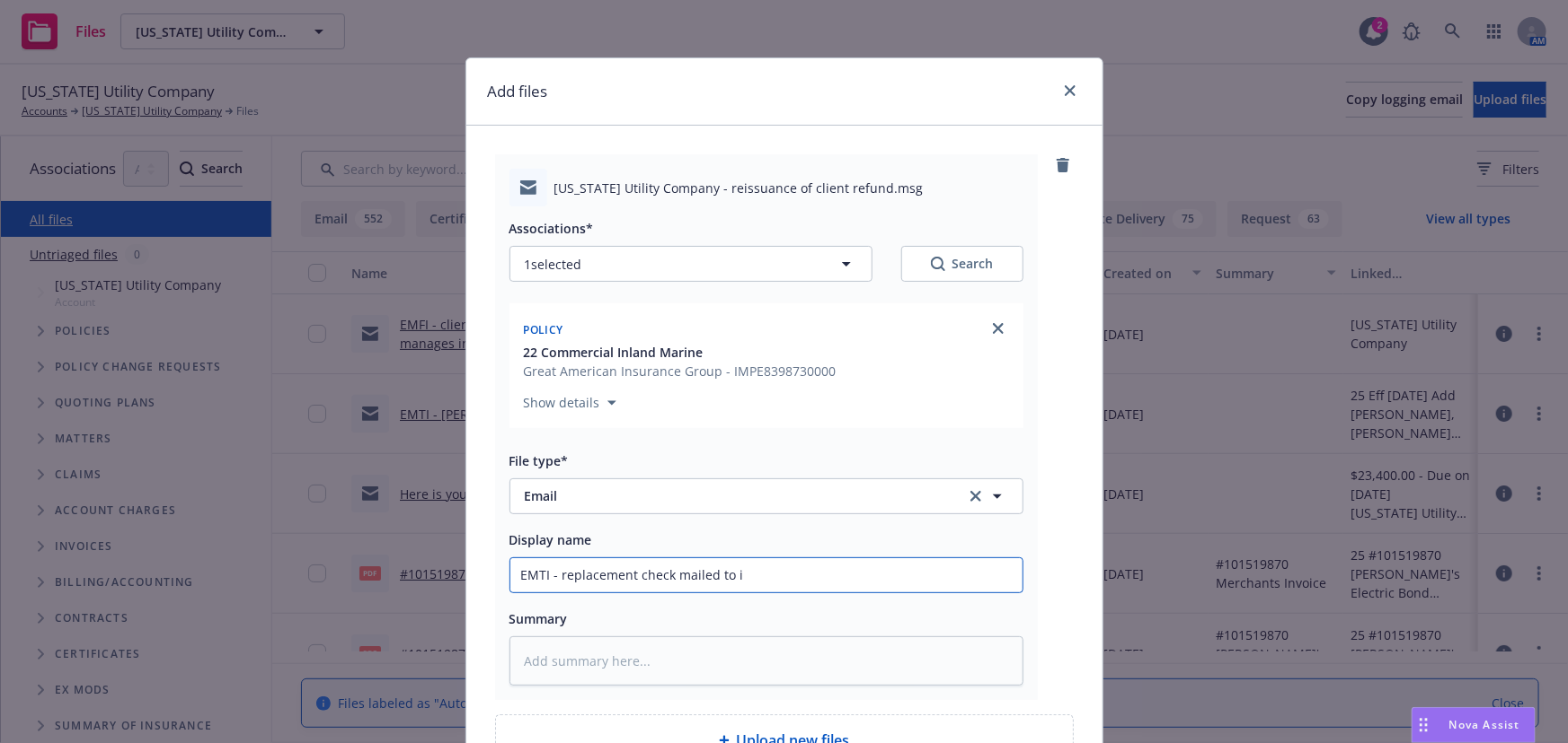
type input "EMTI - replacement check mailed to in"
type textarea "x"
type input "EMTI - replacement check mailed to ins"
type textarea "x"
type input "EMTI - replacement check mailed to insu"
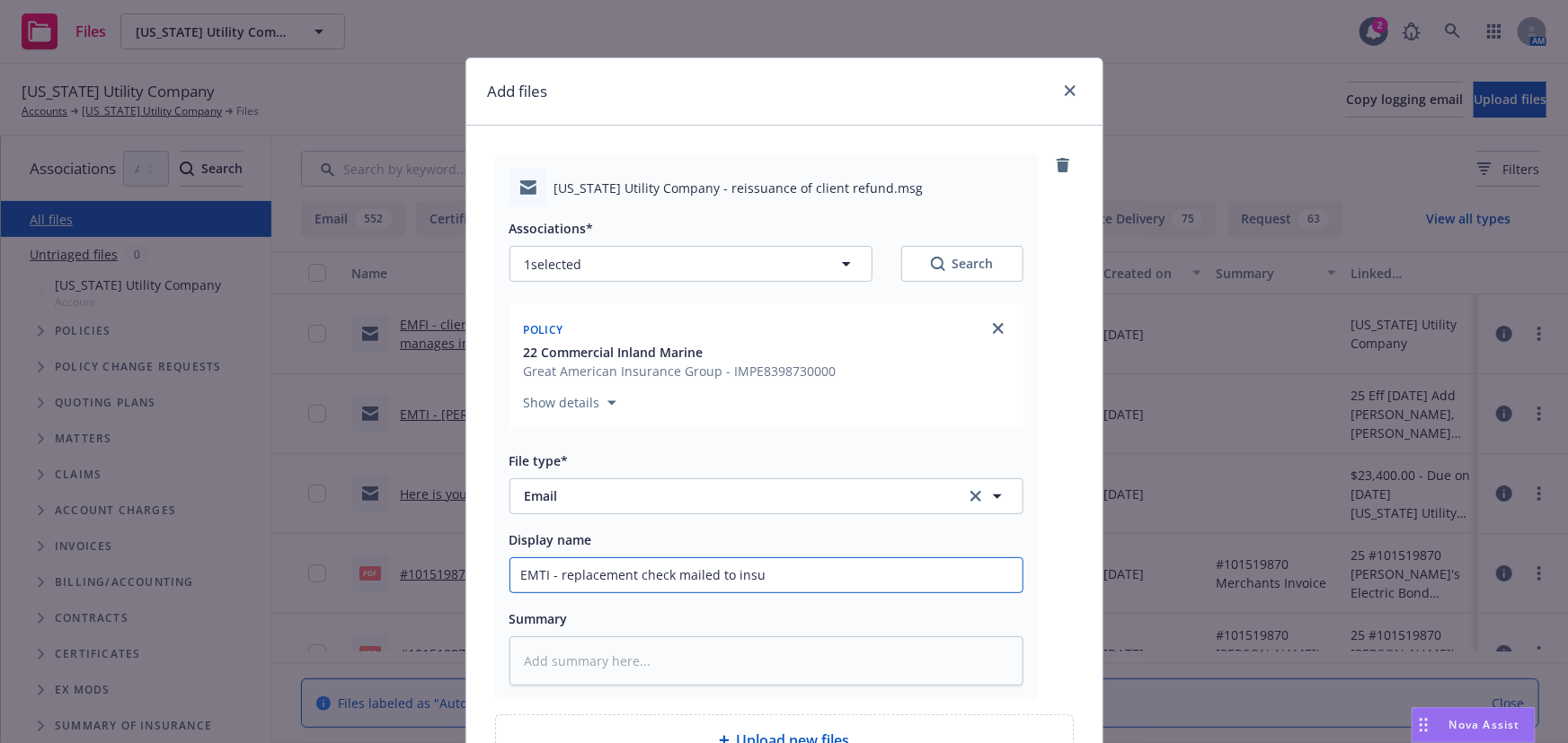
type textarea "x"
type input "EMTI - replacement check mailed to insur"
type textarea "x"
type input "EMTI - replacement check mailed to insure"
type textarea "x"
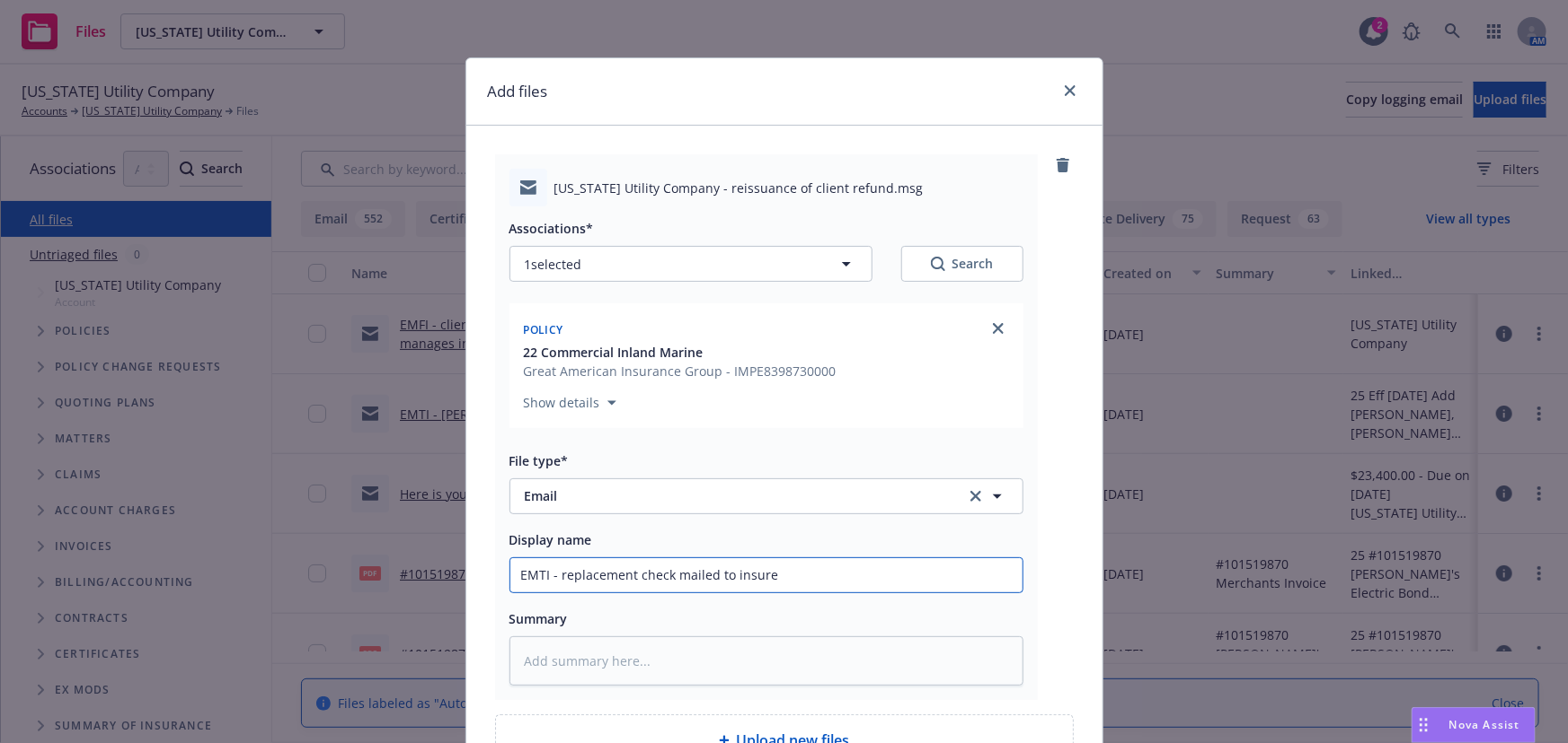
type input "EMTI - replacement check mailed to insured"
type textarea "x"
type input "EMTI - replacement check mailed to insured"
type textarea "x"
type input "EMTI - replacement check mailed to insured 8"
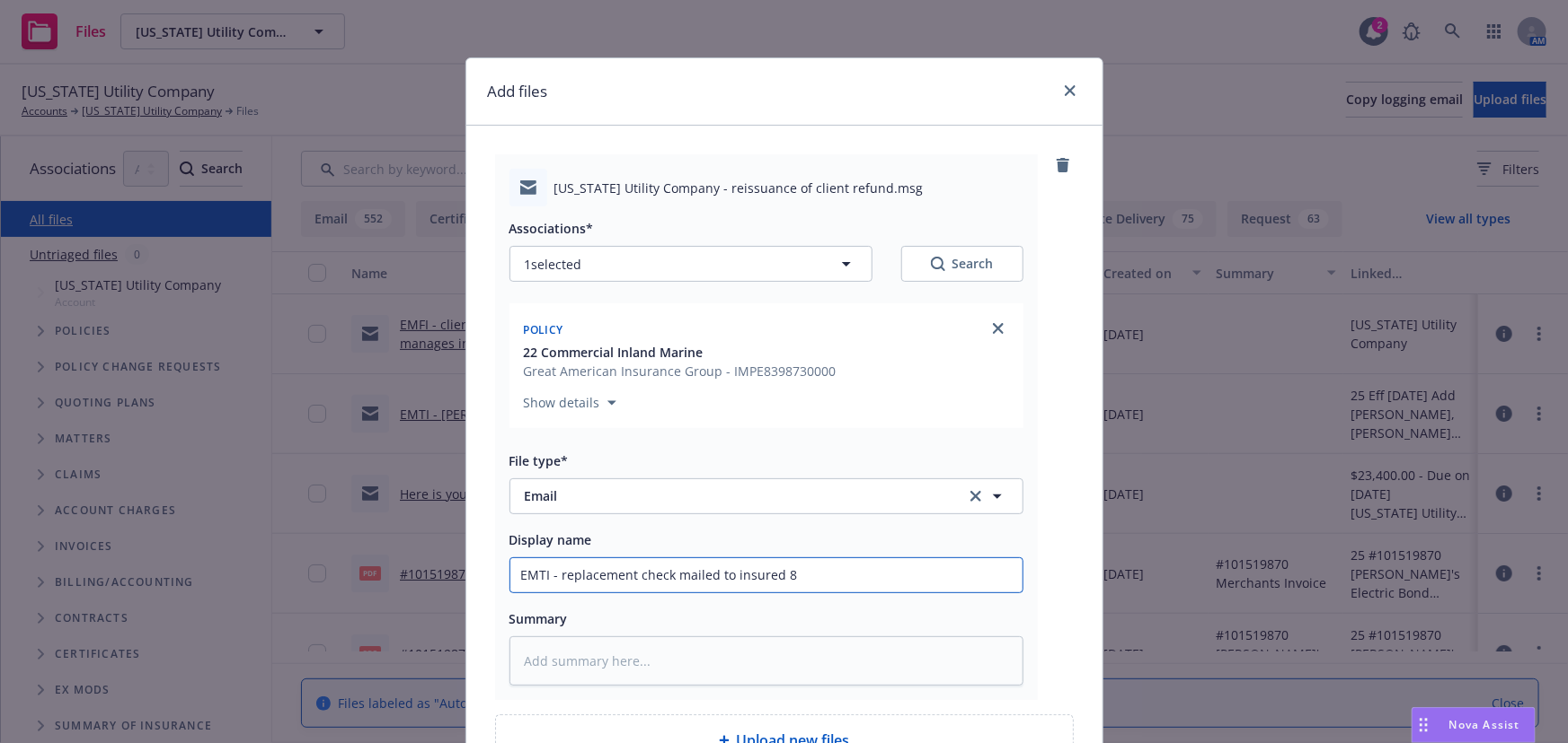
type textarea "x"
type input "EMTI - replacement check mailed to insured 8/"
type textarea "x"
type input "EMTI - replacement check mailed to insured 8/2"
type textarea "x"
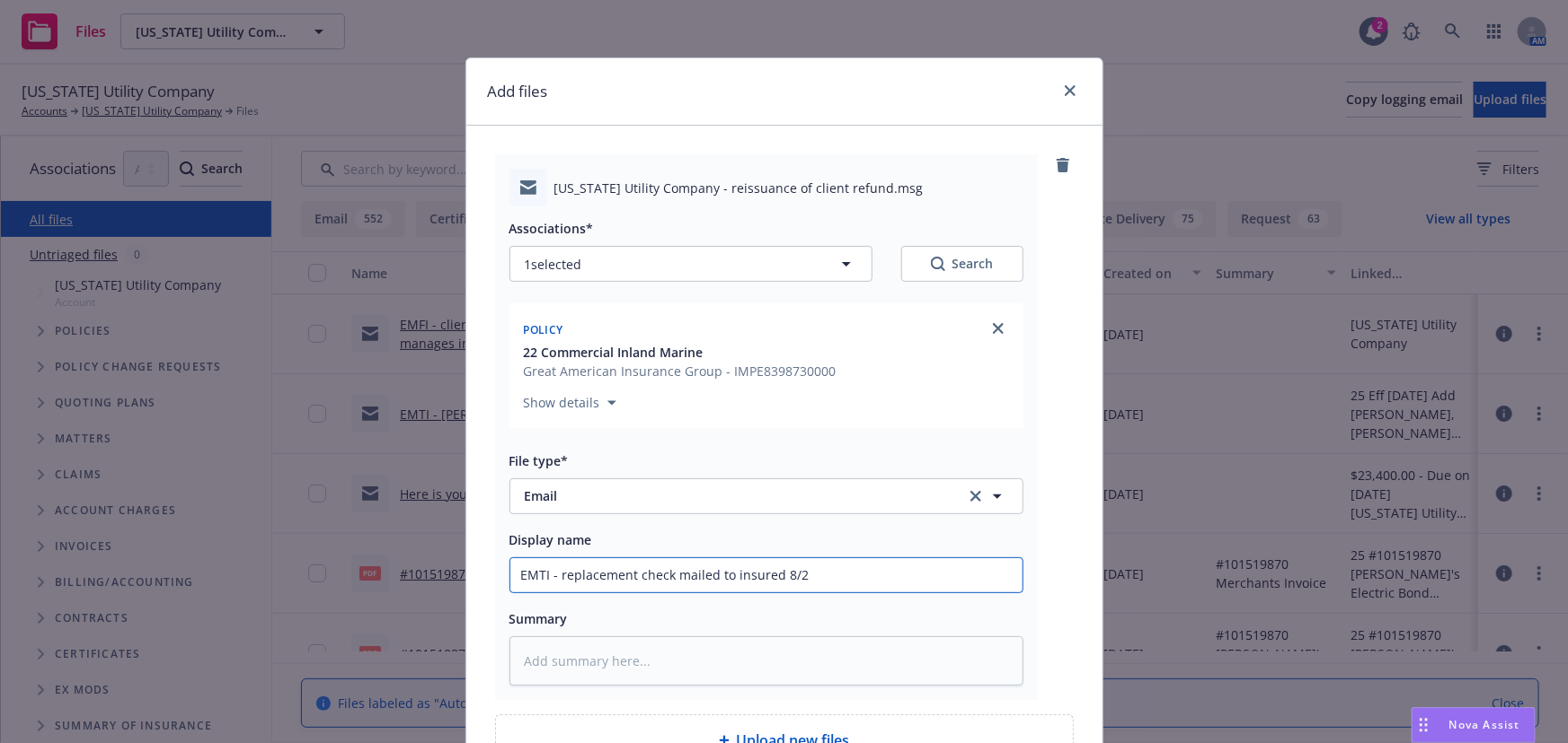
type input "EMTI - replacement check mailed to insured 8/21"
type textarea "x"
type input "EMTI - replacement check mailed to insured 8/21/"
type textarea "x"
type input "EMTI - replacement check mailed to insured 8/21/0"
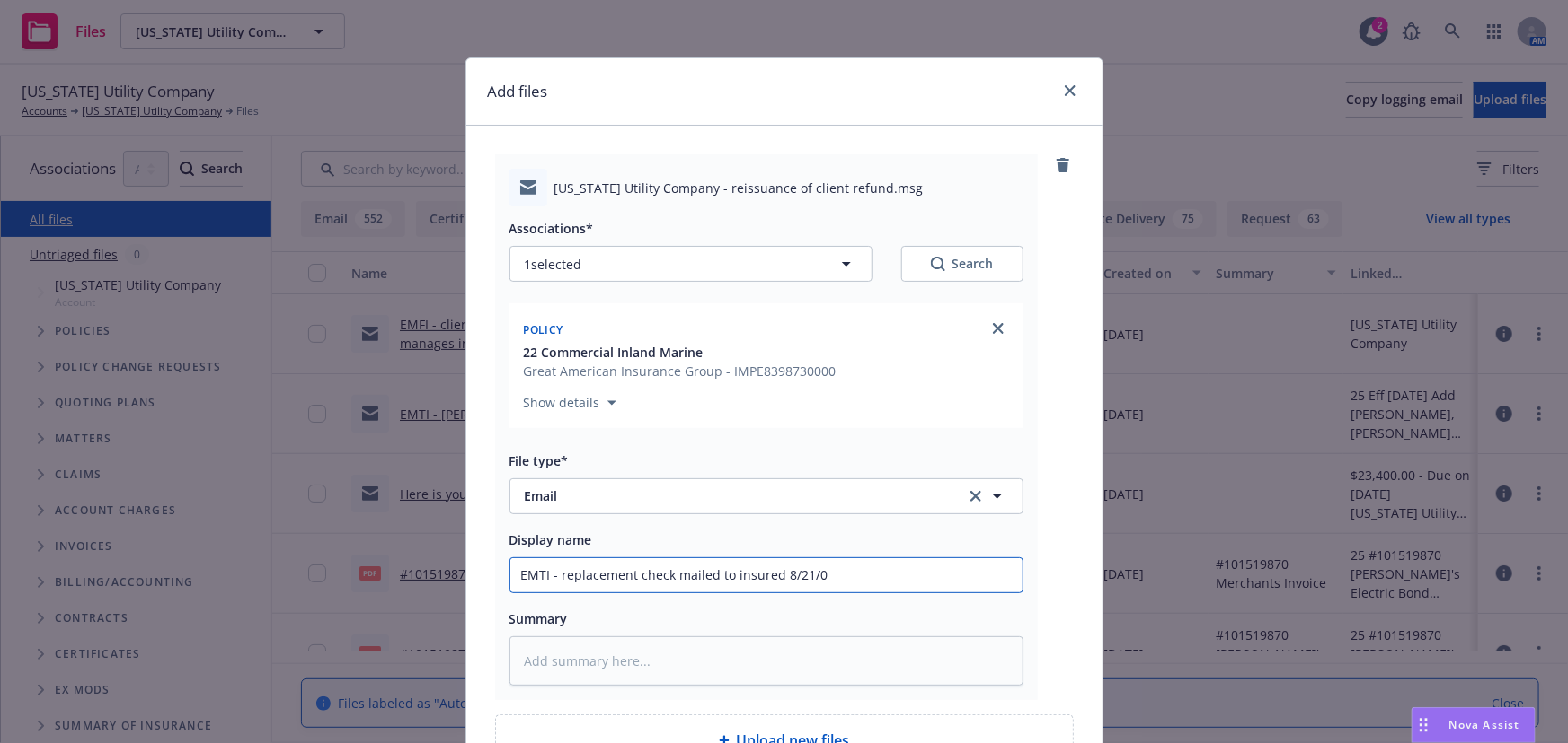
type textarea "x"
type input "EMTI - replacement check mailed to insured 8/21/"
type textarea "x"
type input "EMTI - replacement check mailed to insured 8/21/2"
type textarea "x"
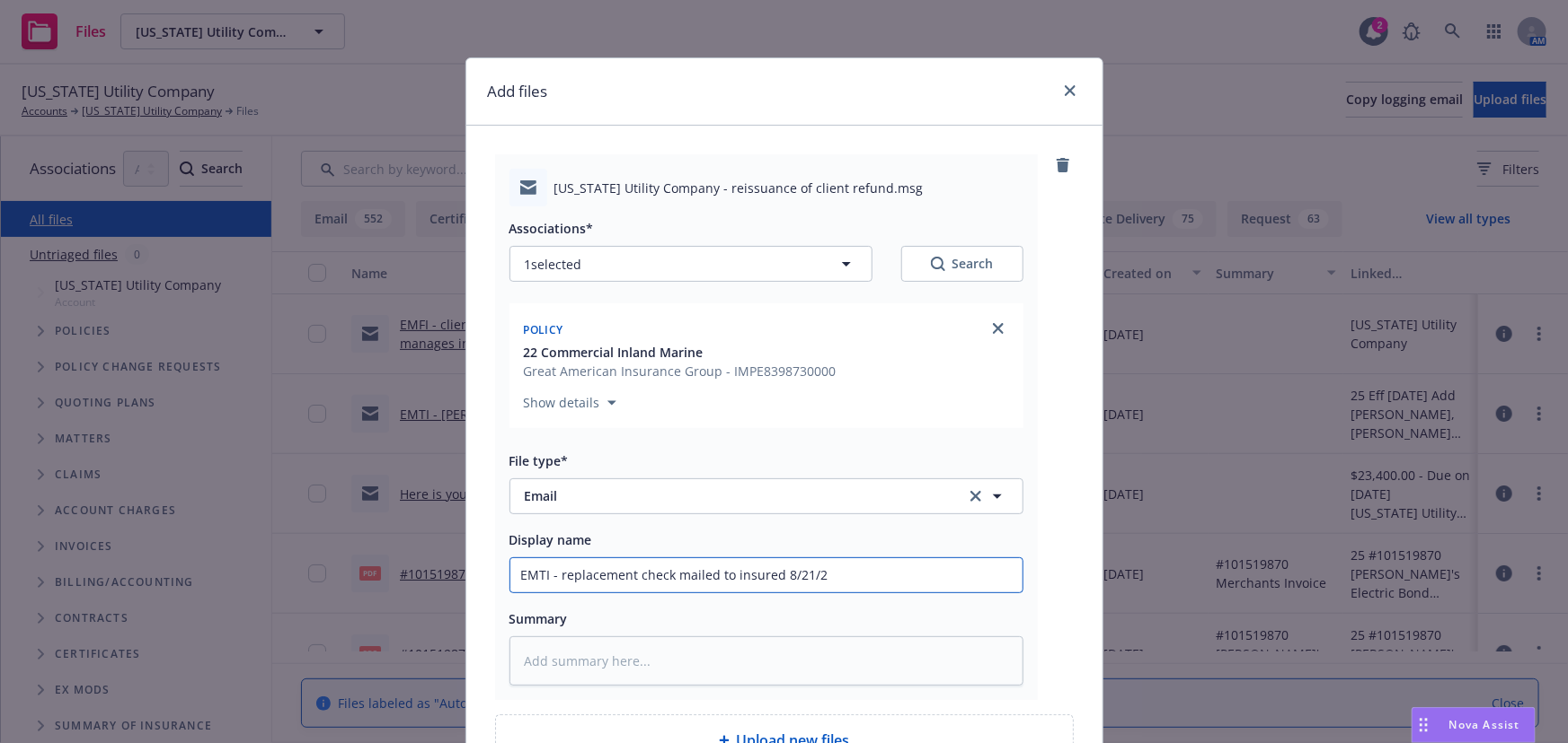
type input "EMTI - replacement check mailed to insured 8/21/20"
type textarea "x"
type input "EMTI - replacement check mailed to insured 8/21/202"
type textarea "x"
type input "EMTI - replacement check mailed to insured 8/21/2025"
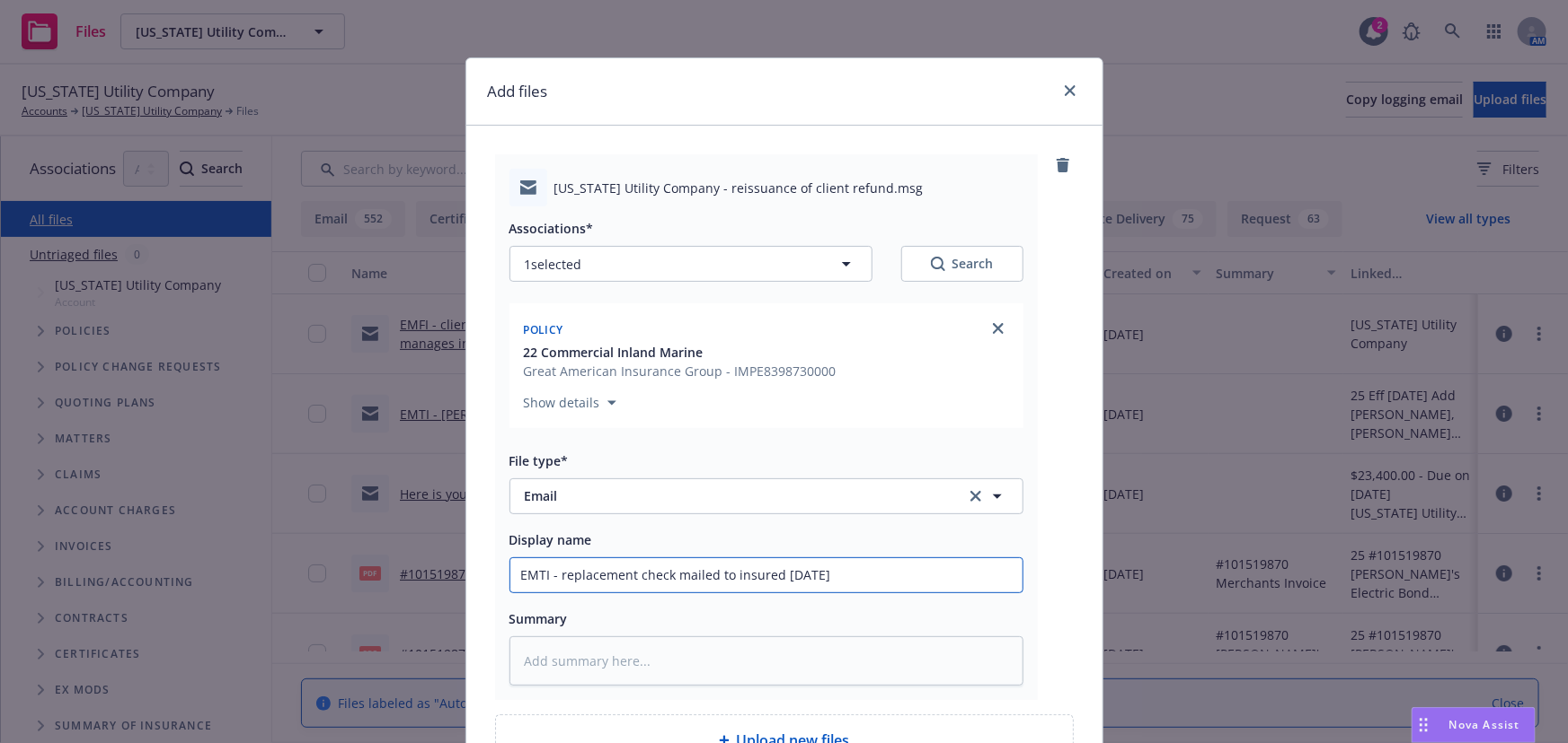
type textarea "x"
type input "EMTI - replacement check mailed to insured 8/21/2025"
type textarea "x"
type input "EMTI - replacement check mailed to insured 8/21/2025 i"
type textarea "x"
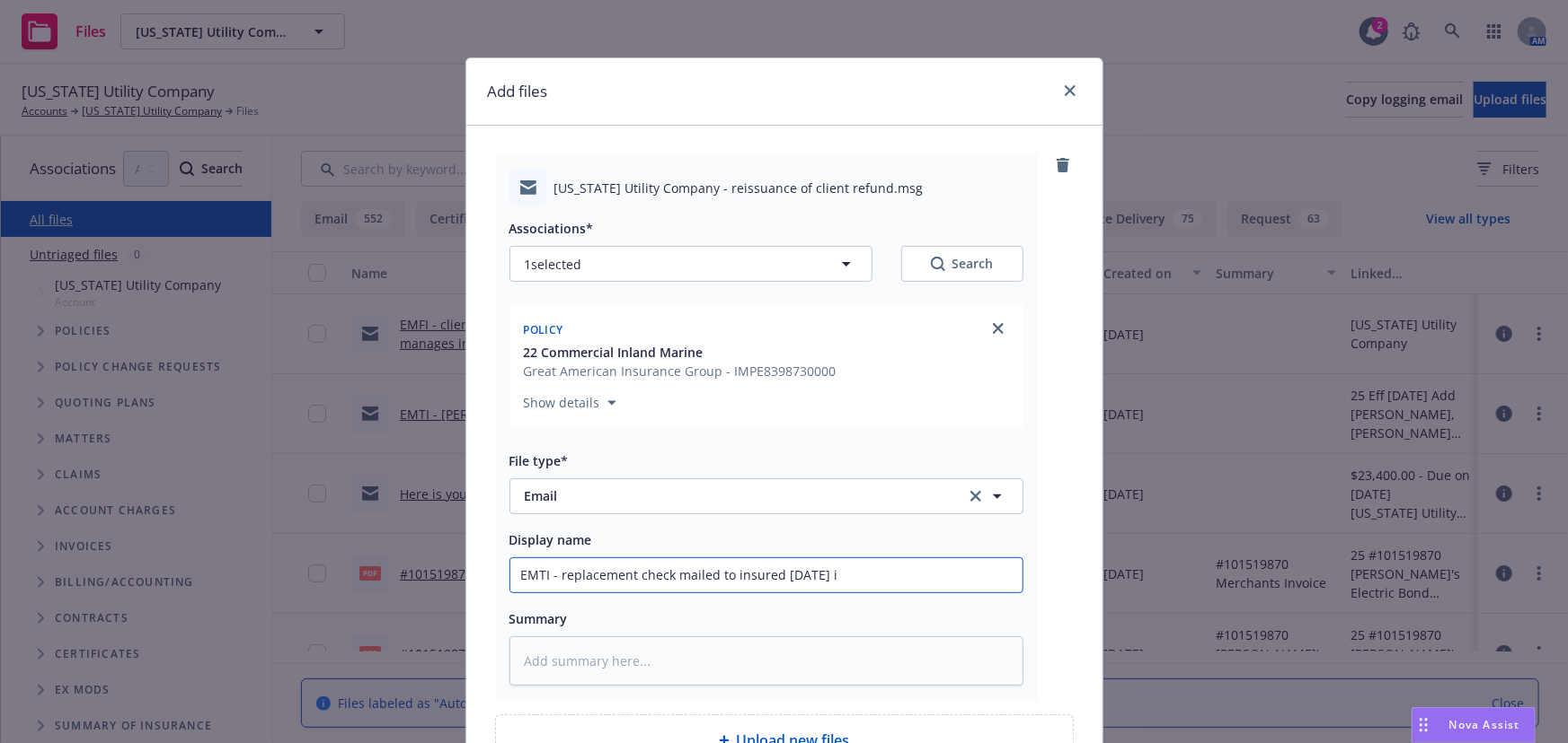
type input "EMTI - replacement check mailed to insured 8/21/2025 in"
type textarea "x"
type input "EMTI - replacement check mailed to insured 8/21/2025 in"
type textarea "x"
type input "EMTI - replacement check mailed to insured 8/21/2025 in t"
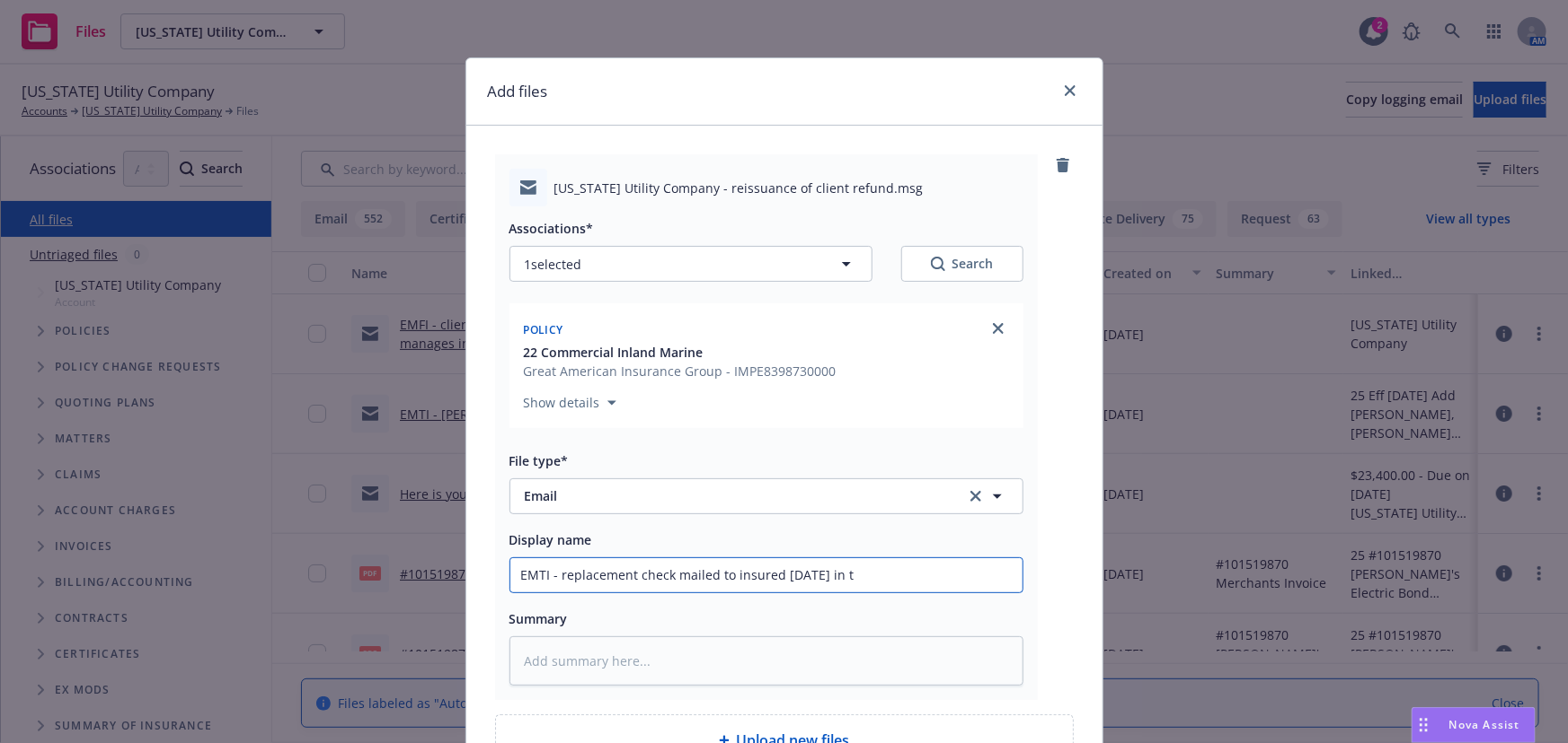
type textarea "x"
type input "EMTI - replacement check mailed to insured 8/21/2025 in th"
type textarea "x"
type input "EMTI - replacement check mailed to insured 8/21/2025 in the"
type textarea "x"
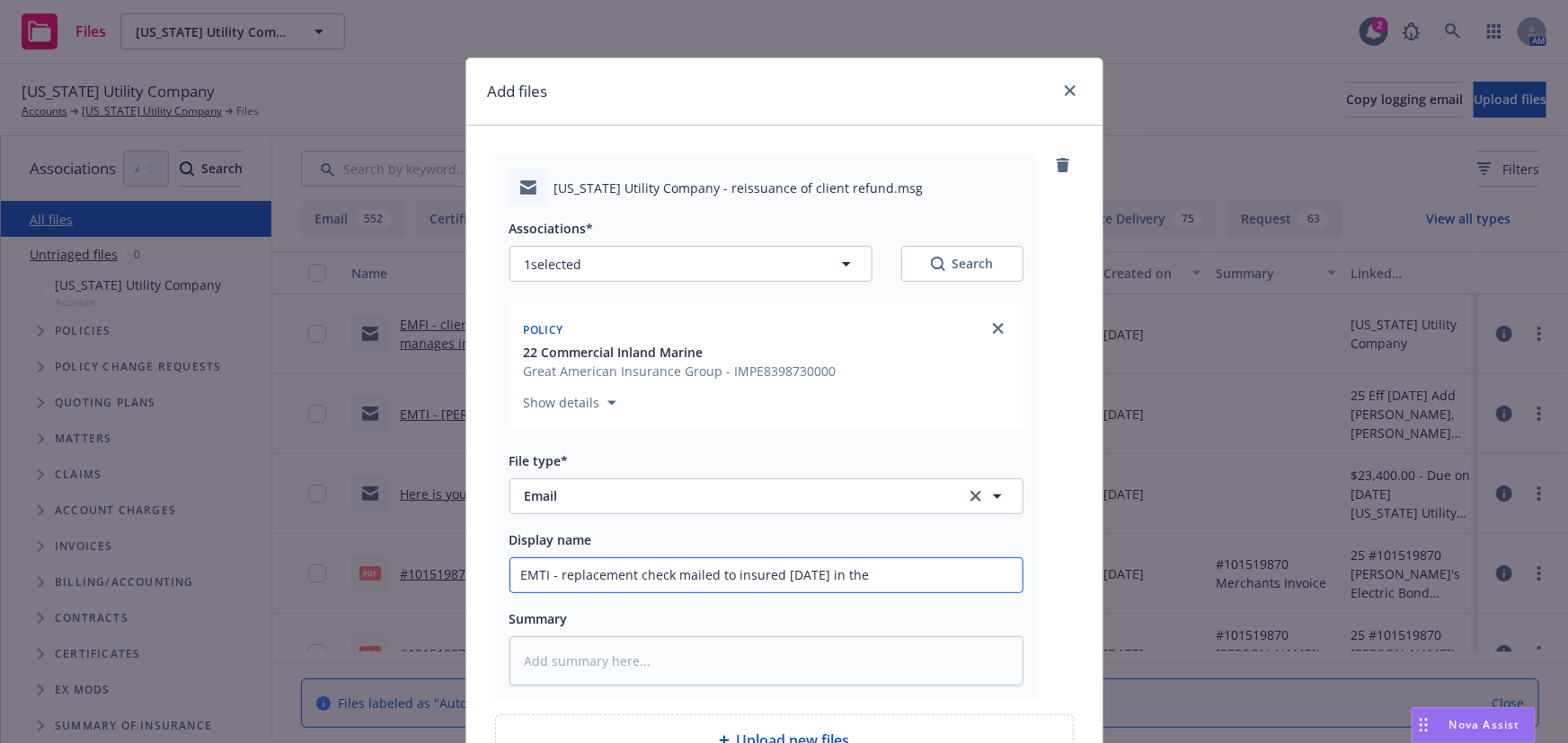
type input "EMTI - replacement check mailed to insured 8/21/2025 in the"
type textarea "x"
type input "EMTI - replacement check mailed to insured 8/21/2025 in the a"
type textarea "x"
type input "EMTI - replacement check mailed to insured 8/21/2025 in the am"
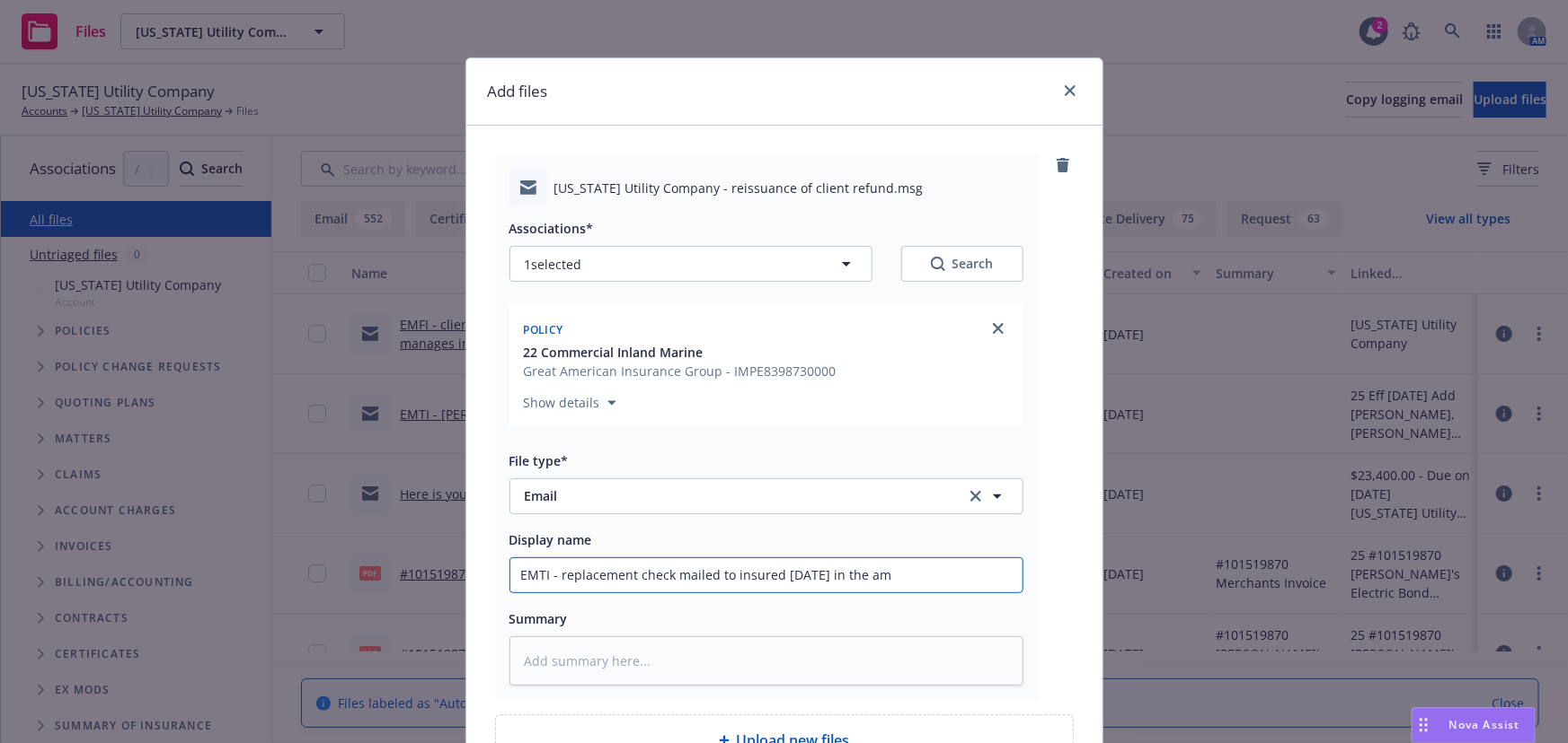
type textarea "x"
type input "EMTI - replacement check mailed to insured 8/21/2025 in the amo"
type textarea "x"
type input "EMTI - replacement check mailed to insured 8/21/2025 in the amou"
type textarea "x"
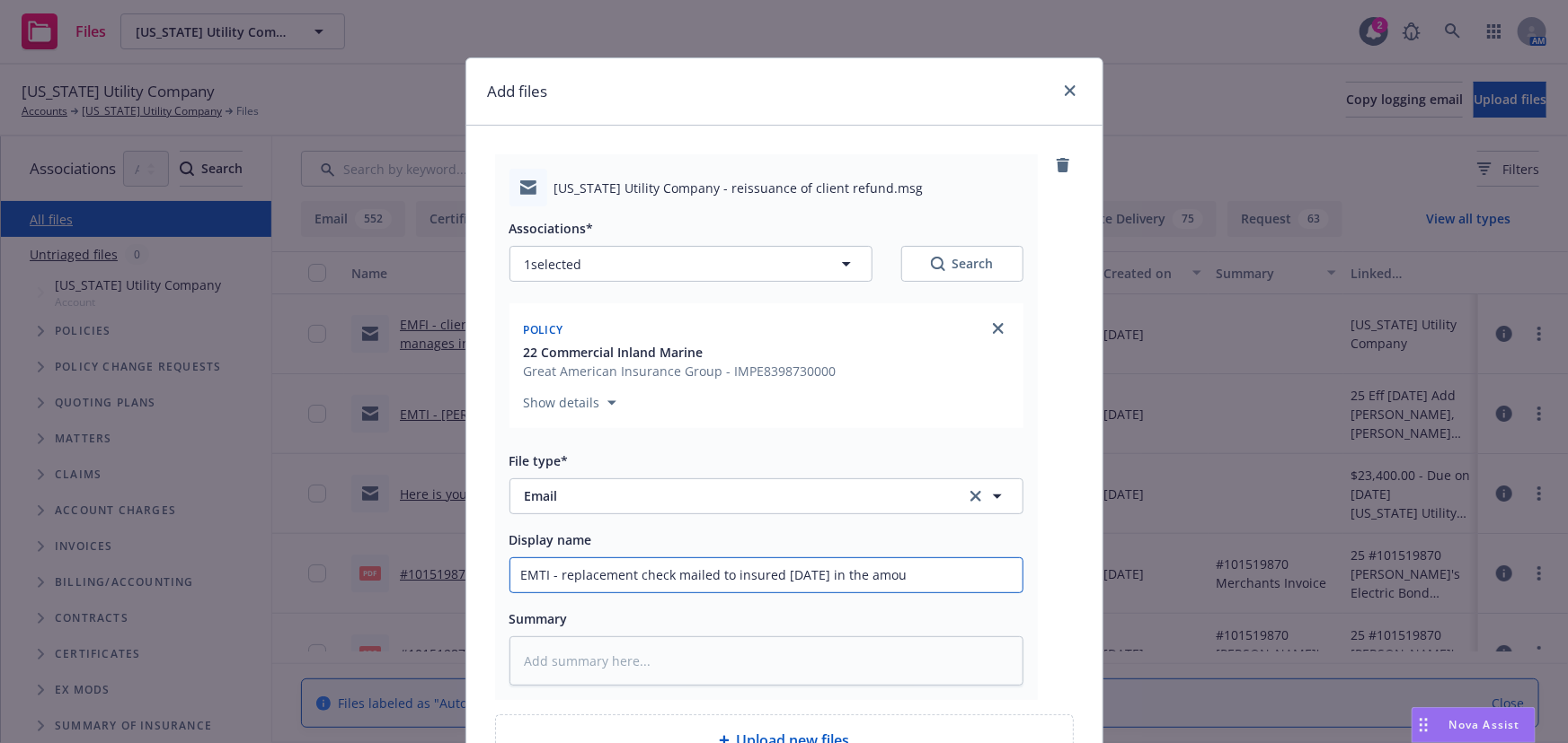
type input "EMTI - replacement check mailed to insured 8/21/2025 in the amoun"
type textarea "x"
type input "EMTI - replacement check mailed to insured 8/21/2025 in the amount"
type textarea "x"
type input "EMTI - replacement check mailed to insured 8/21/2025 in the amount"
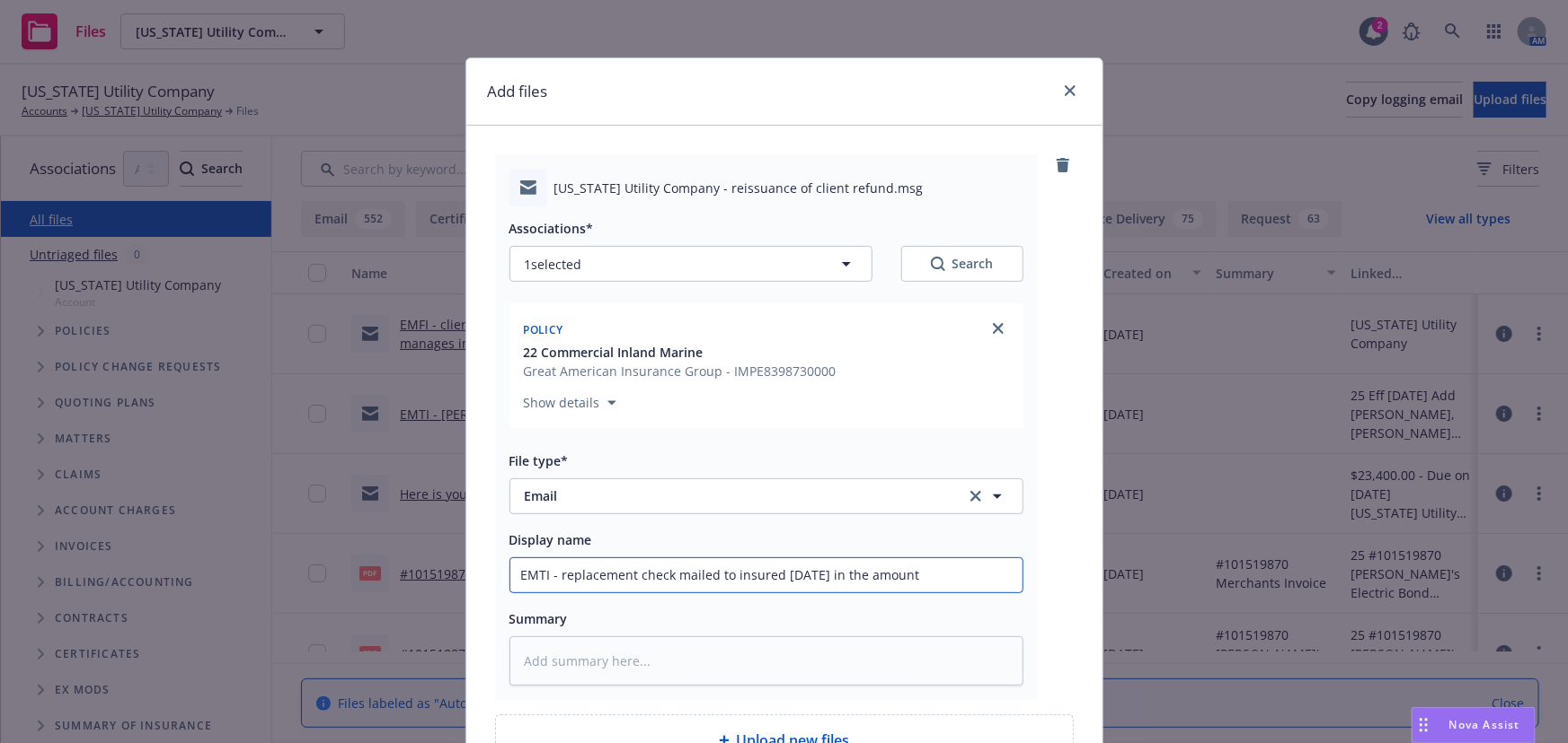
type textarea "x"
type input "EMTI - replacement check mailed to insured 8/21/2025 in the amount o"
type textarea "x"
type input "EMTI - replacement check mailed to insured 8/21/2025 in the amount of"
type textarea "x"
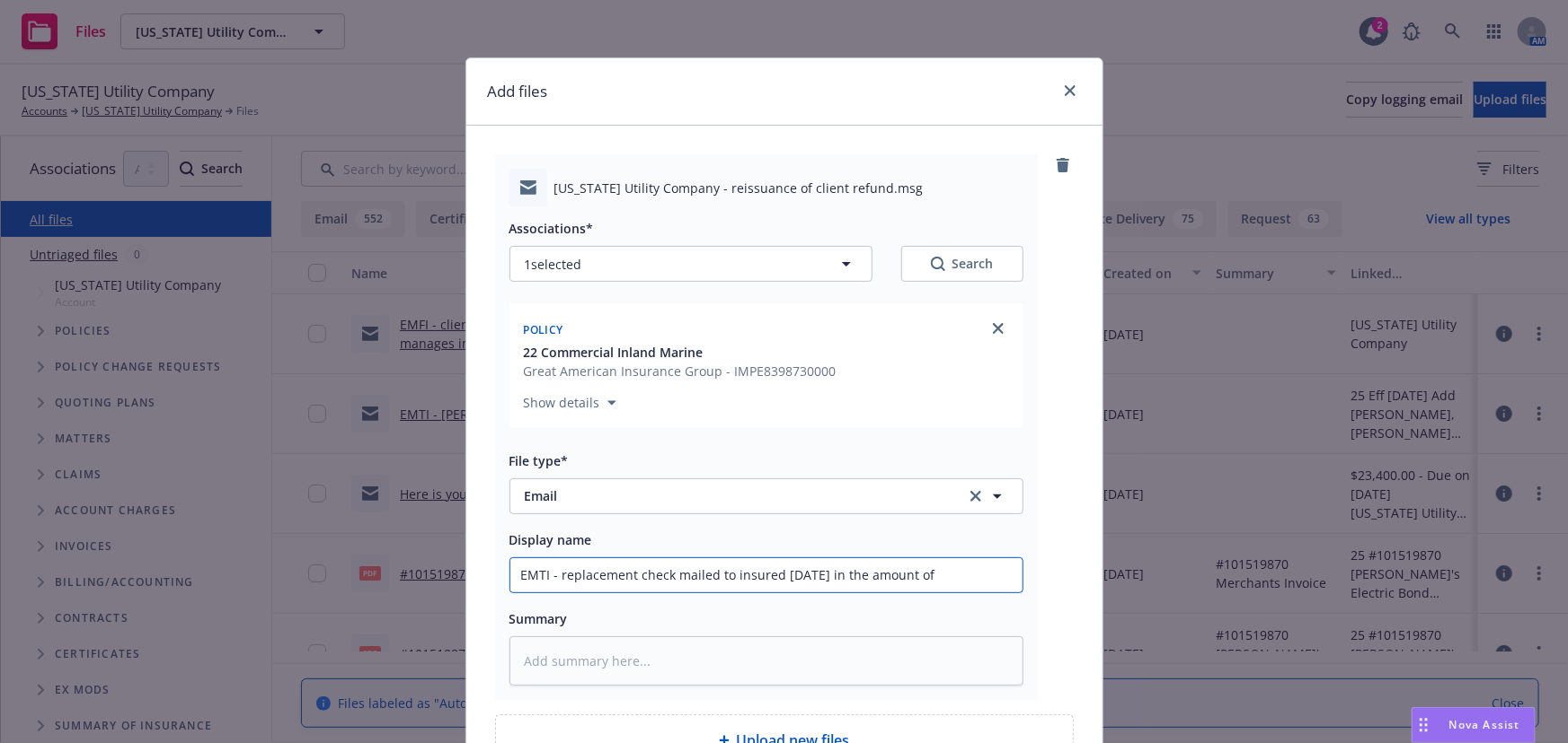
type input "EMTI - replacement check mailed to insured 8/21/2025 in the amount of"
type textarea "x"
type input "EMTI - replacement check mailed to insured 8/21/2025 in the amount of $"
type textarea "x"
type input "EMTI - replacement check mailed to insured 8/21/2025 in the amount of $2"
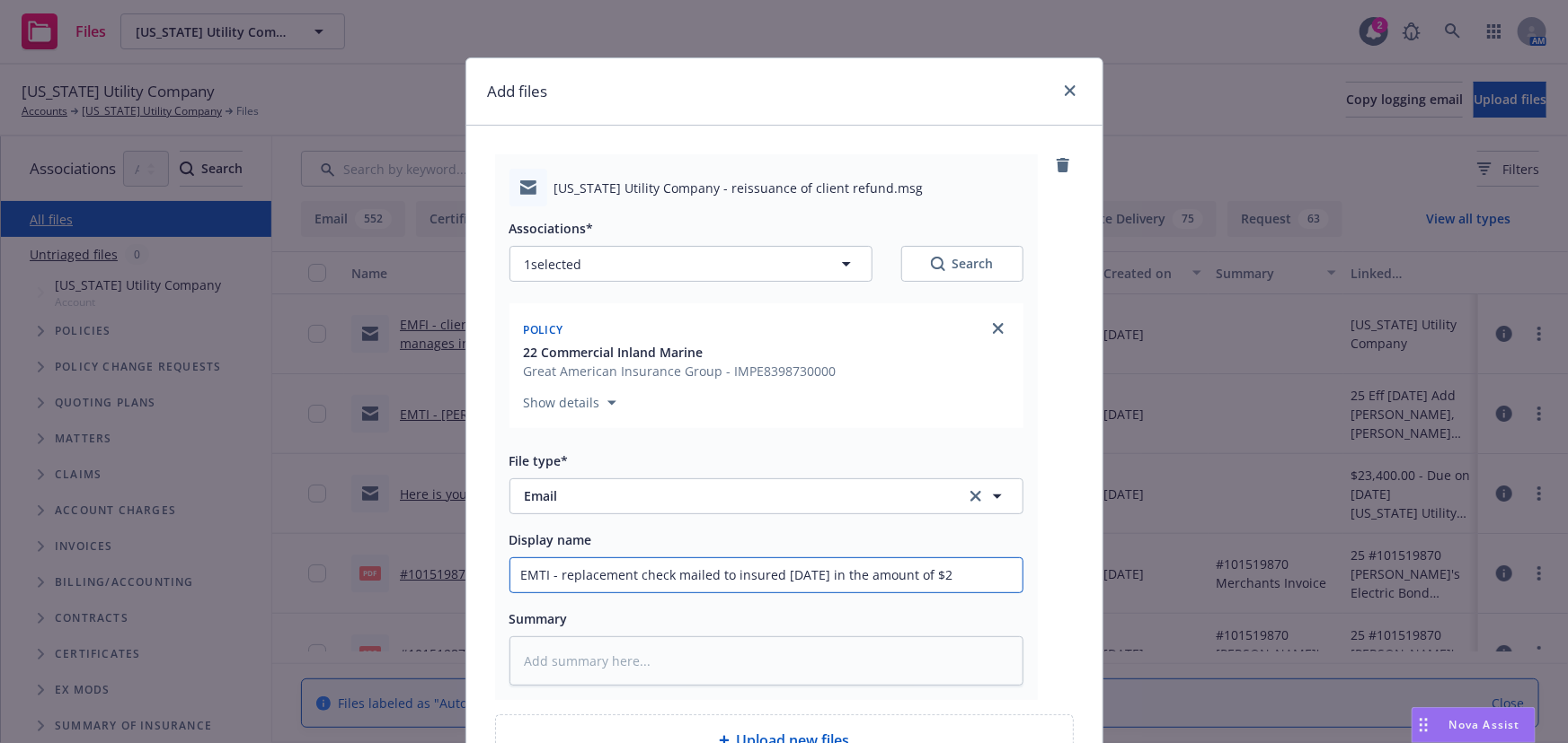
type textarea "x"
type input "EMTI - replacement check mailed to insured 8/21/2025 in the amount of $21"
click at [564, 653] on textarea at bounding box center [766, 662] width 514 height 50
paste textarea "Our accounting department has discovered that a check that was sent to Californ…"
type textarea "x"
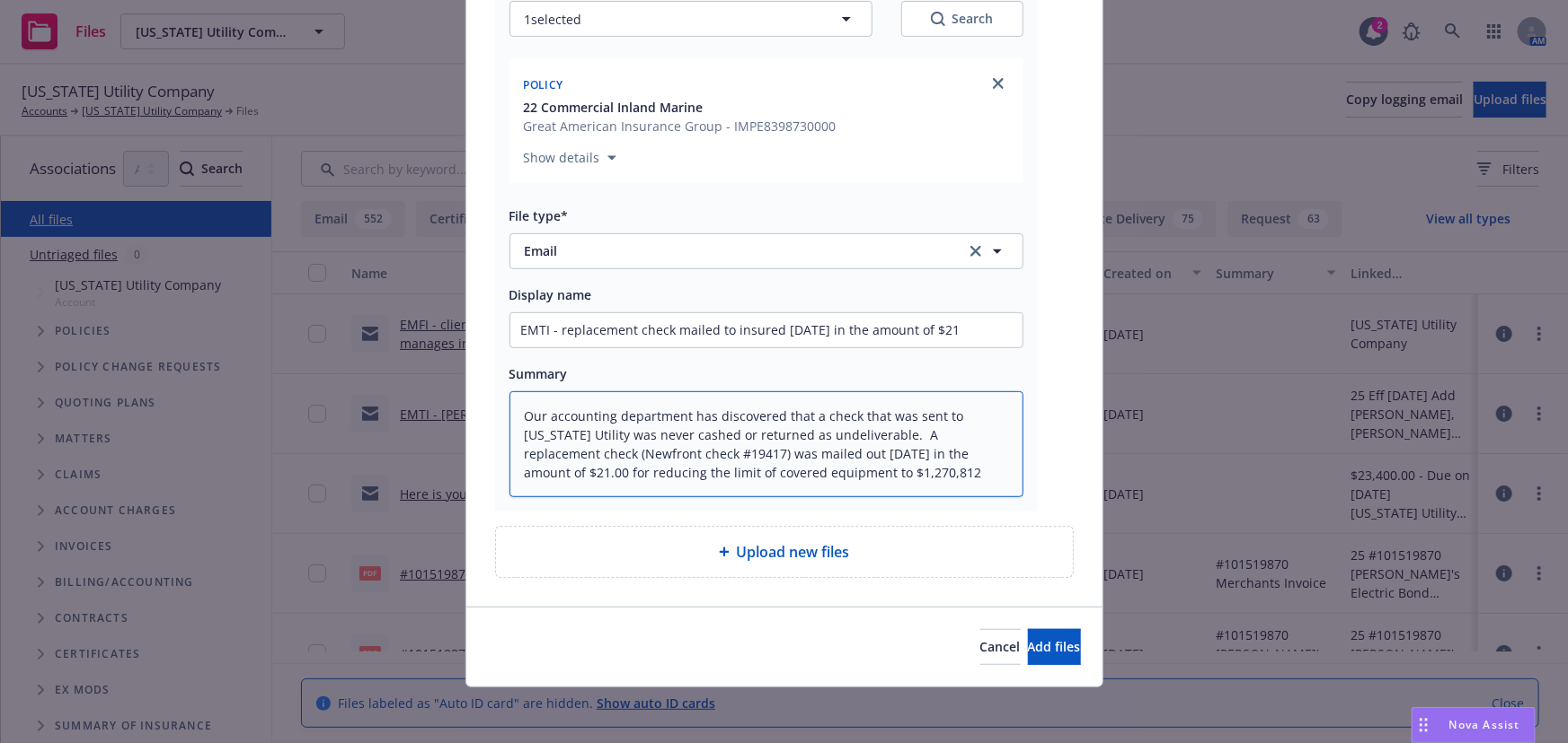
scroll to position [246, 0]
type textarea "Our accounting department has discovered that a check that was sent to Californ…"
click at [1036, 644] on span "Add files" at bounding box center [1054, 646] width 53 height 17
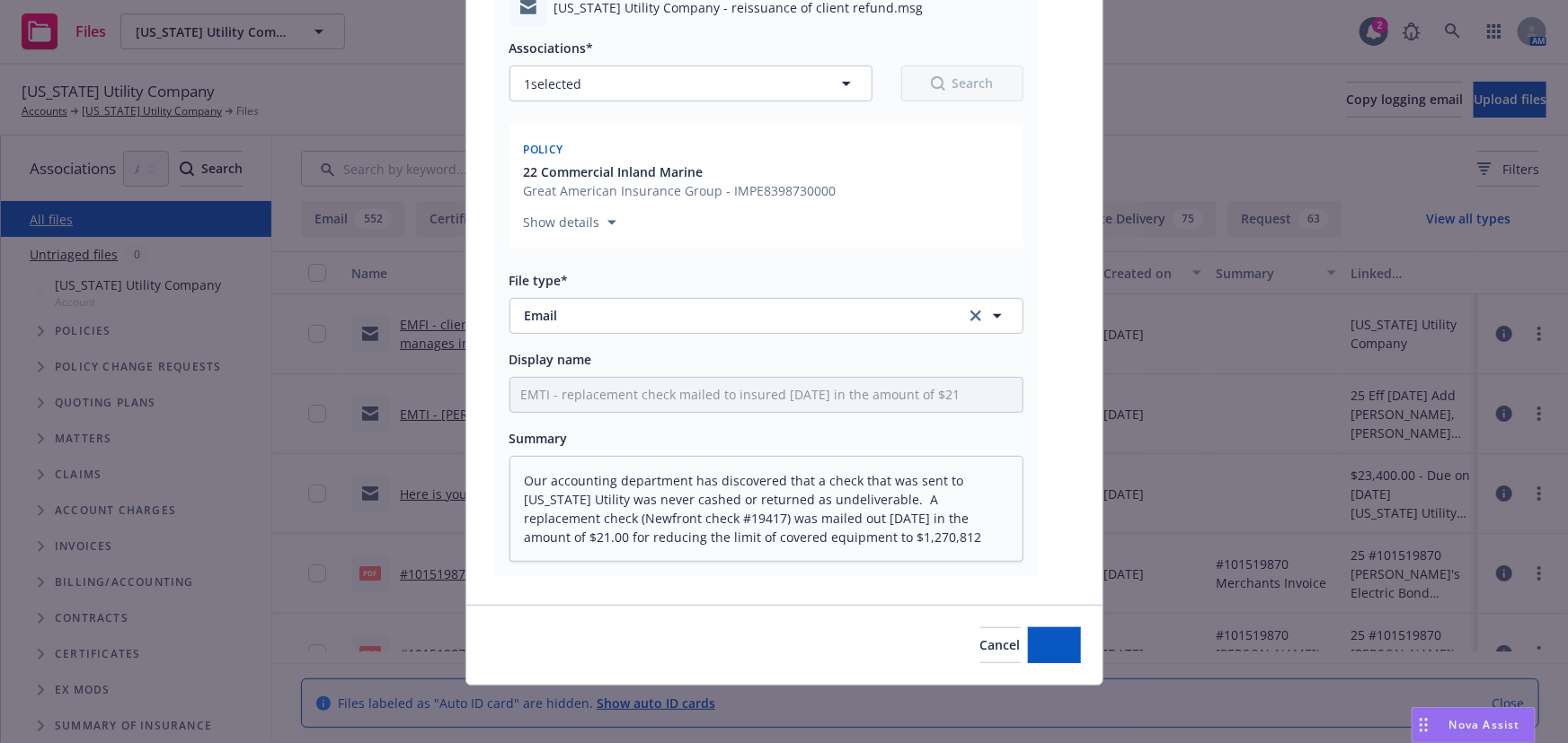
scroll to position [180, 0]
type textarea "x"
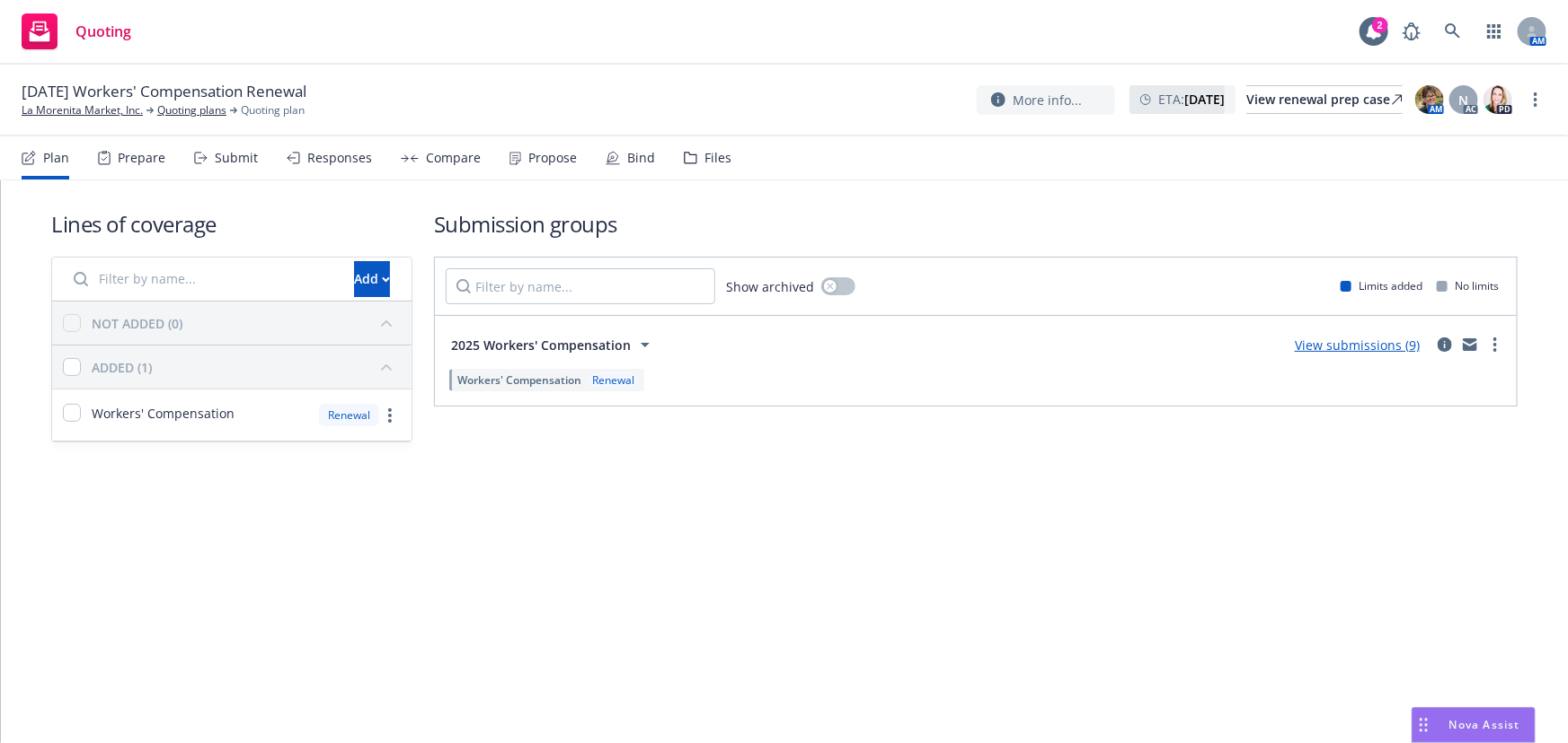
click at [1388, 344] on link "View submissions (9)" at bounding box center [1357, 344] width 125 height 17
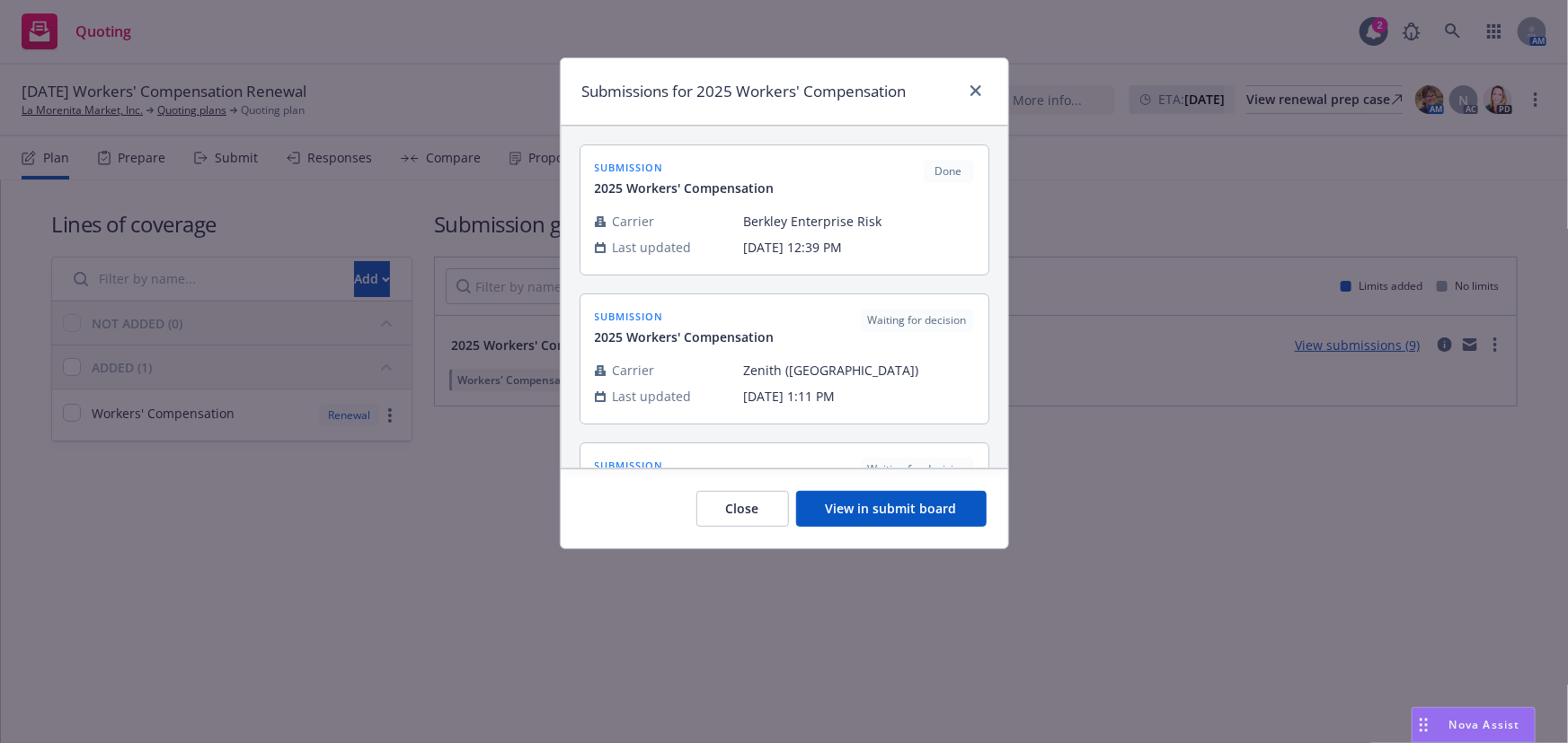
click at [880, 503] on button "View in submit board" at bounding box center [891, 509] width 191 height 36
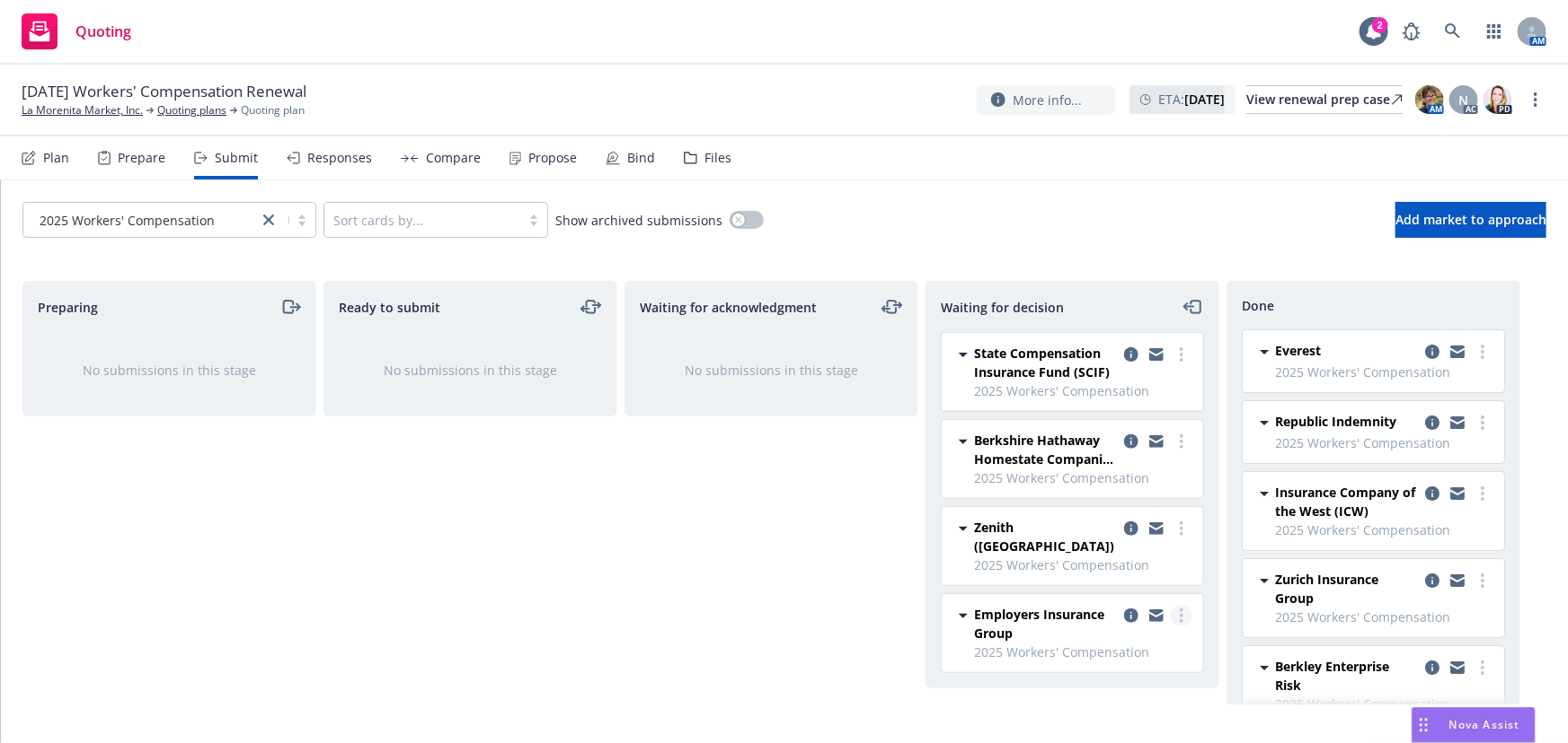
click at [1179, 609] on icon "more" at bounding box center [1181, 616] width 4 height 14
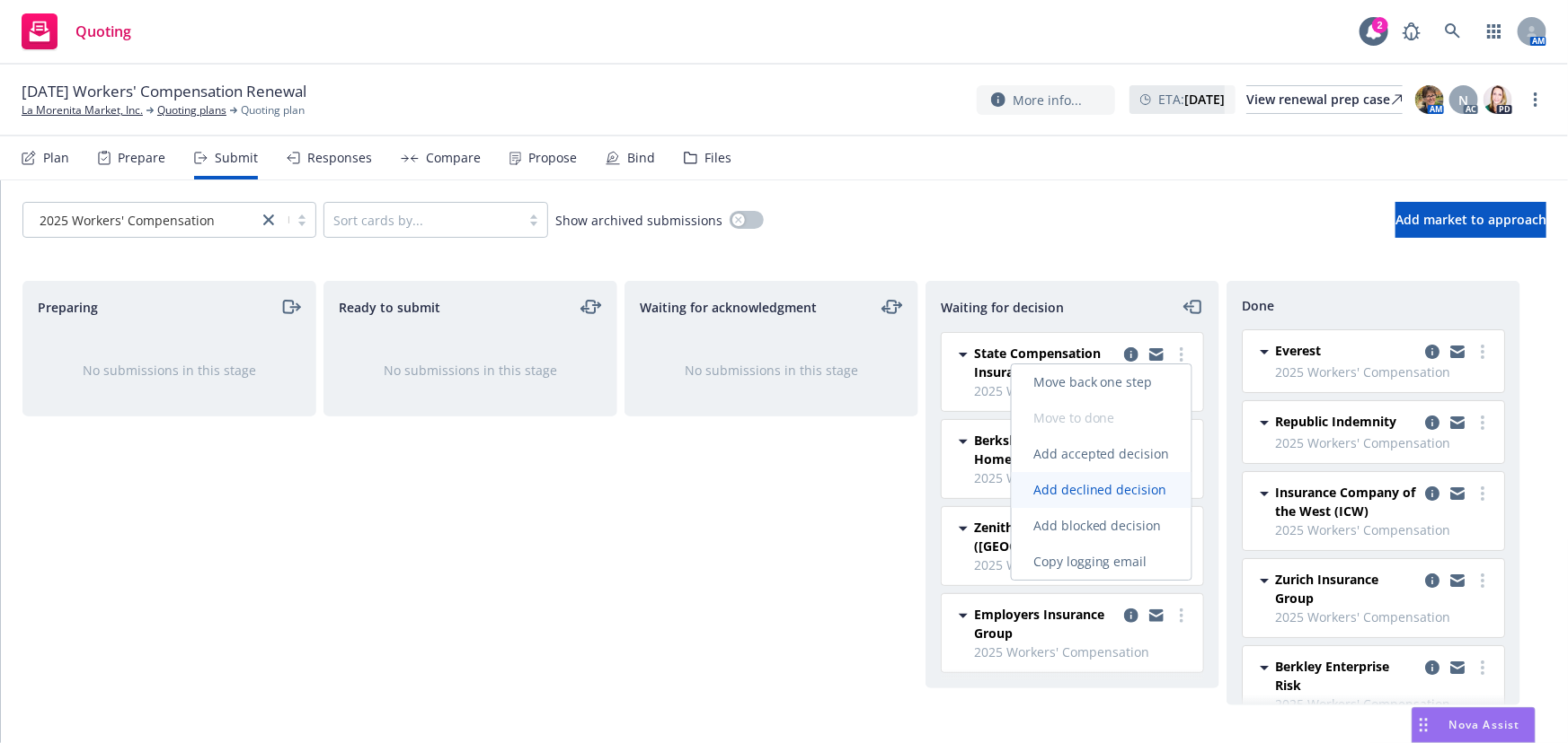
click at [1132, 497] on span "Add declined decision" at bounding box center [1100, 489] width 177 height 17
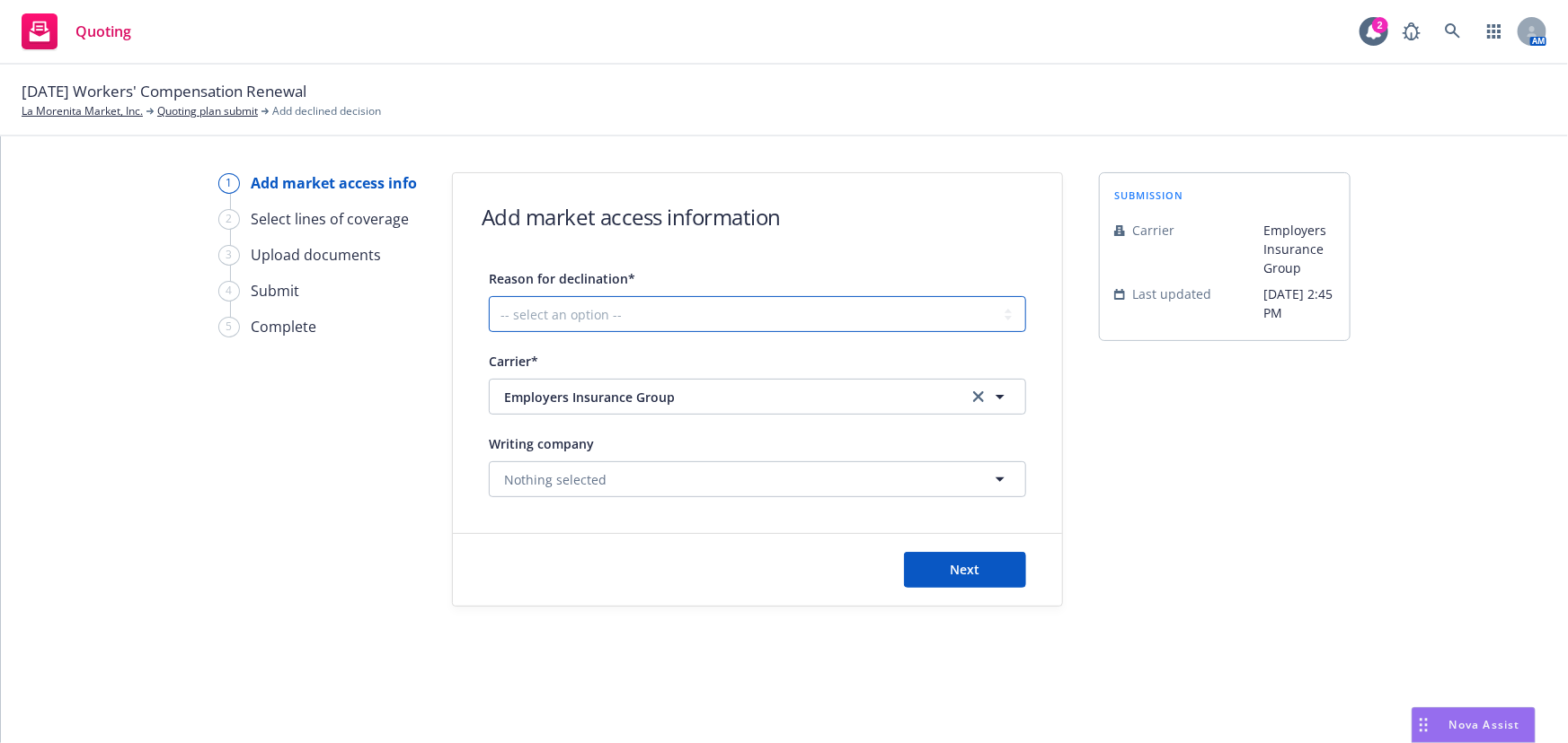
click at [556, 309] on select "-- select an option -- Cannot compete with other markets Carrier non-renewed Ca…" at bounding box center [756, 314] width 537 height 36
select select "CLIENT_CLAIM_LOSS_HISTORY"
click at [488, 297] on select "-- select an option -- Cannot compete with other markets Carrier non-renewed Ca…" at bounding box center [756, 314] width 537 height 36
click at [969, 565] on span "Next" at bounding box center [966, 569] width 30 height 17
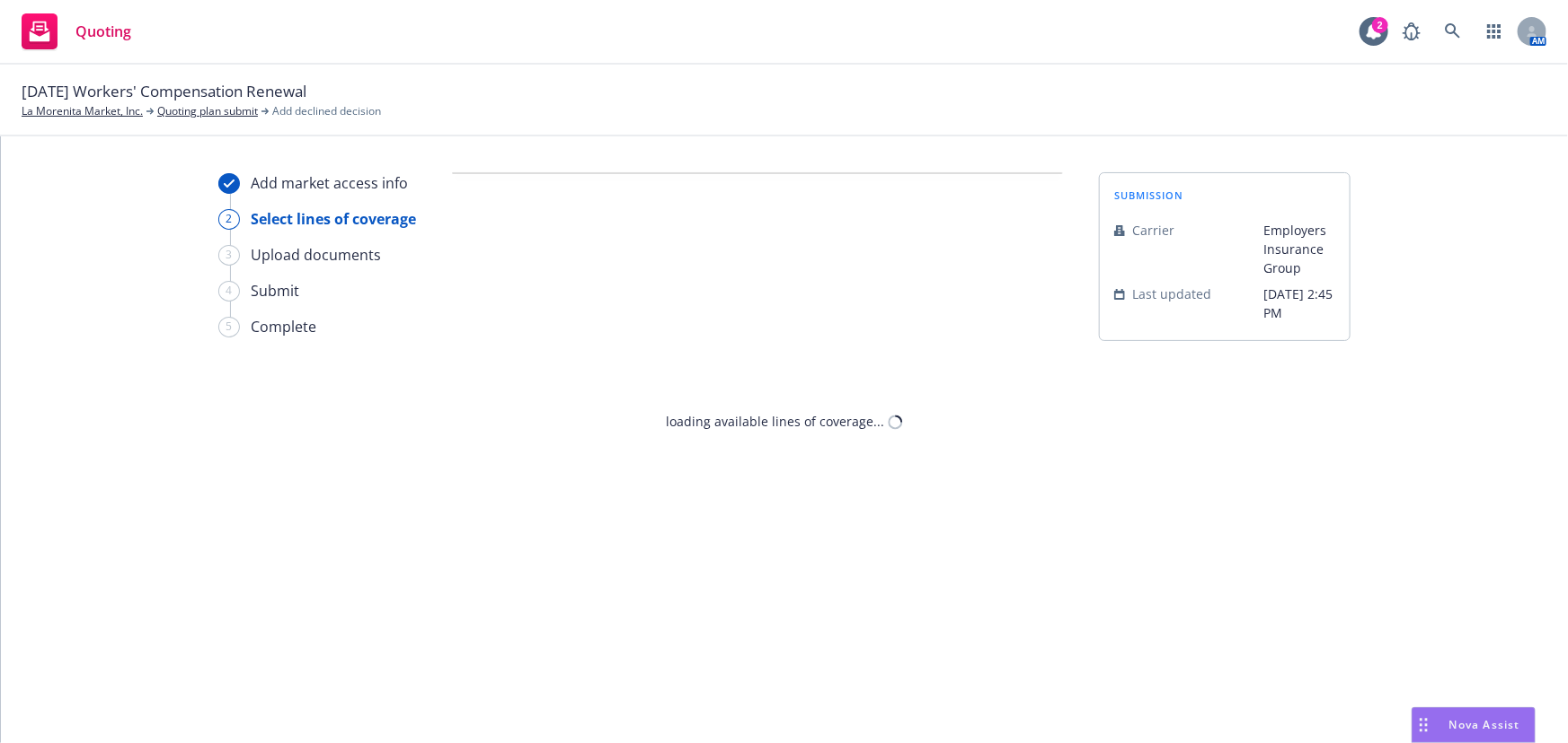
select select "CLIENT_CLAIM_LOSS_HISTORY"
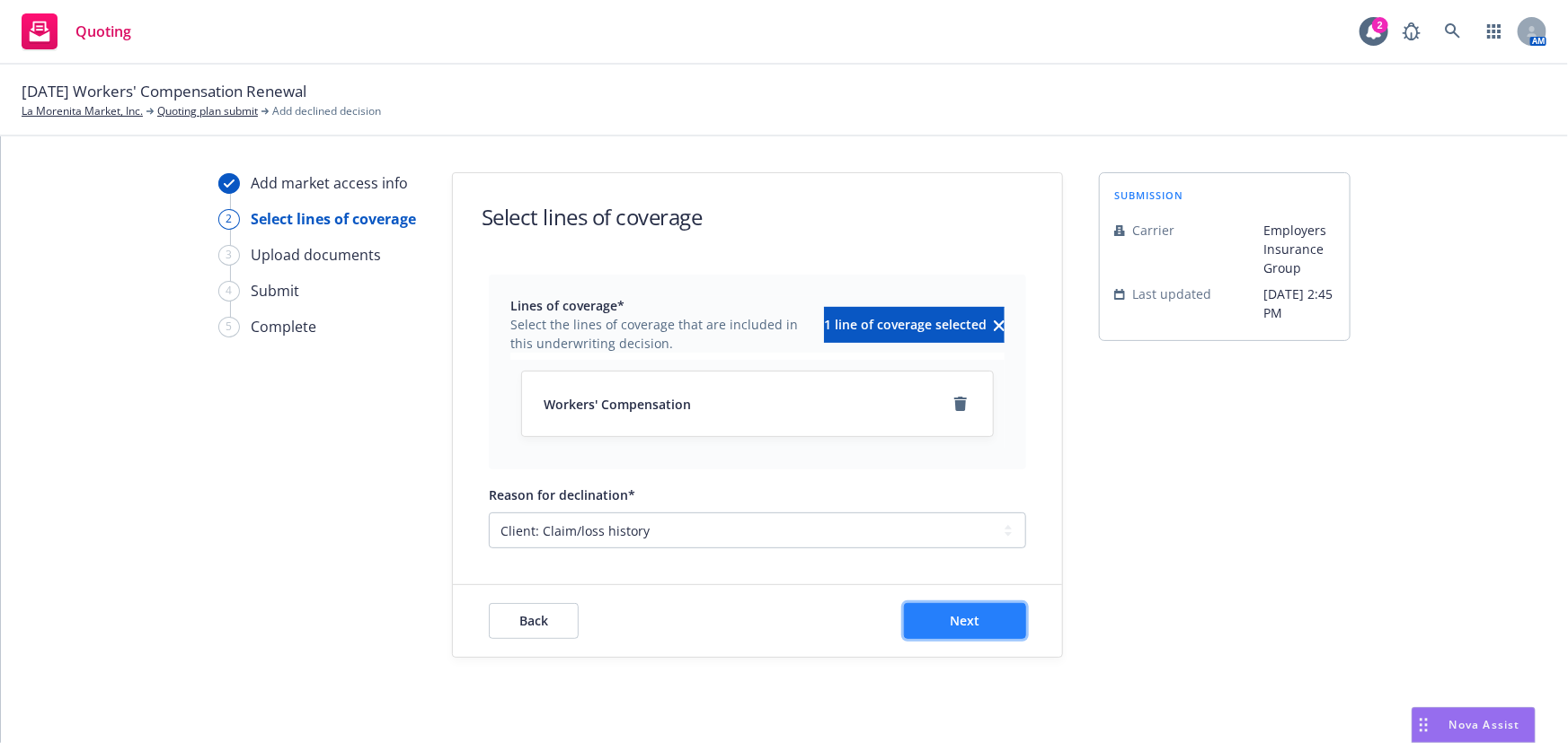
click at [962, 624] on span "Next" at bounding box center [966, 620] width 30 height 17
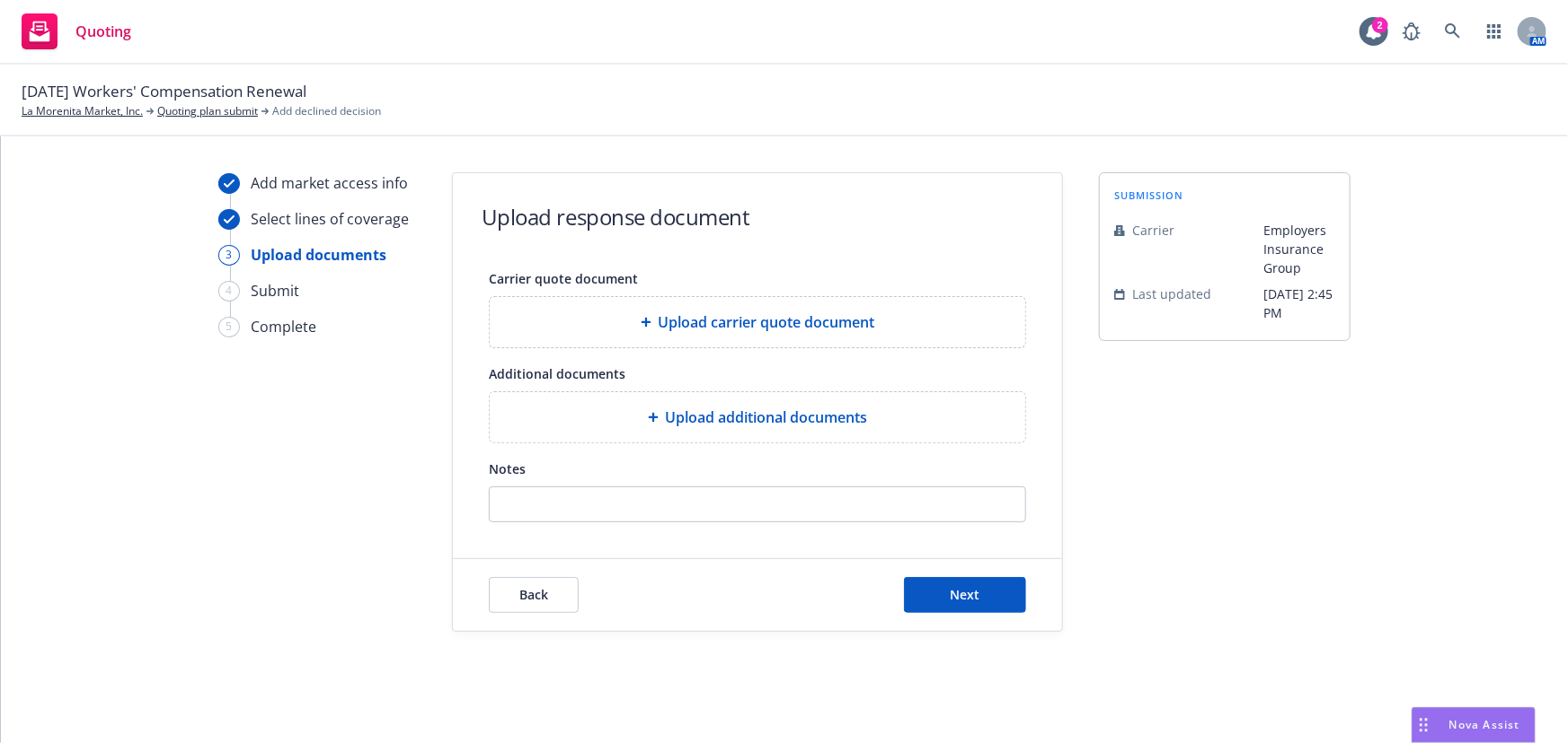
click at [776, 422] on span "Upload additional documents" at bounding box center [767, 418] width 202 height 22
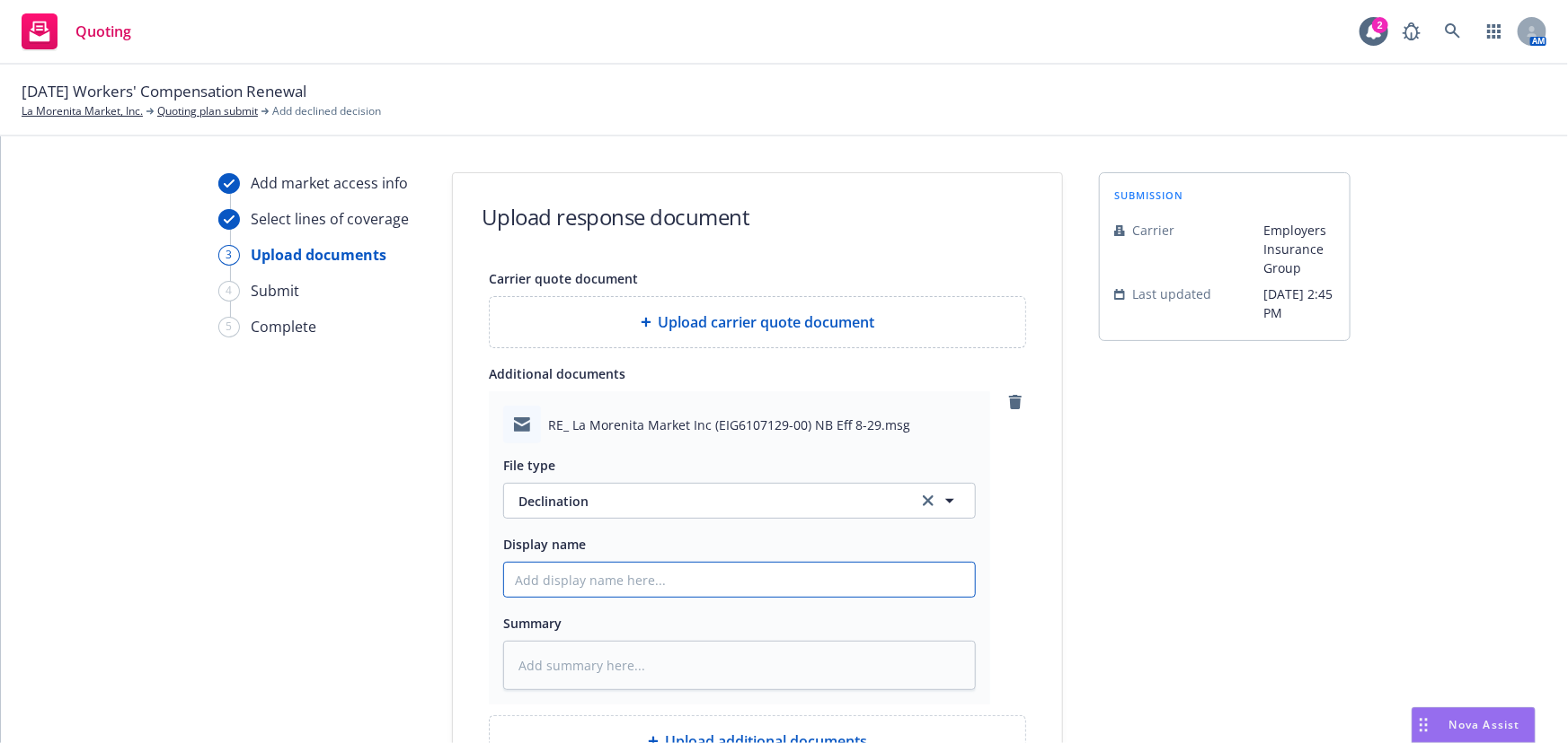
click at [586, 575] on input "Display name" at bounding box center [739, 580] width 470 height 34
paste input "declining this account due to unfavorable loss experience (with $500K in losses…"
type textarea "x"
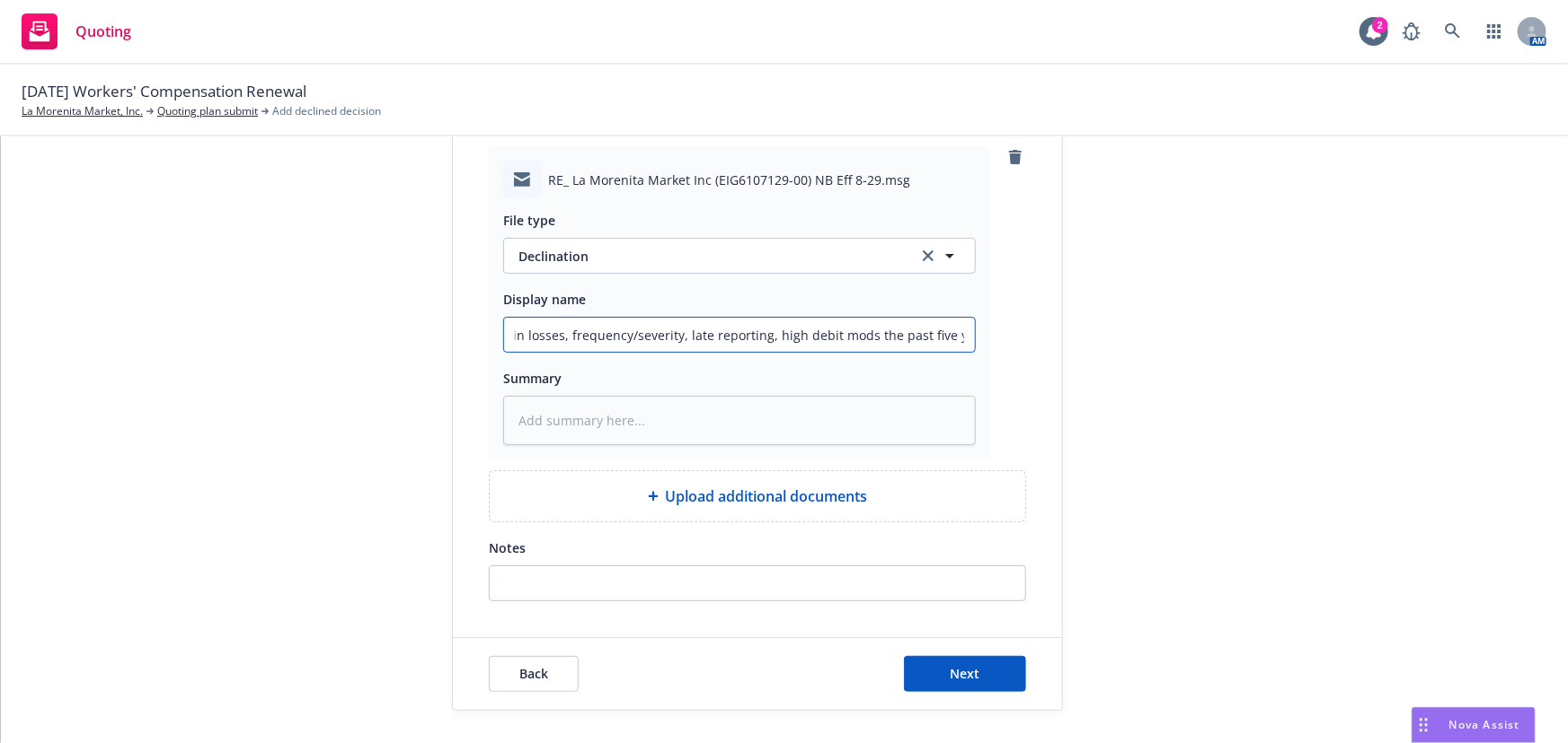
scroll to position [247, 0]
type input "declining this account due to unfavorable loss experience (with $500K in losses…"
click at [979, 668] on button "Next" at bounding box center [965, 673] width 122 height 36
type textarea "x"
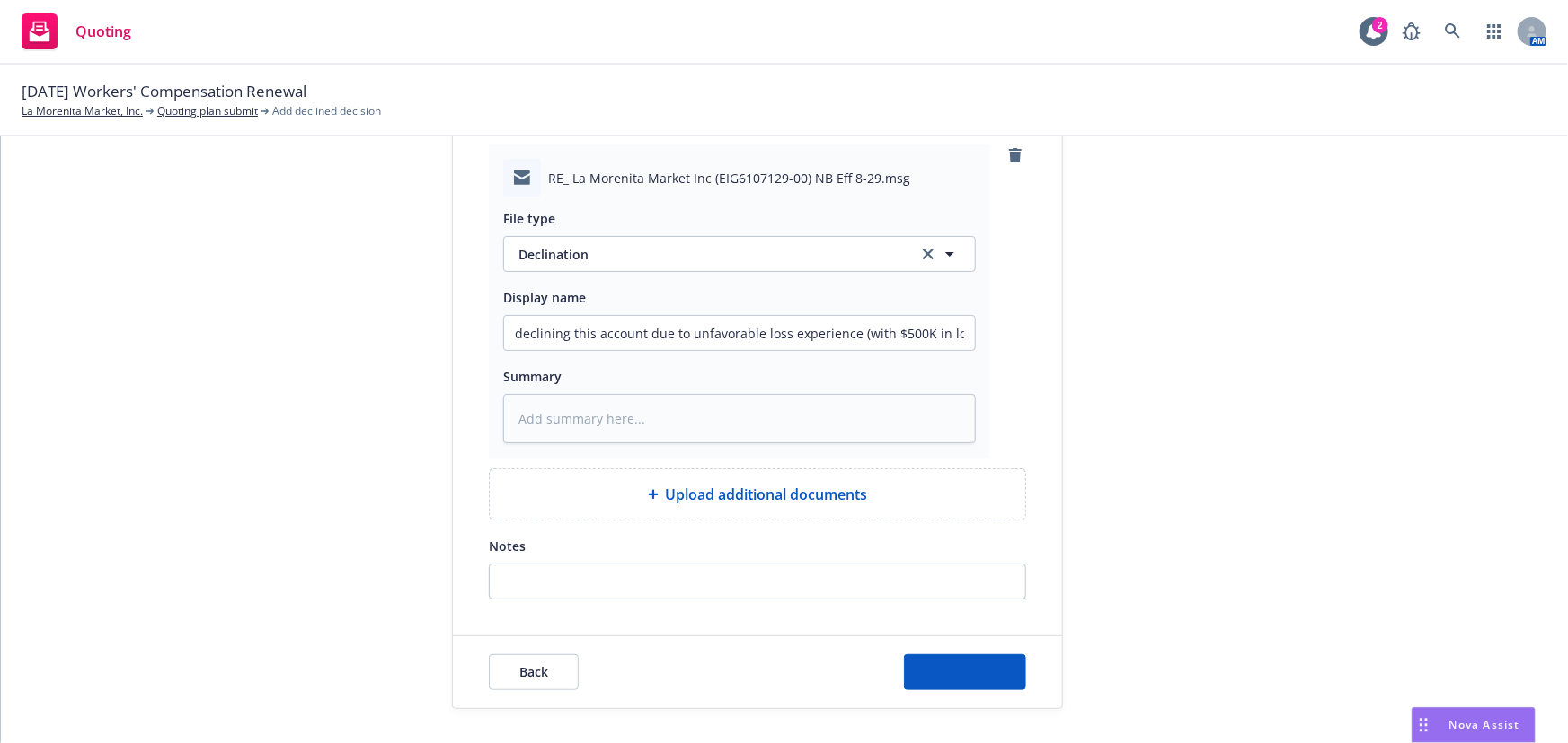
scroll to position [188, 0]
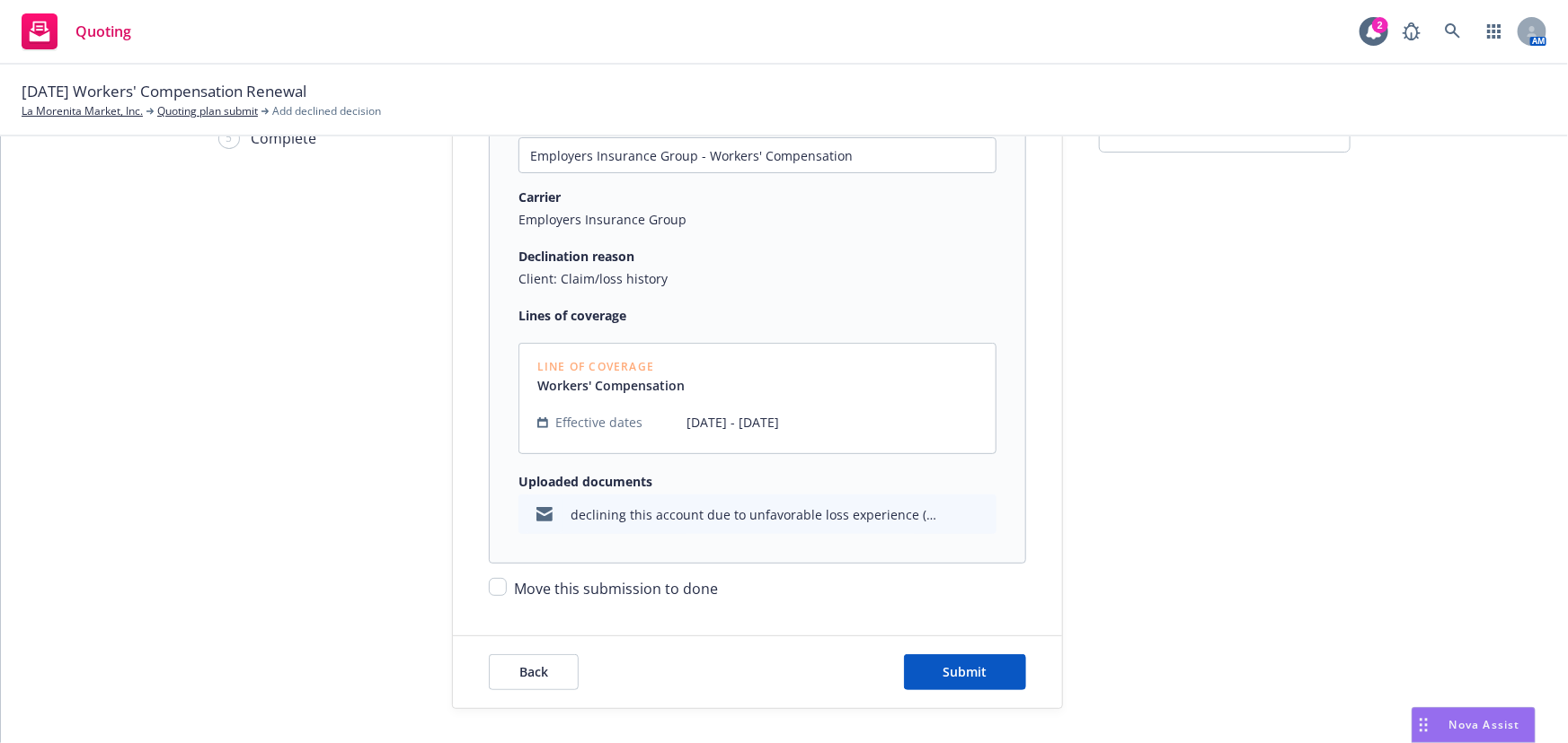
click at [593, 592] on span "Move this submission to done" at bounding box center [615, 589] width 203 height 20
click at [507, 592] on input "Move this submission to done" at bounding box center [497, 587] width 18 height 18
checkbox input "true"
click at [926, 678] on button "Submit" at bounding box center [965, 673] width 122 height 36
